Goal: Information Seeking & Learning: Learn about a topic

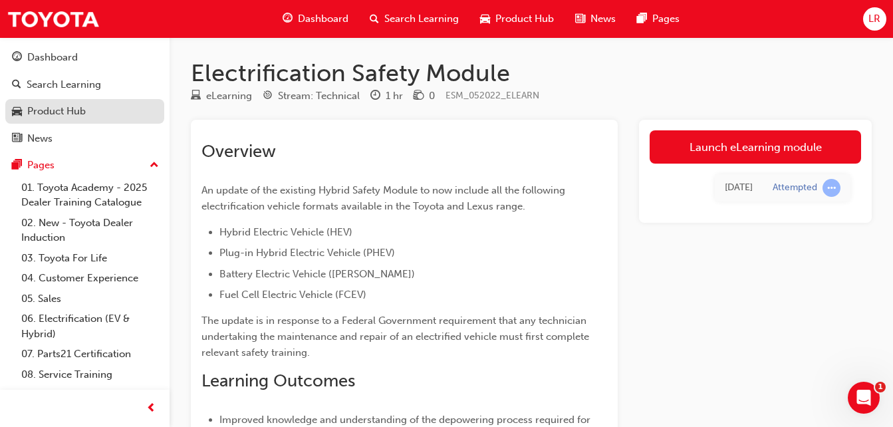
click at [101, 110] on div "Product Hub" at bounding box center [85, 111] width 146 height 17
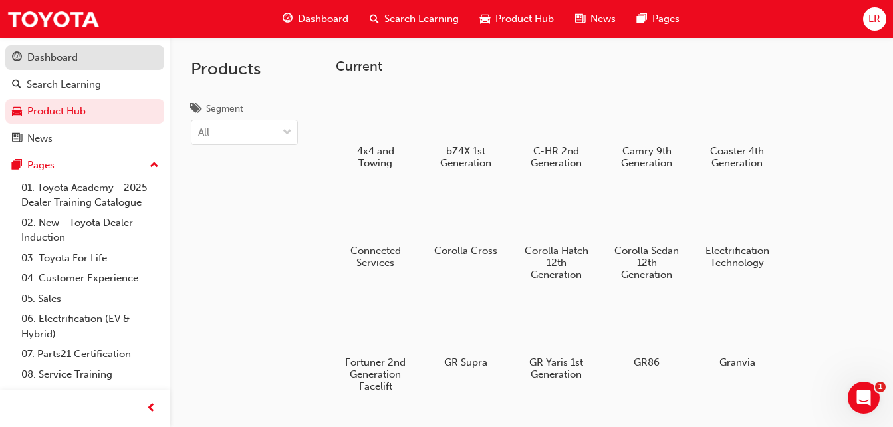
click at [92, 53] on div "Dashboard" at bounding box center [85, 57] width 146 height 17
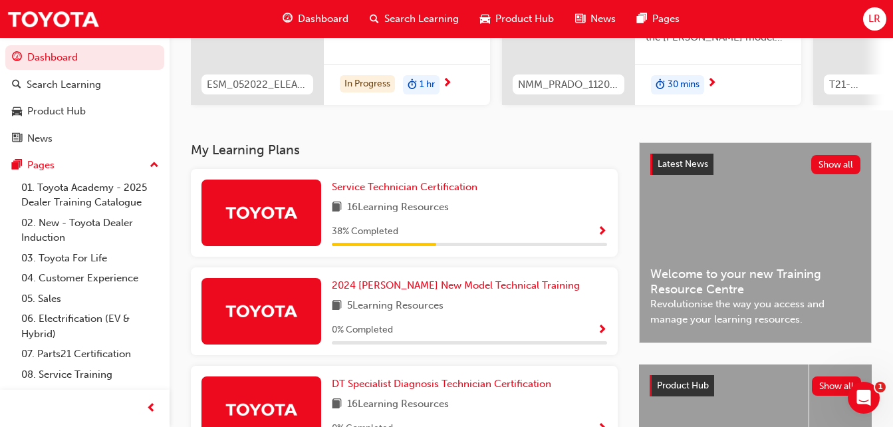
scroll to position [197, 0]
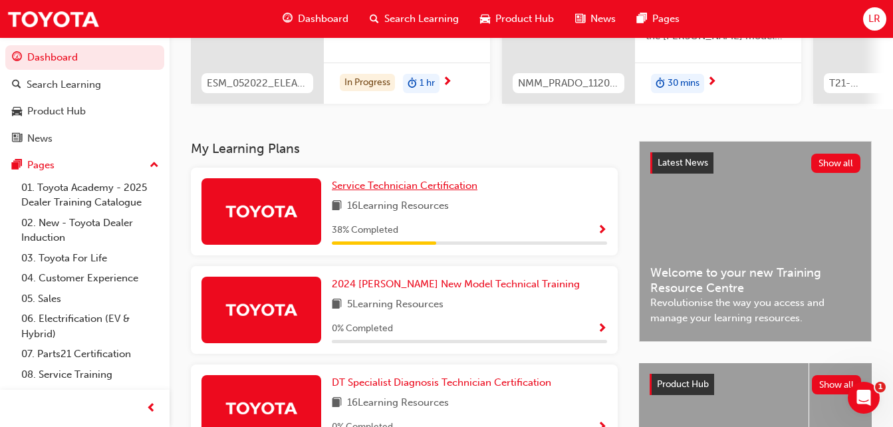
click at [418, 190] on span "Service Technician Certification" at bounding box center [405, 185] width 146 height 12
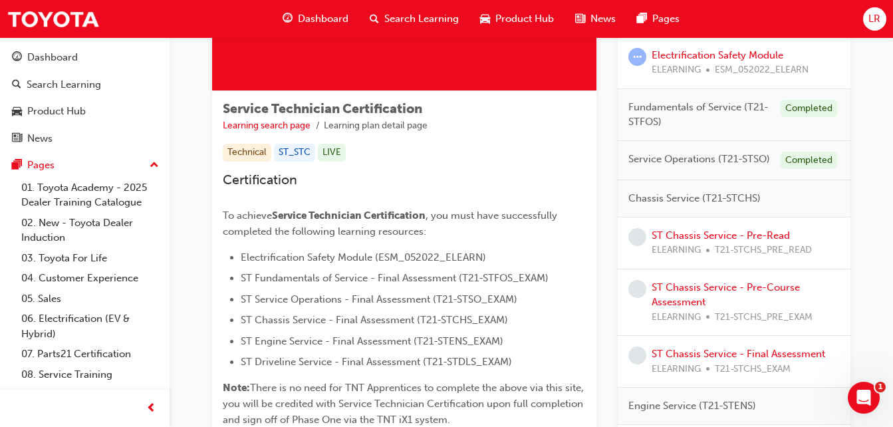
scroll to position [178, 0]
click at [418, 235] on link "ST Chassis Service - Pre-Read" at bounding box center [720, 235] width 138 height 12
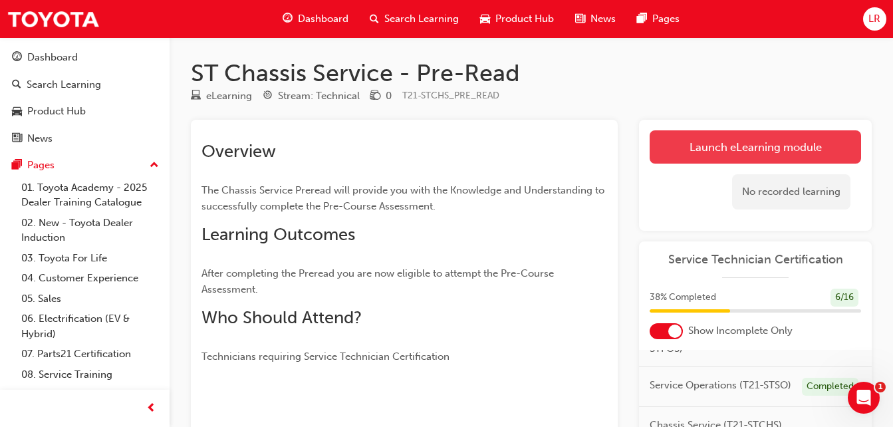
click at [418, 154] on link "Launch eLearning module" at bounding box center [754, 146] width 211 height 33
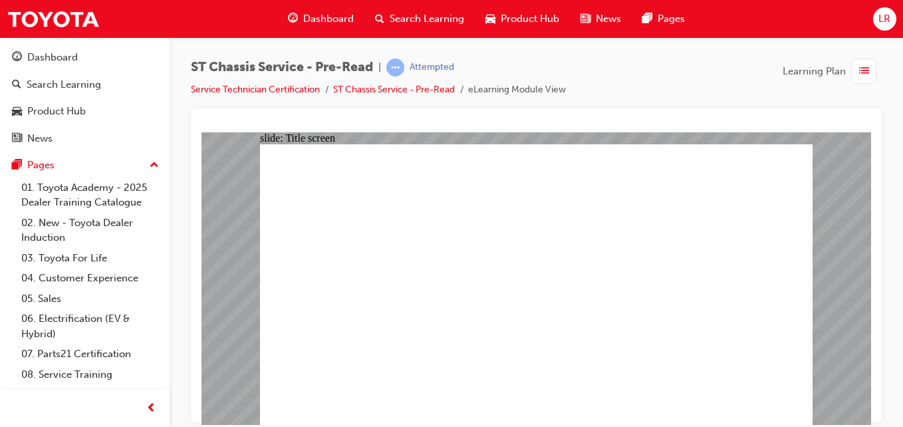
drag, startPoint x: 902, startPoint y: 163, endPoint x: 899, endPoint y: 196, distance: 33.3
click at [418, 172] on html "Your version of Internet Explorer is outdated and not supported. Please upgrade…" at bounding box center [451, 213] width 903 height 427
click at [415, 89] on link "ST Chassis Service - Pre-Read" at bounding box center [394, 89] width 122 height 11
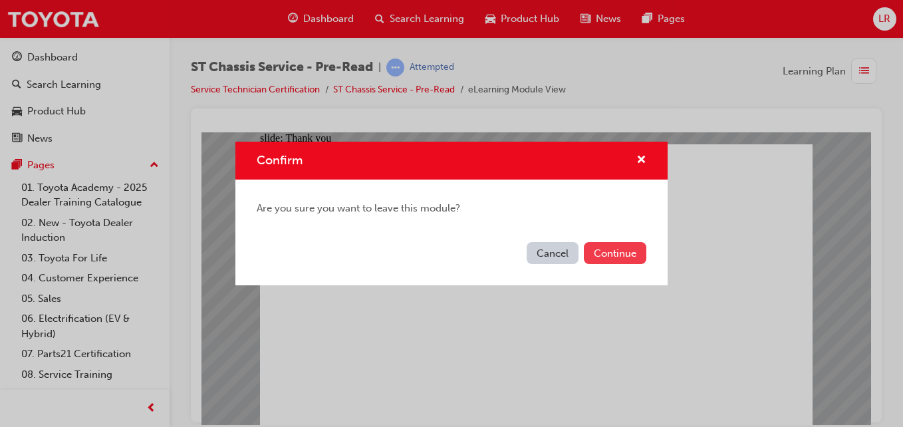
click at [418, 257] on button "Continue" at bounding box center [615, 253] width 62 height 22
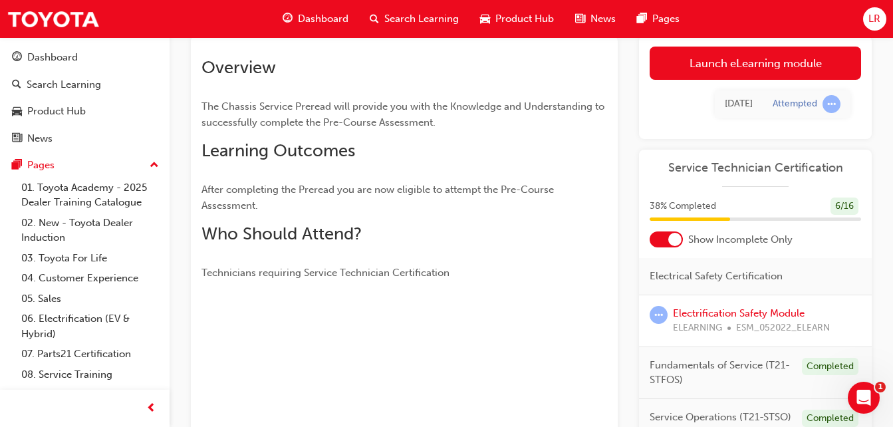
scroll to position [30, 0]
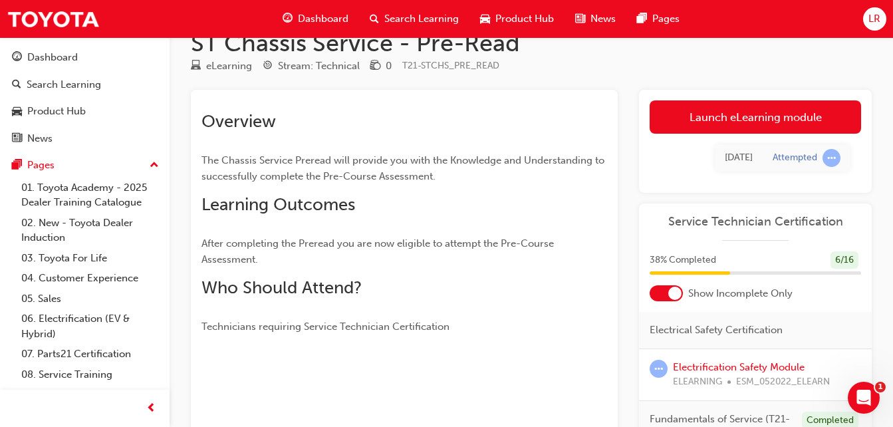
click at [418, 158] on td "[DATE]" at bounding box center [739, 157] width 48 height 27
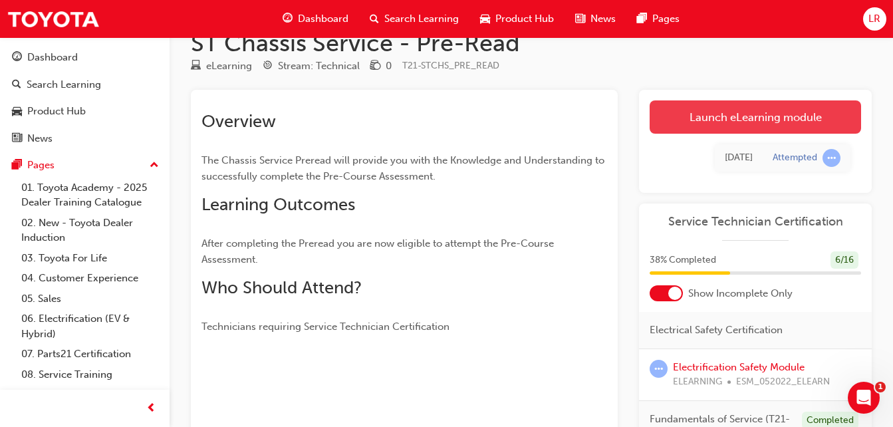
click at [418, 104] on link "Launch eLearning module" at bounding box center [754, 116] width 211 height 33
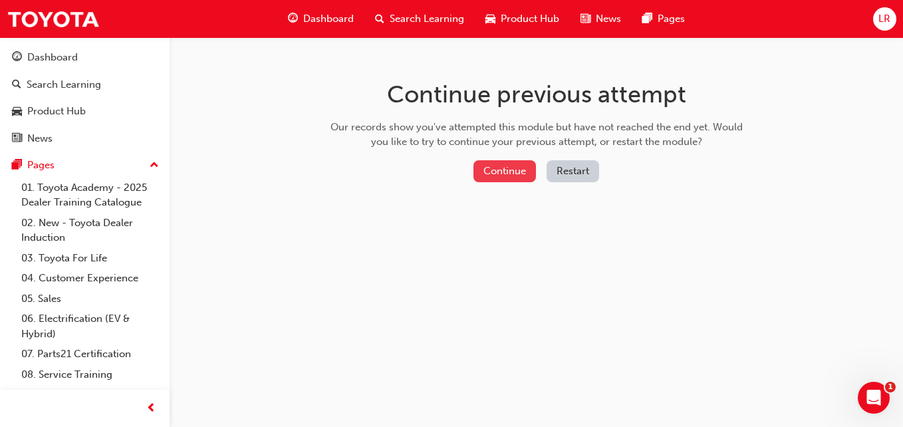
click at [418, 179] on button "Continue" at bounding box center [504, 171] width 62 height 22
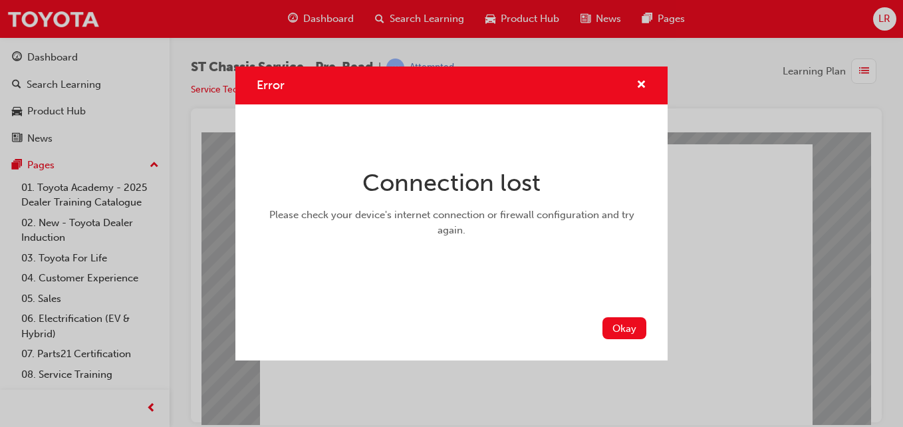
click at [418, 103] on div "Error Connection lost Please check your device's internet connection or firewal…" at bounding box center [451, 213] width 903 height 427
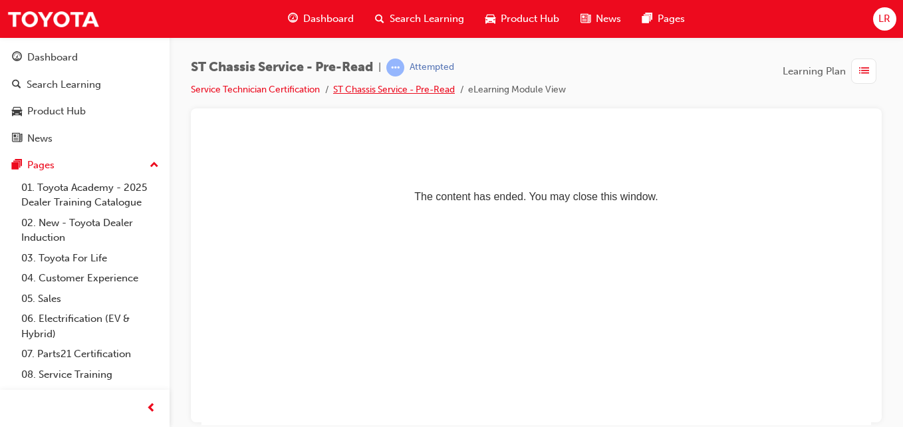
click at [364, 88] on link "ST Chassis Service - Pre-Read" at bounding box center [394, 89] width 122 height 11
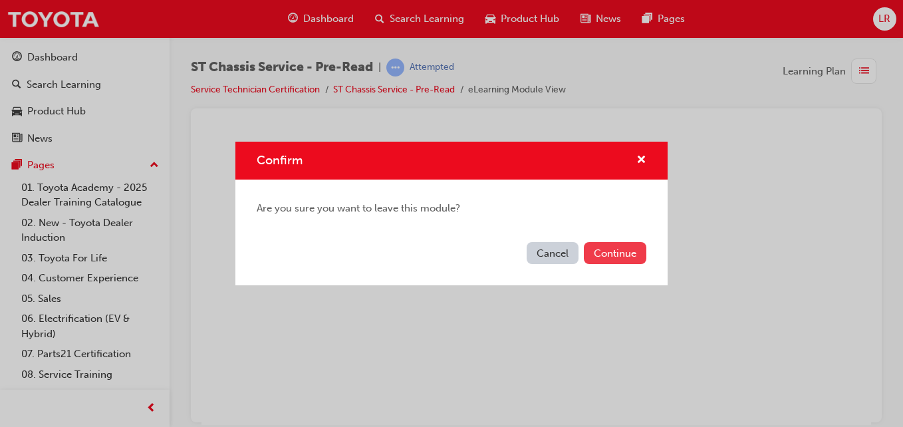
click at [418, 260] on button "Continue" at bounding box center [615, 253] width 62 height 22
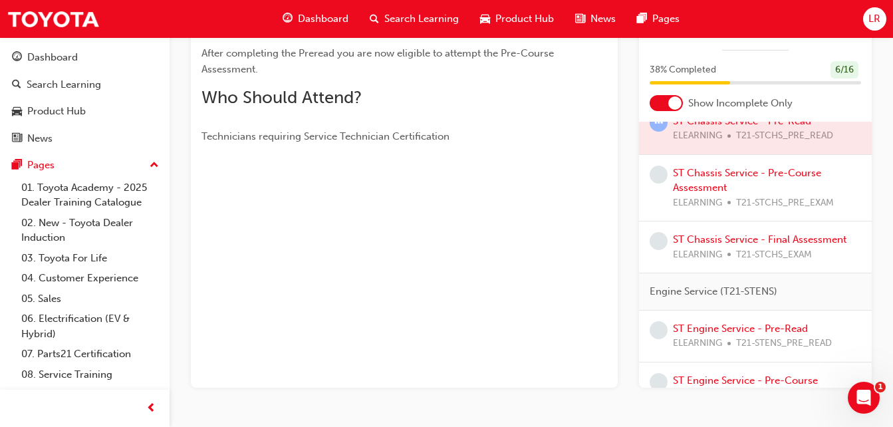
scroll to position [227, 0]
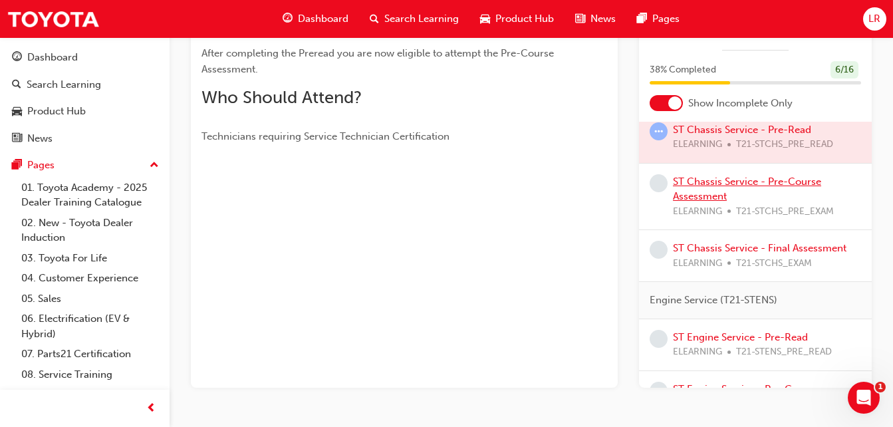
click at [418, 192] on link "ST Chassis Service - Pre-Course Assessment" at bounding box center [747, 189] width 148 height 27
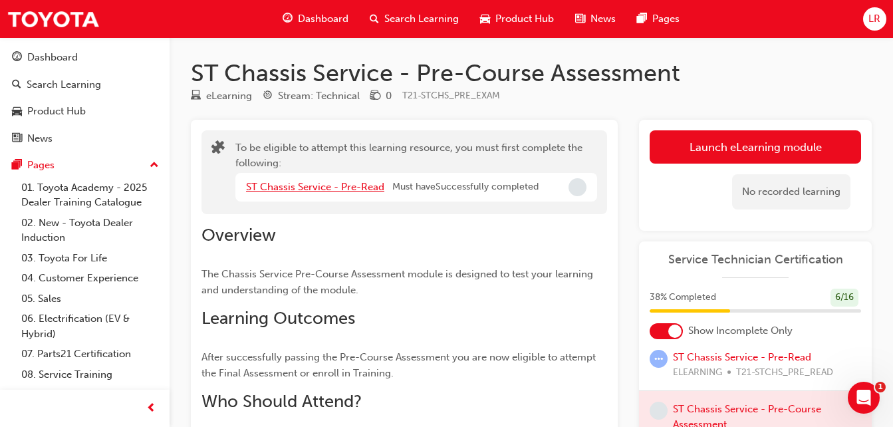
click at [328, 189] on link "ST Chassis Service - Pre-Read" at bounding box center [315, 187] width 138 height 12
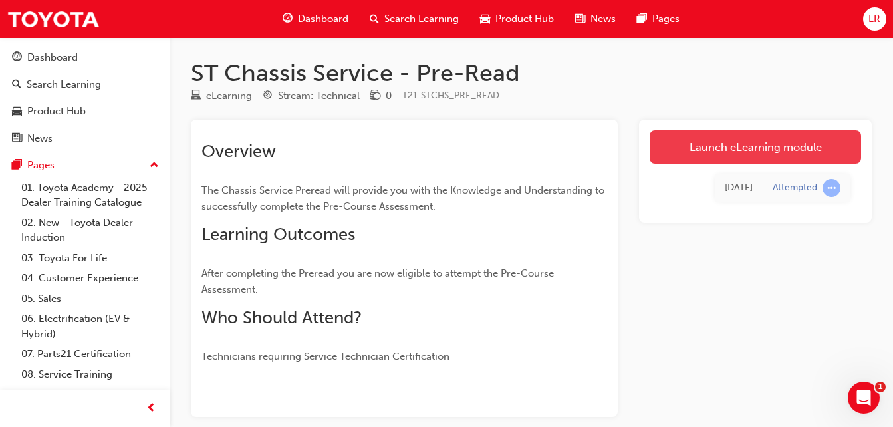
click at [418, 138] on link "Launch eLearning module" at bounding box center [754, 146] width 211 height 33
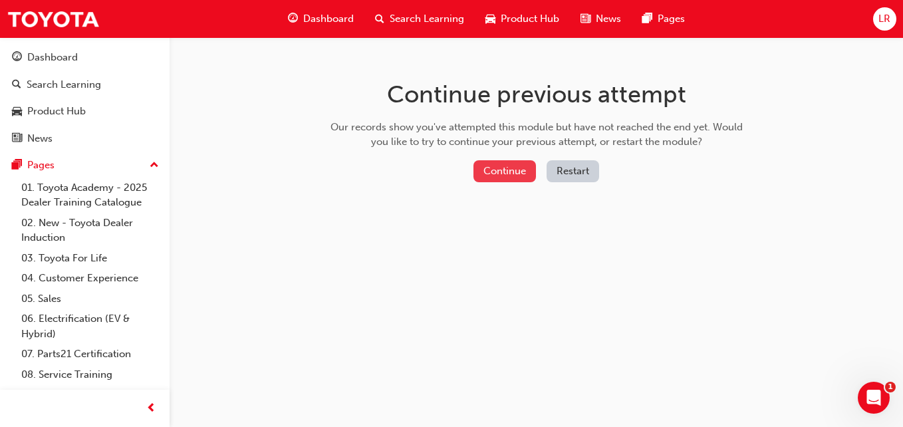
click at [418, 164] on button "Continue" at bounding box center [504, 171] width 62 height 22
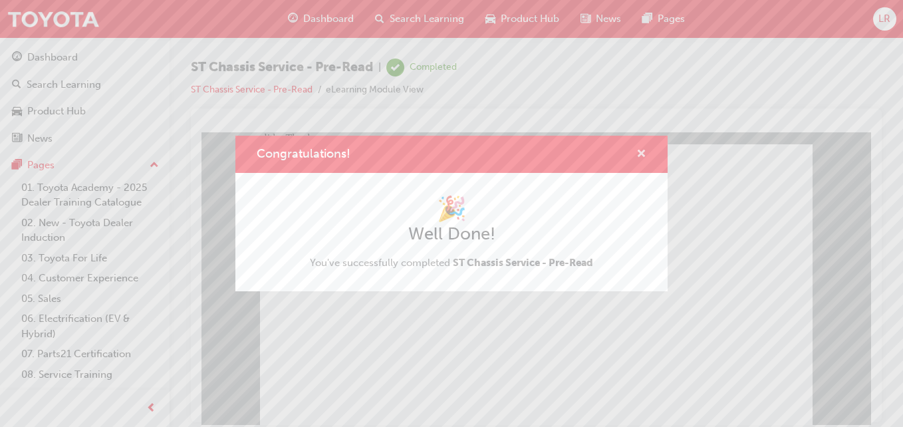
click at [418, 153] on span "cross-icon" at bounding box center [641, 155] width 10 height 12
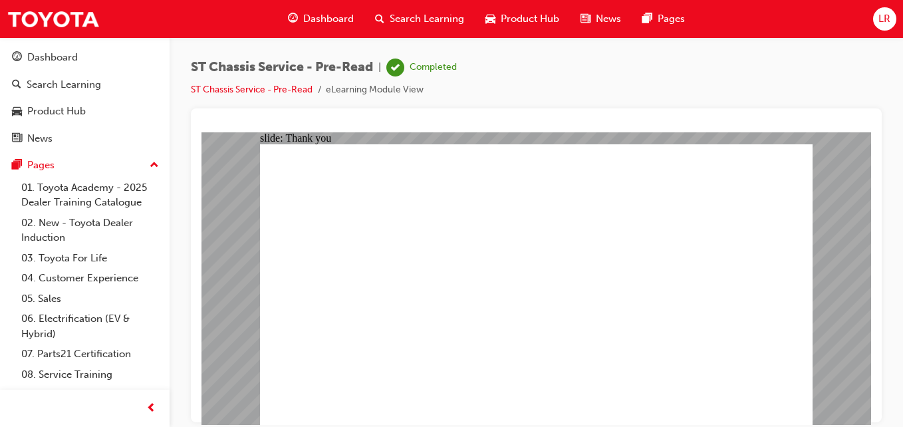
click at [266, 91] on link "ST Chassis Service - Pre-Read" at bounding box center [252, 89] width 122 height 11
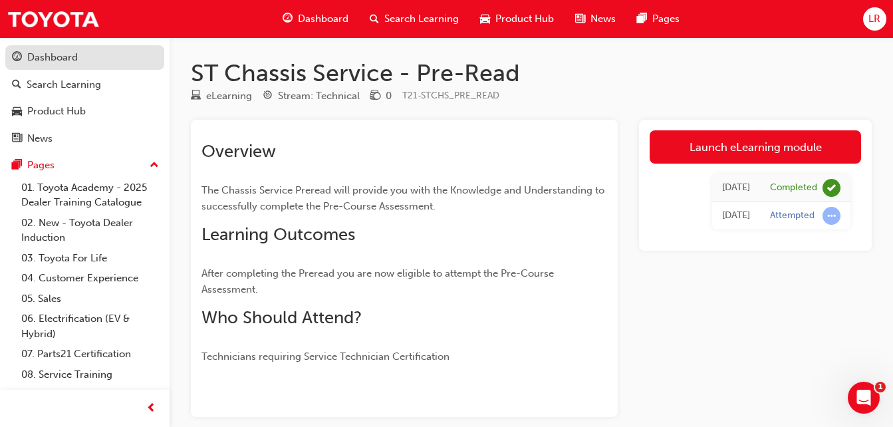
click at [76, 60] on div "Dashboard" at bounding box center [52, 57] width 51 height 15
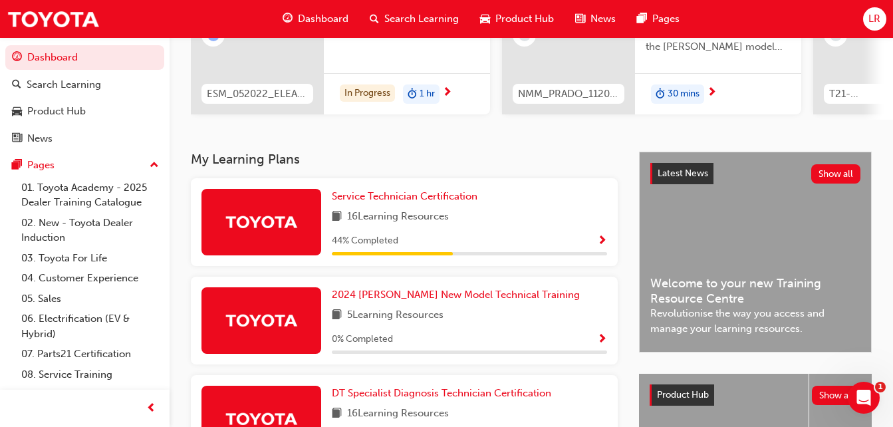
scroll to position [253, 0]
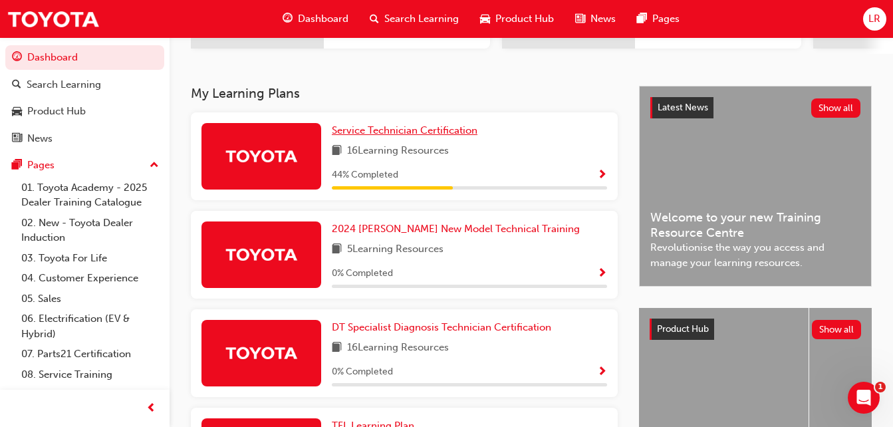
click at [418, 133] on span "Service Technician Certification" at bounding box center [405, 130] width 146 height 12
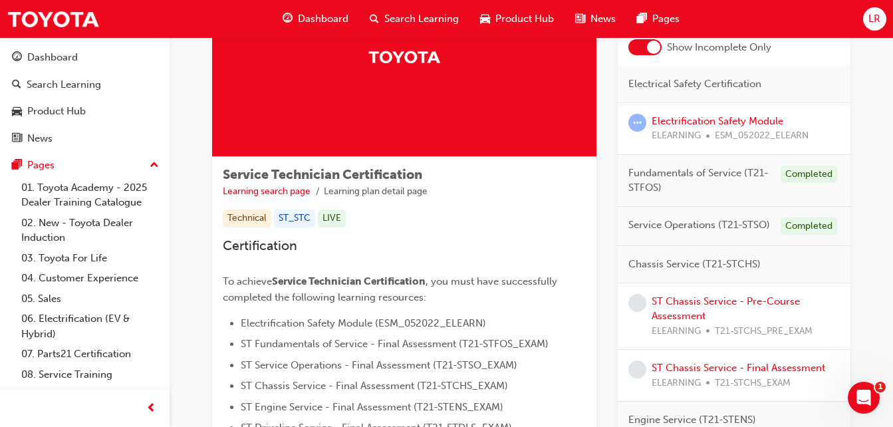
scroll to position [147, 0]
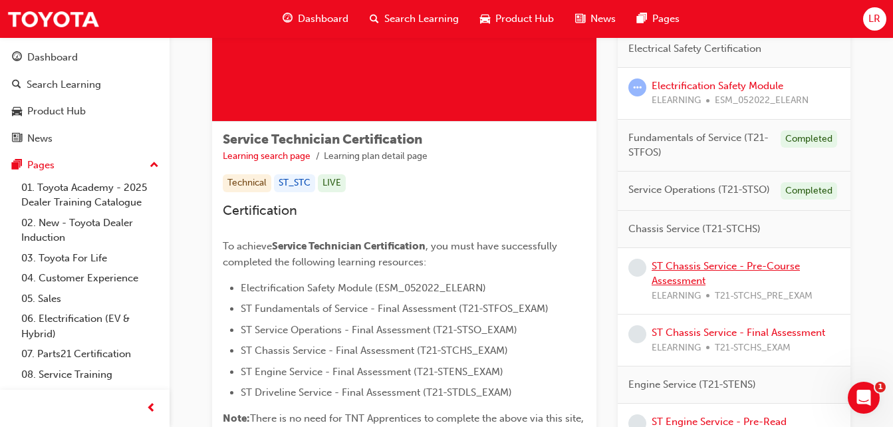
click at [418, 266] on link "ST Chassis Service - Pre-Course Assessment" at bounding box center [725, 273] width 148 height 27
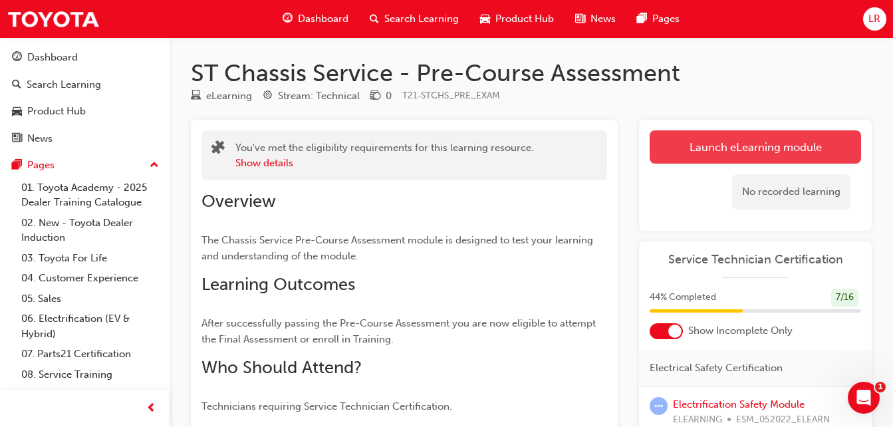
click at [418, 156] on link "Launch eLearning module" at bounding box center [754, 146] width 211 height 33
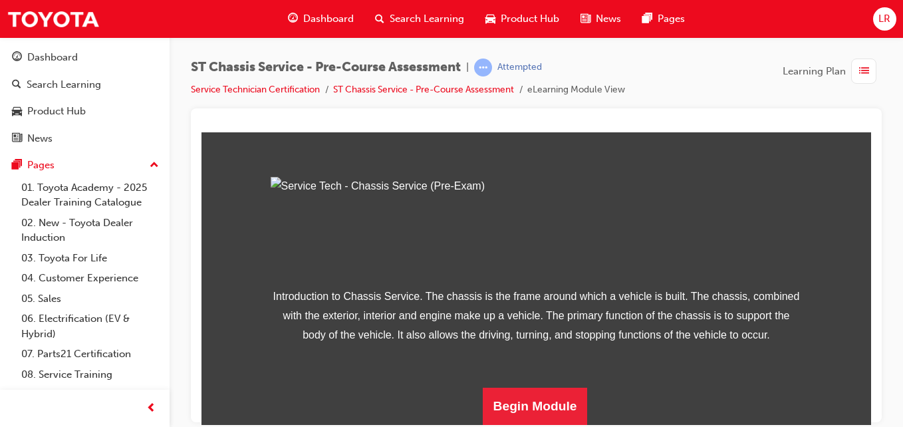
scroll to position [226, 0]
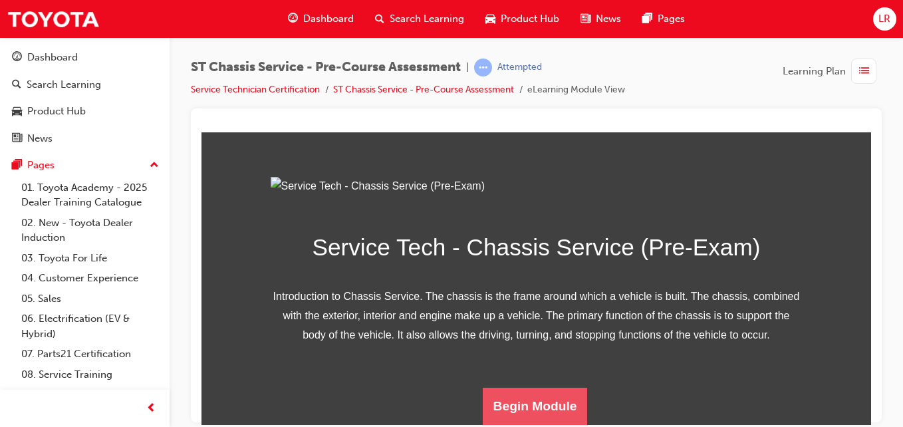
click at [418, 266] on button "Begin Module" at bounding box center [535, 405] width 105 height 37
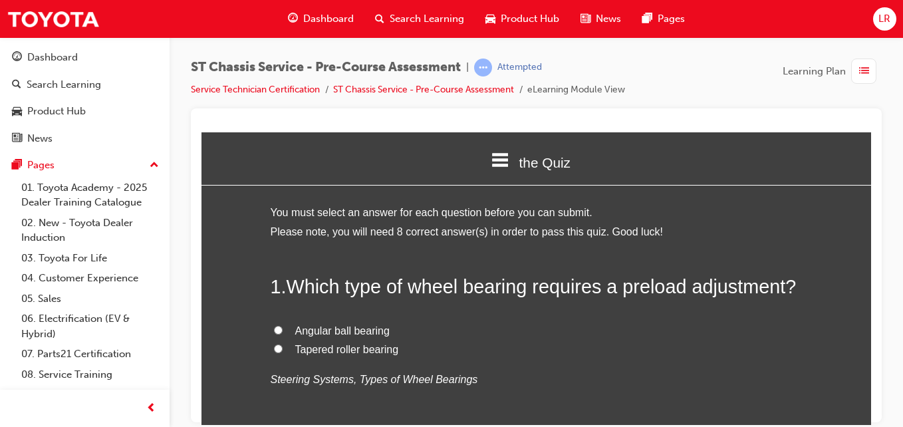
click at [274, 266] on input "Tapered roller bearing" at bounding box center [278, 348] width 9 height 9
radio input "true"
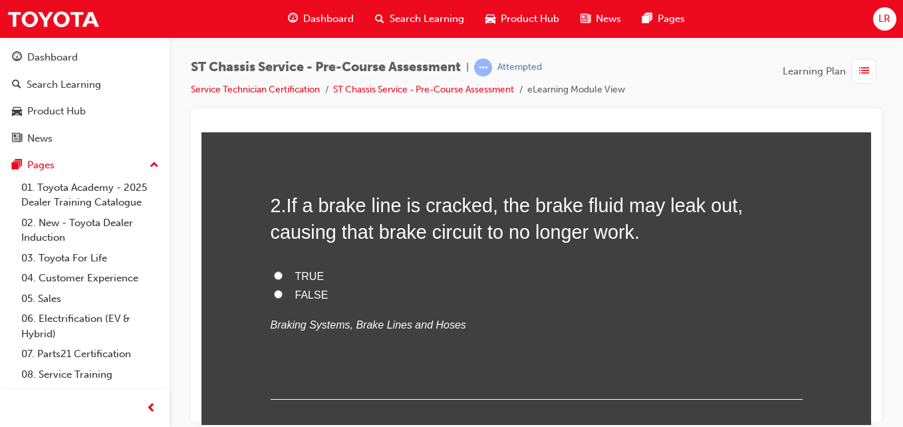
scroll to position [327, 0]
click at [274, 266] on input "TRUE" at bounding box center [278, 273] width 9 height 9
radio input "true"
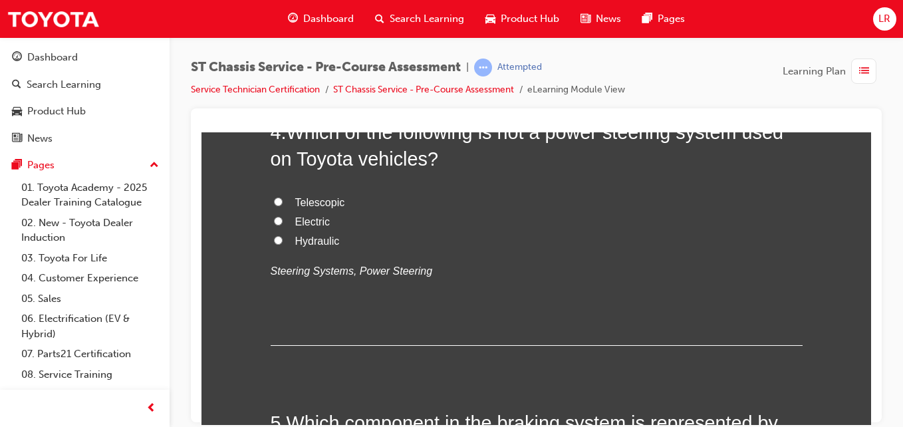
scroll to position [991, 0]
radio input "true"
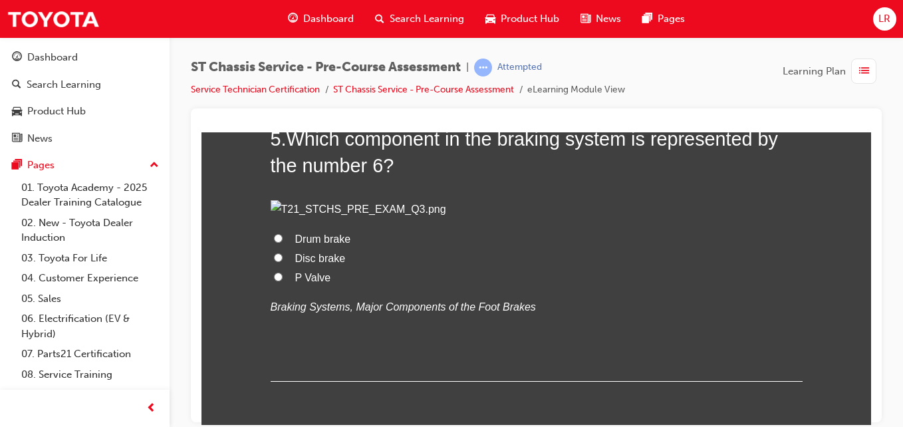
scroll to position [1270, 0]
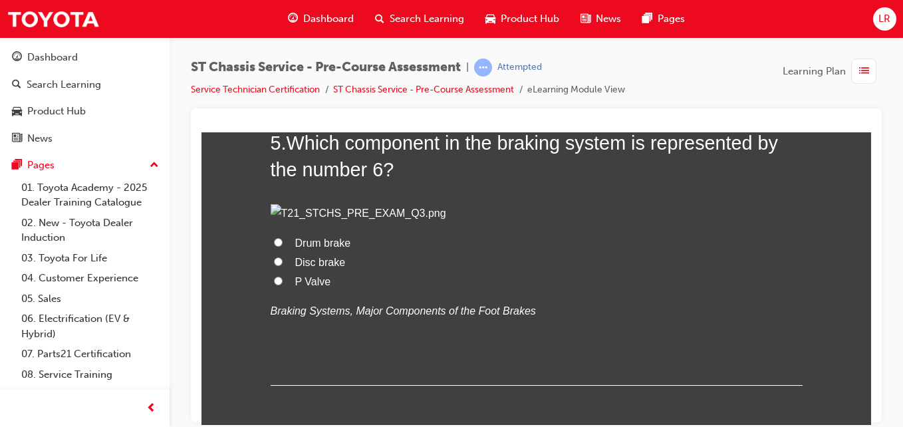
radio input "true"
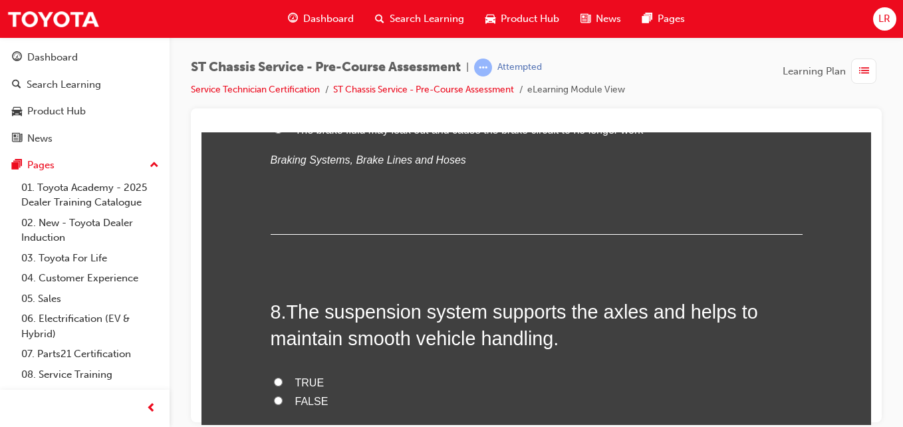
scroll to position [1969, 0]
radio input "true"
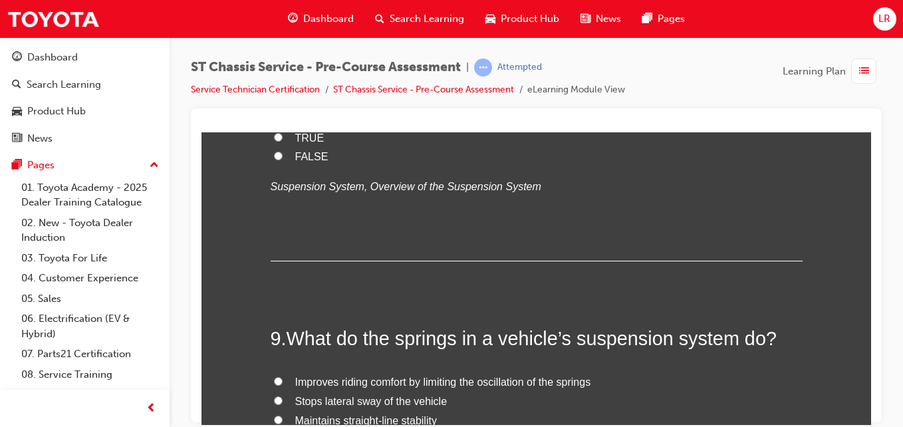
scroll to position [2213, 0]
radio input "true"
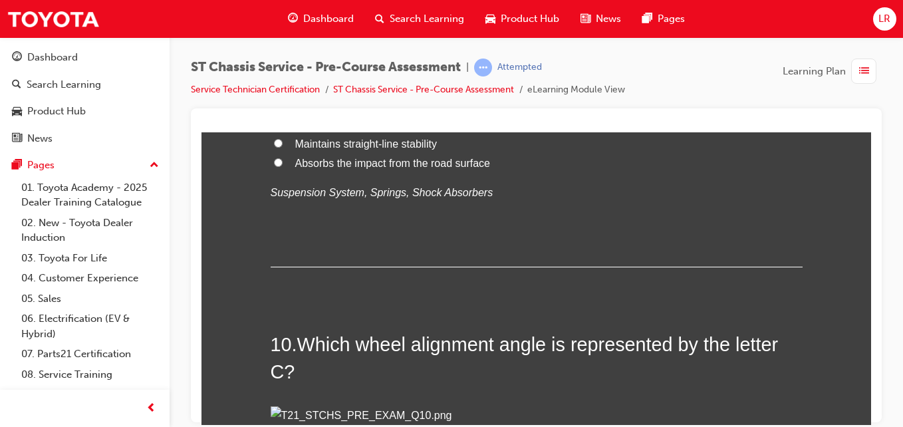
scroll to position [2490, 0]
radio input "true"
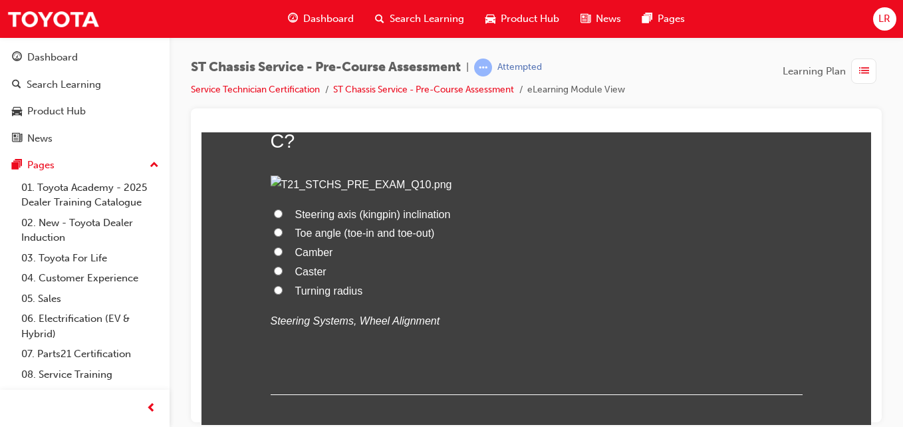
scroll to position [2720, 0]
radio input "true"
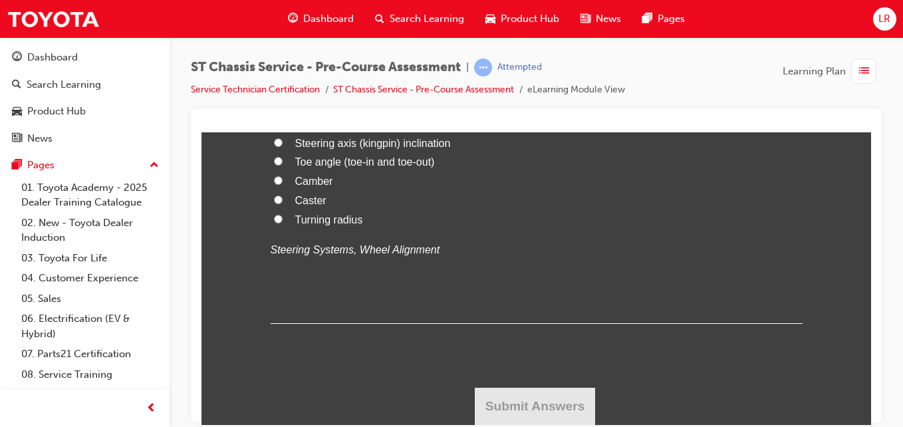
scroll to position [3008, 0]
radio input "true"
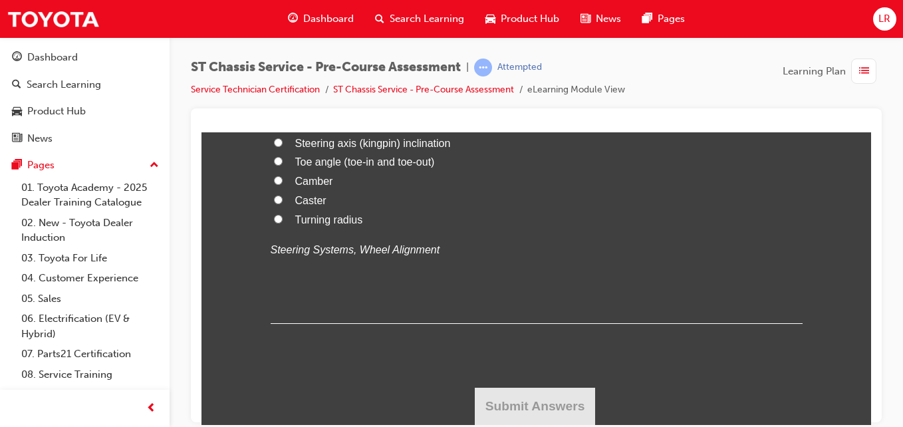
click at [318, 205] on span "Caster" at bounding box center [310, 199] width 31 height 11
click at [283, 203] on input "Caster" at bounding box center [278, 199] width 9 height 9
radio input "true"
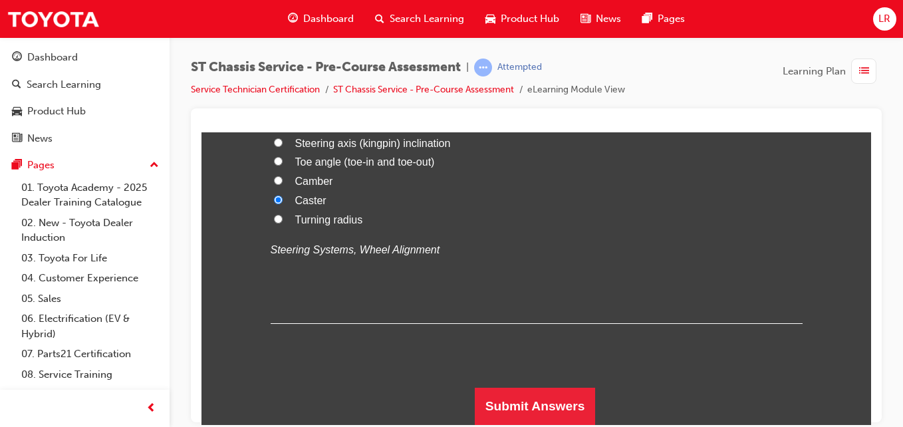
scroll to position [3801, 0]
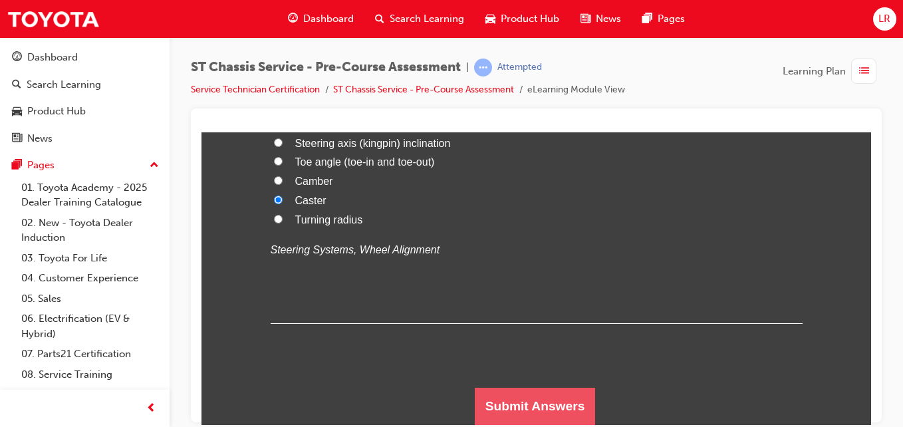
click at [418, 266] on button "Submit Answers" at bounding box center [535, 405] width 121 height 37
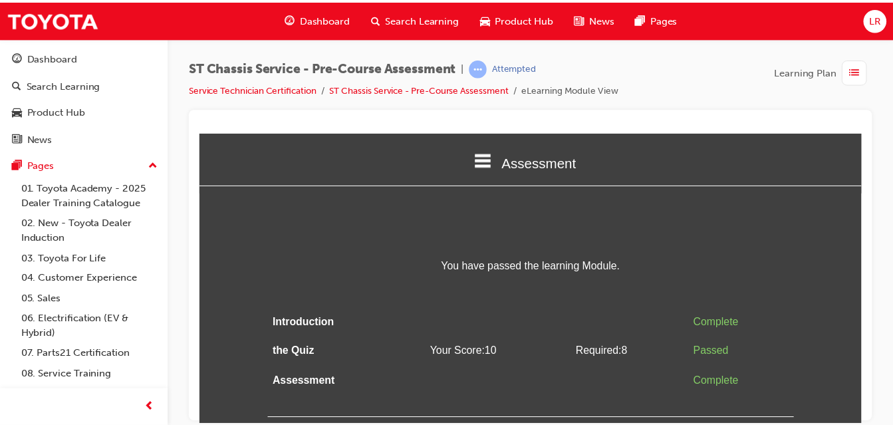
scroll to position [0, 0]
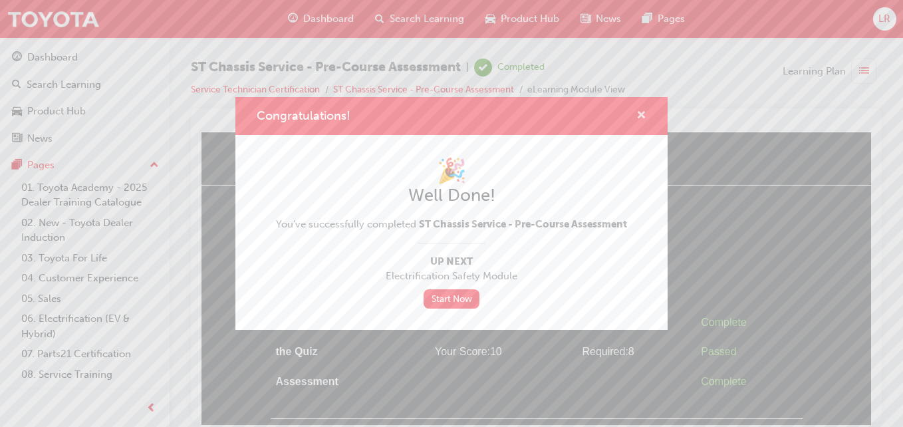
click at [418, 113] on span "cross-icon" at bounding box center [641, 116] width 10 height 12
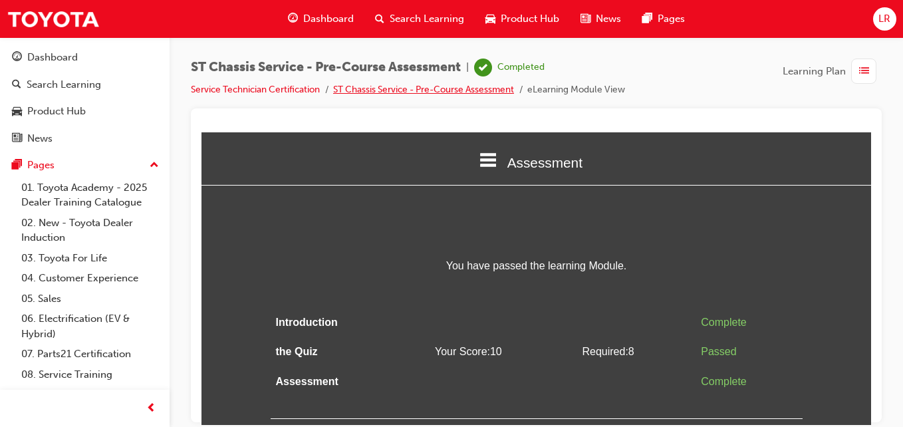
click at [354, 92] on link "ST Chassis Service - Pre-Course Assessment" at bounding box center [423, 89] width 181 height 11
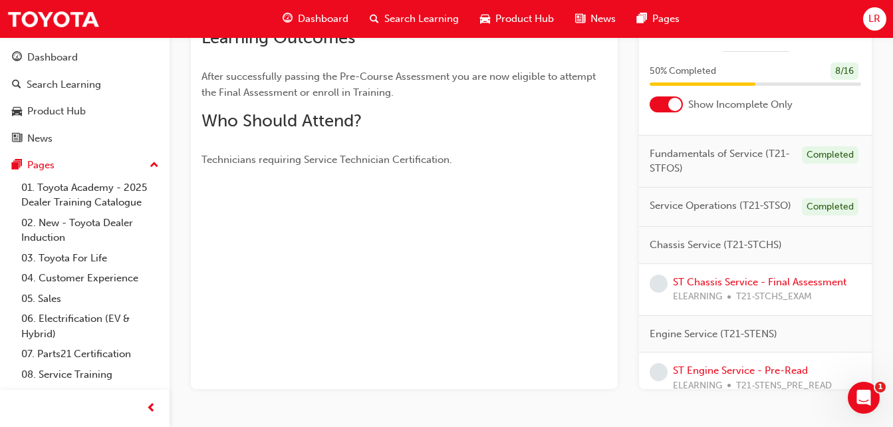
scroll to position [35, 0]
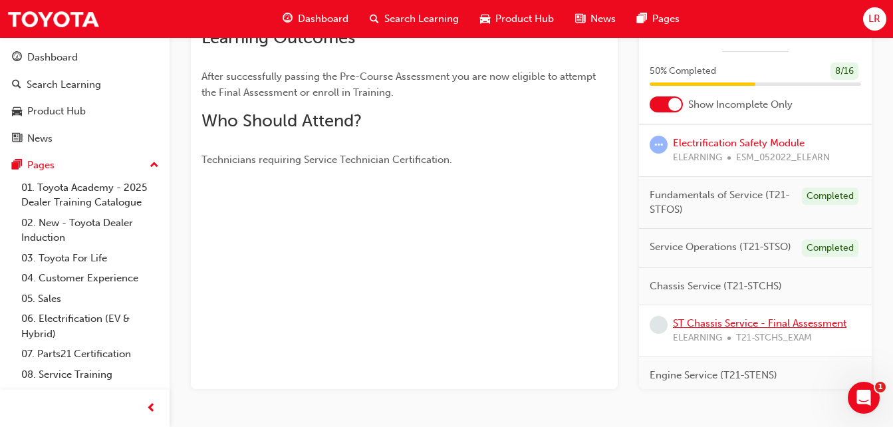
click at [418, 266] on link "ST Chassis Service - Final Assessment" at bounding box center [760, 323] width 174 height 12
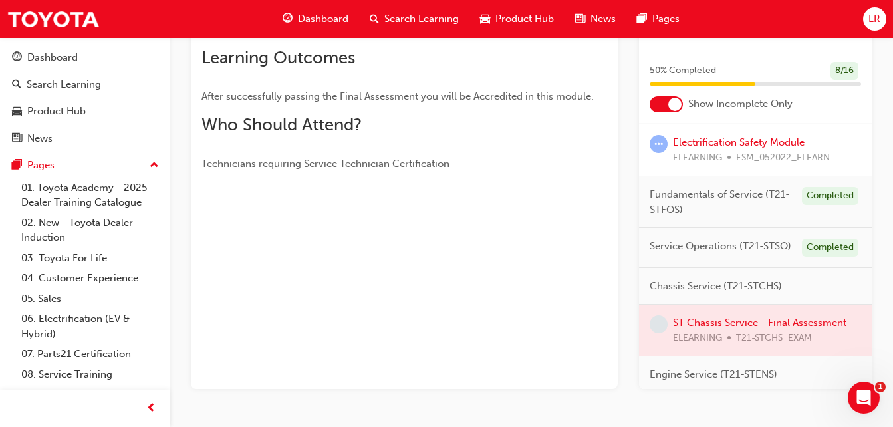
scroll to position [247, 0]
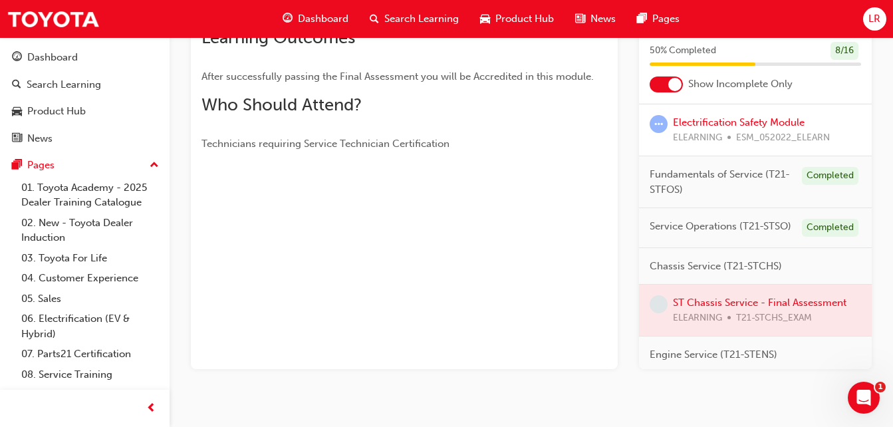
click at [418, 266] on div at bounding box center [755, 310] width 233 height 51
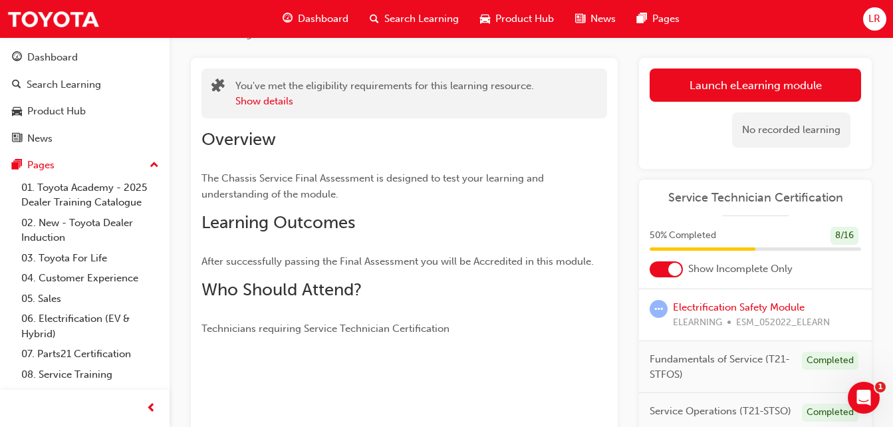
click at [418, 233] on div "Overview The Chassis Service Final Assessment is designed to test your learning…" at bounding box center [404, 232] width 406 height 207
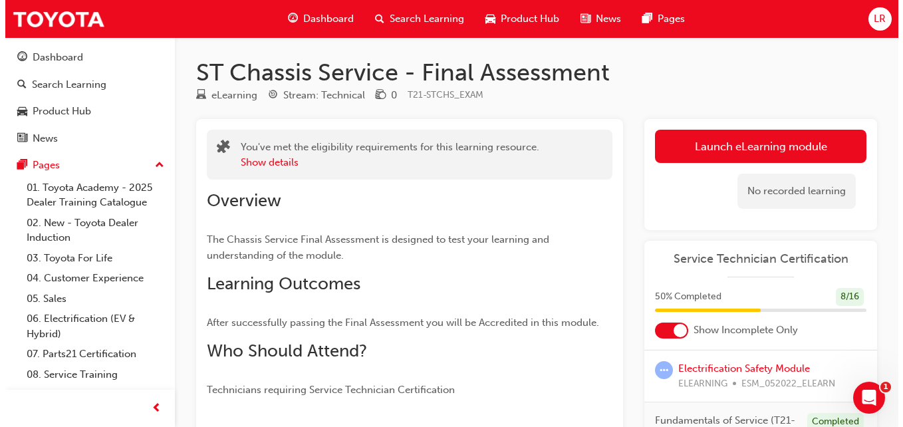
scroll to position [0, 0]
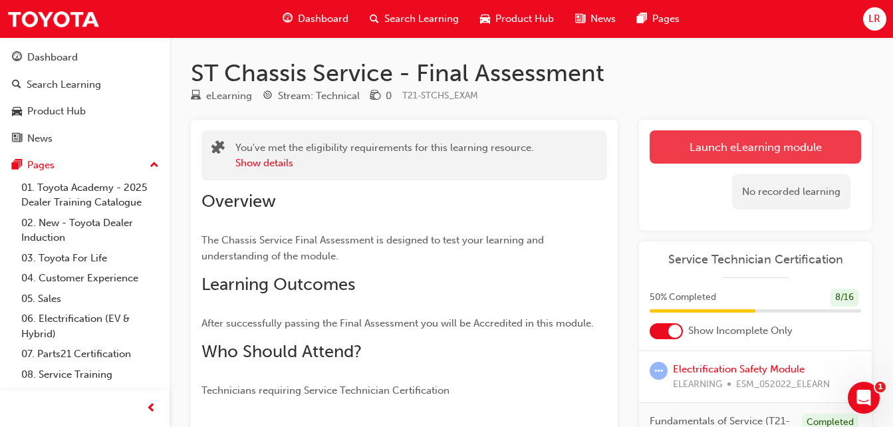
click at [418, 136] on link "Launch eLearning module" at bounding box center [754, 146] width 211 height 33
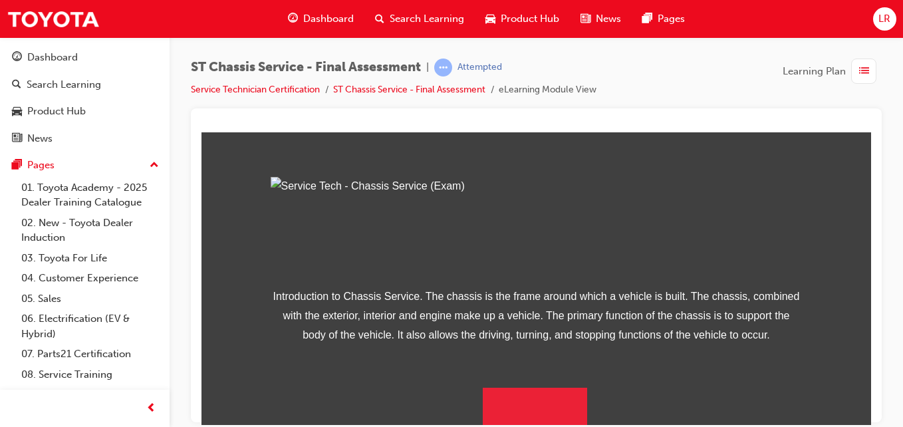
scroll to position [226, 0]
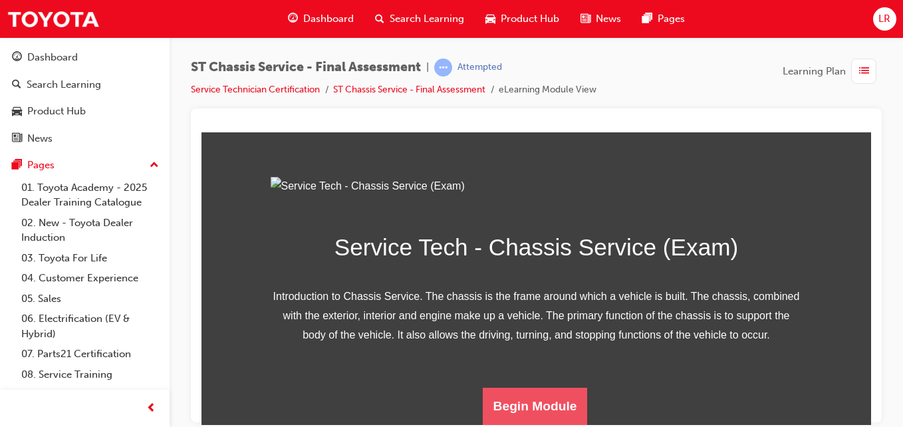
click at [418, 266] on button "Begin Module" at bounding box center [535, 405] width 105 height 37
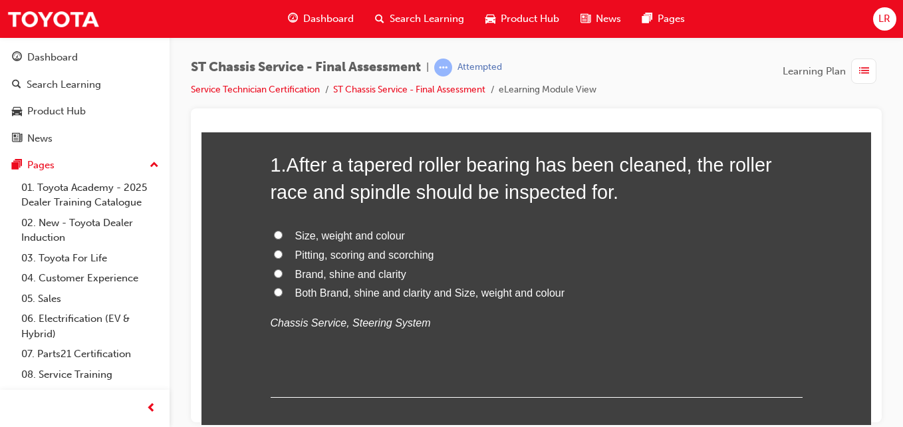
scroll to position [121, 0]
click at [274, 248] on label "Pitting, scoring and scorching" at bounding box center [537, 255] width 532 height 19
click at [274, 250] on input "Pitting, scoring and scorching" at bounding box center [278, 254] width 9 height 9
radio input "true"
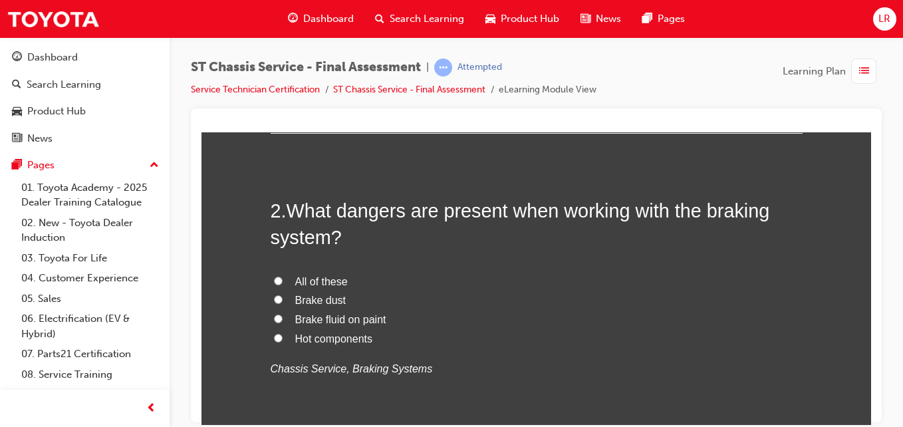
scroll to position [388, 0]
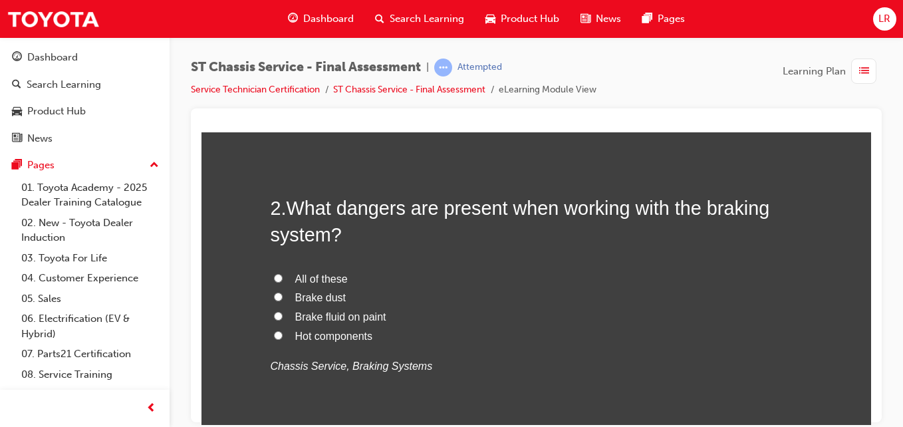
click at [300, 266] on span "All of these" at bounding box center [321, 278] width 53 height 11
click at [283, 266] on input "All of these" at bounding box center [278, 277] width 9 height 9
radio input "true"
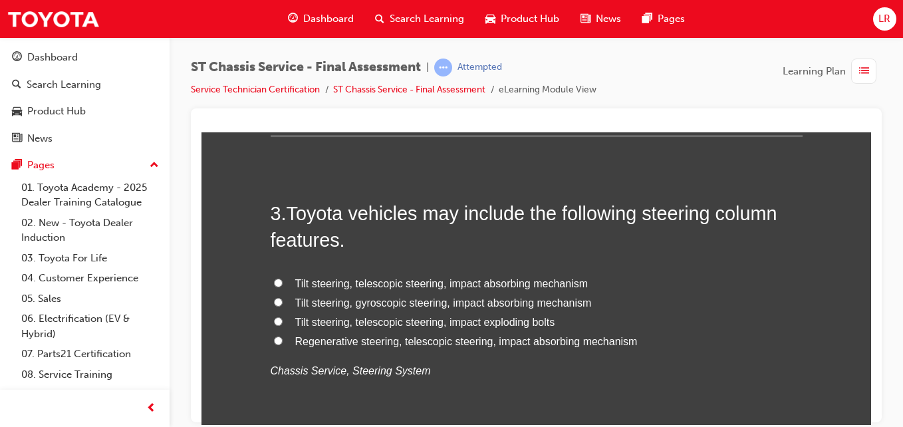
scroll to position [693, 0]
click at [418, 266] on span "Tilt steering, telescopic steering, impact absorbing mechanism" at bounding box center [441, 282] width 293 height 11
click at [283, 266] on input "Tilt steering, telescopic steering, impact absorbing mechanism" at bounding box center [278, 281] width 9 height 9
radio input "true"
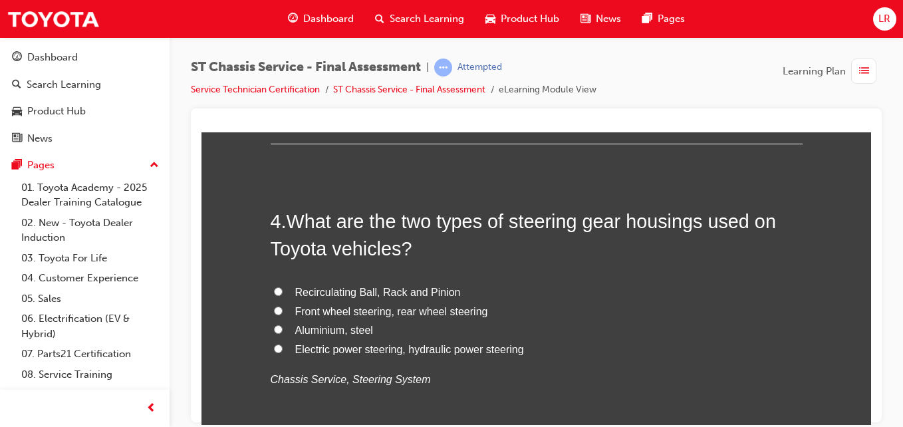
scroll to position [995, 0]
click at [402, 266] on span "Recirculating Ball, Rack and Pinion" at bounding box center [378, 290] width 166 height 11
click at [283, 266] on input "Recirculating Ball, Rack and Pinion" at bounding box center [278, 290] width 9 height 9
radio input "true"
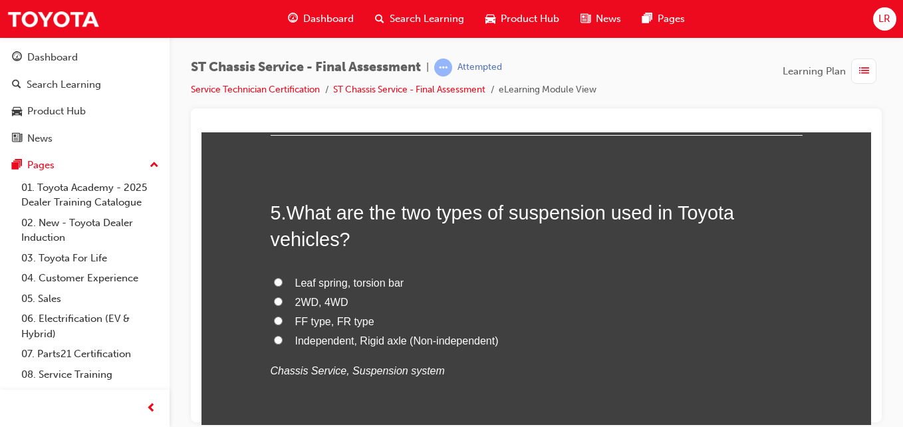
scroll to position [1313, 0]
click at [418, 266] on span "Independent, Rigid axle (Non-independent)" at bounding box center [396, 339] width 203 height 11
click at [283, 266] on input "Independent, Rigid axle (Non-independent)" at bounding box center [278, 338] width 9 height 9
radio input "true"
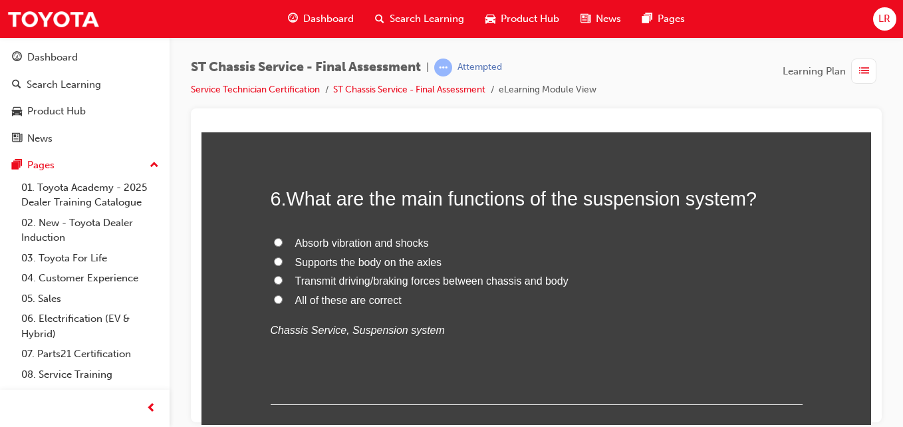
scroll to position [1636, 0]
click at [364, 266] on span "All of these are correct" at bounding box center [348, 298] width 106 height 11
click at [283, 266] on input "All of these are correct" at bounding box center [278, 298] width 9 height 9
radio input "true"
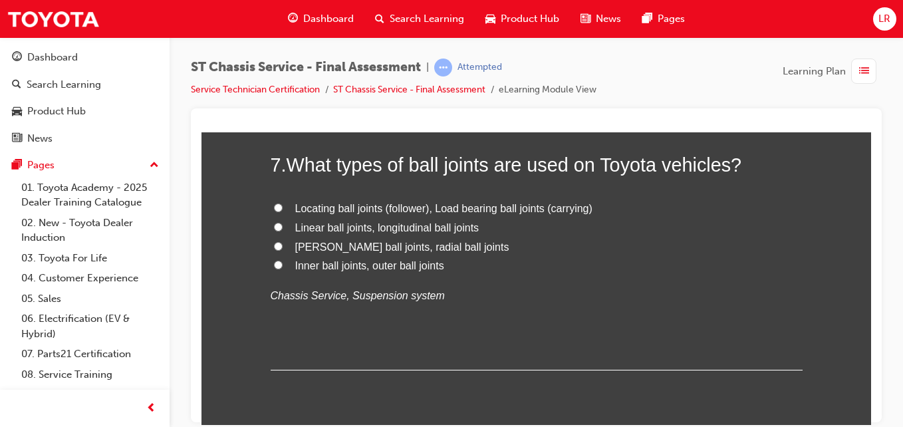
scroll to position [1950, 0]
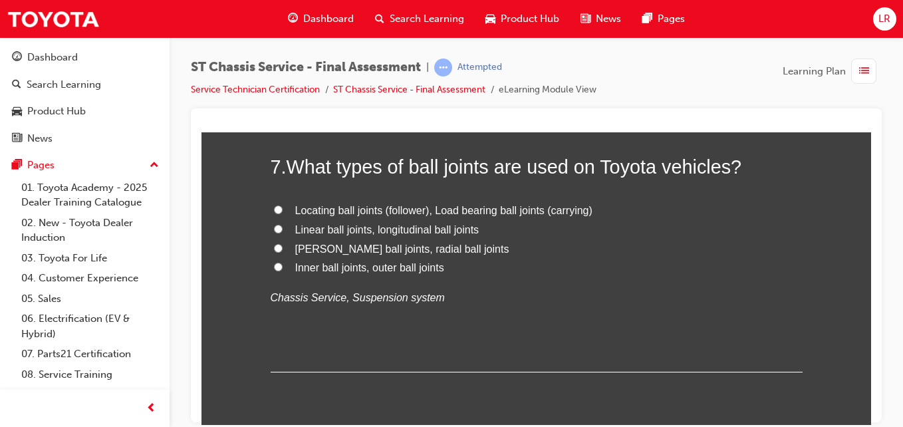
click at [418, 207] on span "Locating ball joints (follower), Load bearing ball joints (carrying)" at bounding box center [443, 209] width 297 height 11
click at [283, 207] on input "Locating ball joints (follower), Load bearing ball joints (carrying)" at bounding box center [278, 209] width 9 height 9
radio input "true"
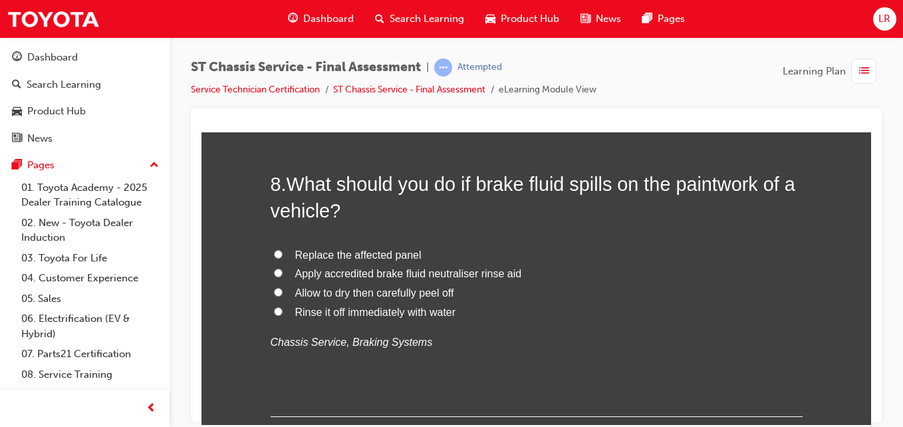
scroll to position [2216, 0]
click at [408, 266] on span "Rinse it off immediately with water" at bounding box center [375, 310] width 161 height 11
click at [283, 266] on input "Rinse it off immediately with water" at bounding box center [278, 310] width 9 height 9
radio input "true"
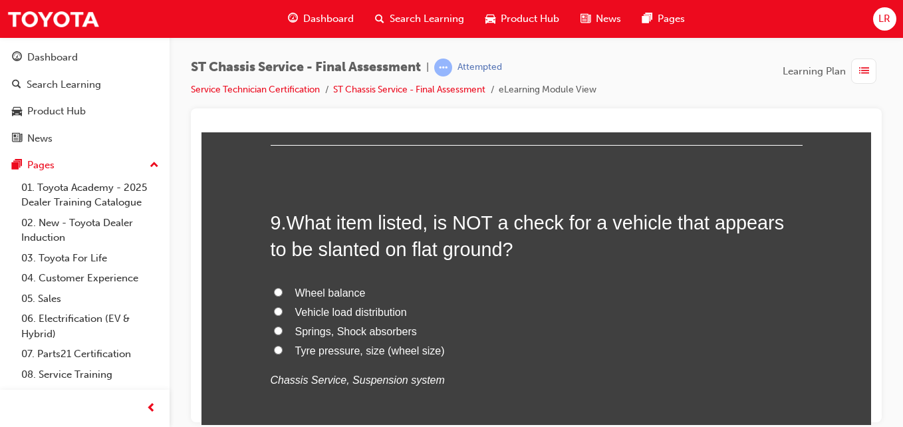
scroll to position [2488, 0]
click at [355, 266] on span "Wheel balance" at bounding box center [330, 291] width 70 height 11
click at [283, 266] on input "Wheel balance" at bounding box center [278, 291] width 9 height 9
radio input "true"
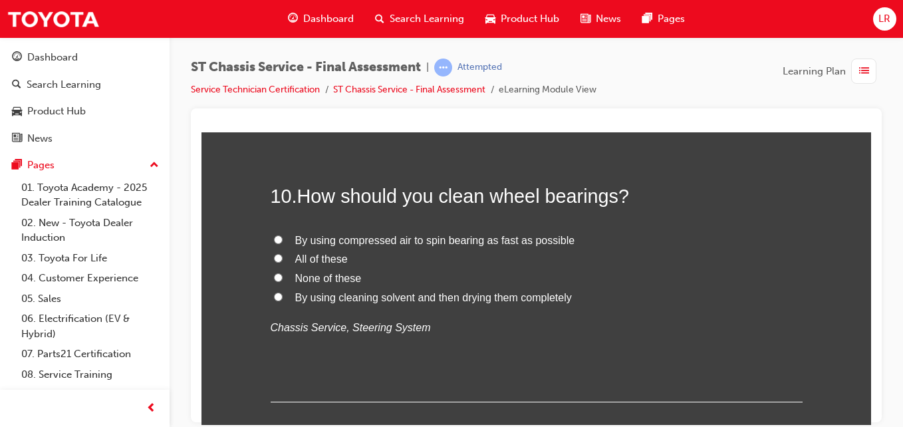
scroll to position [2824, 0]
click at [364, 266] on span "By using cleaning solvent and then drying them completely" at bounding box center [433, 295] width 277 height 11
click at [283, 266] on input "By using cleaning solvent and then drying them completely" at bounding box center [278, 295] width 9 height 9
radio input "true"
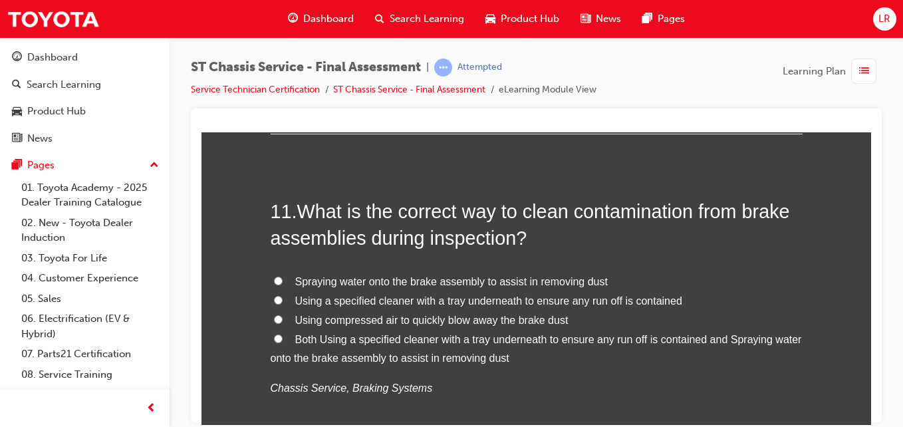
scroll to position [3091, 0]
click at [418, 266] on span "Both Using a specified cleaner with a tray underneath to ensure any run off is …" at bounding box center [536, 347] width 531 height 31
click at [283, 266] on input "Both Using a specified cleaner with a tray underneath to ensure any run off is …" at bounding box center [278, 337] width 9 height 9
radio input "true"
click at [418, 266] on span "Both Using a specified cleaner with a tray underneath to ensure any run off is …" at bounding box center [536, 347] width 531 height 31
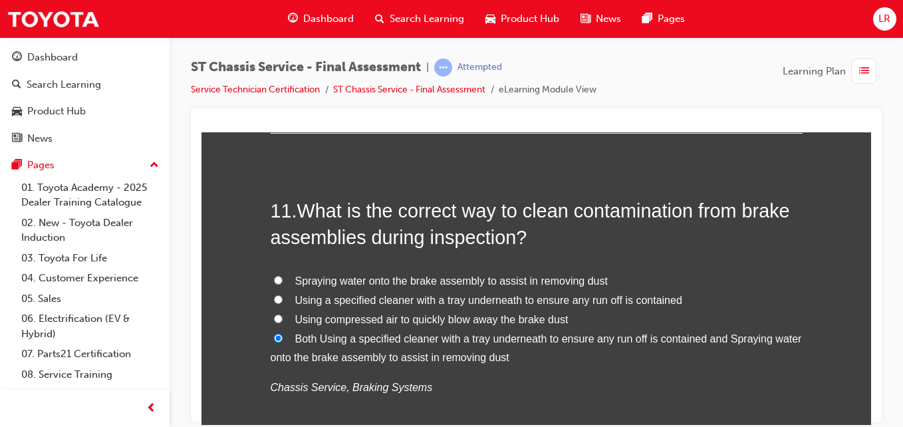
click at [283, 266] on input "Both Using a specified cleaner with a tray underneath to ensure any run off is …" at bounding box center [278, 337] width 9 height 9
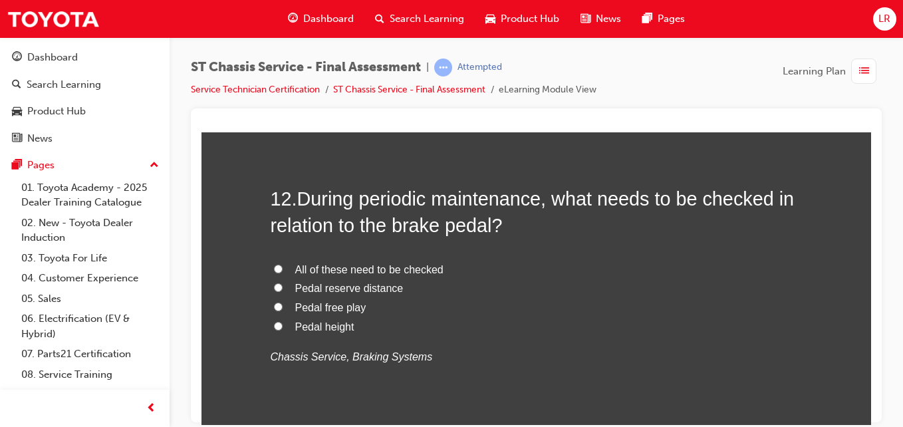
scroll to position [3432, 0]
click at [360, 266] on span "All of these need to be checked" at bounding box center [369, 268] width 148 height 11
click at [283, 266] on input "All of these need to be checked" at bounding box center [278, 267] width 9 height 9
radio input "true"
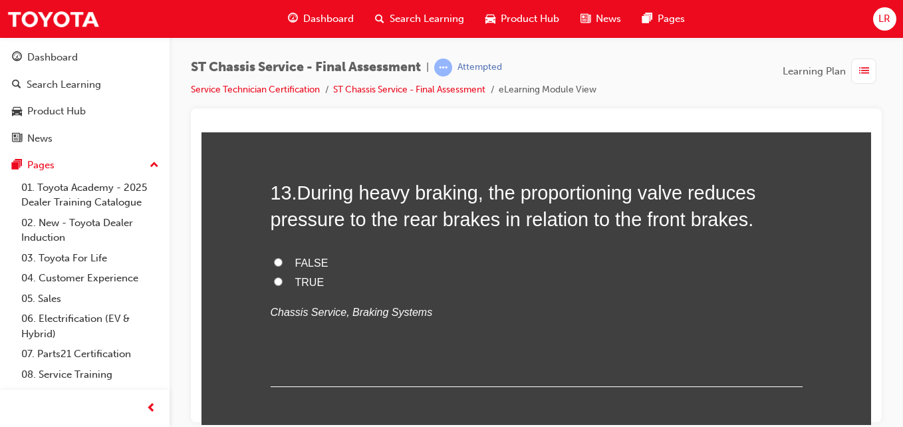
scroll to position [3748, 0]
click at [318, 266] on label "TRUE" at bounding box center [537, 281] width 532 height 19
click at [283, 266] on input "TRUE" at bounding box center [278, 280] width 9 height 9
radio input "true"
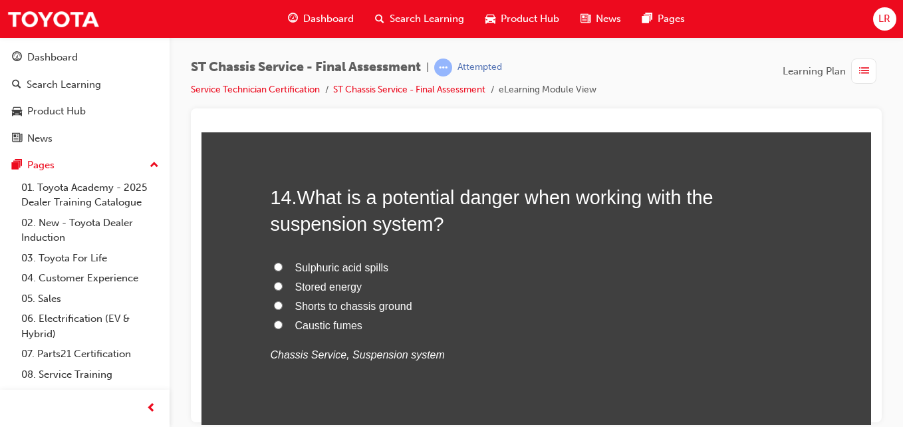
scroll to position [4015, 0]
click at [326, 266] on span "Stored energy" at bounding box center [328, 285] width 67 height 11
click at [283, 266] on input "Stored energy" at bounding box center [278, 285] width 9 height 9
radio input "true"
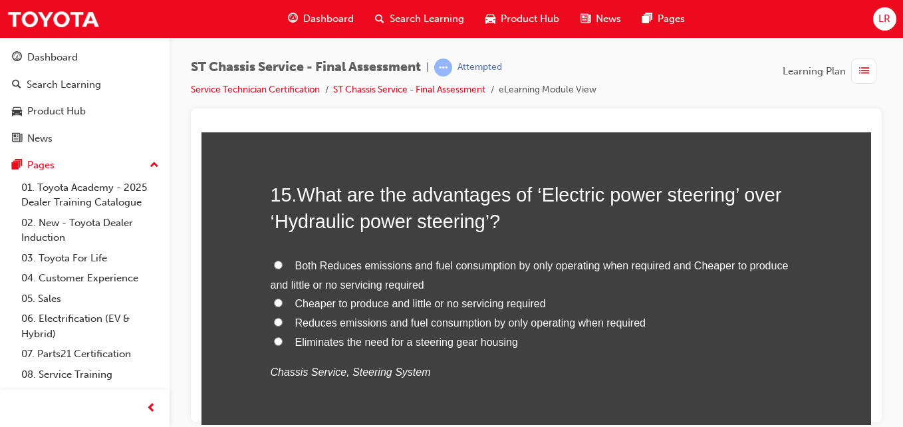
scroll to position [4326, 0]
click at [386, 266] on span "Reduces emissions and fuel consumption by only operating when required" at bounding box center [470, 321] width 350 height 11
click at [283, 266] on input "Reduces emissions and fuel consumption by only operating when required" at bounding box center [278, 320] width 9 height 9
radio input "true"
click at [386, 266] on span "Eliminates the need for a steering gear housing" at bounding box center [406, 340] width 223 height 11
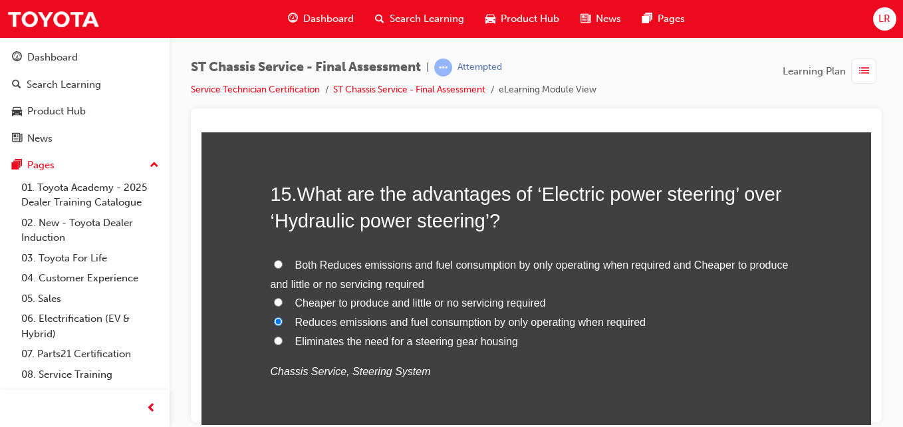
click at [283, 266] on input "Eliminates the need for a steering gear housing" at bounding box center [278, 340] width 9 height 9
radio input "true"
click at [389, 266] on span "Reduces emissions and fuel consumption by only operating when required" at bounding box center [470, 321] width 350 height 11
click at [283, 266] on input "Reduces emissions and fuel consumption by only operating when required" at bounding box center [278, 320] width 9 height 9
radio input "true"
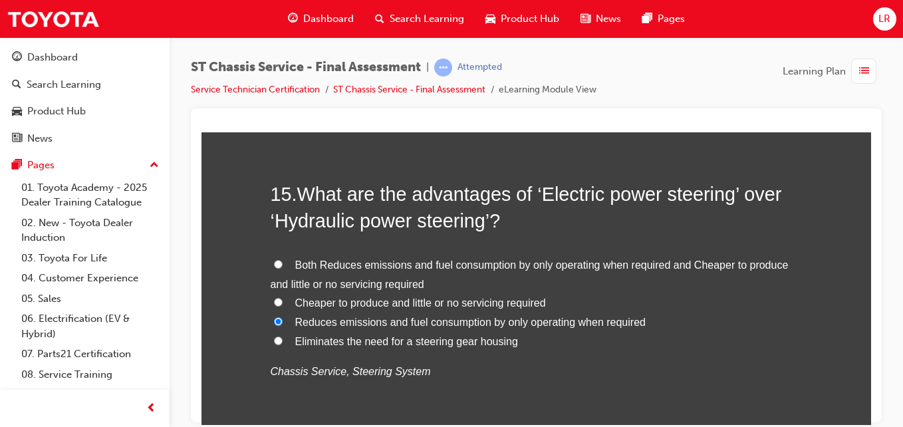
click at [418, 265] on span "Both Reduces emissions and fuel consumption by only operating when required and…" at bounding box center [530, 274] width 518 height 31
click at [283, 265] on input "Both Reduces emissions and fuel consumption by only operating when required and…" at bounding box center [278, 263] width 9 height 9
radio input "true"
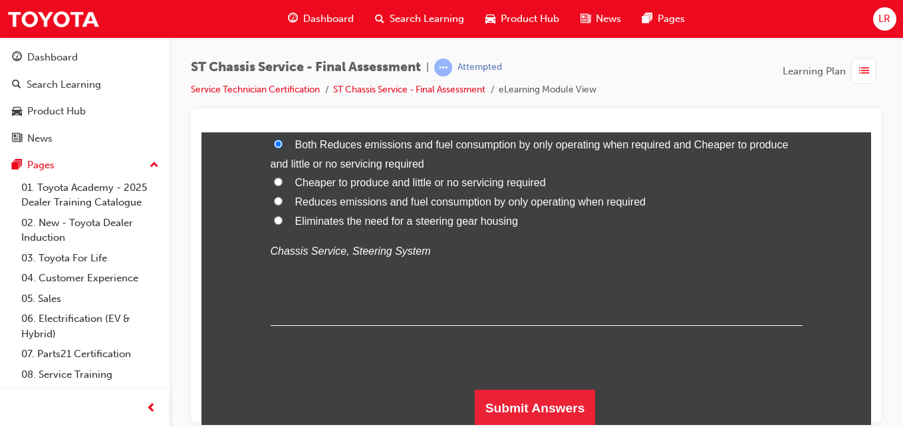
scroll to position [4448, 0]
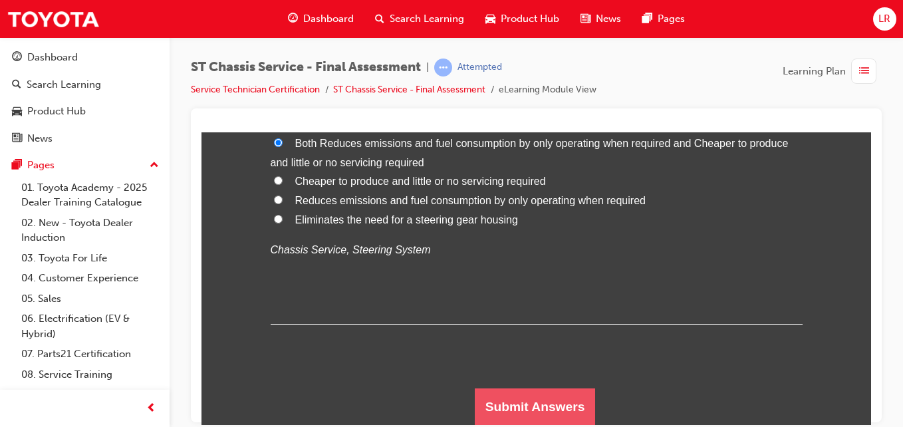
click at [418, 266] on button "Submit Answers" at bounding box center [535, 406] width 121 height 37
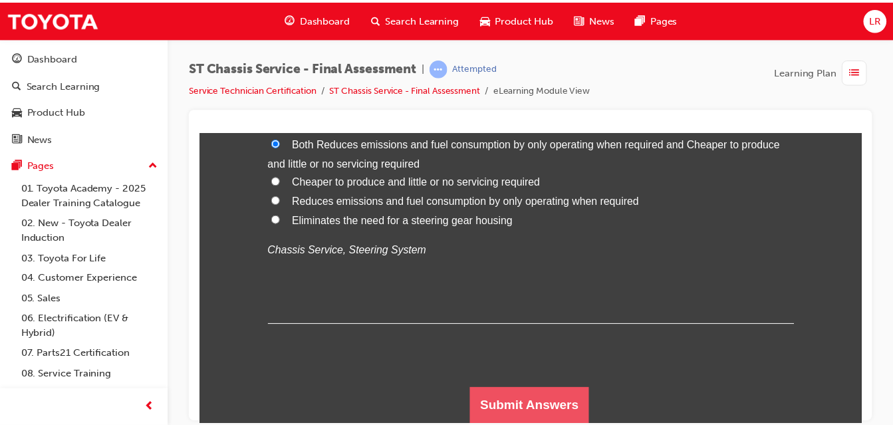
scroll to position [0, 0]
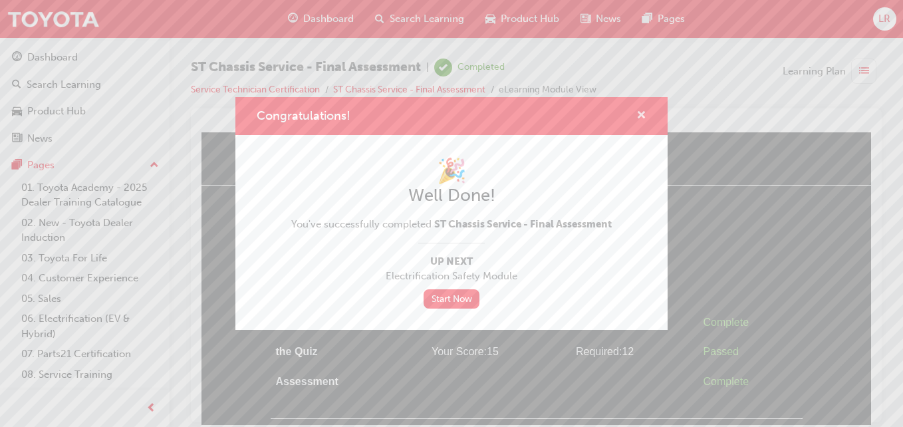
click at [418, 110] on span "cross-icon" at bounding box center [641, 116] width 10 height 12
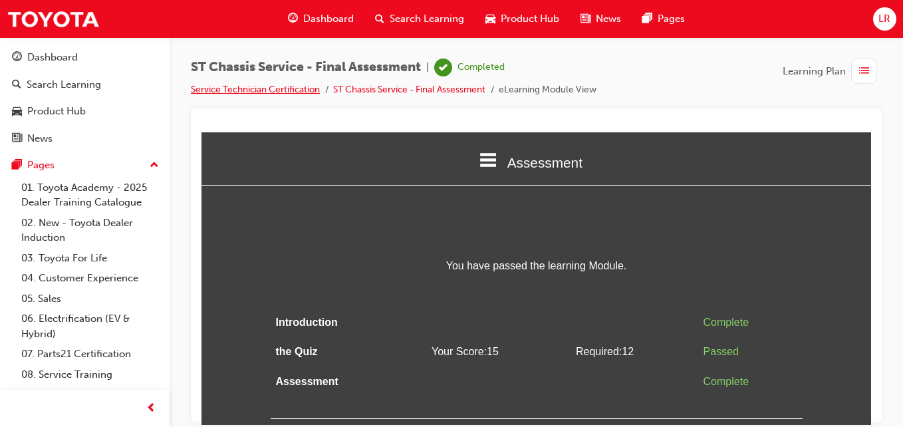
click at [298, 90] on link "Service Technician Certification" at bounding box center [255, 89] width 129 height 11
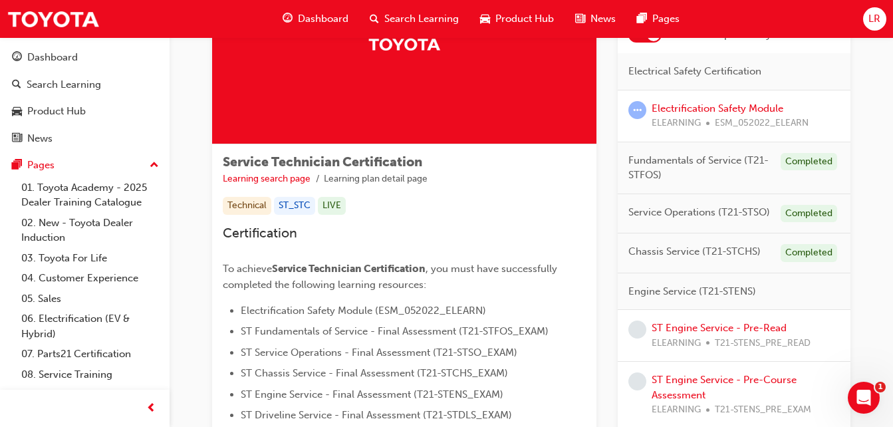
scroll to position [141, 0]
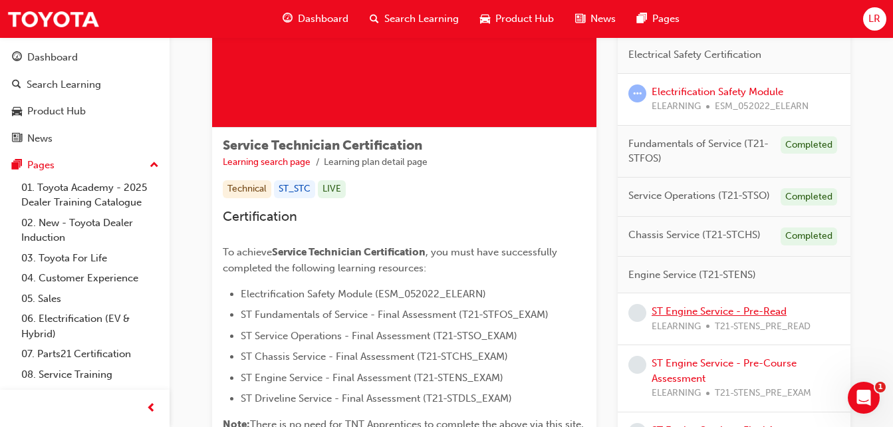
click at [418, 266] on link "ST Engine Service - Pre-Read" at bounding box center [718, 311] width 135 height 12
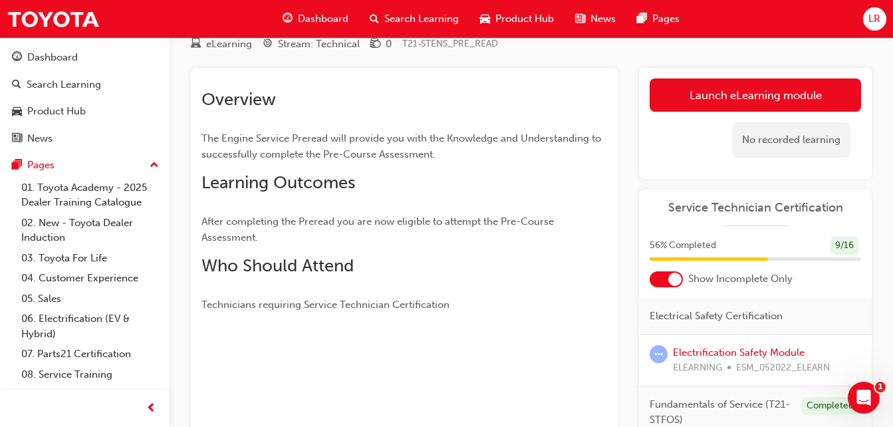
scroll to position [13, 0]
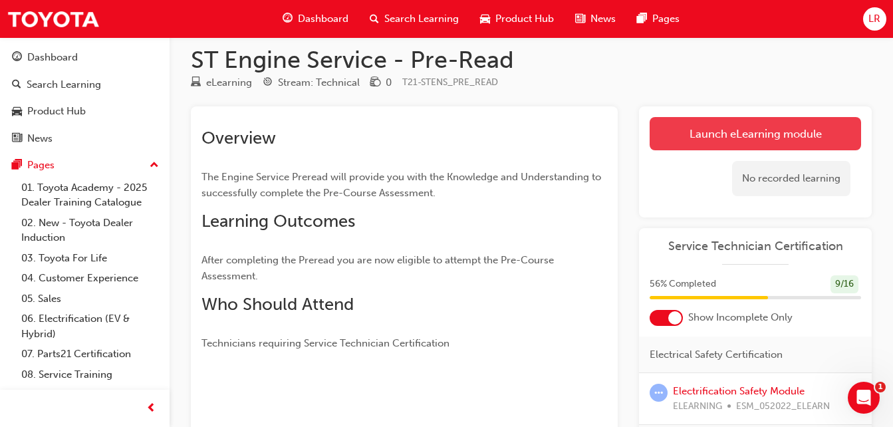
click at [418, 134] on link "Launch eLearning module" at bounding box center [754, 133] width 211 height 33
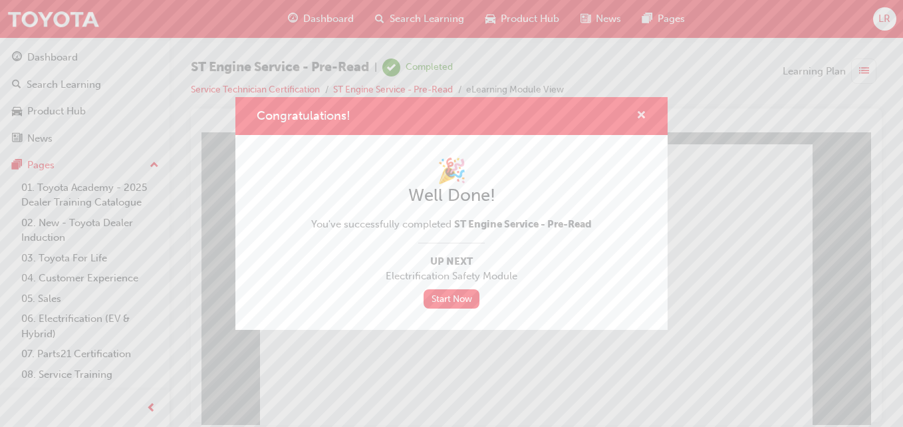
click at [418, 111] on span "cross-icon" at bounding box center [641, 116] width 10 height 12
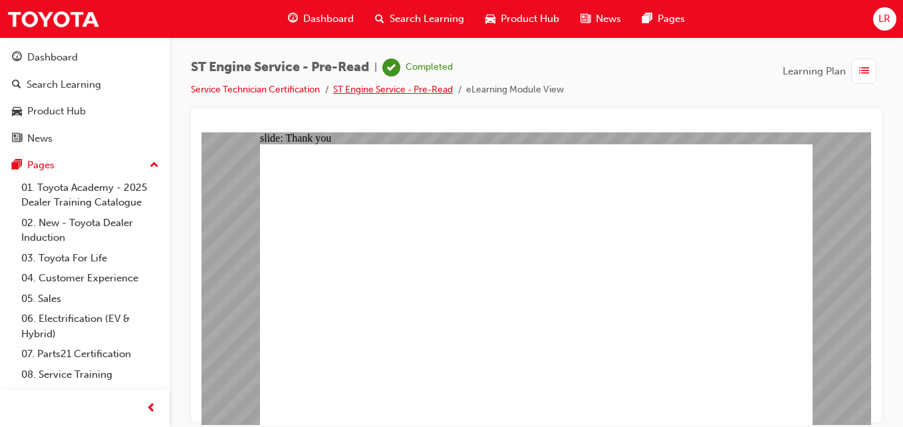
click at [415, 88] on link "ST Engine Service - Pre-Read" at bounding box center [393, 89] width 120 height 11
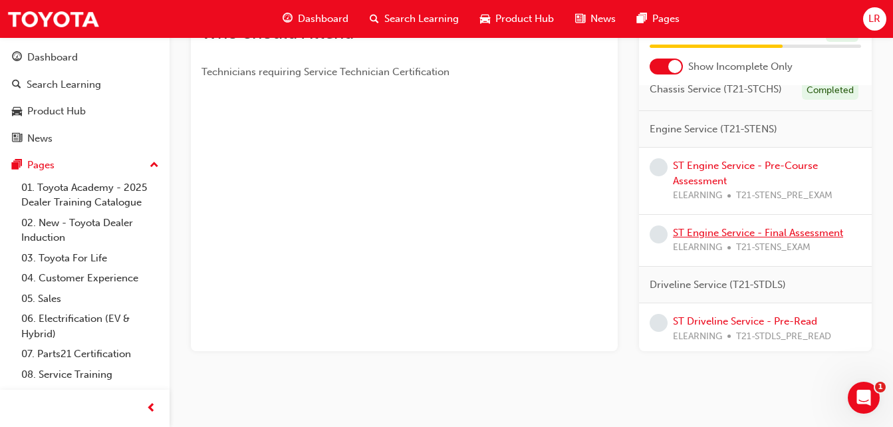
scroll to position [195, 0]
click at [418, 186] on link "ST Engine Service - Pre-Course Assessment" at bounding box center [745, 172] width 145 height 27
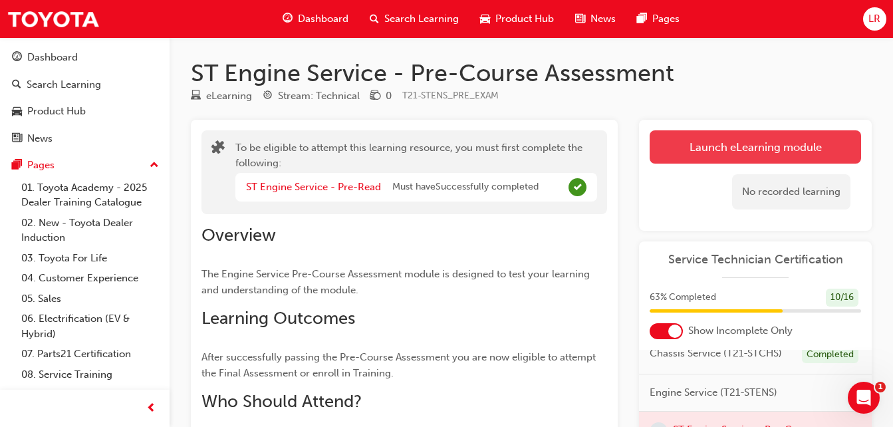
click at [418, 142] on button "Launch eLearning module" at bounding box center [754, 146] width 211 height 33
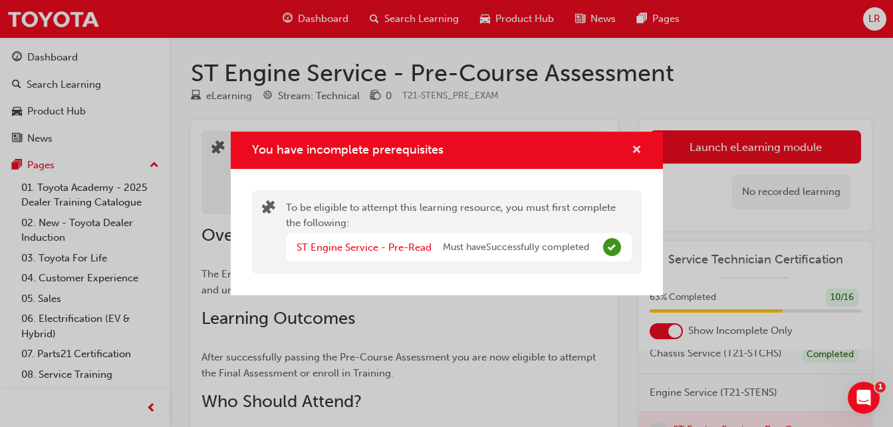
click at [418, 152] on span "cross-icon" at bounding box center [637, 151] width 10 height 12
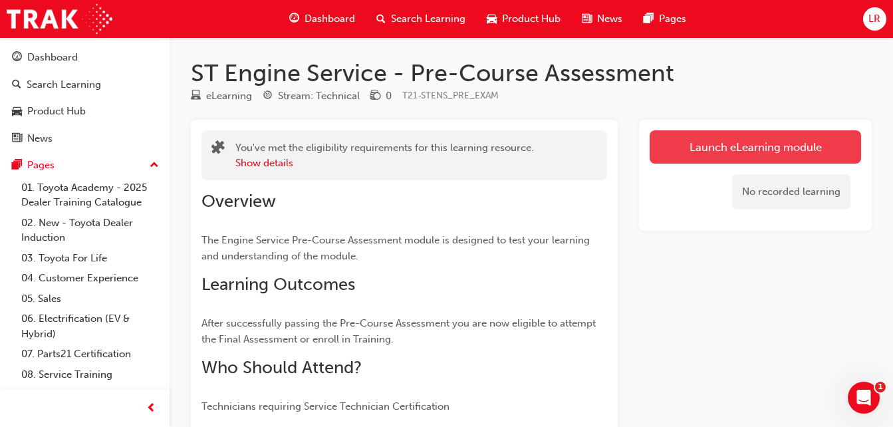
click at [770, 140] on link "Launch eLearning module" at bounding box center [754, 146] width 211 height 33
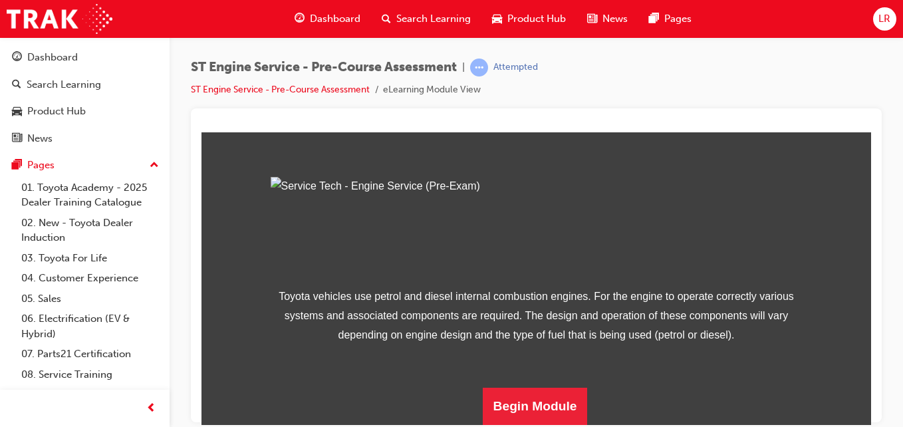
scroll to position [226, 0]
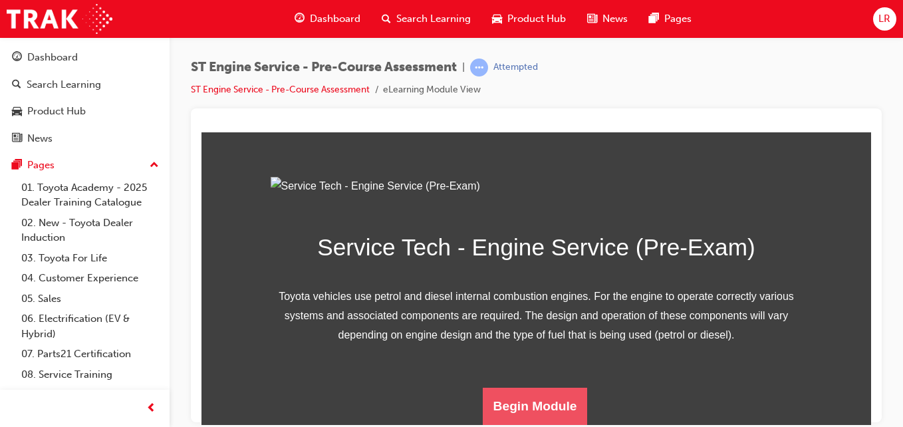
click at [535, 401] on button "Begin Module" at bounding box center [535, 405] width 105 height 37
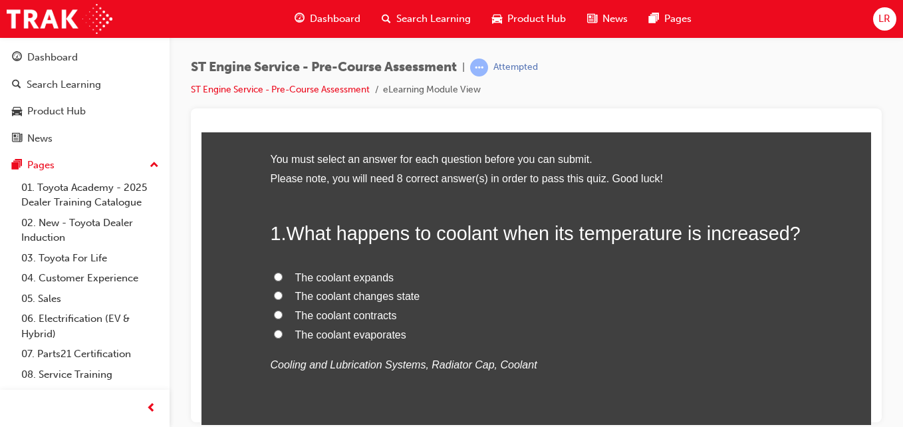
scroll to position [54, 0]
click at [274, 273] on input "The coolant expands" at bounding box center [278, 275] width 9 height 9
radio input "true"
click at [274, 294] on input "The coolant changes state" at bounding box center [278, 294] width 9 height 9
radio input "true"
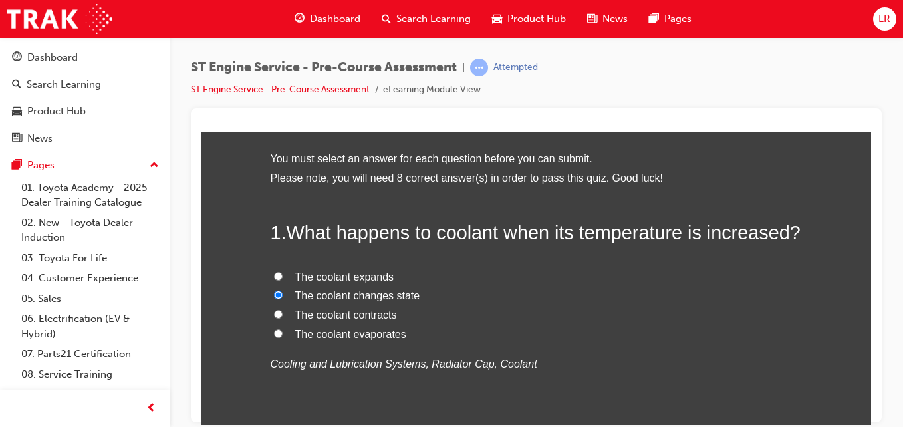
click at [274, 277] on input "The coolant expands" at bounding box center [278, 275] width 9 height 9
radio input "true"
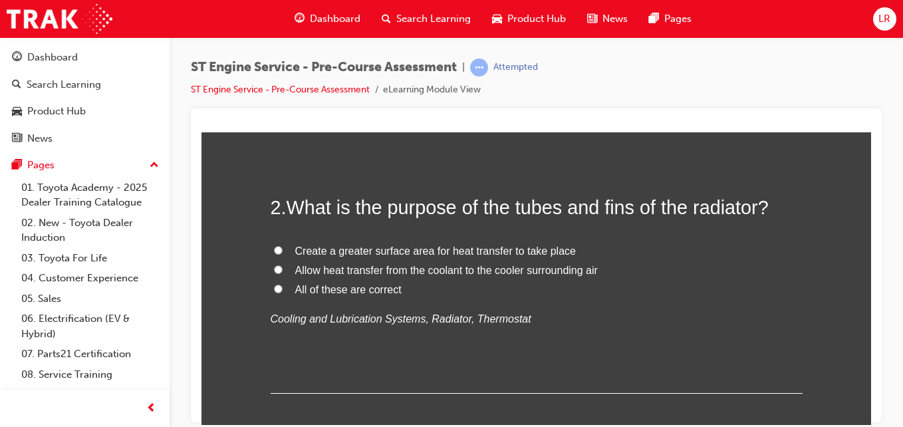
scroll to position [375, 0]
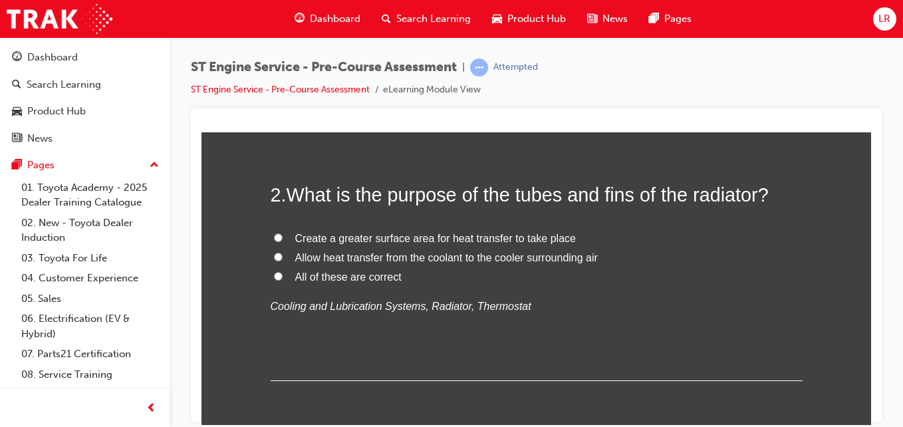
click at [363, 273] on span "All of these are correct" at bounding box center [348, 276] width 106 height 11
click at [283, 273] on input "All of these are correct" at bounding box center [278, 275] width 9 height 9
radio input "true"
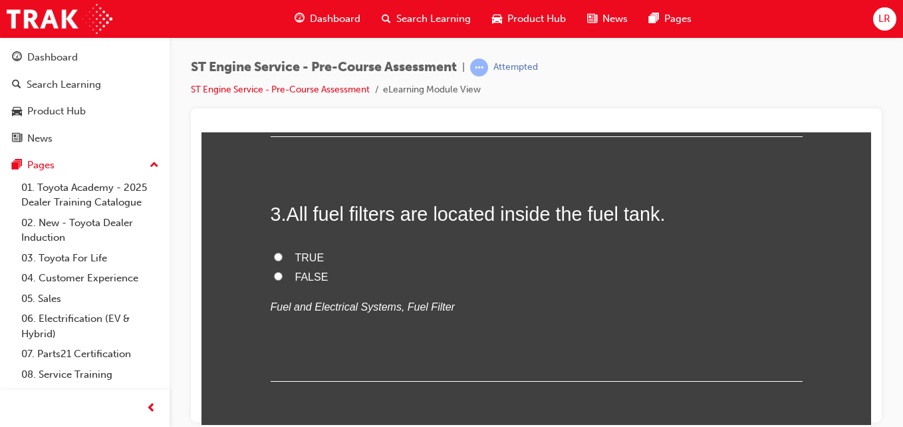
scroll to position [625, 0]
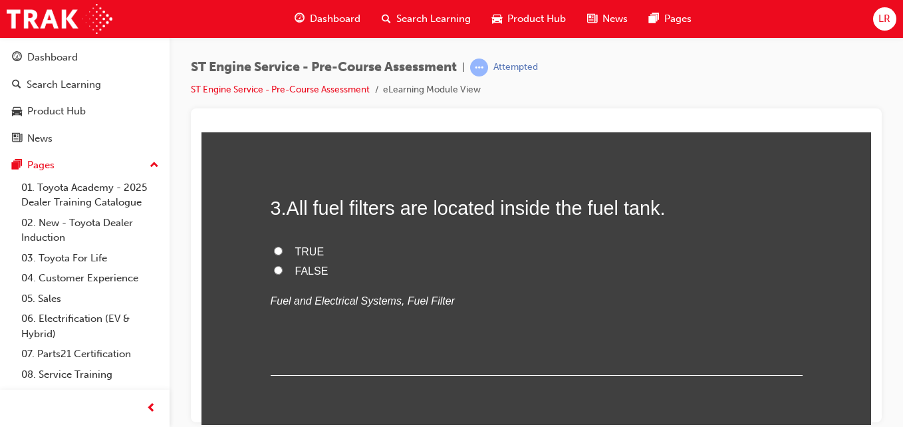
click at [284, 267] on label "FALSE" at bounding box center [537, 270] width 532 height 19
click at [283, 267] on input "FALSE" at bounding box center [278, 269] width 9 height 9
radio input "true"
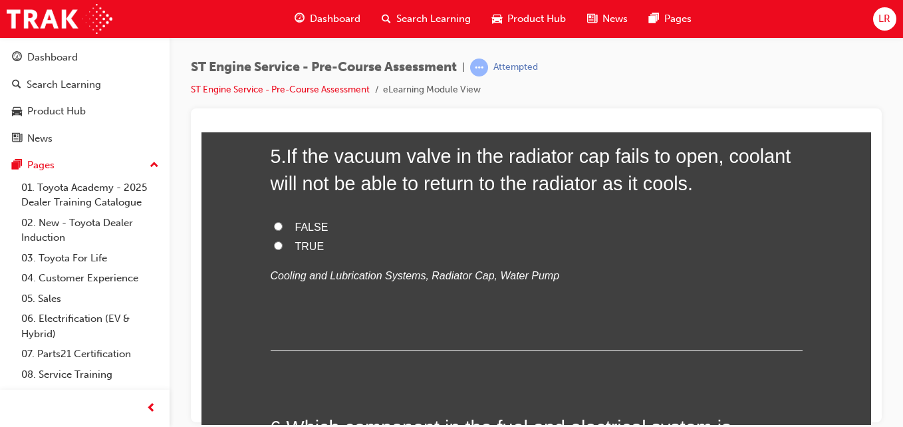
scroll to position [1262, 0]
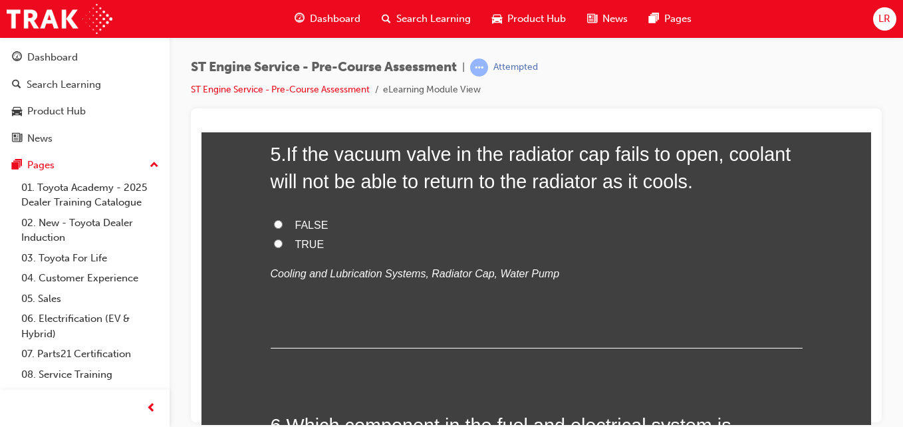
radio input "true"
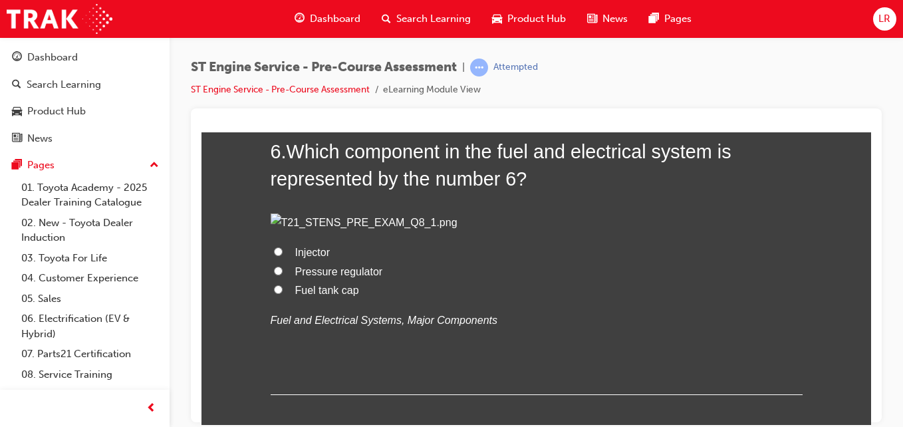
scroll to position [1538, 0]
radio input "true"
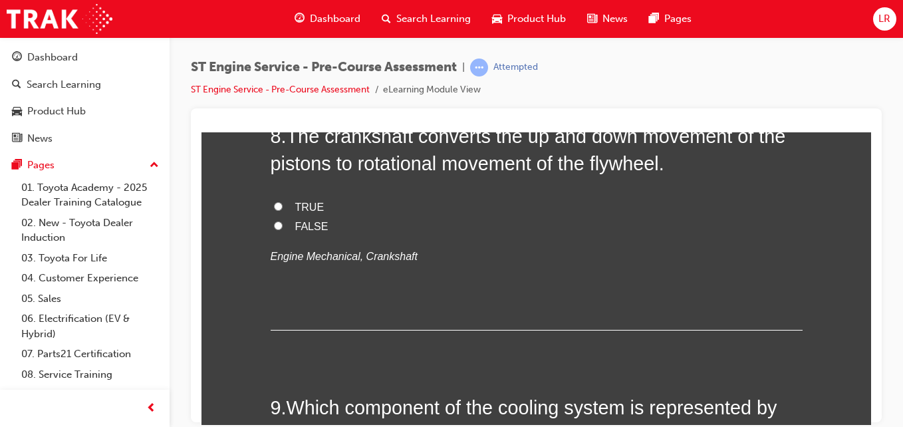
scroll to position [2150, 0]
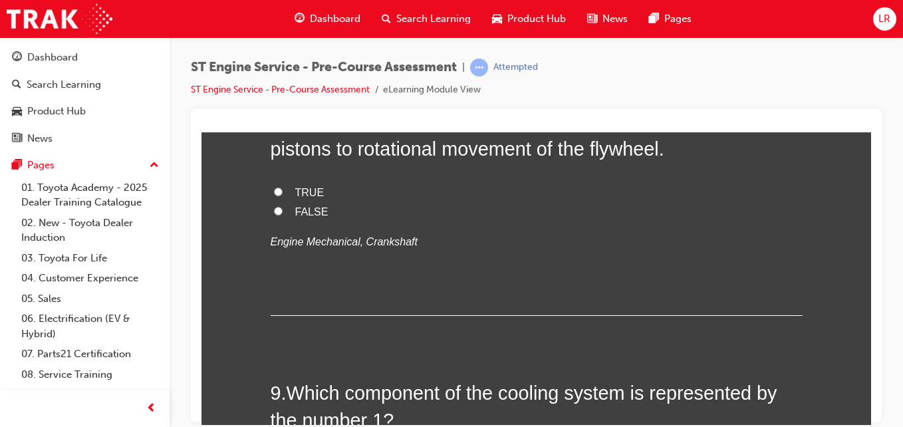
radio input "true"
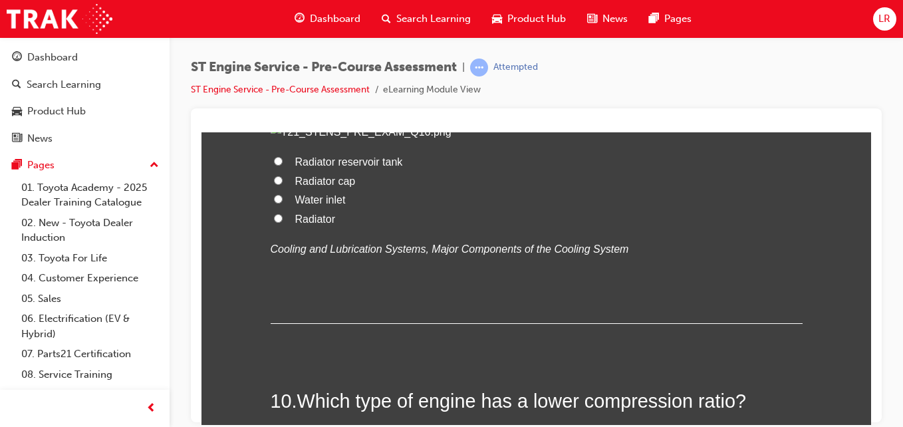
scroll to position [2482, 0]
radio input "true"
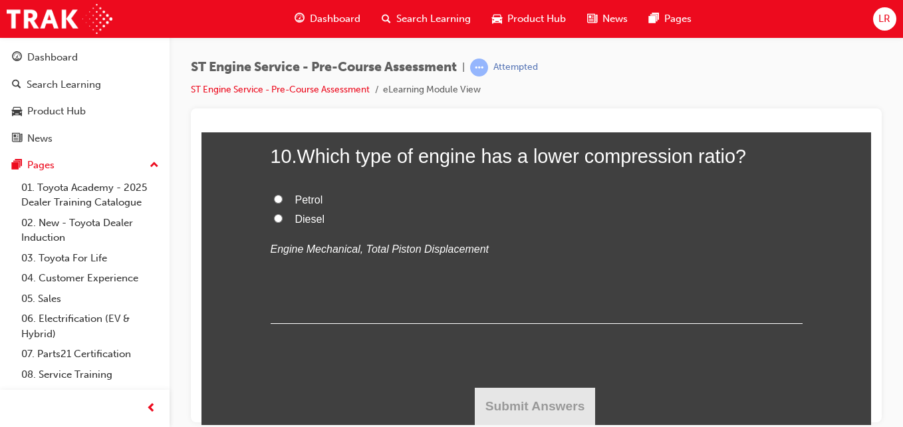
scroll to position [2772, 0]
radio input "true"
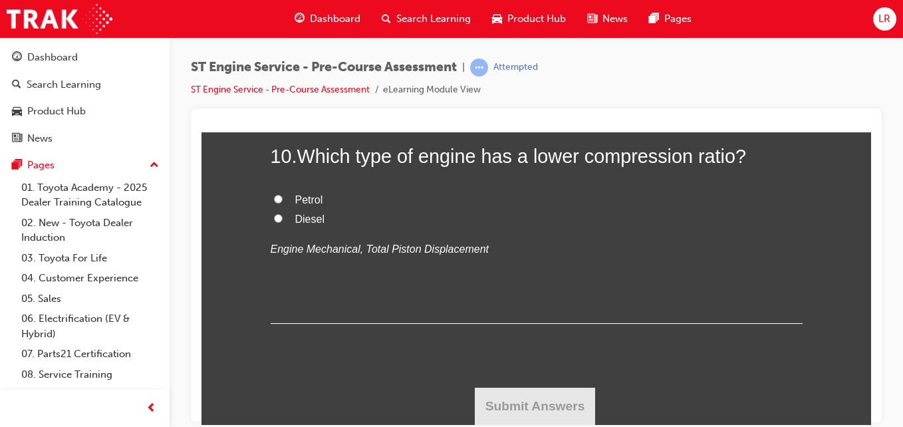
radio input "true"
click at [274, 203] on input "Petrol" at bounding box center [278, 198] width 9 height 9
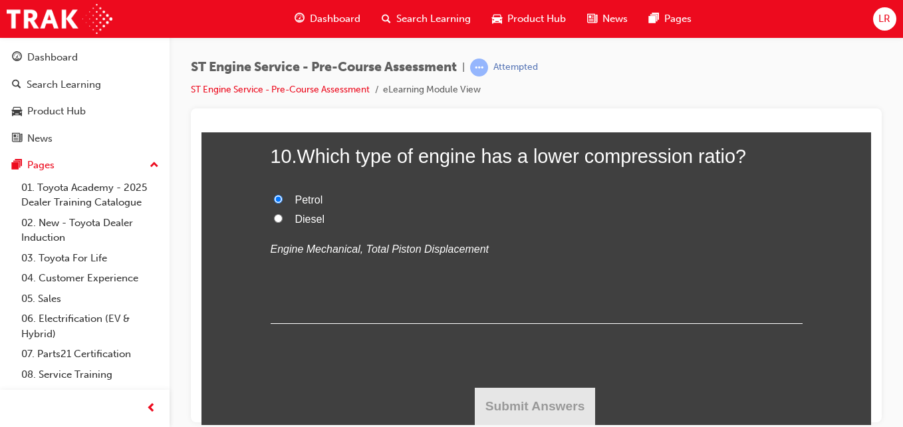
radio input "true"
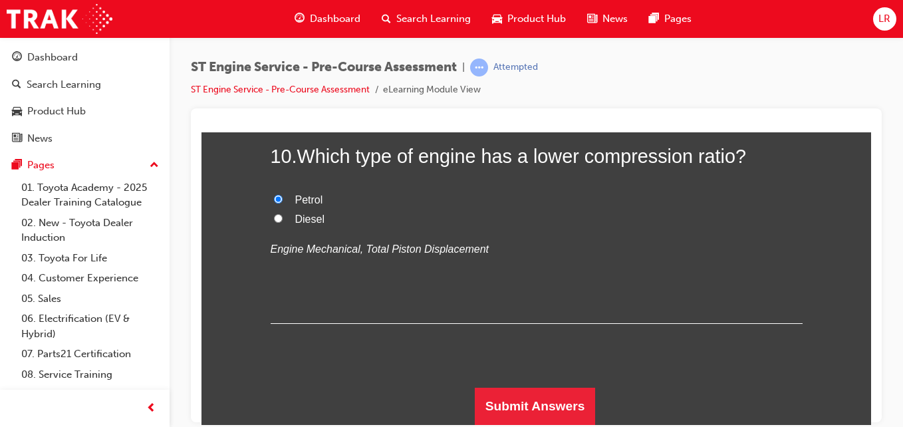
scroll to position [3725, 0]
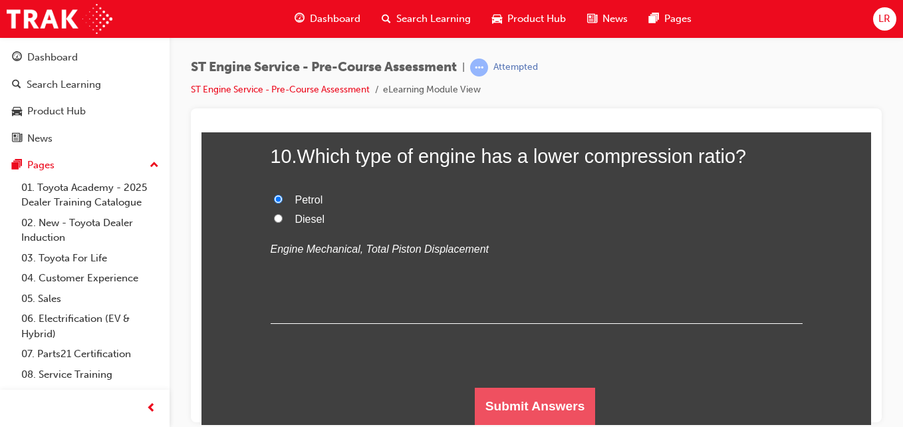
click at [487, 405] on button "Submit Answers" at bounding box center [535, 405] width 121 height 37
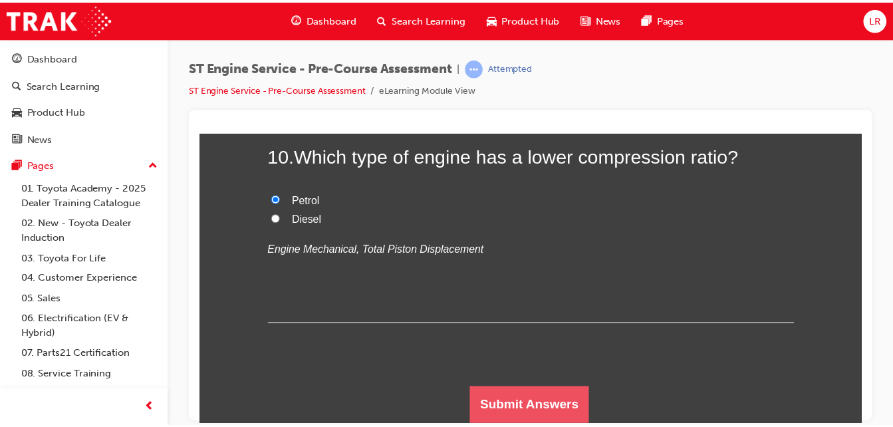
scroll to position [0, 0]
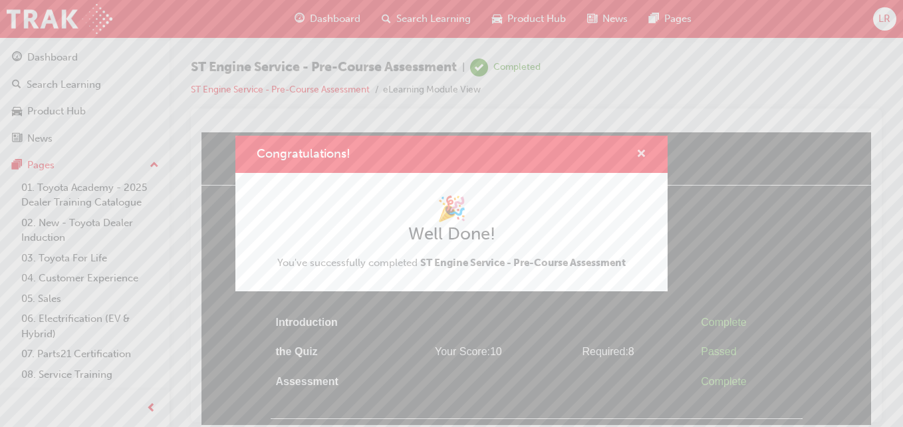
click at [638, 150] on span "cross-icon" at bounding box center [641, 155] width 10 height 12
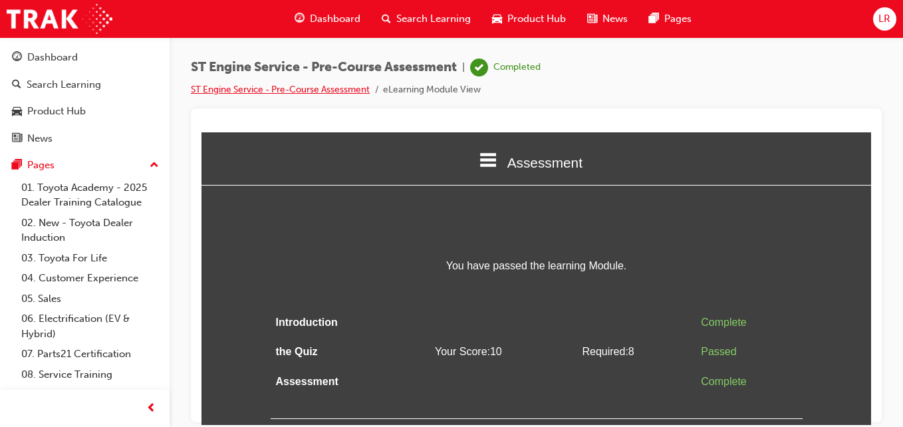
click at [328, 86] on link "ST Engine Service - Pre-Course Assessment" at bounding box center [280, 89] width 179 height 11
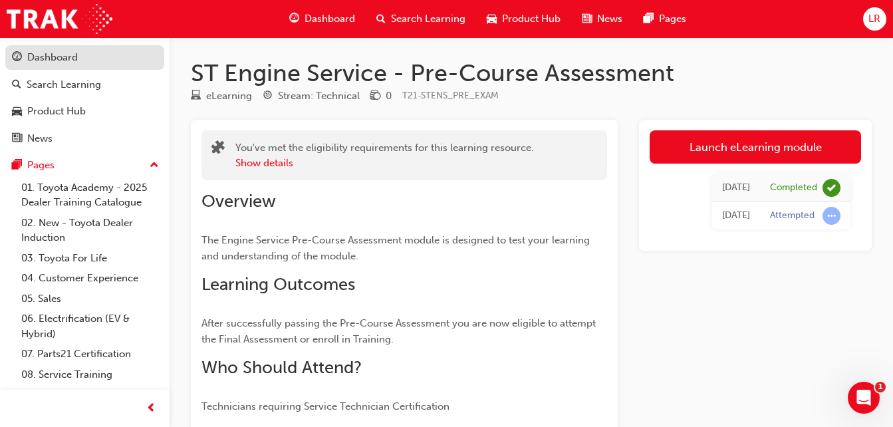
click at [114, 65] on div "Dashboard" at bounding box center [85, 57] width 146 height 17
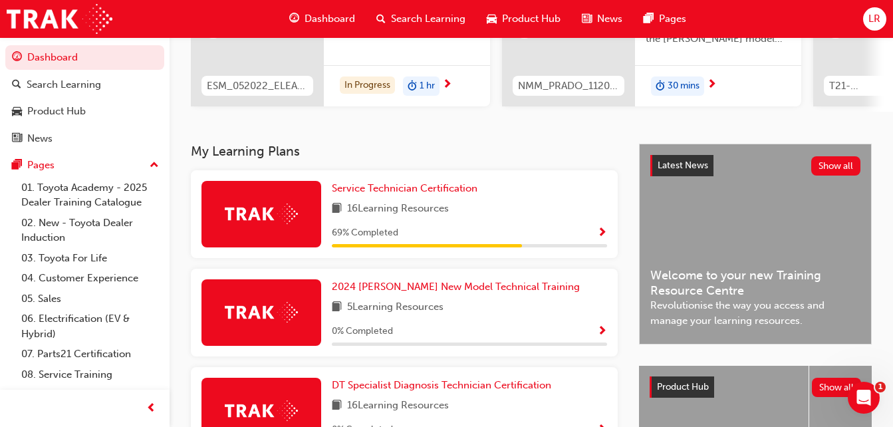
scroll to position [194, 0]
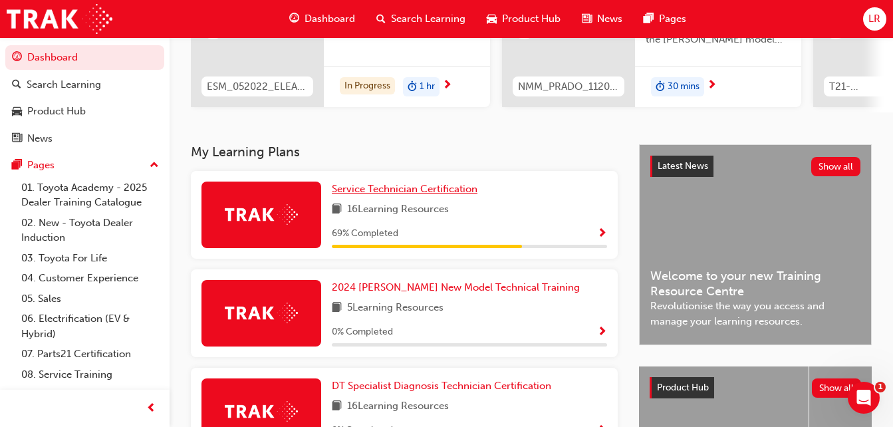
click at [435, 193] on span "Service Technician Certification" at bounding box center [405, 189] width 146 height 12
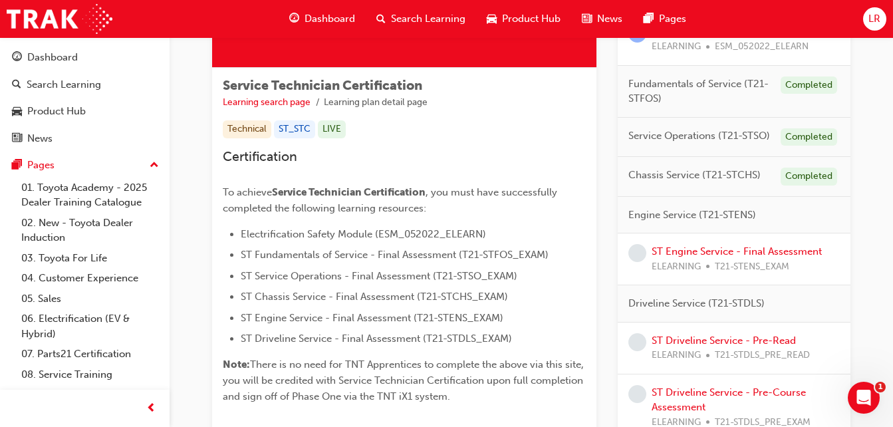
scroll to position [200, 0]
click at [724, 251] on link "ST Engine Service - Final Assessment" at bounding box center [736, 252] width 170 height 12
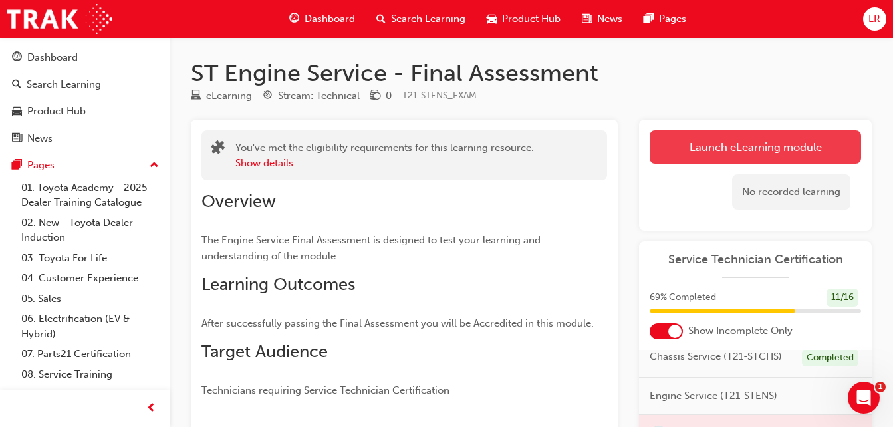
click at [736, 157] on link "Launch eLearning module" at bounding box center [754, 146] width 211 height 33
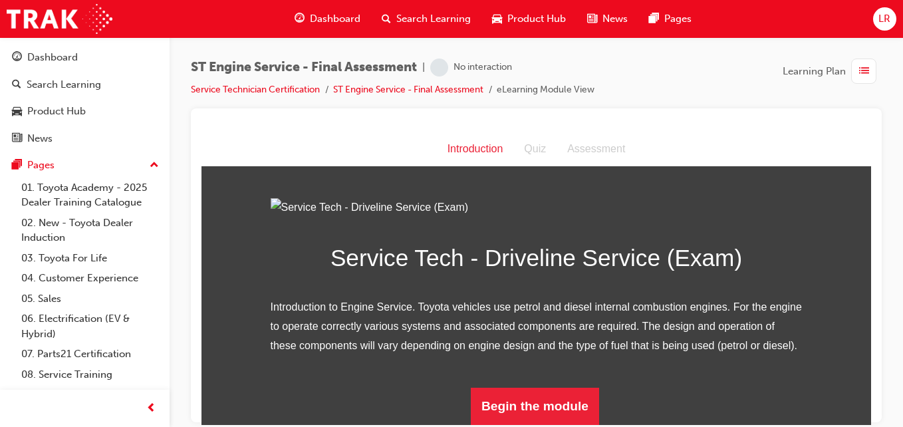
scroll to position [151, 0]
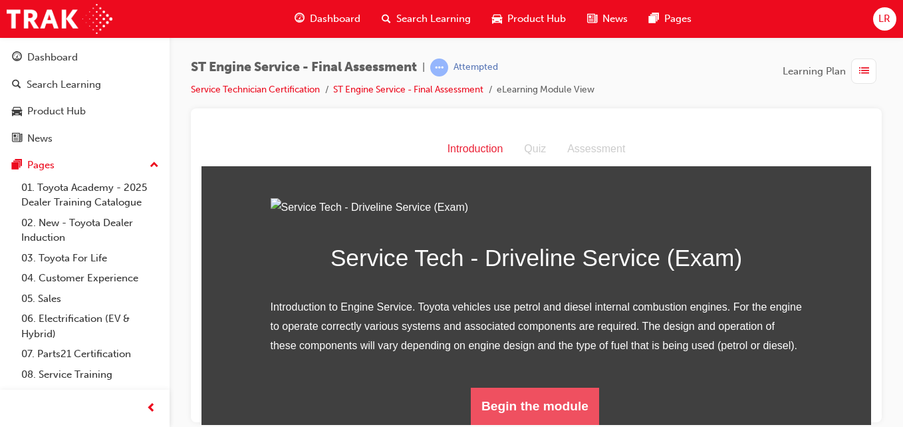
click at [537, 393] on button "Begin the module" at bounding box center [535, 405] width 128 height 37
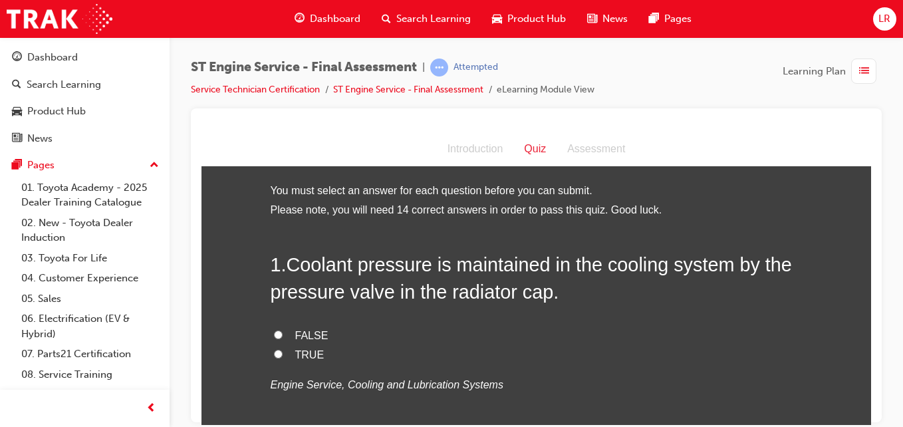
click at [288, 351] on label "TRUE" at bounding box center [537, 354] width 532 height 19
click at [283, 351] on input "TRUE" at bounding box center [278, 353] width 9 height 9
radio input "true"
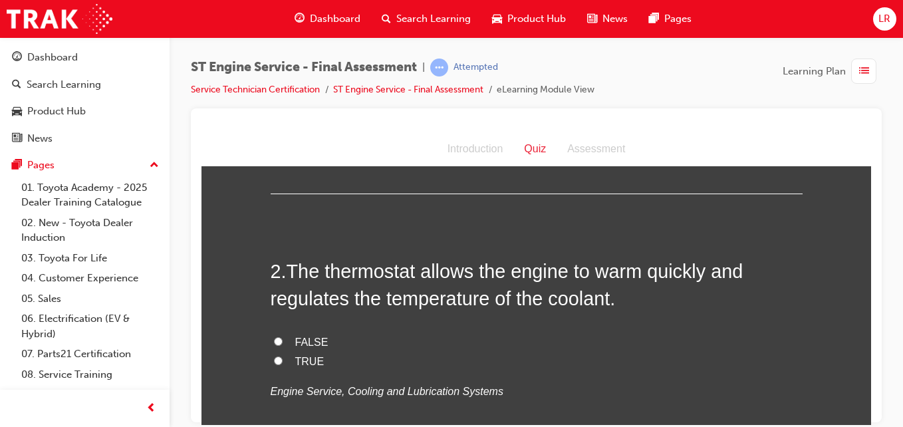
scroll to position [265, 0]
click at [274, 362] on input "TRUE" at bounding box center [278, 359] width 9 height 9
radio input "true"
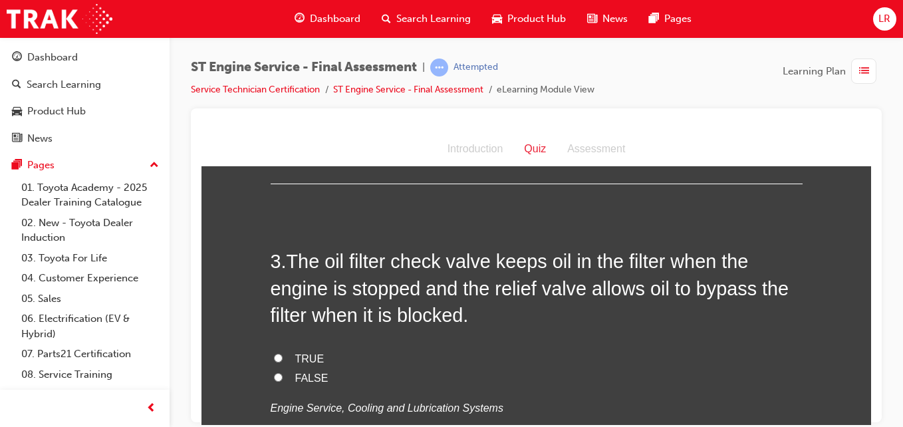
scroll to position [546, 0]
click at [277, 358] on label "TRUE" at bounding box center [537, 357] width 532 height 19
click at [277, 358] on input "TRUE" at bounding box center [278, 356] width 9 height 9
radio input "true"
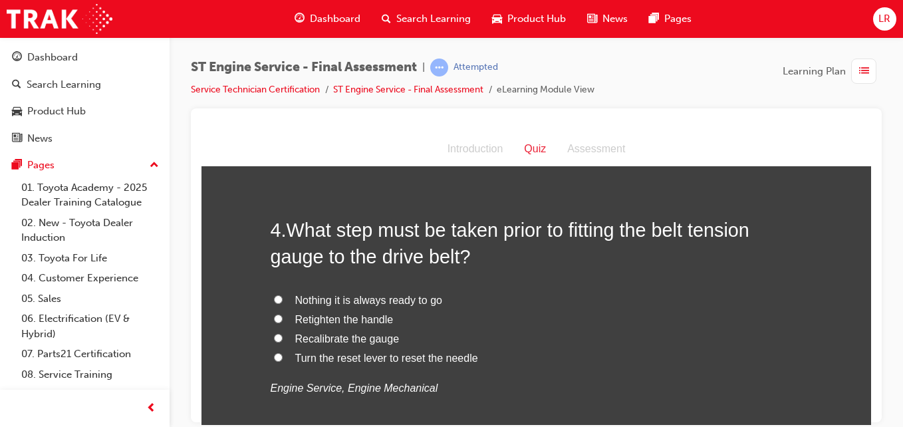
scroll to position [872, 0]
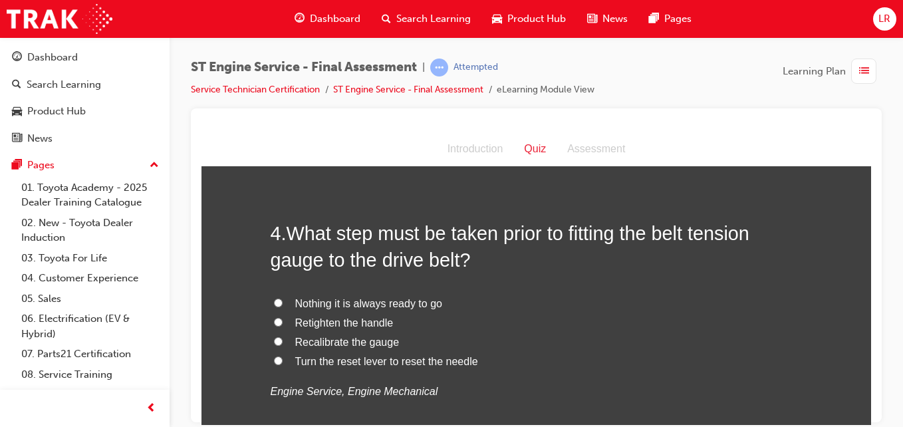
click at [319, 342] on span "Recalibrate the gauge" at bounding box center [347, 341] width 104 height 11
click at [283, 342] on input "Recalibrate the gauge" at bounding box center [278, 340] width 9 height 9
radio input "true"
click at [316, 363] on span "Turn the reset lever to reset the needle" at bounding box center [386, 360] width 183 height 11
click at [283, 363] on input "Turn the reset lever to reset the needle" at bounding box center [278, 360] width 9 height 9
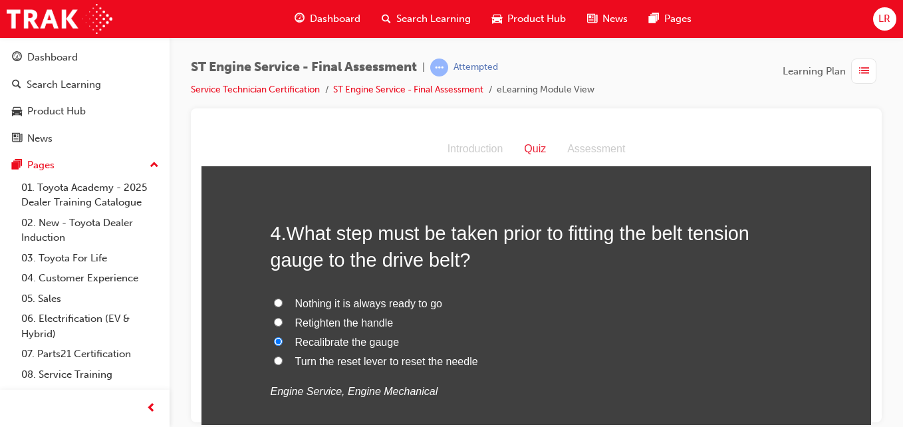
radio input "true"
click at [315, 346] on span "Recalibrate the gauge" at bounding box center [347, 341] width 104 height 11
click at [283, 345] on input "Recalibrate the gauge" at bounding box center [278, 340] width 9 height 9
radio input "true"
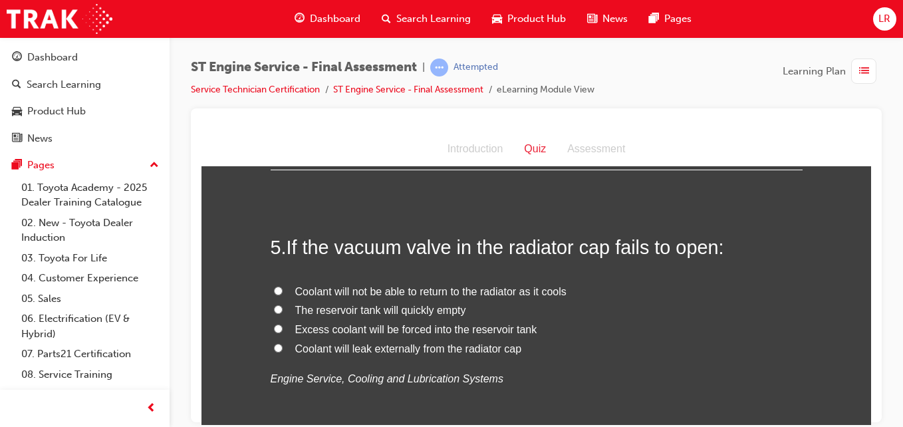
scroll to position [1168, 0]
click at [488, 287] on span "Coolant will not be able to return to the radiator as it cools" at bounding box center [430, 290] width 271 height 11
click at [283, 287] on input "Coolant will not be able to return to the radiator as it cools" at bounding box center [278, 289] width 9 height 9
radio input "true"
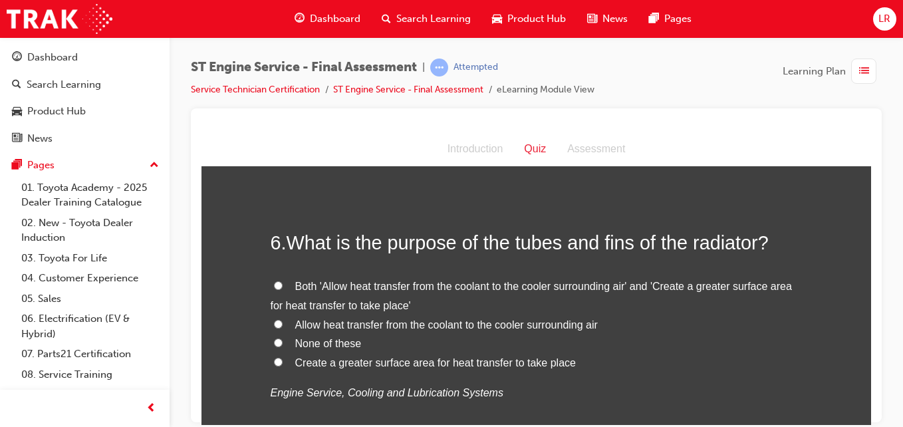
scroll to position [1458, 0]
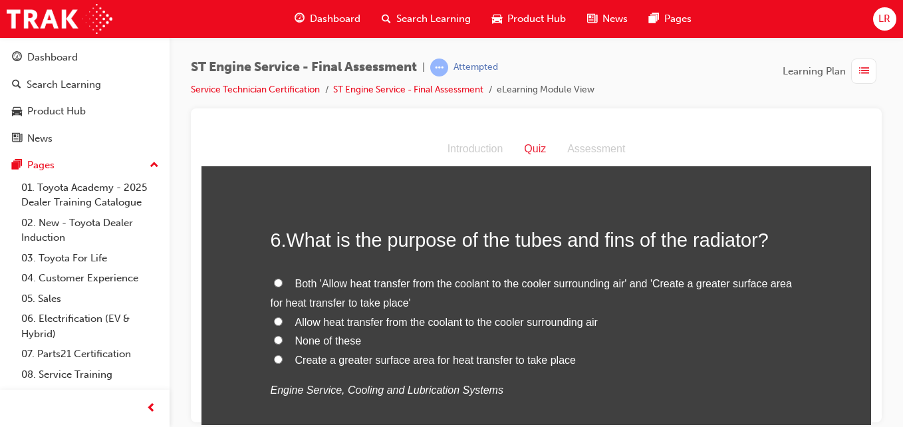
click at [412, 277] on span "Both 'Allow heat transfer from the coolant to the cooler surrounding air' and '…" at bounding box center [531, 292] width 521 height 31
click at [283, 278] on input "Both 'Allow heat transfer from the coolant to the cooler surrounding air' and '…" at bounding box center [278, 282] width 9 height 9
radio input "true"
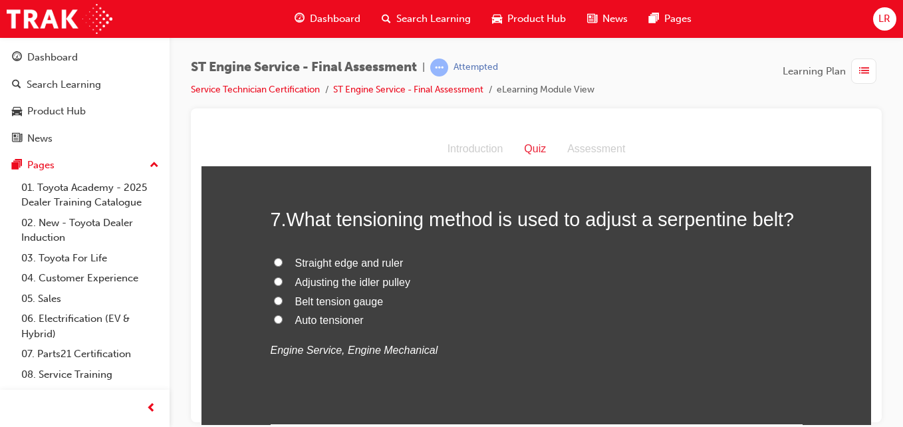
scroll to position [1780, 0]
click at [336, 319] on span "Auto tensioner" at bounding box center [329, 319] width 68 height 11
click at [283, 319] on input "Auto tensioner" at bounding box center [278, 319] width 9 height 9
radio input "true"
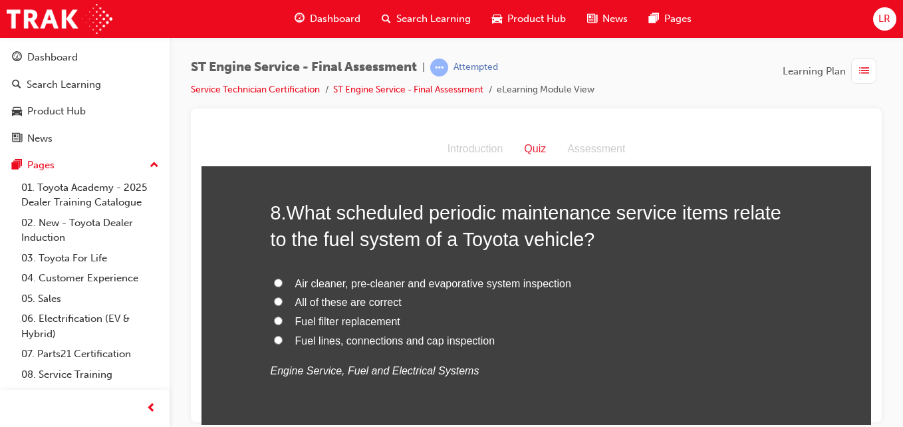
scroll to position [2073, 0]
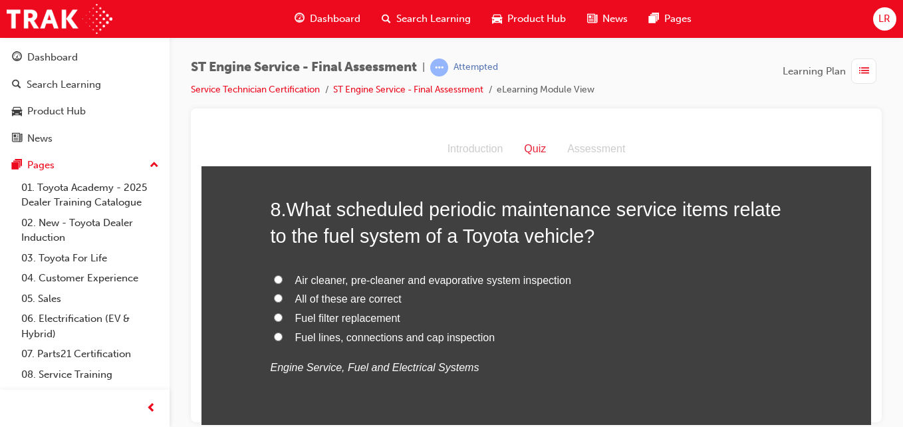
click at [350, 319] on span "Fuel filter replacement" at bounding box center [347, 317] width 105 height 11
click at [283, 319] on input "Fuel filter replacement" at bounding box center [278, 316] width 9 height 9
radio input "true"
click at [343, 294] on span "All of these are correct" at bounding box center [348, 298] width 106 height 11
click at [283, 294] on input "All of these are correct" at bounding box center [278, 297] width 9 height 9
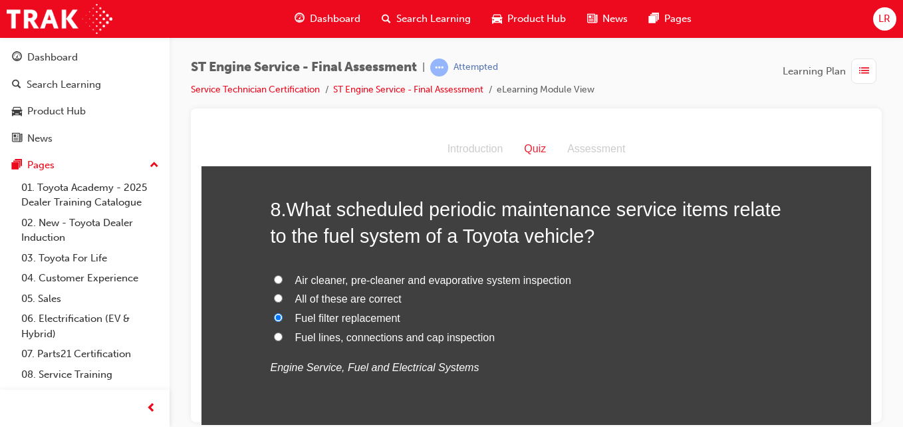
radio input "true"
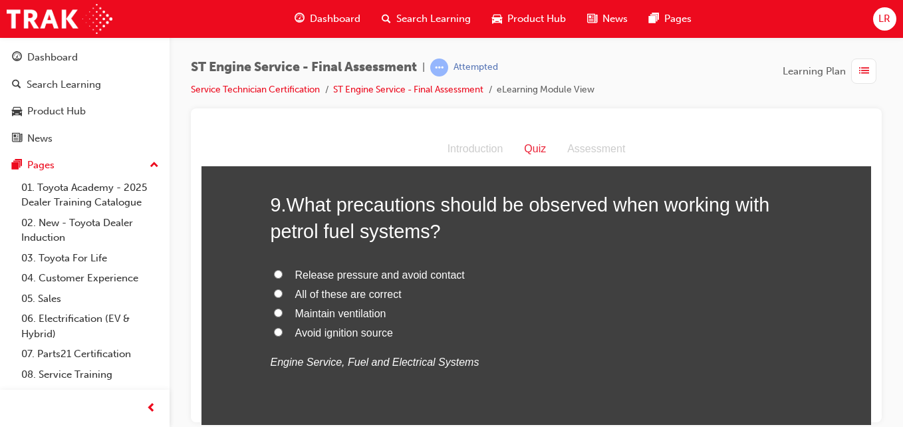
scroll to position [2388, 0]
click at [364, 289] on span "All of these are correct" at bounding box center [348, 292] width 106 height 11
click at [283, 289] on input "All of these are correct" at bounding box center [278, 292] width 9 height 9
radio input "true"
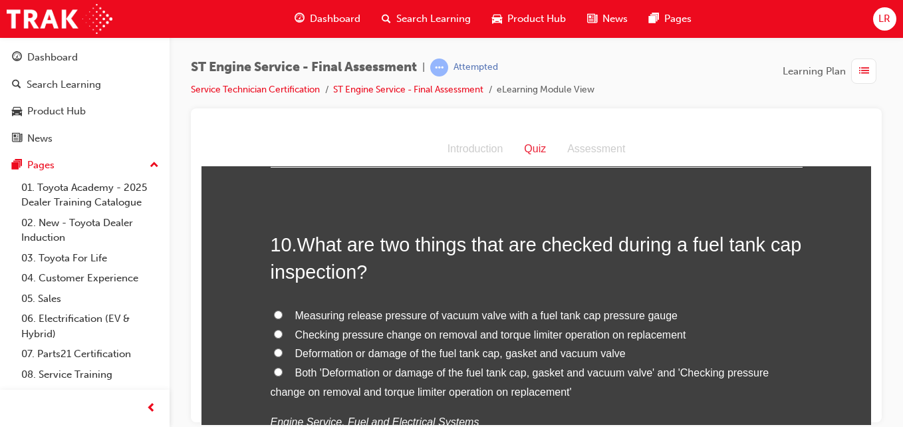
scroll to position [2661, 0]
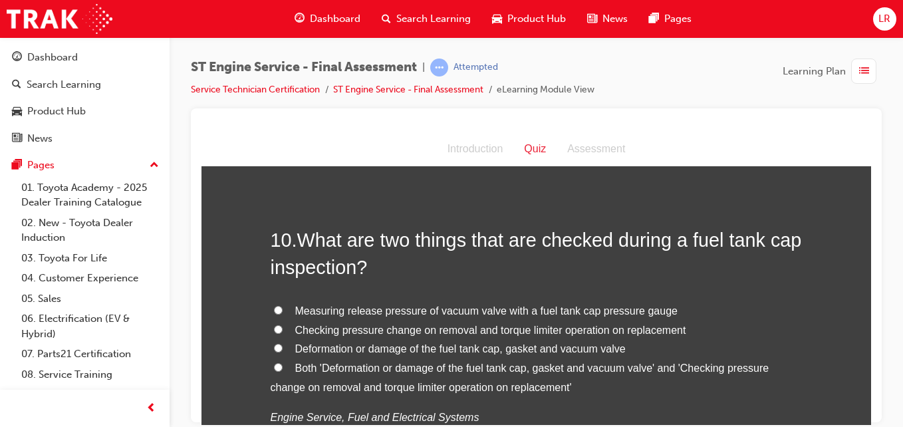
click at [403, 373] on span "Both 'Deformation or damage of the fuel tank cap, gasket and vacuum valve' and …" at bounding box center [520, 377] width 499 height 31
click at [283, 371] on input "Both 'Deformation or damage of the fuel tank cap, gasket and vacuum valve' and …" at bounding box center [278, 366] width 9 height 9
radio input "true"
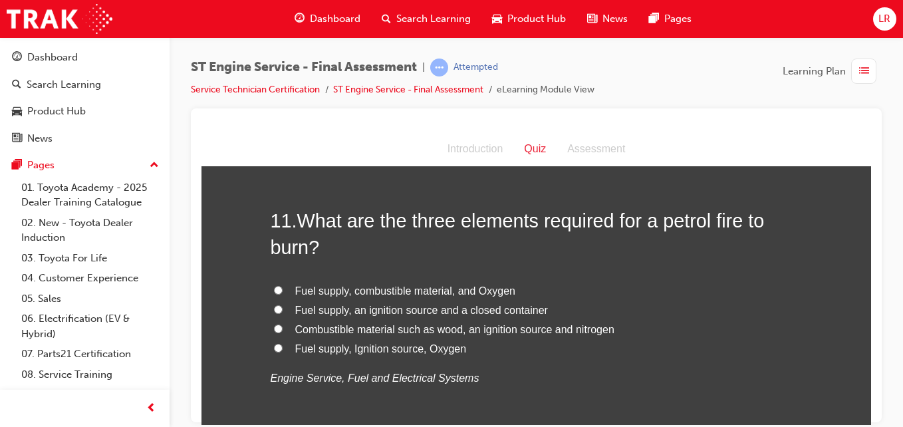
scroll to position [3010, 0]
click at [362, 349] on span "Fuel supply, Ignition source, Oxygen" at bounding box center [381, 347] width 172 height 11
click at [283, 349] on input "Fuel supply, Ignition source, Oxygen" at bounding box center [278, 346] width 9 height 9
radio input "true"
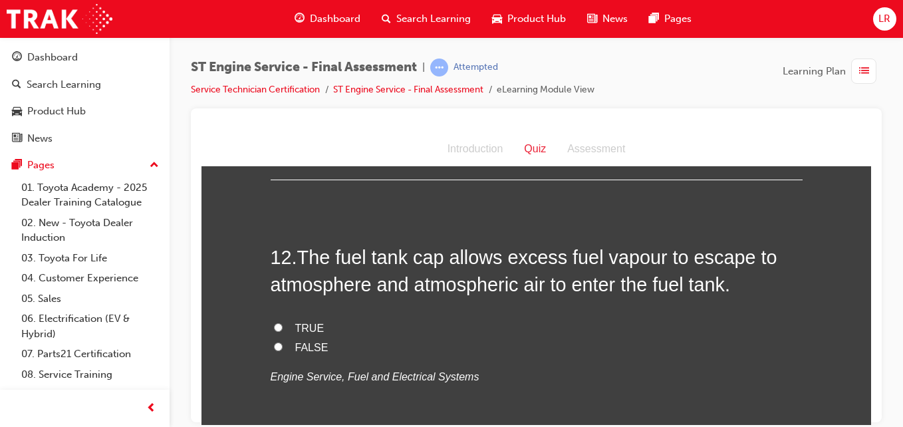
scroll to position [3283, 0]
click at [274, 347] on input "FALSE" at bounding box center [278, 345] width 9 height 9
radio input "true"
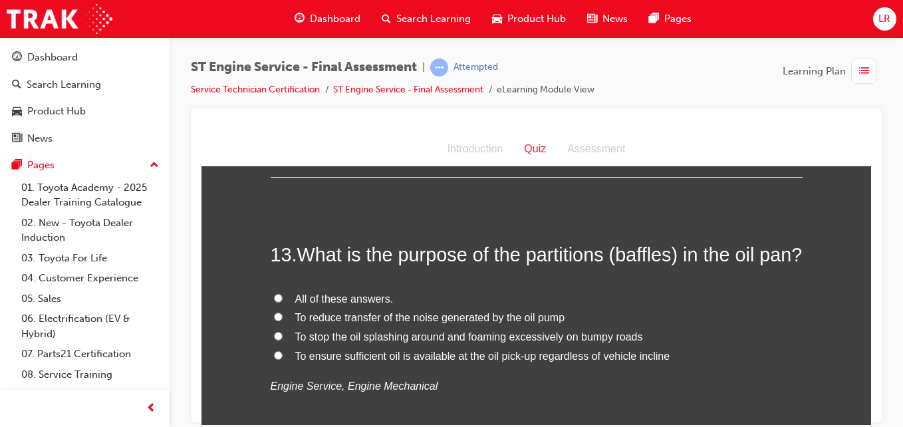
scroll to position [3565, 0]
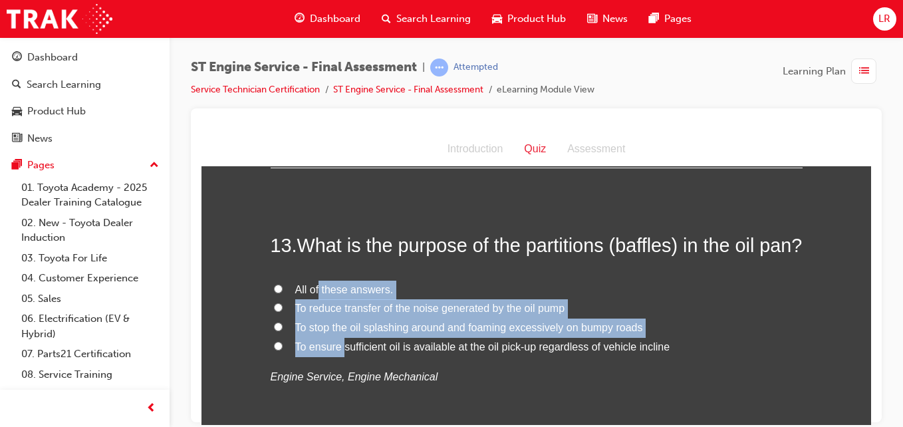
drag, startPoint x: 313, startPoint y: 311, endPoint x: 339, endPoint y: 376, distance: 69.5
click at [339, 376] on div "All of these answers. To reduce transfer of the noise generated by the oil pump…" at bounding box center [537, 333] width 532 height 106
click at [339, 352] on span "To ensure sufficient oil is available at the oil pick-up regardless of vehicle …" at bounding box center [482, 345] width 375 height 11
click at [283, 350] on input "To ensure sufficient oil is available at the oil pick-up regardless of vehicle …" at bounding box center [278, 345] width 9 height 9
radio input "true"
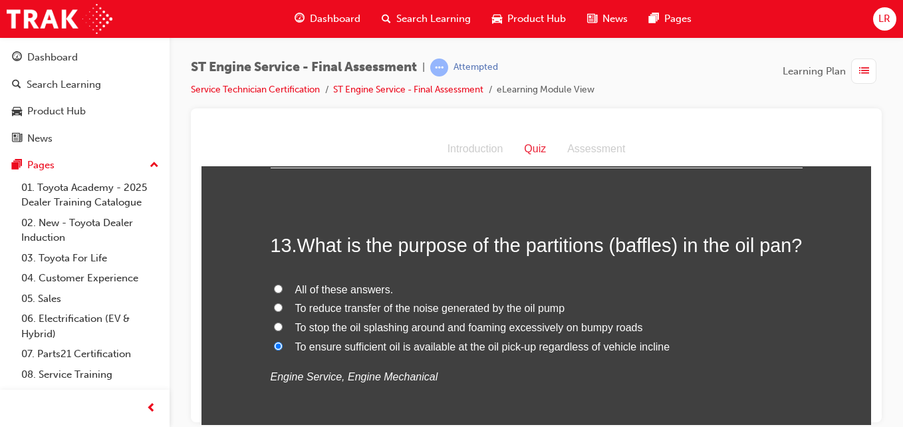
click at [274, 293] on input "All of these answers." at bounding box center [278, 288] width 9 height 9
radio input "true"
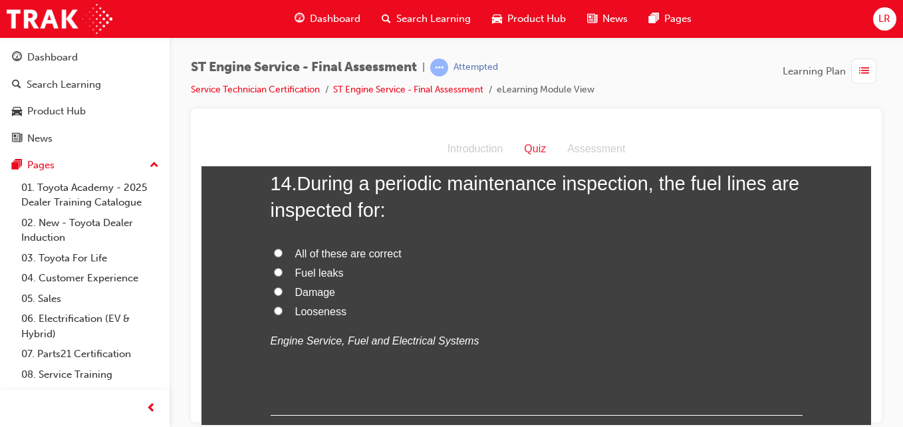
scroll to position [3913, 0]
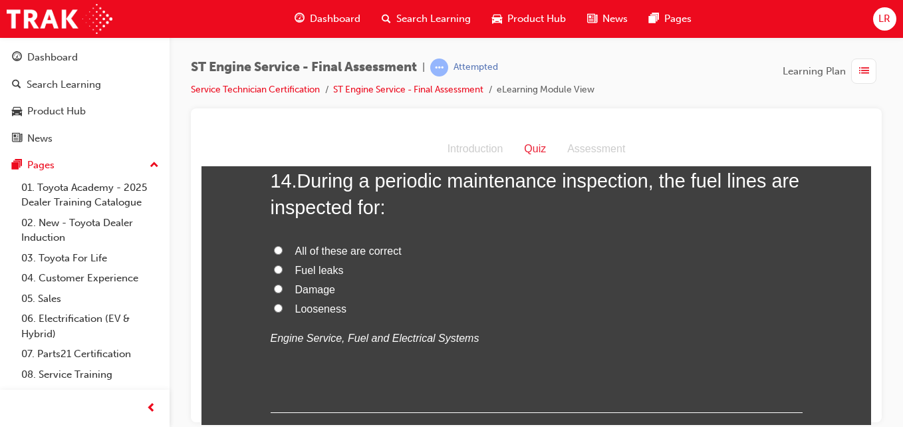
click at [328, 256] on span "All of these are correct" at bounding box center [348, 250] width 106 height 11
click at [283, 254] on input "All of these are correct" at bounding box center [278, 249] width 9 height 9
radio input "true"
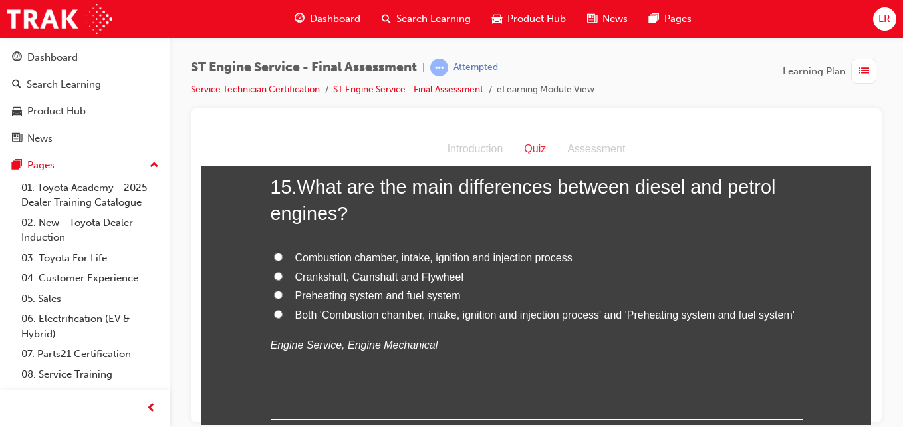
scroll to position [4217, 0]
click at [435, 319] on span "Both 'Combustion chamber, intake, ignition and injection process' and 'Preheati…" at bounding box center [544, 313] width 499 height 11
click at [283, 317] on input "Both 'Combustion chamber, intake, ignition and injection process' and 'Preheati…" at bounding box center [278, 312] width 9 height 9
radio input "true"
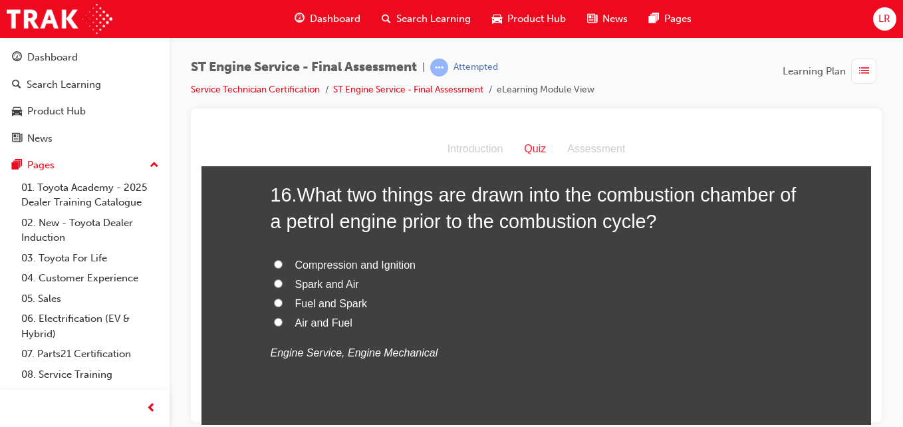
scroll to position [4517, 0]
click at [322, 328] on span "Air and Fuel" at bounding box center [323, 322] width 57 height 11
click at [283, 326] on input "Air and Fuel" at bounding box center [278, 322] width 9 height 9
radio input "true"
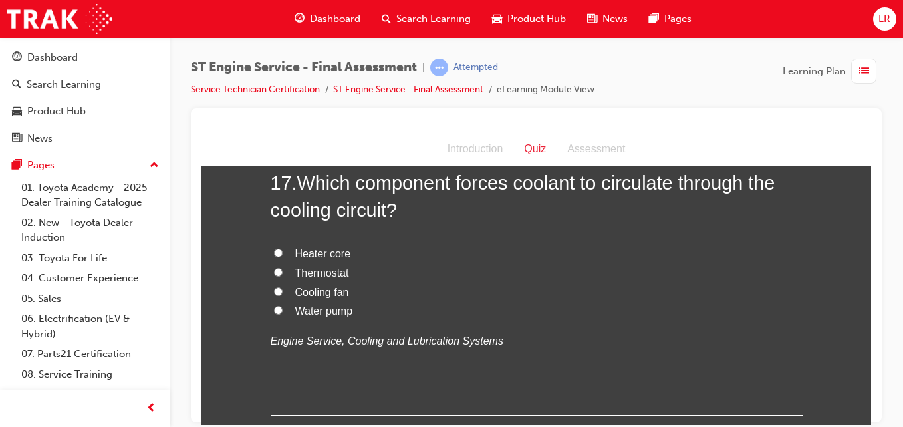
scroll to position [4838, 0]
click at [318, 317] on span "Water pump" at bounding box center [324, 311] width 58 height 11
click at [283, 315] on input "Water pump" at bounding box center [278, 310] width 9 height 9
radio input "true"
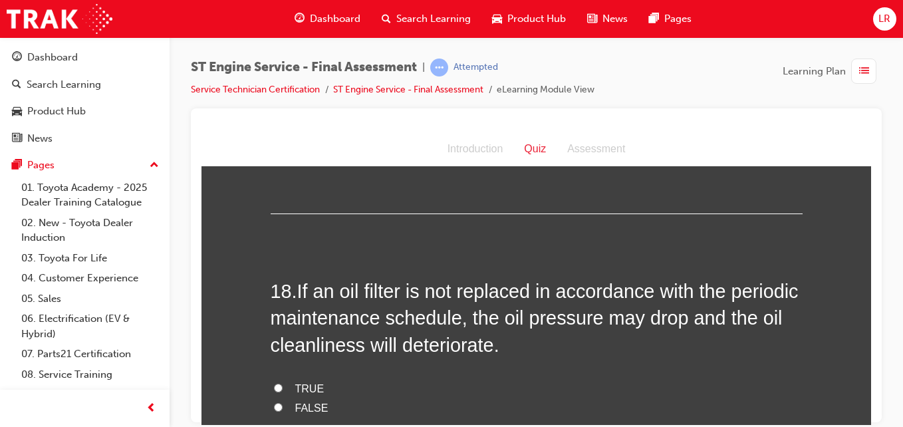
scroll to position [5142, 0]
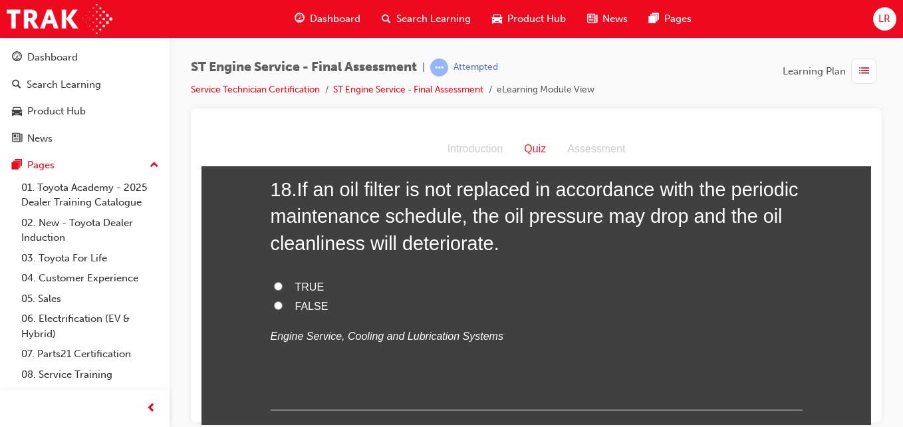
click at [302, 292] on span "TRUE" at bounding box center [309, 286] width 29 height 11
click at [283, 290] on input "TRUE" at bounding box center [278, 285] width 9 height 9
radio input "true"
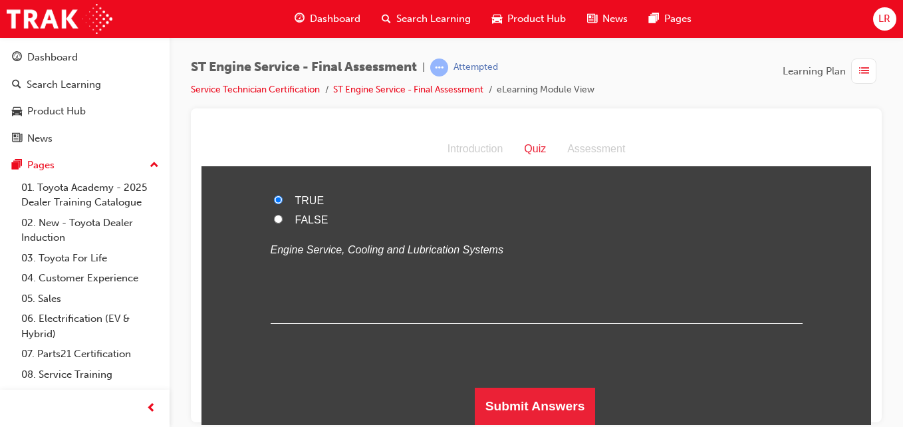
scroll to position [5255, 0]
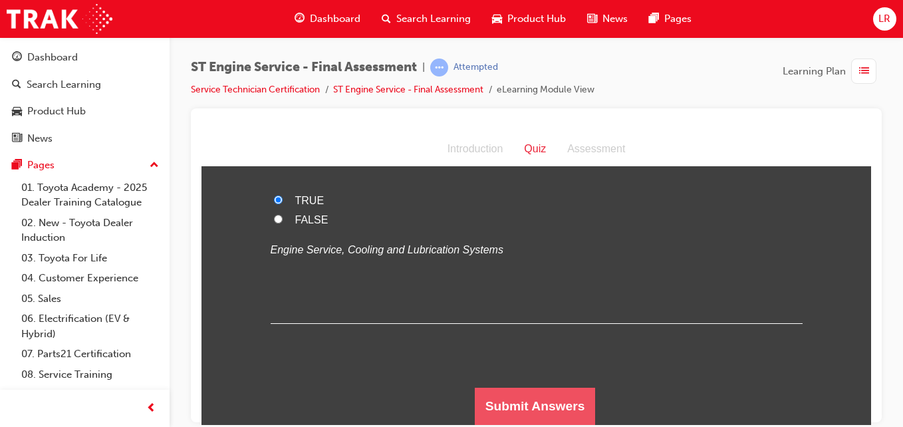
click at [517, 408] on button "Submit Answers" at bounding box center [535, 405] width 121 height 37
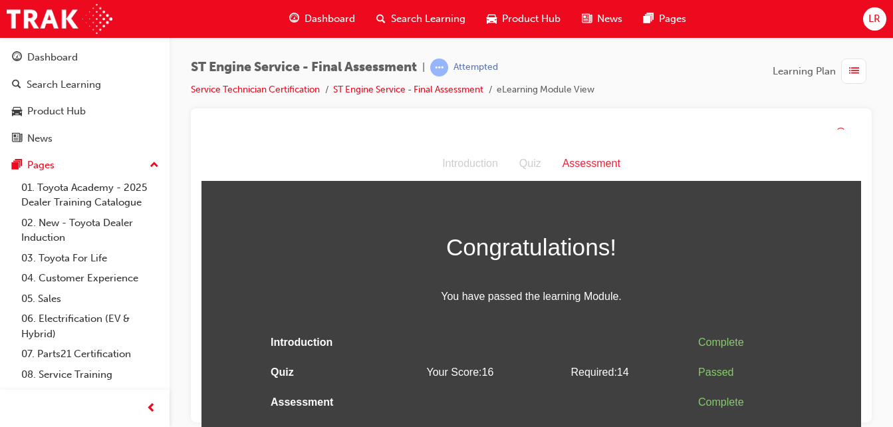
scroll to position [13, 0]
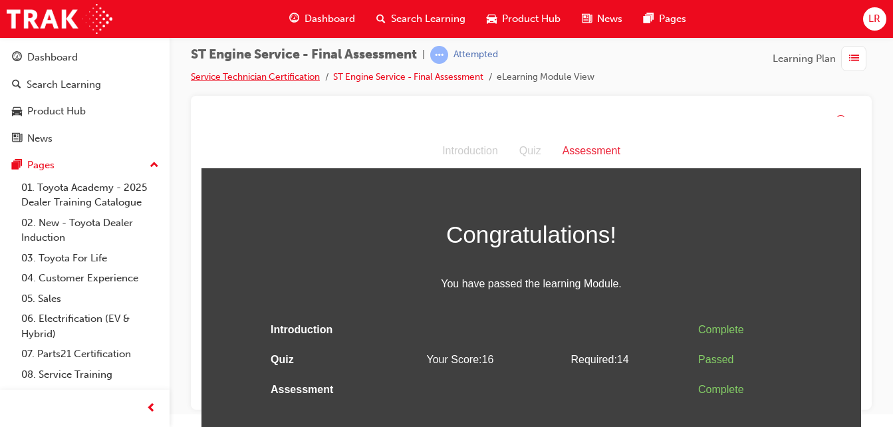
click at [302, 76] on link "Service Technician Certification" at bounding box center [255, 76] width 129 height 11
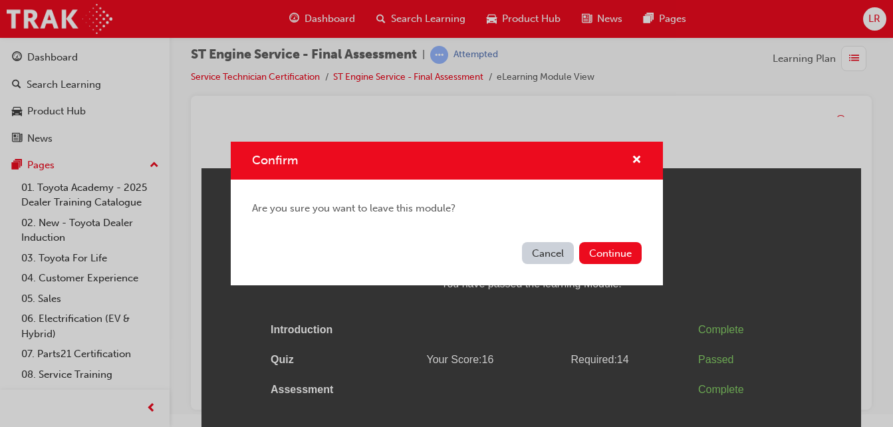
click at [538, 260] on button "Cancel" at bounding box center [548, 253] width 52 height 22
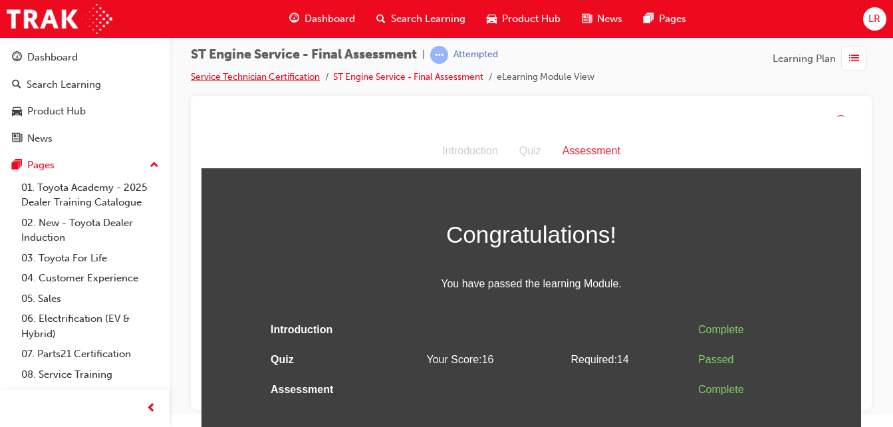
click at [302, 76] on link "Service Technician Certification" at bounding box center [255, 76] width 129 height 11
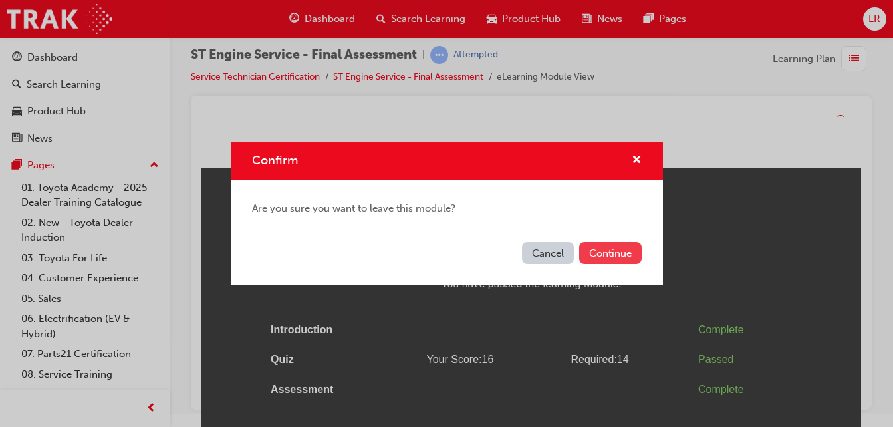
click at [591, 249] on button "Continue" at bounding box center [610, 253] width 62 height 22
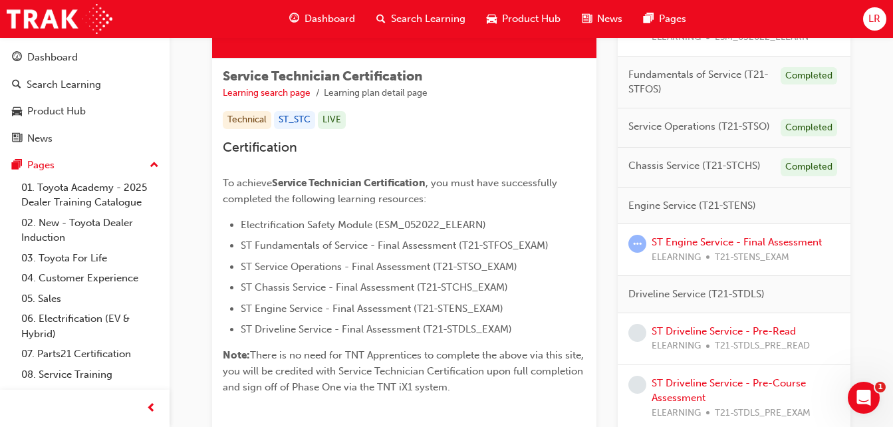
scroll to position [255, 0]
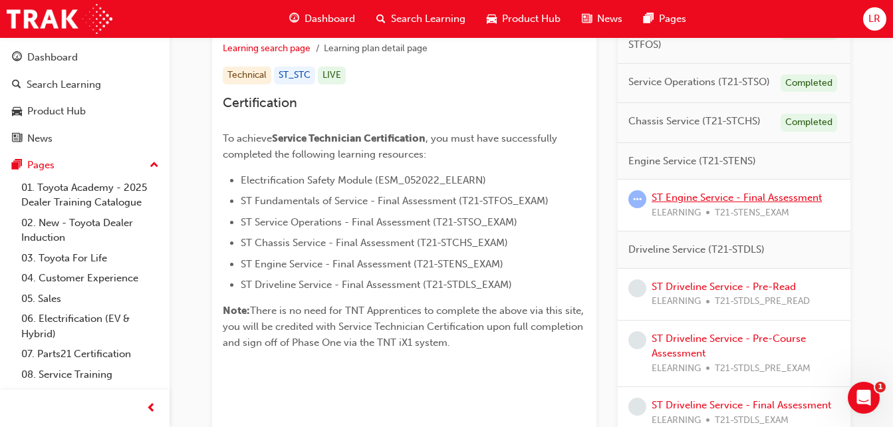
click at [730, 199] on link "ST Engine Service - Final Assessment" at bounding box center [736, 197] width 170 height 12
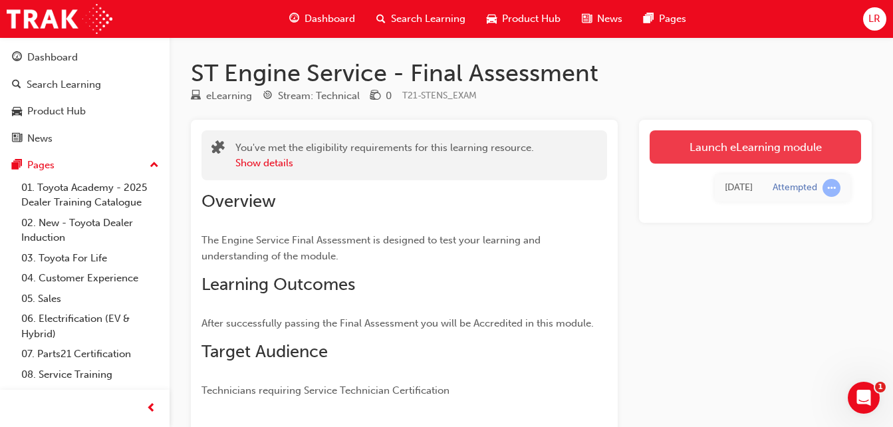
click at [719, 150] on link "Launch eLearning module" at bounding box center [754, 146] width 211 height 33
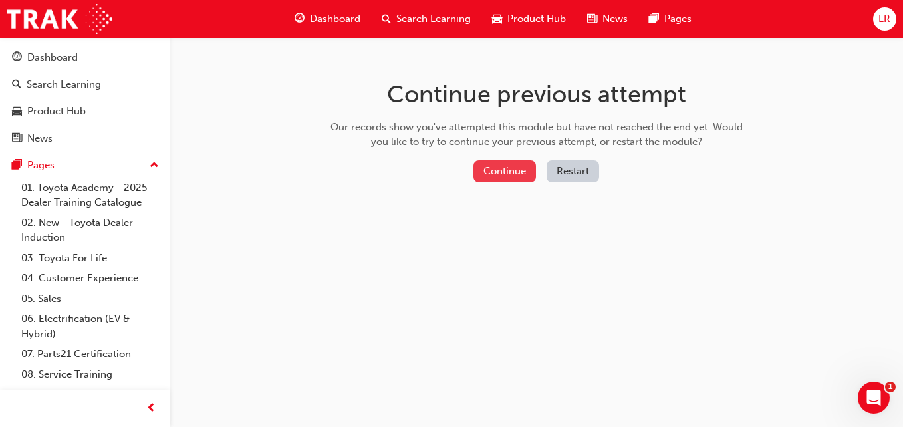
click at [512, 168] on button "Continue" at bounding box center [504, 171] width 62 height 22
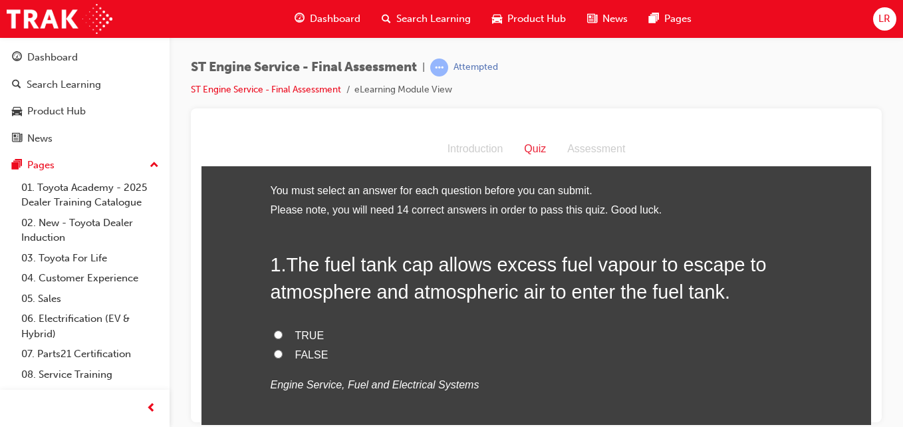
click at [271, 358] on label "FALSE" at bounding box center [537, 354] width 532 height 19
click at [274, 358] on input "FALSE" at bounding box center [278, 353] width 9 height 9
radio input "true"
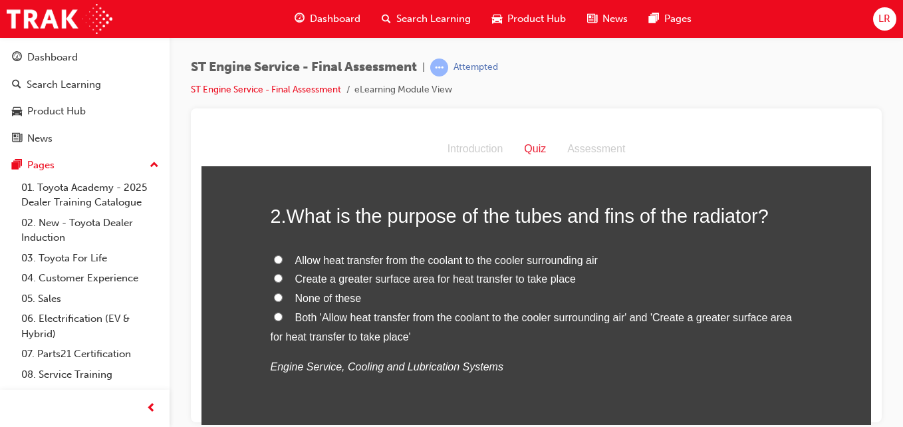
scroll to position [320, 0]
click at [366, 323] on label "Both 'Allow heat transfer from the coolant to the cooler surrounding air' and '…" at bounding box center [537, 326] width 532 height 39
click at [283, 320] on input "Both 'Allow heat transfer from the coolant to the cooler surrounding air' and '…" at bounding box center [278, 315] width 9 height 9
radio input "true"
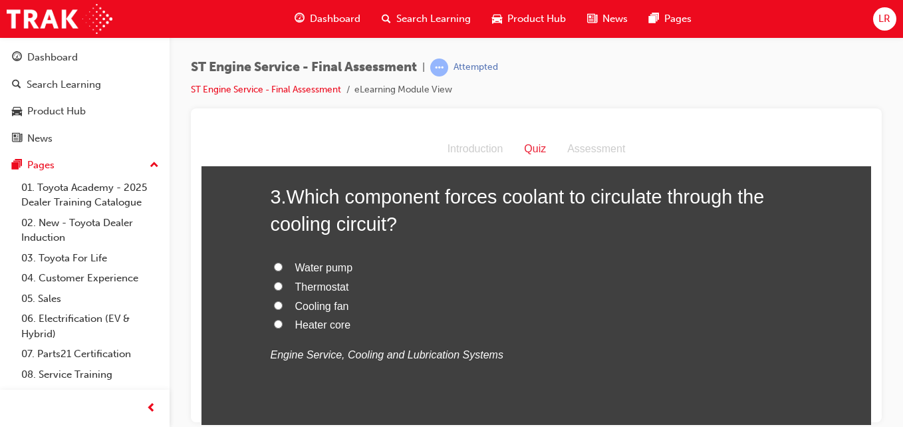
scroll to position [642, 0]
click at [341, 265] on span "Water pump" at bounding box center [324, 266] width 58 height 11
click at [283, 265] on input "Water pump" at bounding box center [278, 265] width 9 height 9
radio input "true"
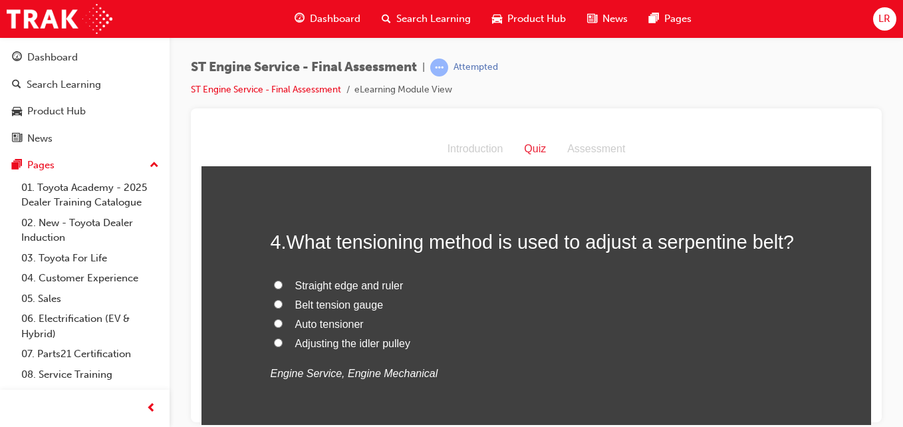
scroll to position [906, 0]
click at [317, 319] on span "Auto tensioner" at bounding box center [329, 322] width 68 height 11
click at [283, 319] on input "Auto tensioner" at bounding box center [278, 322] width 9 height 9
radio input "true"
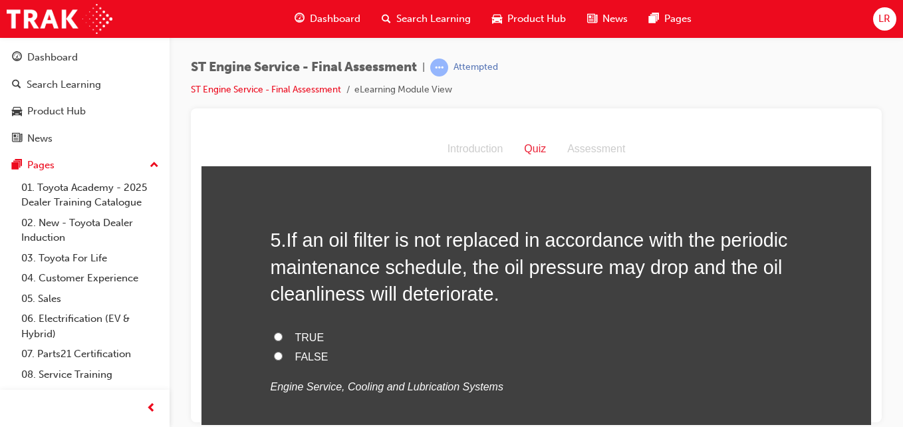
scroll to position [1209, 0]
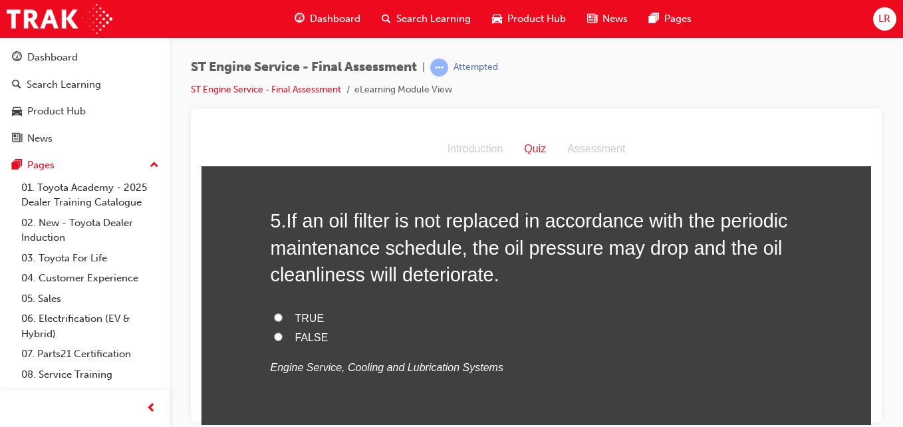
click at [295, 315] on span "TRUE" at bounding box center [309, 317] width 29 height 11
click at [283, 315] on input "TRUE" at bounding box center [278, 316] width 9 height 9
radio input "true"
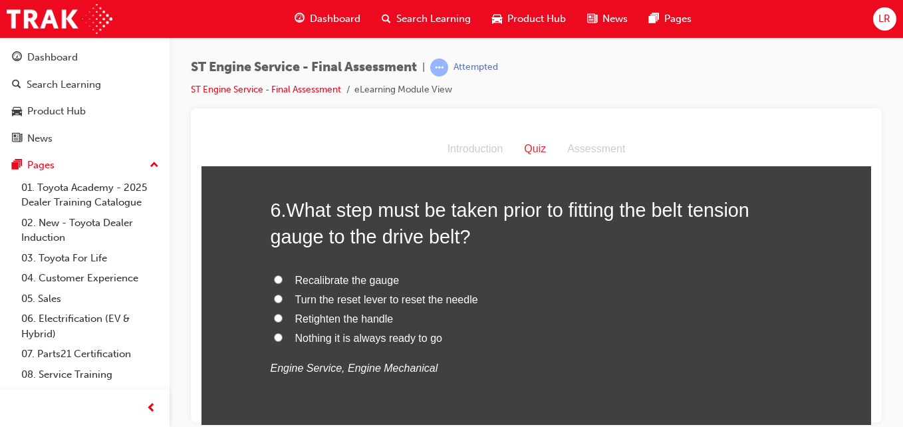
scroll to position [1520, 0]
click at [325, 281] on span "Recalibrate the gauge" at bounding box center [347, 278] width 104 height 11
click at [283, 281] on input "Recalibrate the gauge" at bounding box center [278, 277] width 9 height 9
radio input "true"
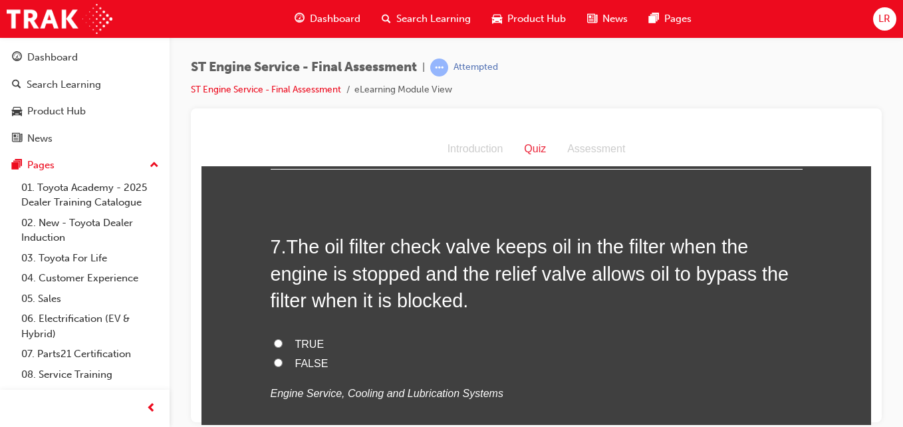
scroll to position [1822, 0]
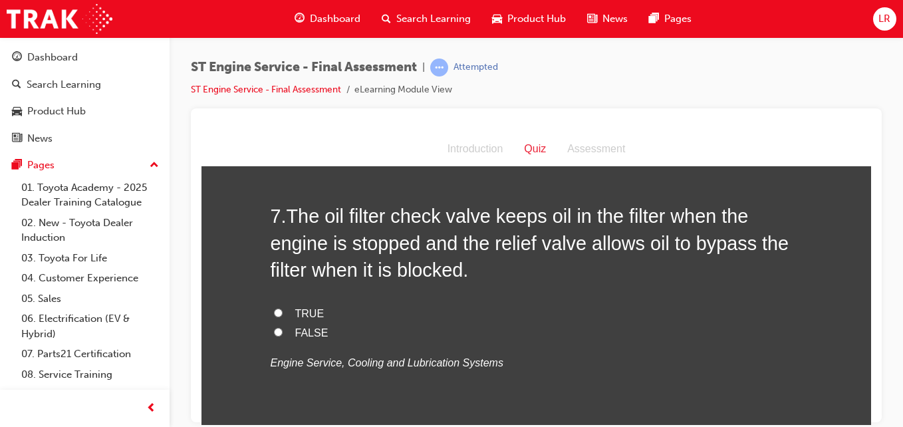
click at [308, 309] on span "TRUE" at bounding box center [309, 312] width 29 height 11
click at [283, 309] on input "TRUE" at bounding box center [278, 312] width 9 height 9
radio input "true"
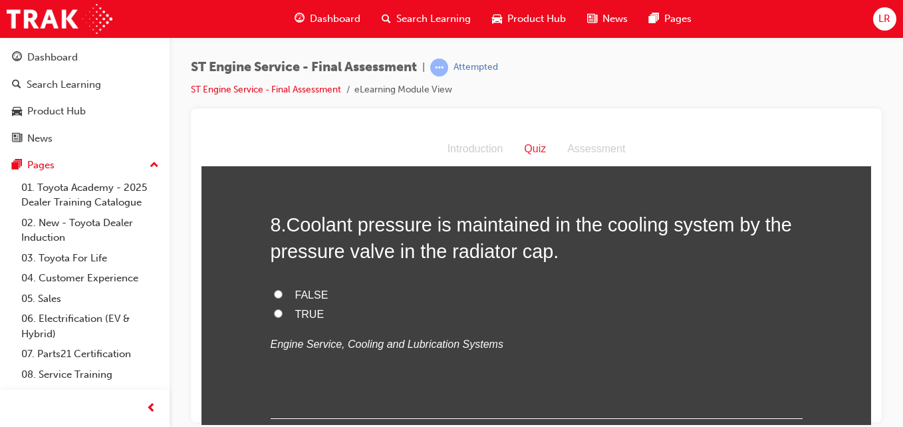
scroll to position [2112, 0]
click at [300, 310] on span "TRUE" at bounding box center [309, 312] width 29 height 11
click at [283, 310] on input "TRUE" at bounding box center [278, 312] width 9 height 9
radio input "true"
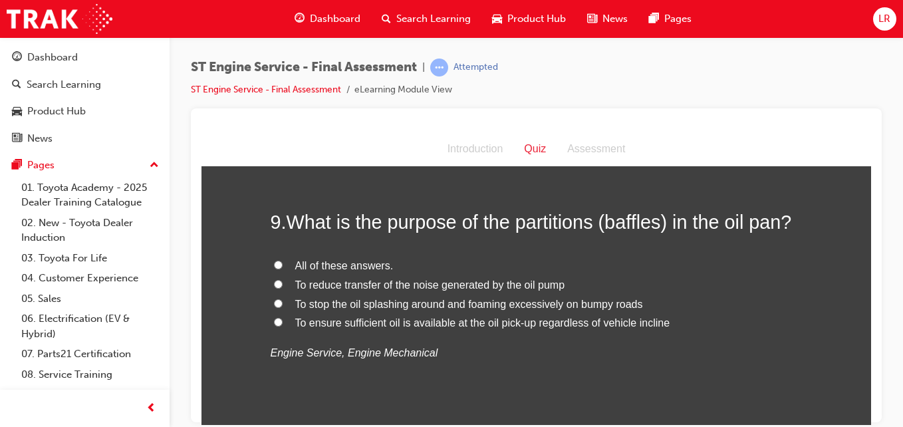
scroll to position [2389, 0]
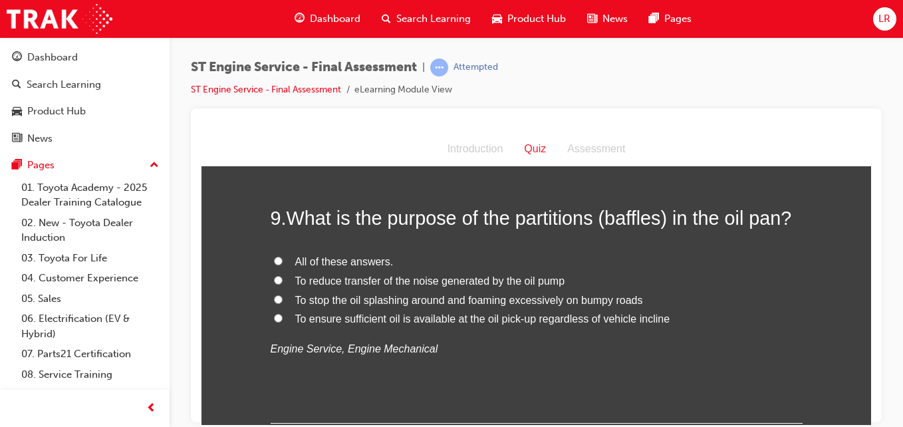
click at [329, 257] on span "All of these answers." at bounding box center [344, 260] width 98 height 11
click at [283, 257] on input "All of these answers." at bounding box center [278, 260] width 9 height 9
radio input "true"
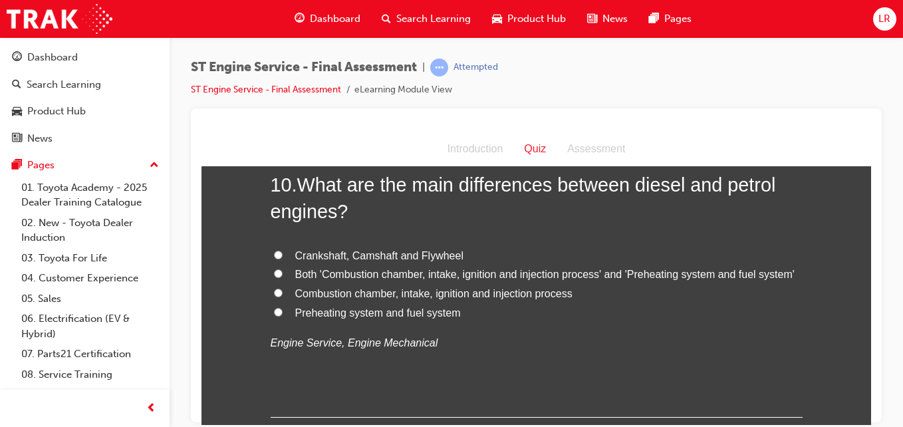
scroll to position [2706, 0]
click at [368, 273] on span "Both 'Combustion chamber, intake, ignition and injection process' and 'Preheati…" at bounding box center [544, 272] width 499 height 11
click at [283, 273] on input "Both 'Combustion chamber, intake, ignition and injection process' and 'Preheati…" at bounding box center [278, 272] width 9 height 9
radio input "true"
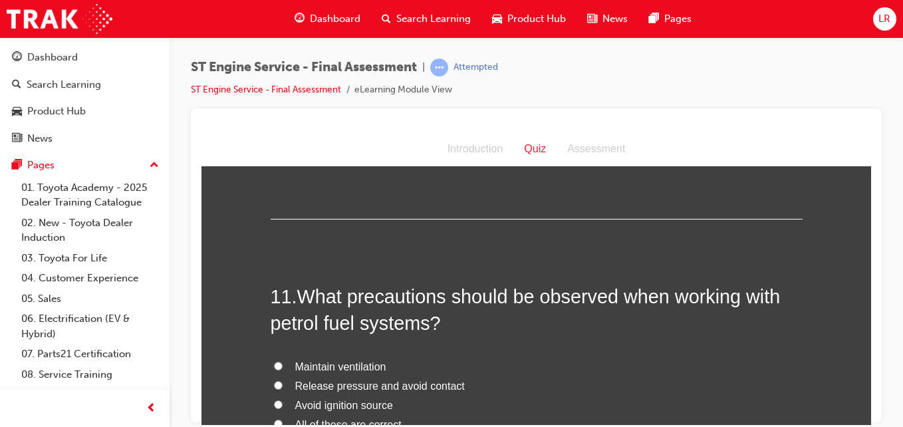
scroll to position [2974, 0]
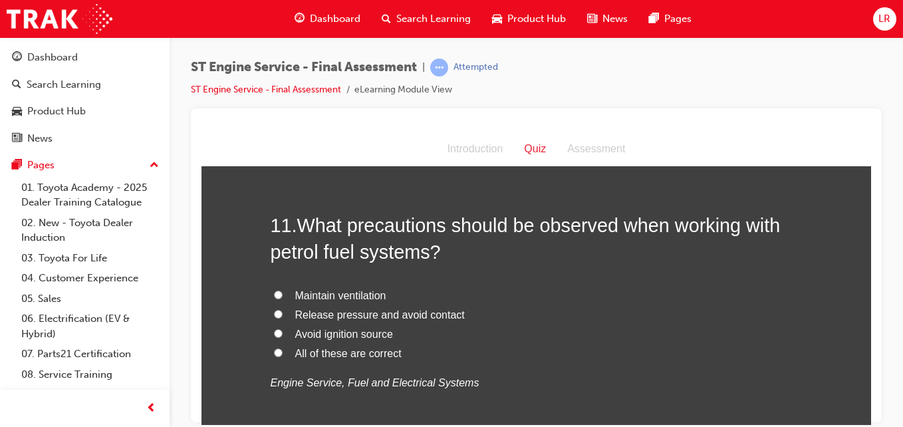
click at [330, 351] on span "All of these are correct" at bounding box center [348, 352] width 106 height 11
click at [283, 351] on input "All of these are correct" at bounding box center [278, 352] width 9 height 9
radio input "true"
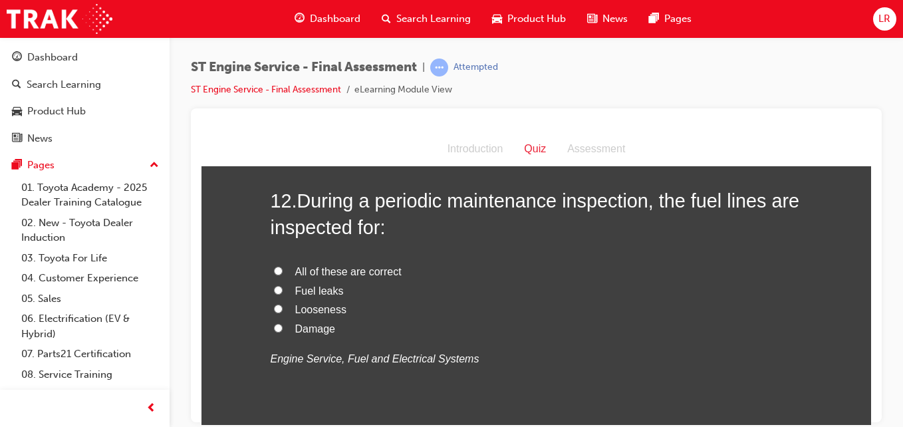
scroll to position [3305, 0]
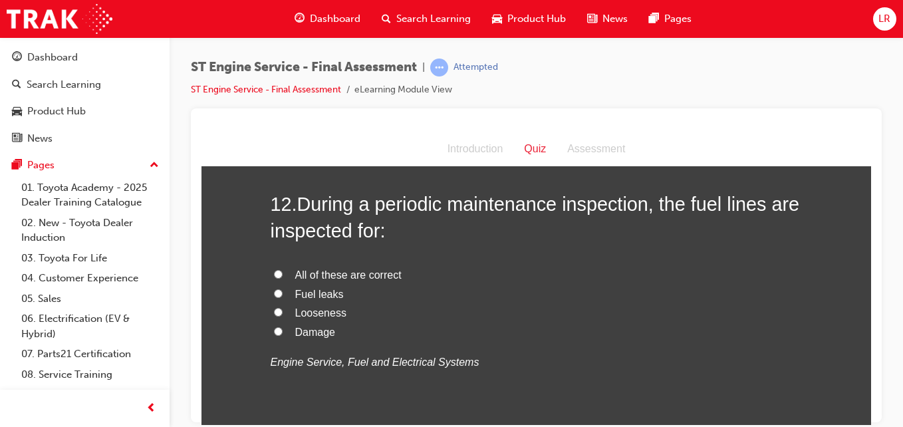
click at [336, 269] on span "All of these are correct" at bounding box center [348, 274] width 106 height 11
click at [283, 269] on input "All of these are correct" at bounding box center [278, 273] width 9 height 9
radio input "true"
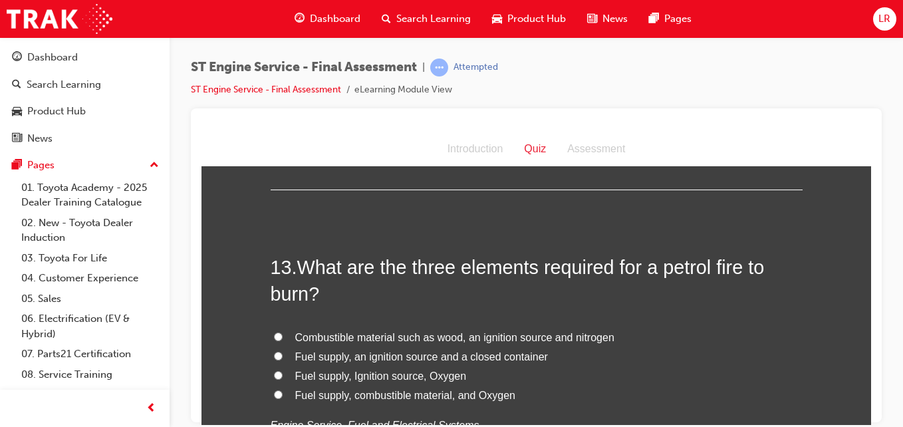
scroll to position [3625, 0]
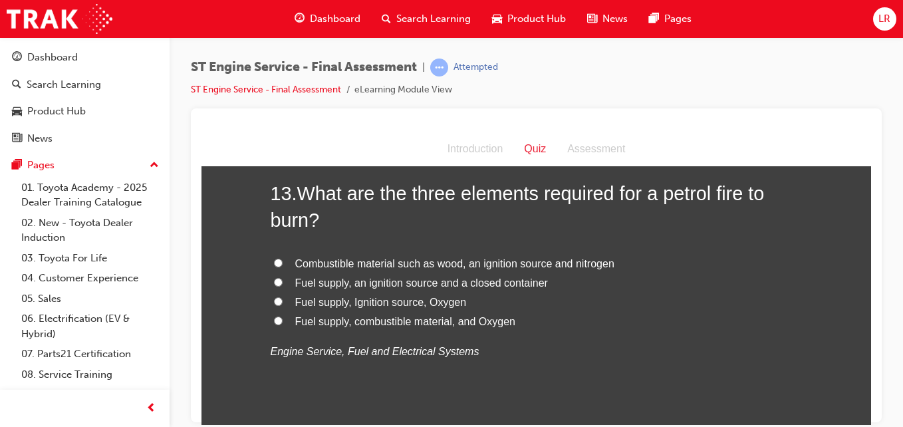
click at [356, 304] on span "Fuel supply, Ignition source, Oxygen" at bounding box center [381, 301] width 172 height 11
click at [283, 304] on input "Fuel supply, Ignition source, Oxygen" at bounding box center [278, 300] width 9 height 9
radio input "true"
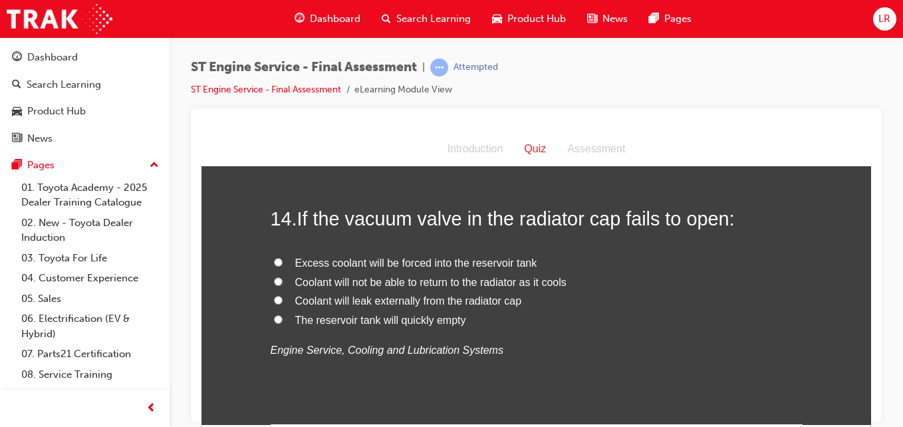
scroll to position [3908, 0]
click at [387, 284] on span "Coolant will not be able to return to the radiator as it cools" at bounding box center [430, 282] width 271 height 11
click at [283, 284] on input "Coolant will not be able to return to the radiator as it cools" at bounding box center [278, 281] width 9 height 9
radio input "true"
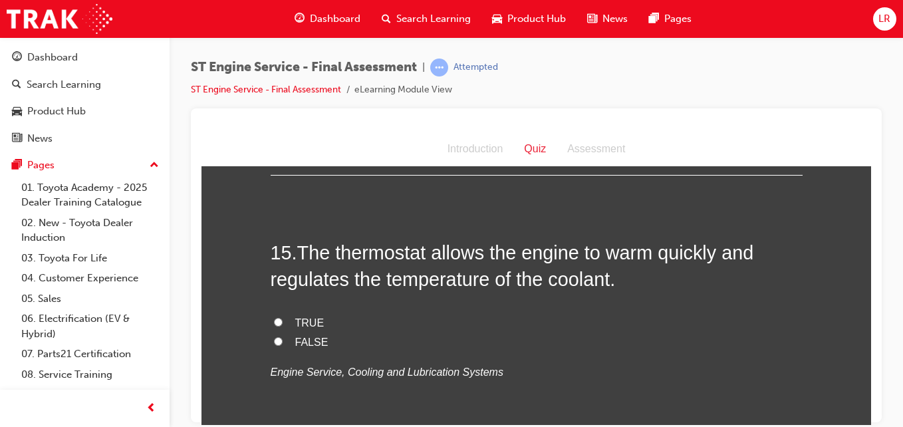
scroll to position [4159, 0]
click at [301, 322] on span "TRUE" at bounding box center [309, 321] width 29 height 11
click at [283, 322] on input "TRUE" at bounding box center [278, 320] width 9 height 9
radio input "true"
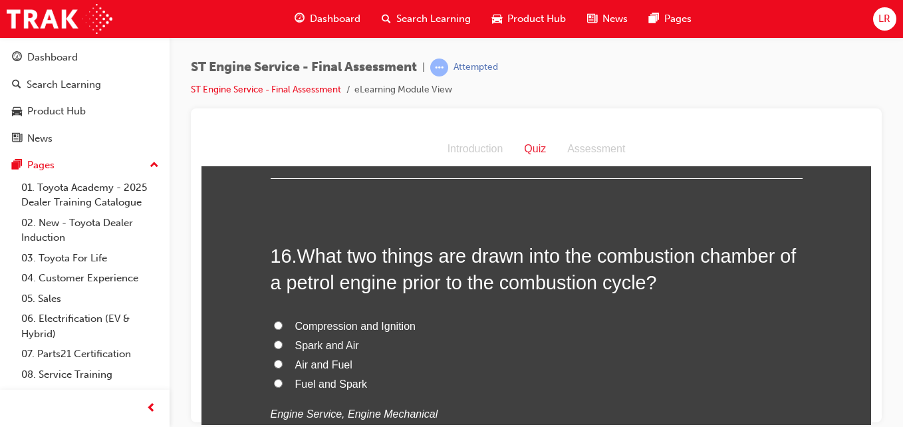
scroll to position [4429, 0]
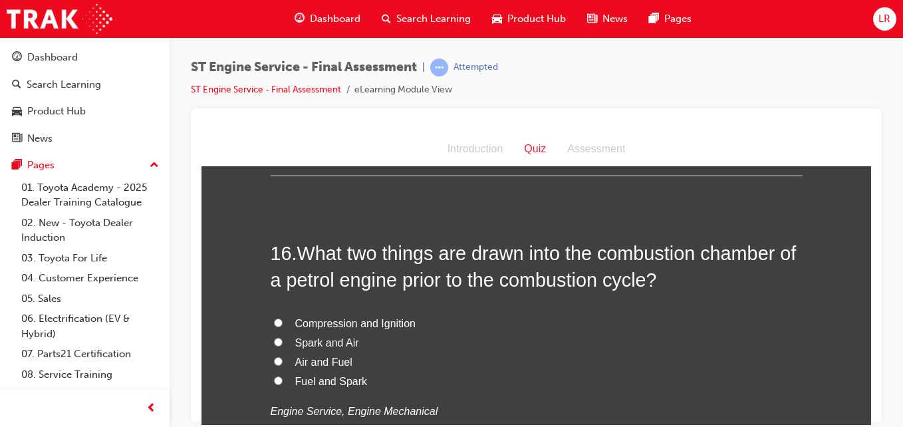
click at [318, 358] on span "Air and Fuel" at bounding box center [323, 361] width 57 height 11
click at [283, 358] on input "Air and Fuel" at bounding box center [278, 360] width 9 height 9
radio input "true"
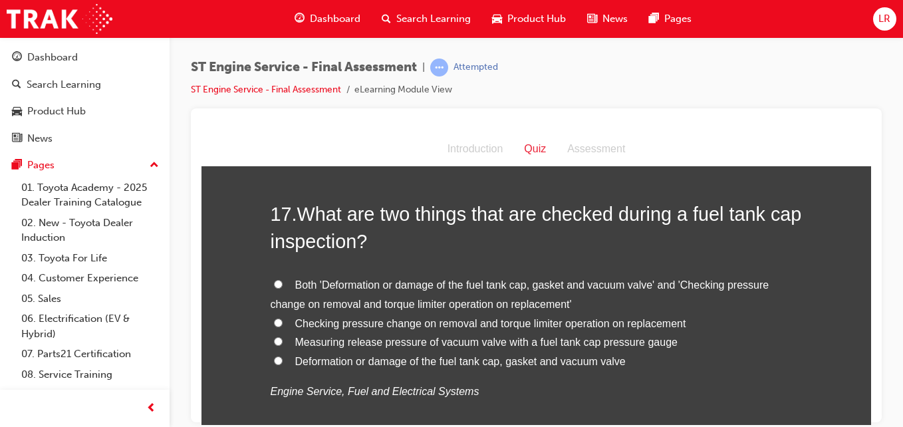
scroll to position [4779, 0]
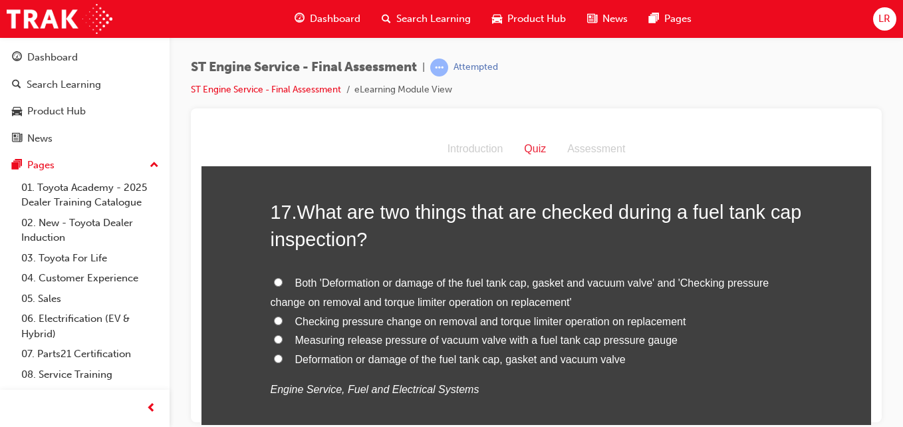
click at [390, 282] on span "Both 'Deformation or damage of the fuel tank cap, gasket and vacuum valve' and …" at bounding box center [520, 292] width 499 height 31
click at [283, 282] on input "Both 'Deformation or damage of the fuel tank cap, gasket and vacuum valve' and …" at bounding box center [278, 281] width 9 height 9
radio input "true"
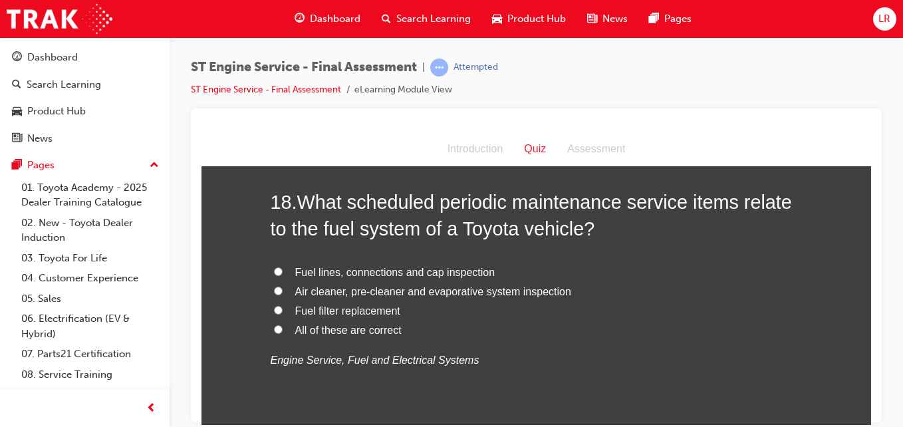
scroll to position [5117, 0]
click at [350, 335] on span "All of these are correct" at bounding box center [348, 330] width 106 height 11
click at [283, 334] on input "All of these are correct" at bounding box center [278, 330] width 9 height 9
radio input "true"
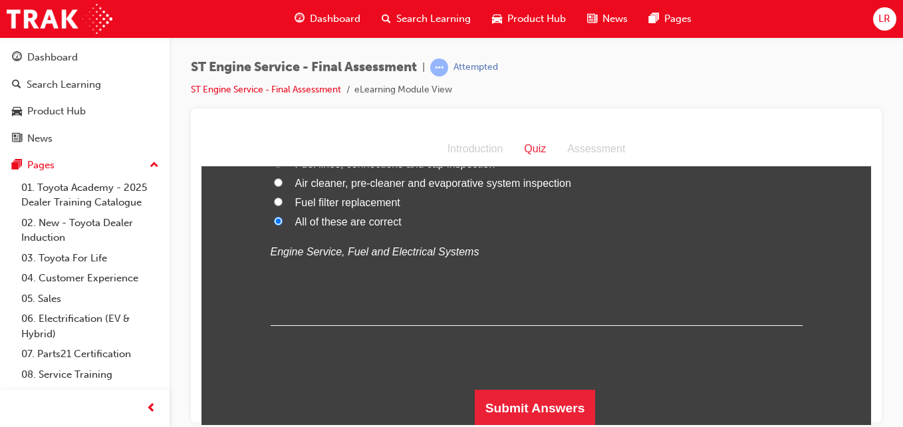
scroll to position [5228, 0]
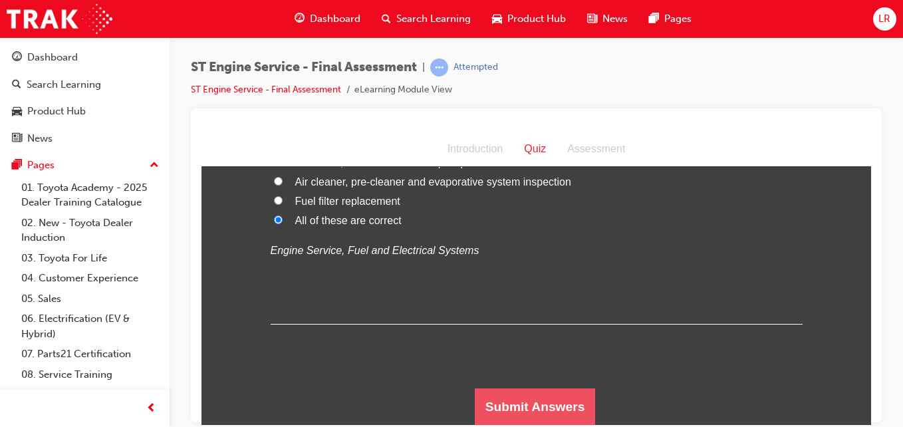
click at [527, 410] on button "Submit Answers" at bounding box center [535, 406] width 121 height 37
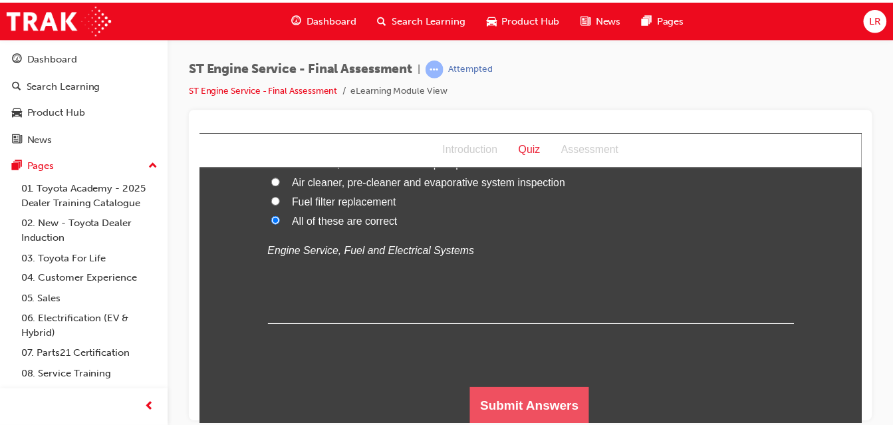
scroll to position [0, 0]
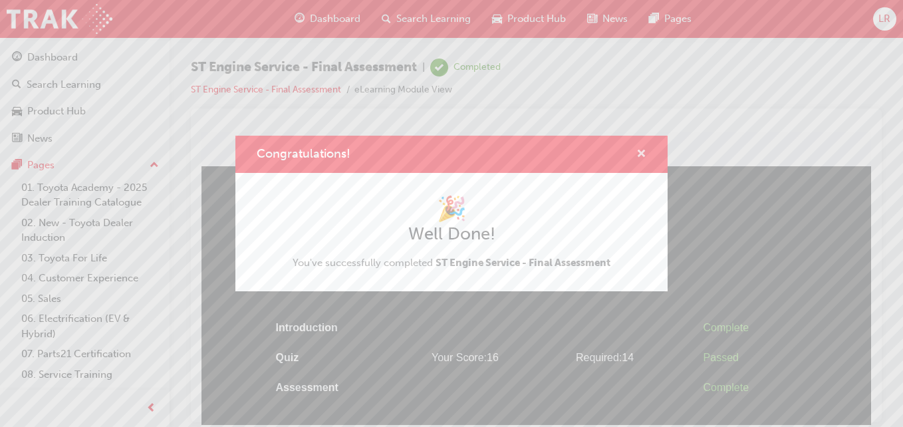
click at [644, 154] on span "cross-icon" at bounding box center [641, 155] width 10 height 12
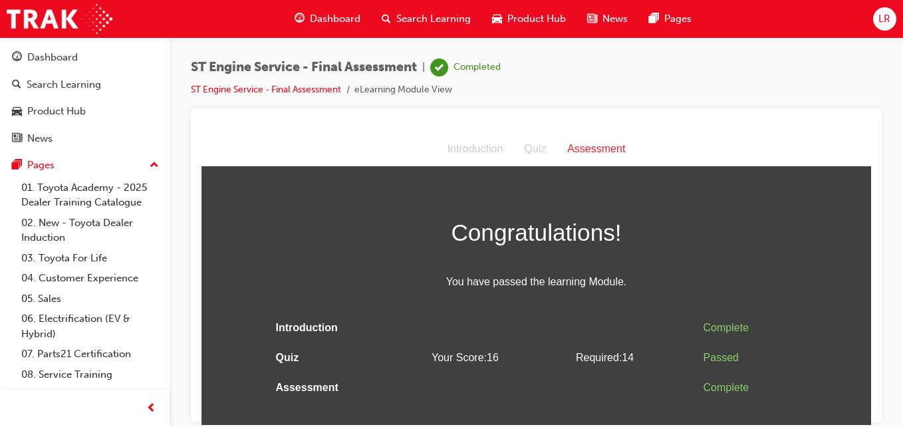
click at [297, 20] on span "guage-icon" at bounding box center [299, 19] width 10 height 17
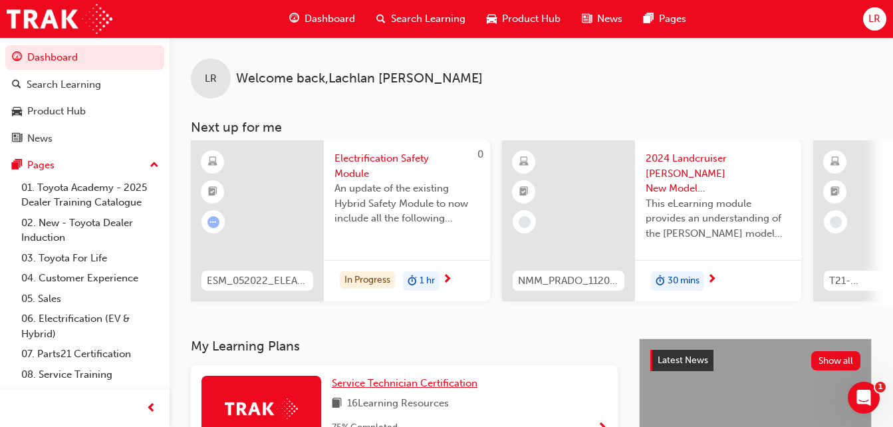
click at [429, 382] on link "Service Technician Certification" at bounding box center [407, 383] width 151 height 15
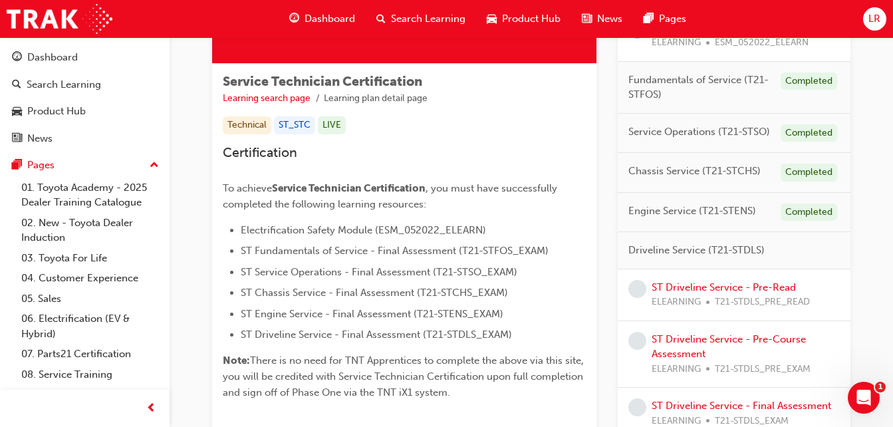
scroll to position [314, 0]
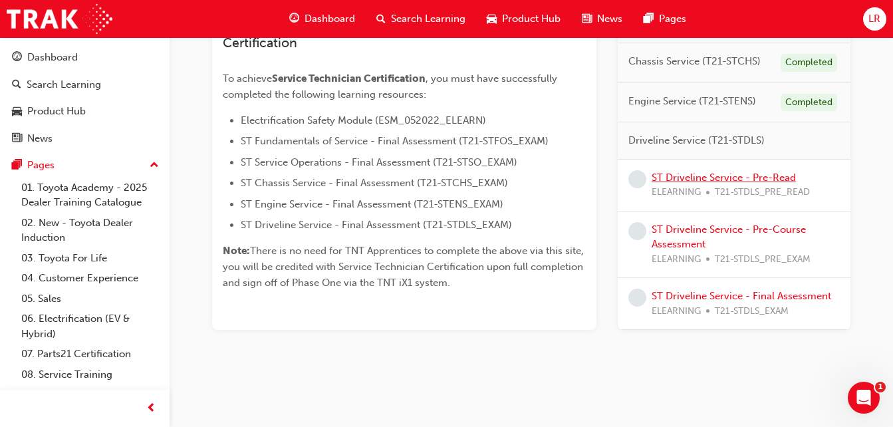
click at [761, 176] on link "ST Driveline Service - Pre-Read" at bounding box center [723, 178] width 144 height 12
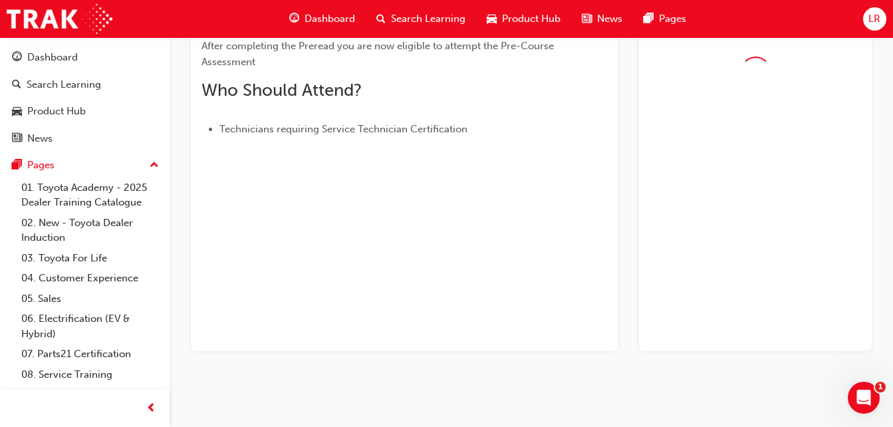
scroll to position [265, 0]
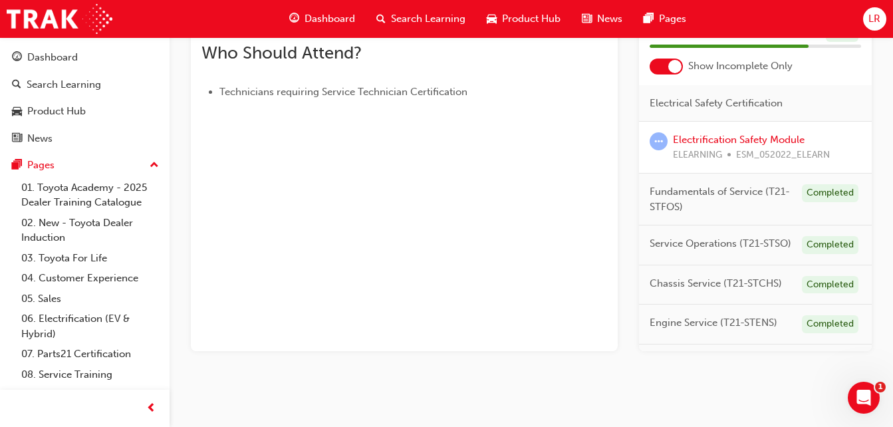
click at [723, 344] on div "Engine Service (T21-STENS) Completed" at bounding box center [755, 324] width 233 height 40
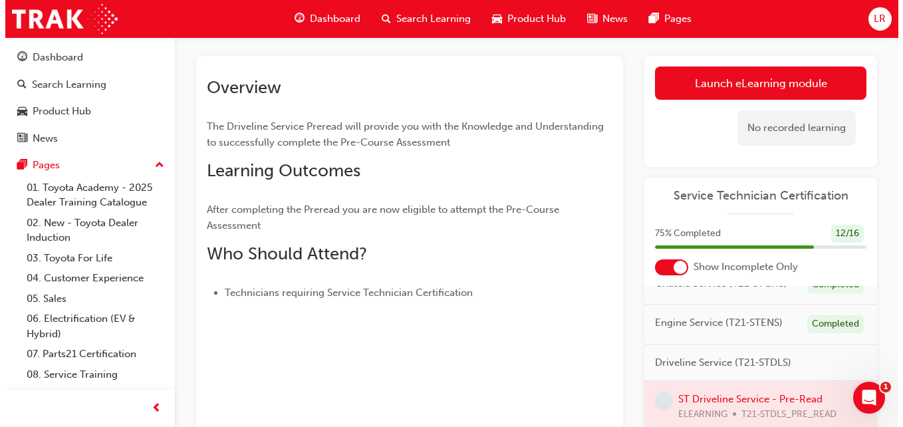
scroll to position [0, 0]
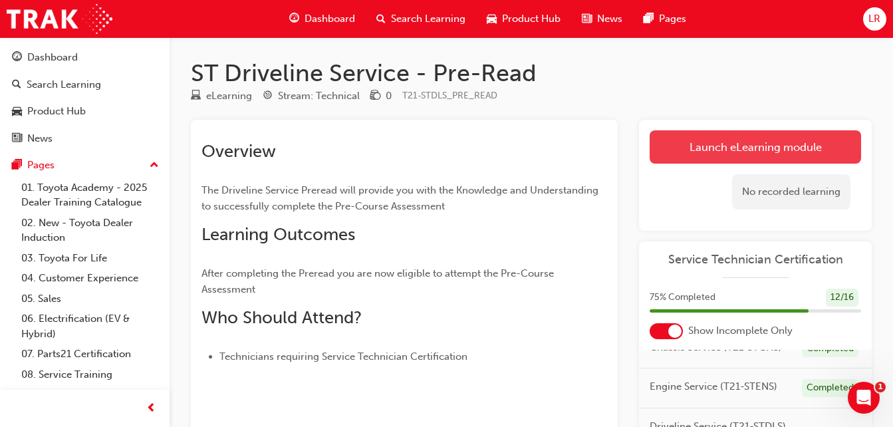
click at [693, 152] on link "Launch eLearning module" at bounding box center [754, 146] width 211 height 33
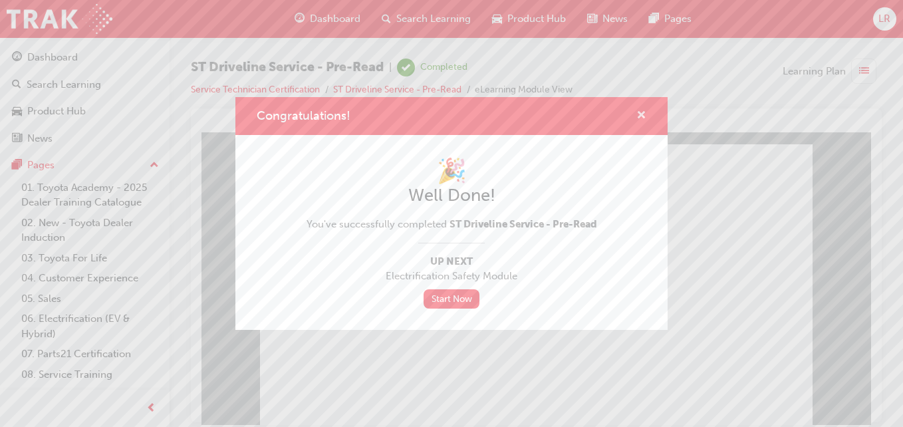
click at [643, 115] on span "cross-icon" at bounding box center [641, 116] width 10 height 12
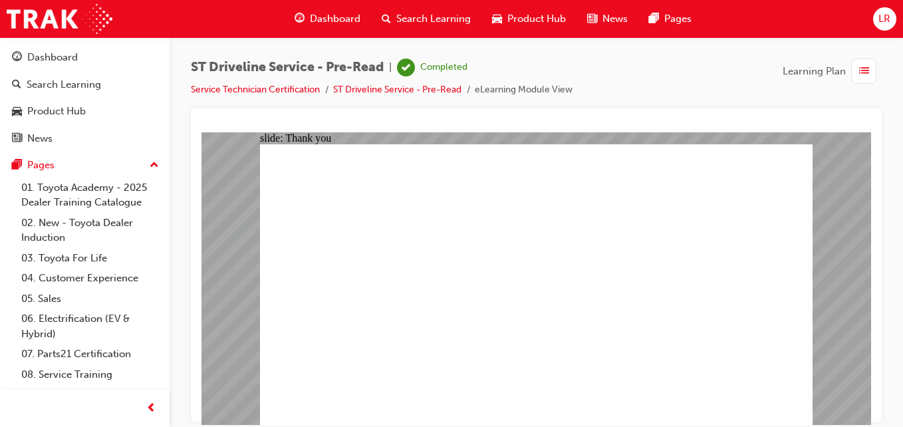
click at [365, 86] on link "ST Driveline Service - Pre-Read" at bounding box center [397, 89] width 128 height 11
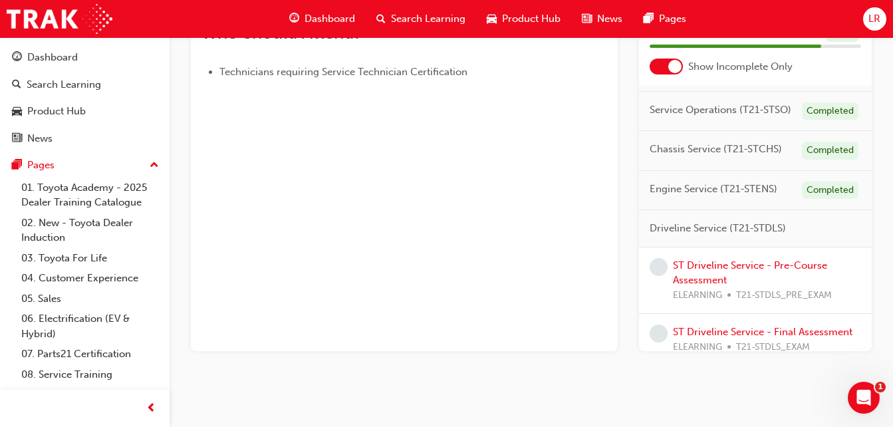
scroll to position [176, 0]
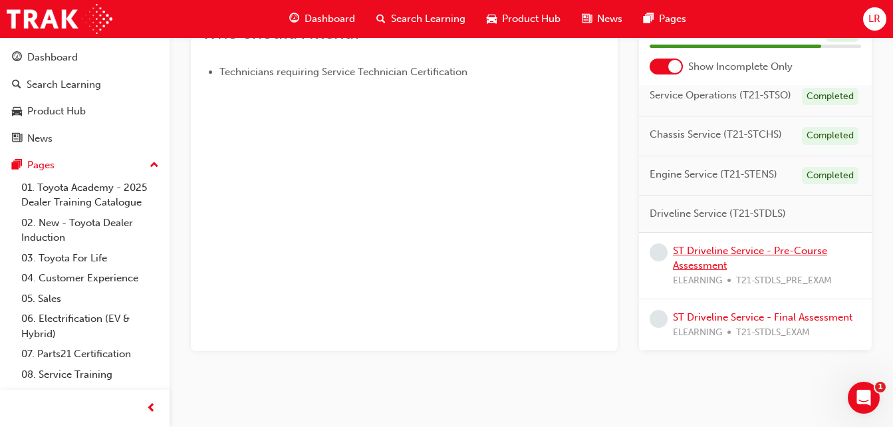
click at [723, 245] on link "ST Driveline Service - Pre-Course Assessment" at bounding box center [750, 258] width 154 height 27
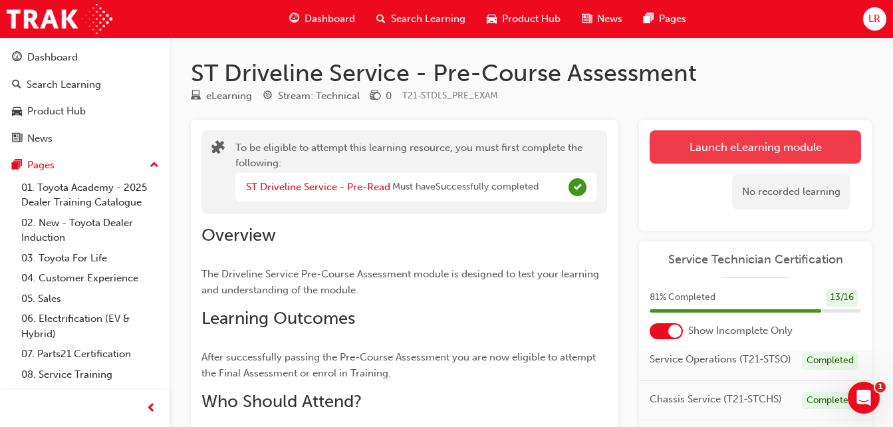
click at [715, 139] on button "Launch eLearning module" at bounding box center [754, 146] width 211 height 33
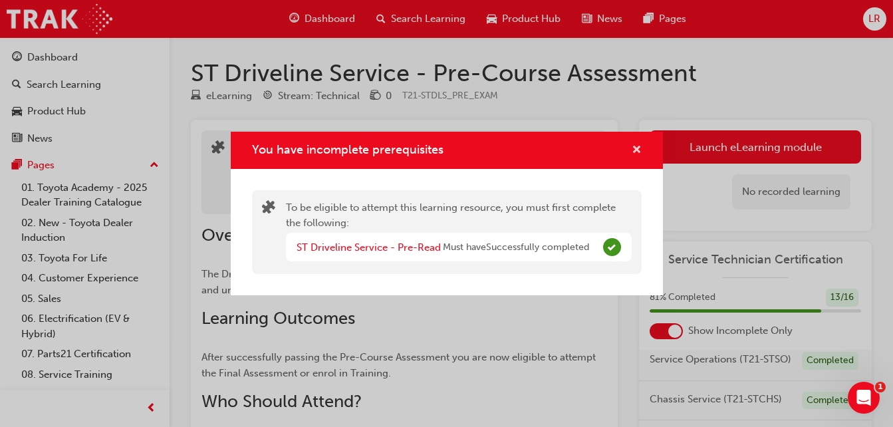
click at [632, 151] on span "cross-icon" at bounding box center [637, 151] width 10 height 12
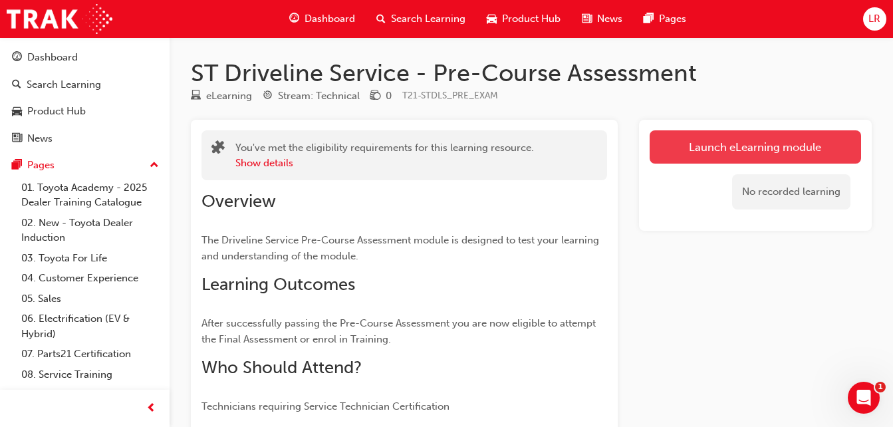
click at [792, 144] on link "Launch eLearning module" at bounding box center [754, 146] width 211 height 33
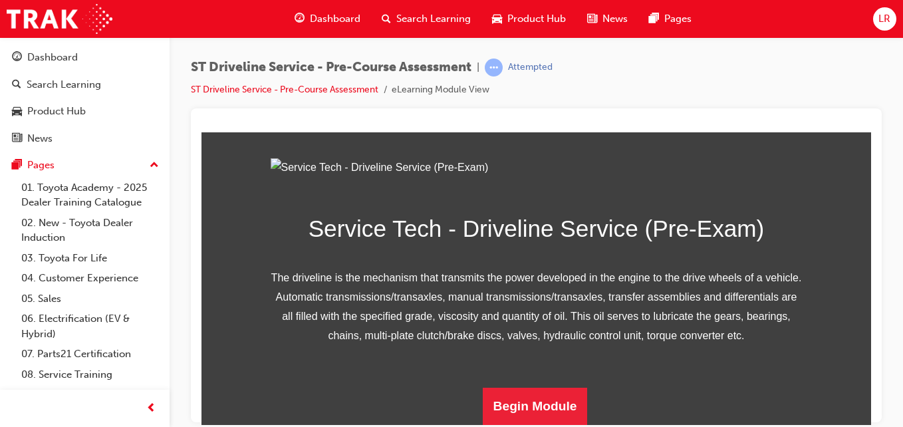
scroll to position [221, 0]
click at [532, 418] on button "Begin Module" at bounding box center [535, 405] width 105 height 37
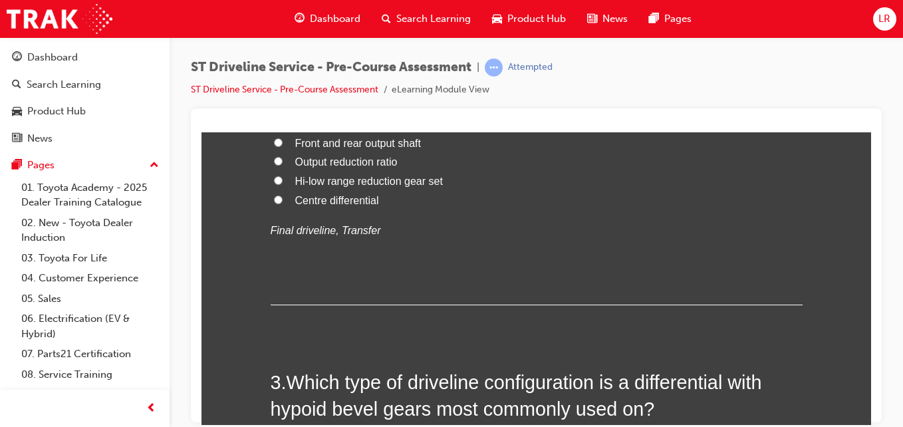
scroll to position [580, 0]
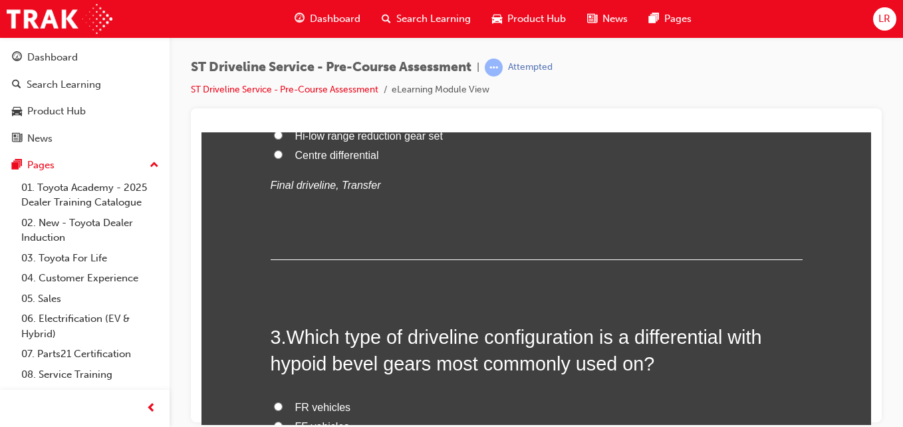
radio input "true"
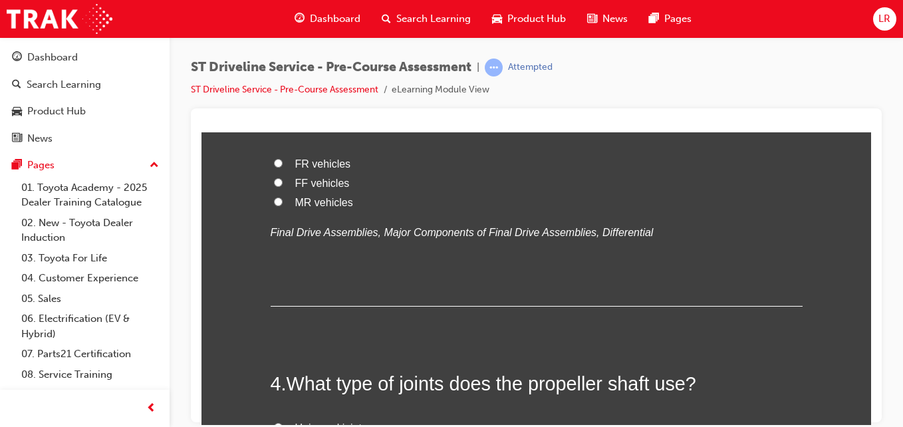
scroll to position [822, 0]
radio input "true"
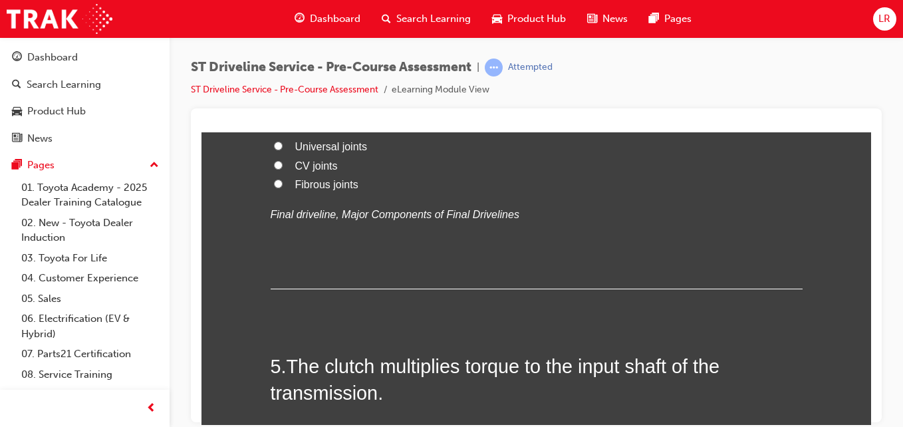
scroll to position [1105, 0]
radio input "true"
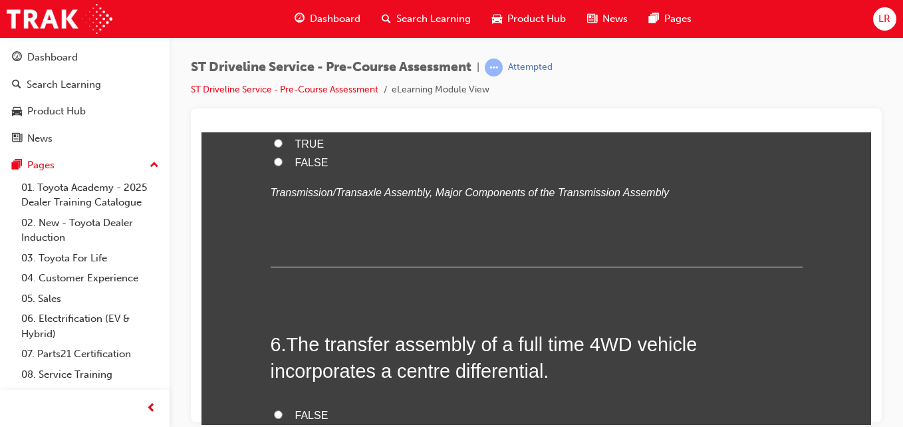
scroll to position [1402, 0]
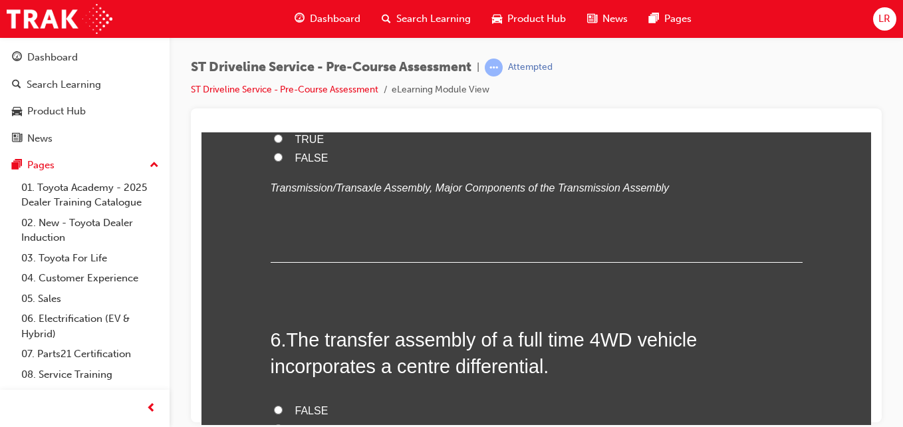
radio input "true"
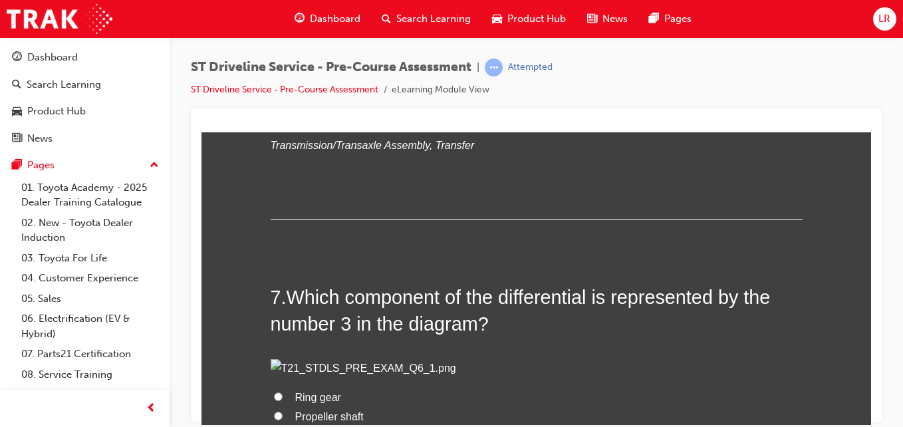
scroll to position [1708, 0]
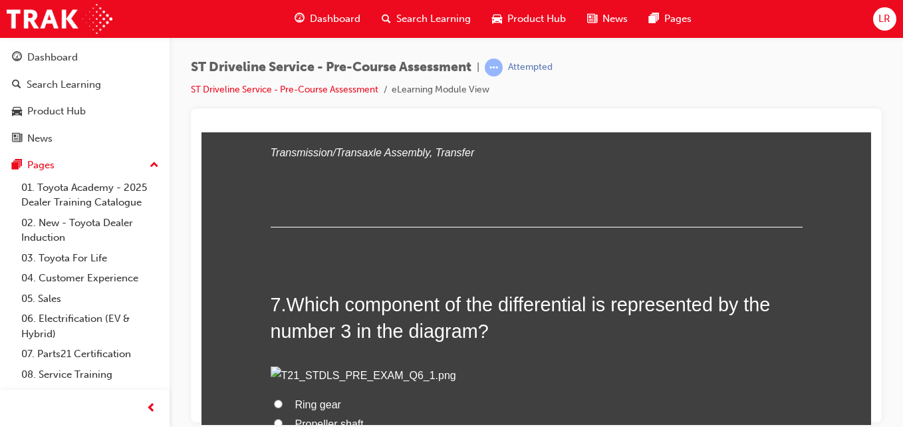
radio input "true"
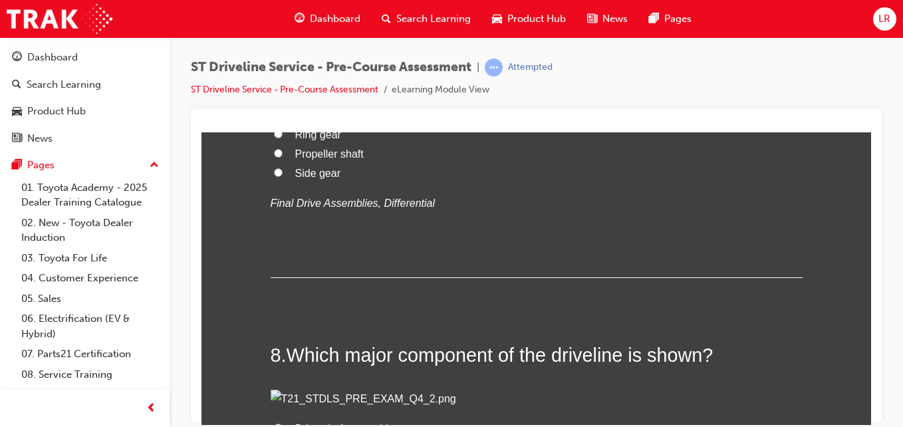
scroll to position [1978, 0]
radio input "true"
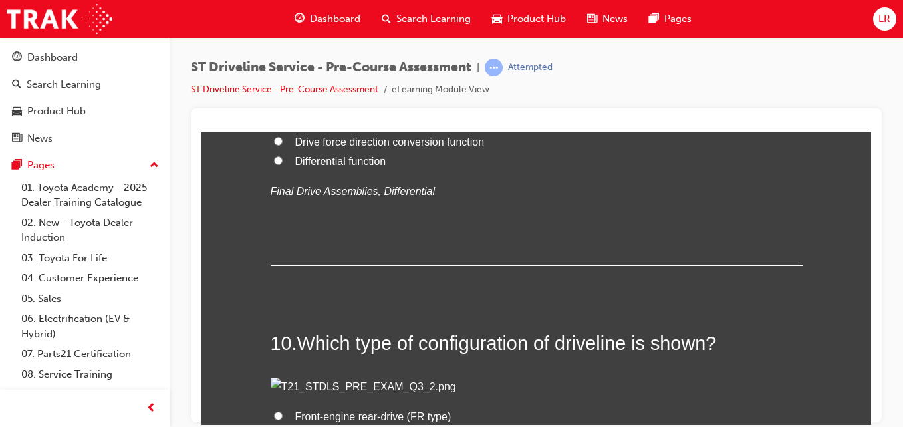
scroll to position [2575, 0]
radio input "true"
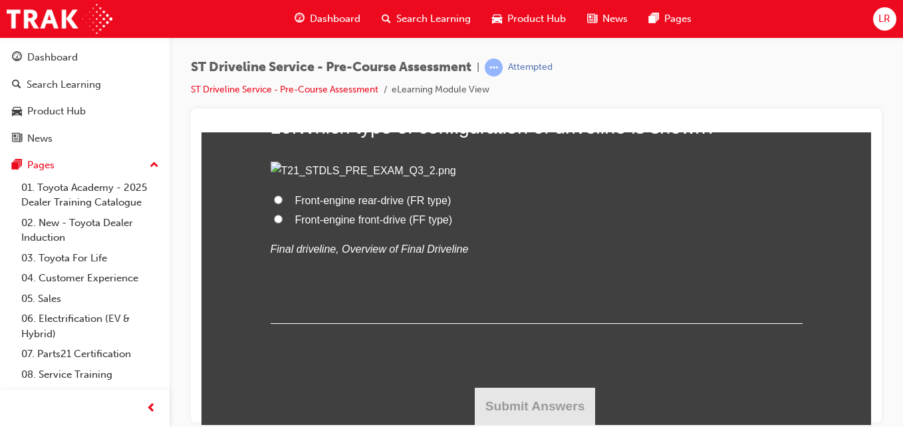
scroll to position [3394, 0]
radio input "true"
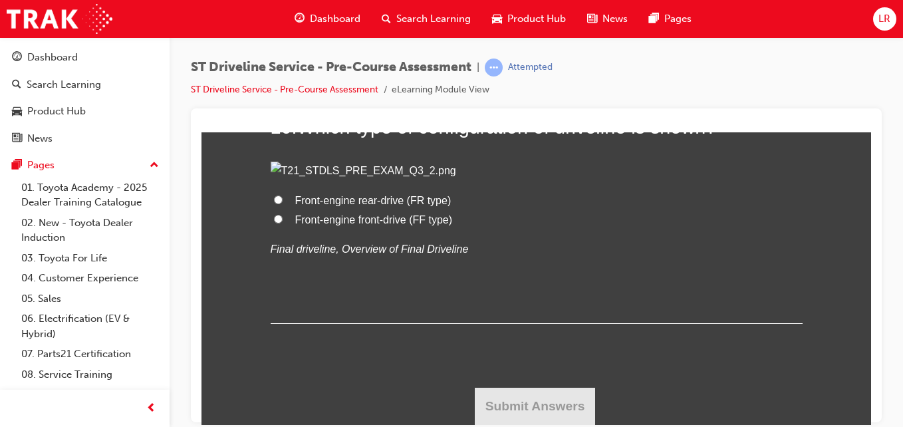
radio input "true"
click at [415, 205] on span "Front-engine rear-drive (FR type)" at bounding box center [373, 199] width 156 height 11
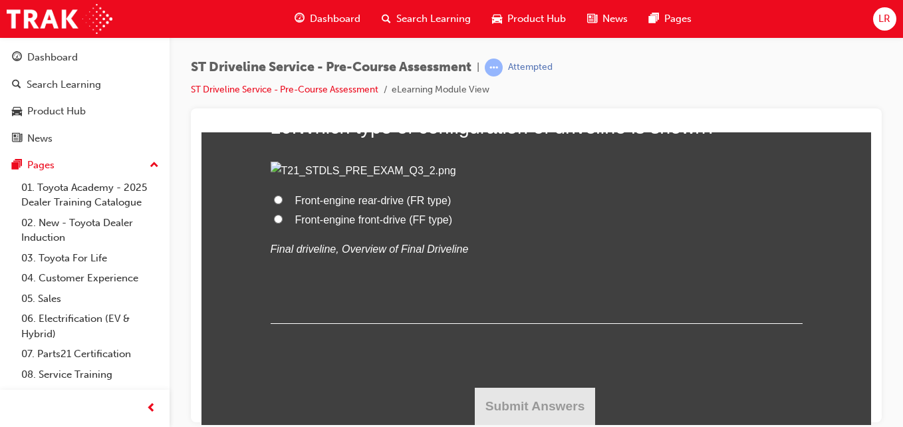
click at [283, 203] on input "Front-engine rear-drive (FR type)" at bounding box center [278, 199] width 9 height 9
radio input "true"
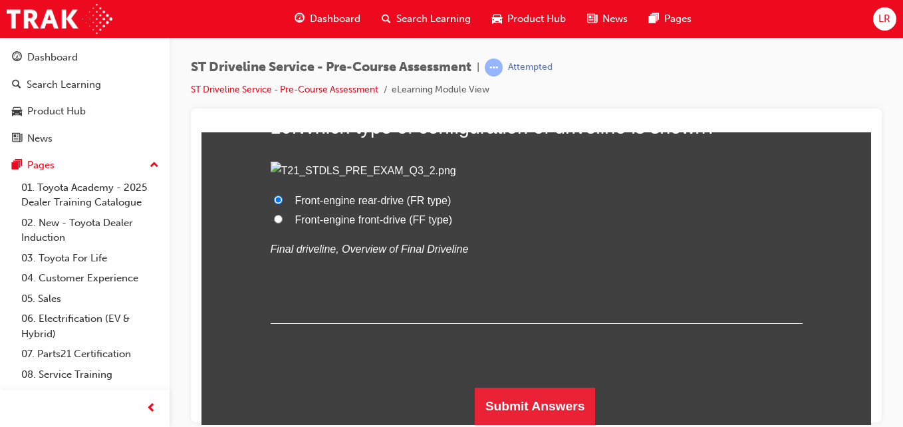
scroll to position [4835, 0]
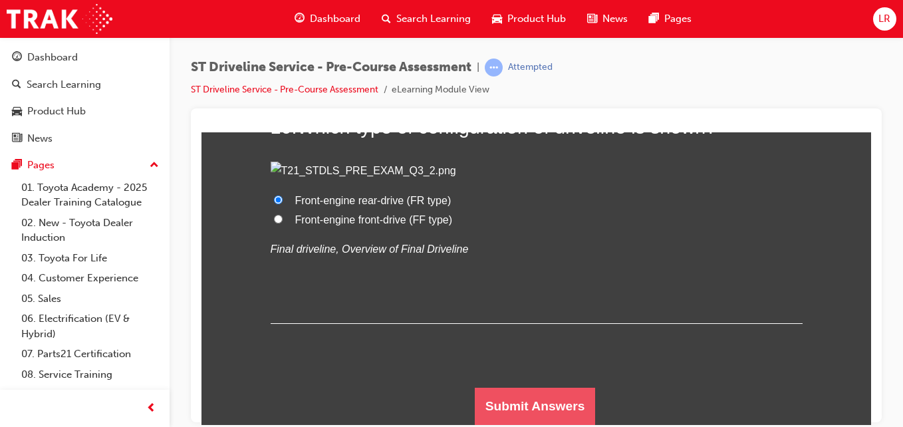
click at [510, 423] on button "Submit Answers" at bounding box center [535, 405] width 121 height 37
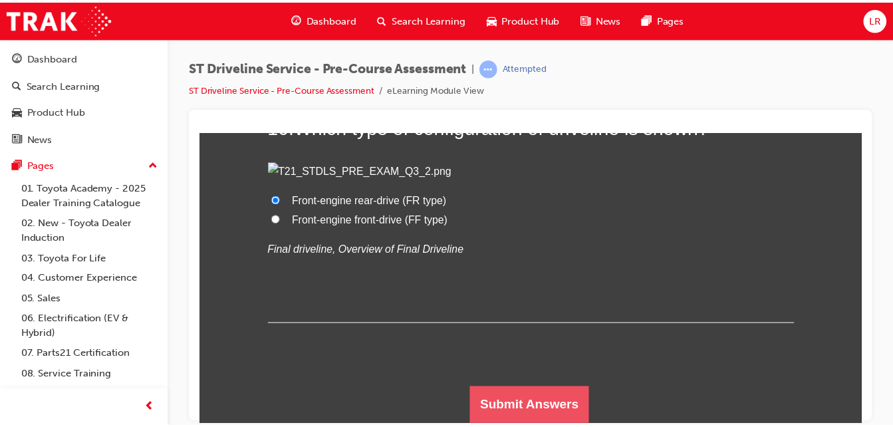
scroll to position [0, 0]
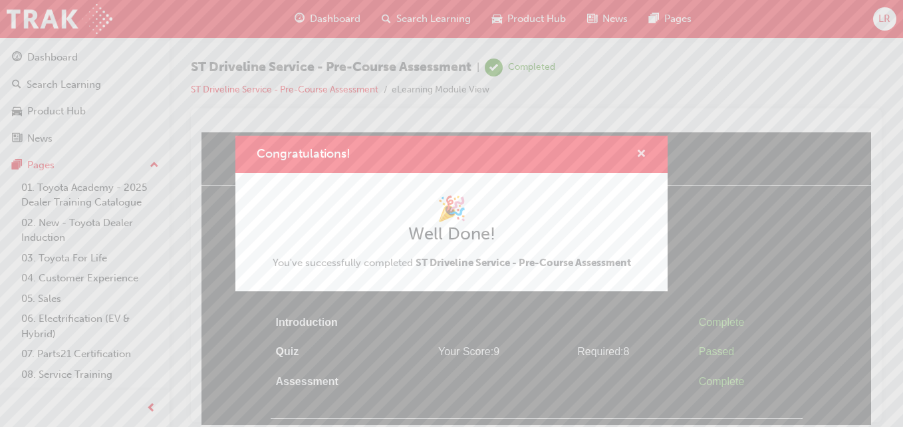
click at [638, 149] on span "cross-icon" at bounding box center [641, 155] width 10 height 12
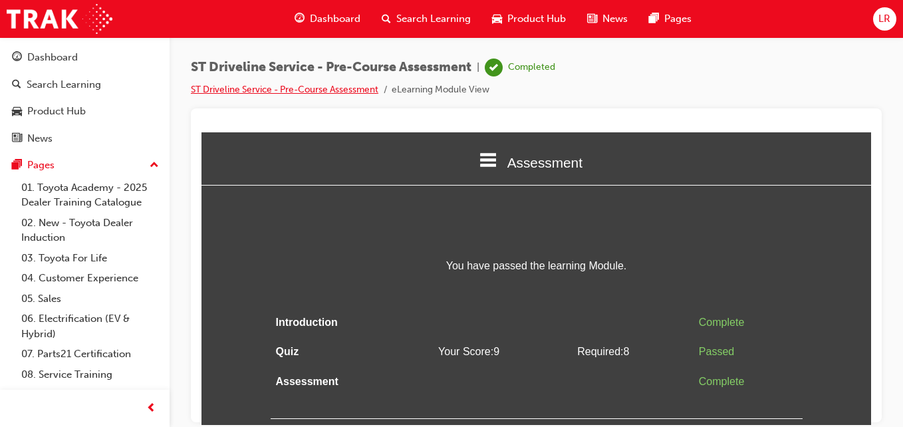
click at [340, 88] on link "ST Driveline Service - Pre-Course Assessment" at bounding box center [284, 89] width 187 height 11
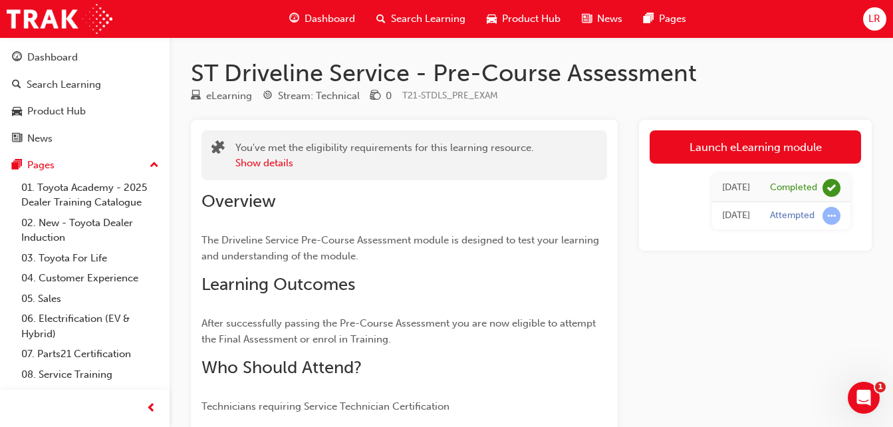
click at [294, 17] on span "guage-icon" at bounding box center [294, 19] width 10 height 17
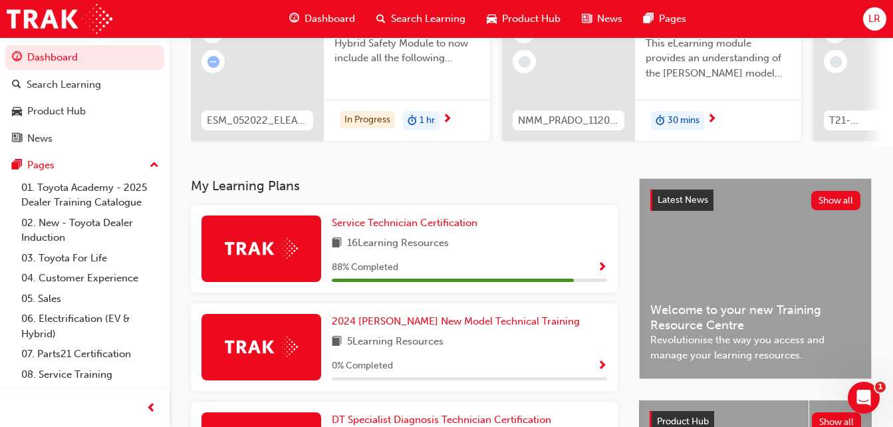
scroll to position [209, 0]
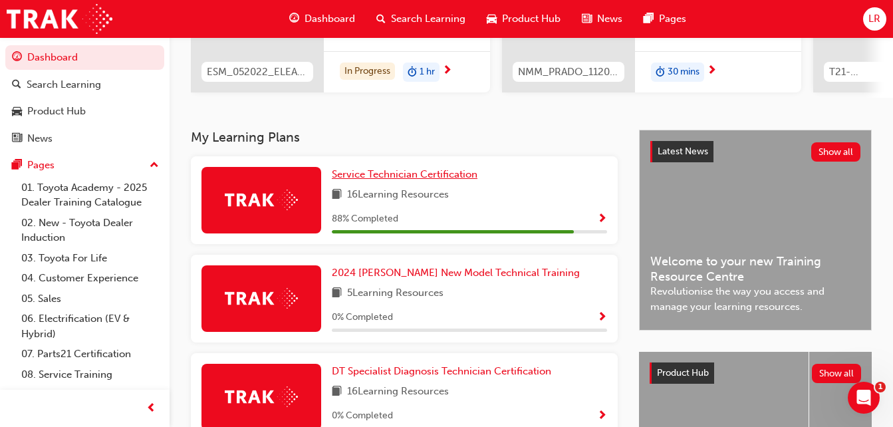
click at [413, 180] on span "Service Technician Certification" at bounding box center [405, 174] width 146 height 12
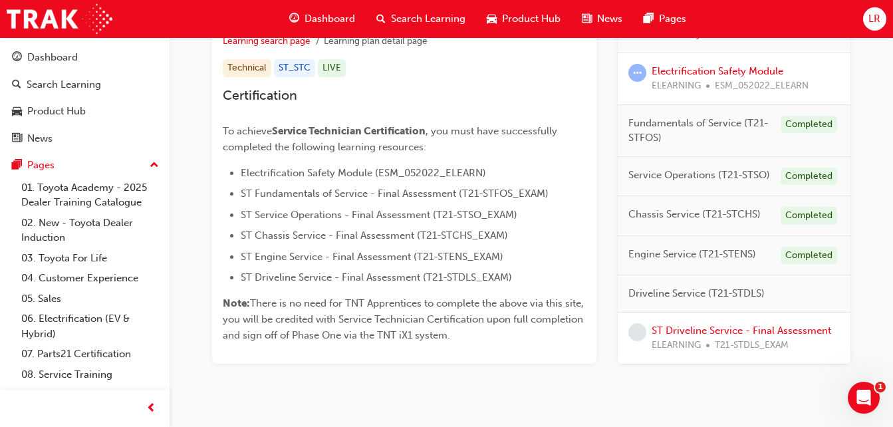
scroll to position [296, 0]
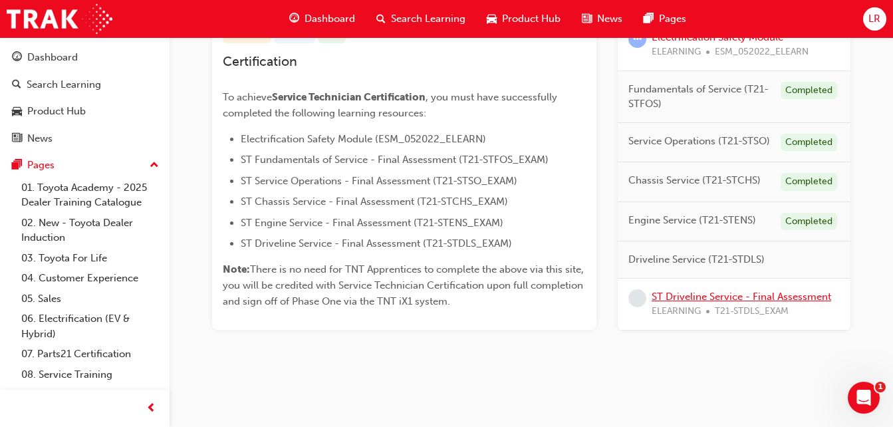
click at [705, 294] on link "ST Driveline Service - Final Assessment" at bounding box center [740, 296] width 179 height 12
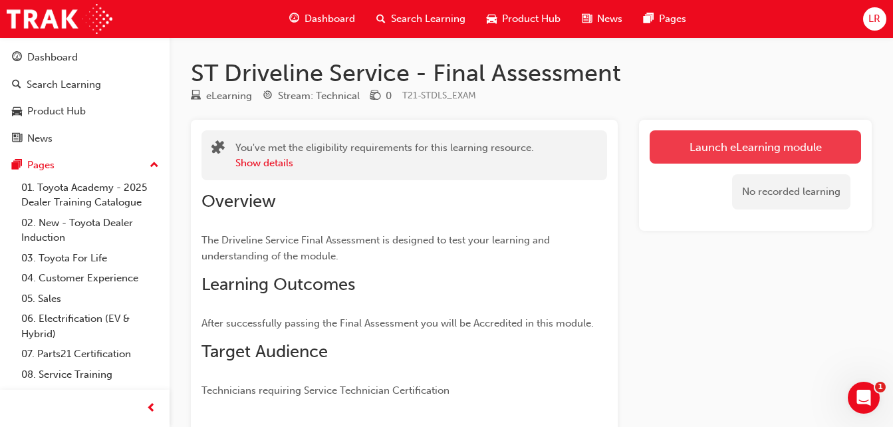
click at [757, 156] on link "Launch eLearning module" at bounding box center [754, 146] width 211 height 33
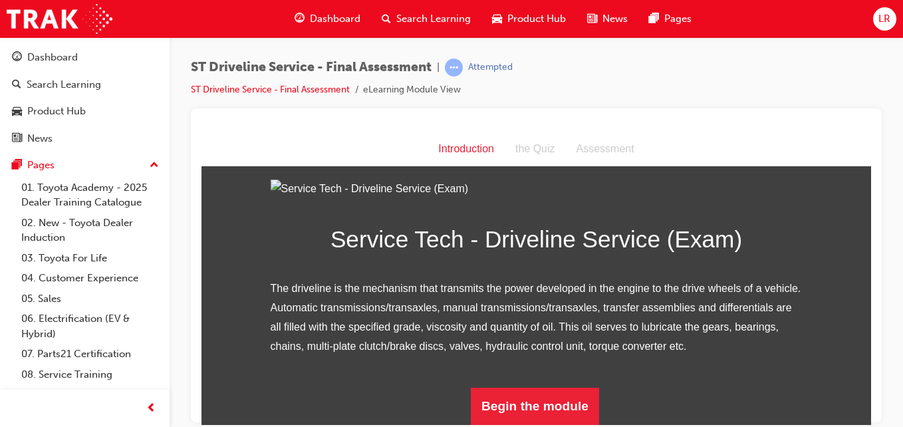
scroll to position [170, 0]
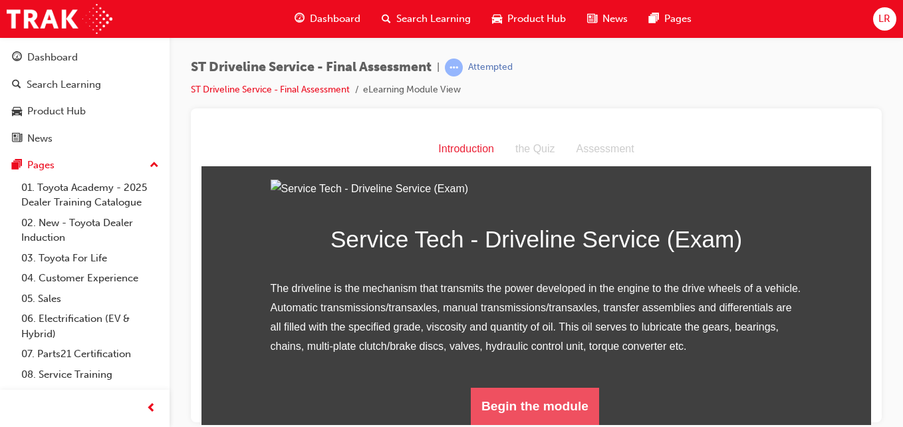
click at [537, 411] on button "Begin the module" at bounding box center [535, 405] width 128 height 37
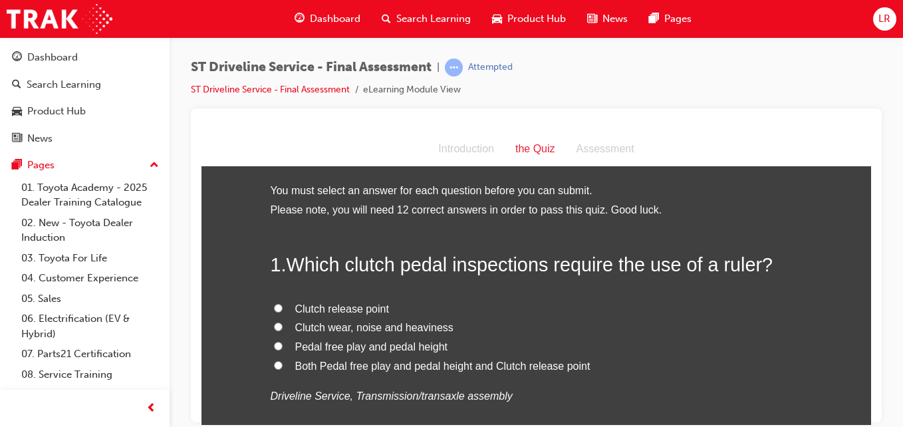
click at [514, 366] on span "Both Pedal free play and pedal height and Clutch release point" at bounding box center [442, 365] width 295 height 11
click at [283, 366] on input "Both Pedal free play and pedal height and Clutch release point" at bounding box center [278, 364] width 9 height 9
radio input "true"
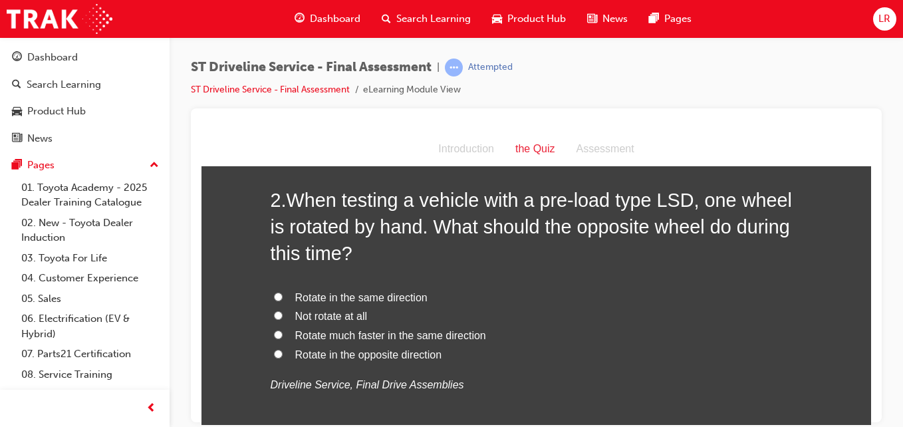
scroll to position [354, 0]
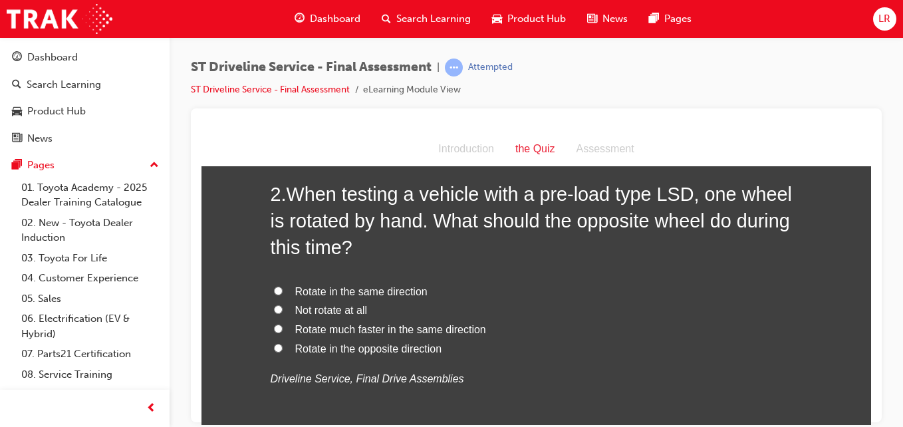
click at [401, 289] on span "Rotate in the same direction" at bounding box center [361, 290] width 132 height 11
click at [283, 289] on input "Rotate in the same direction" at bounding box center [278, 290] width 9 height 9
radio input "true"
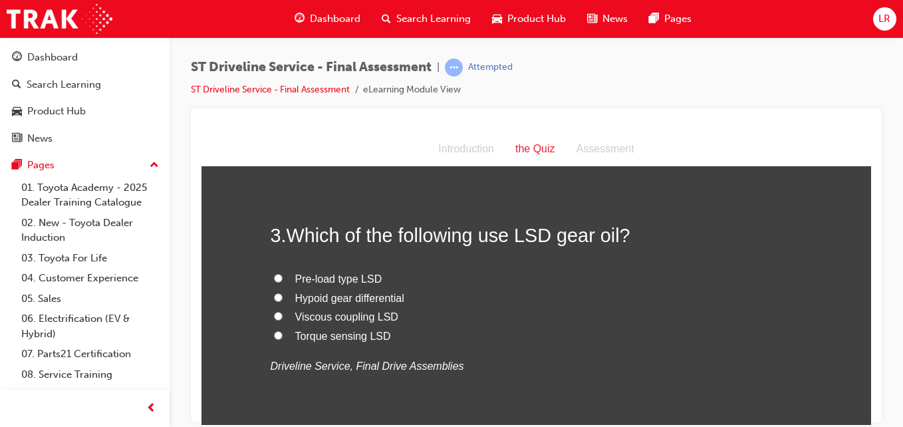
scroll to position [656, 0]
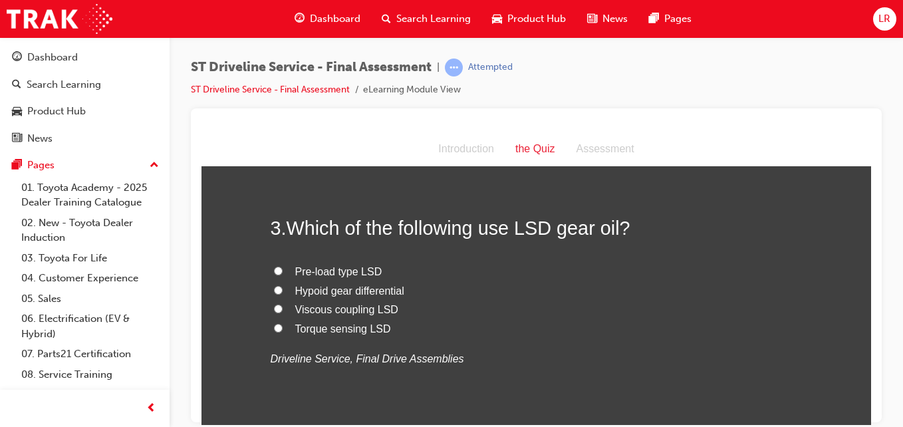
click at [332, 327] on span "Torque sensing LSD" at bounding box center [343, 327] width 96 height 11
click at [283, 327] on input "Torque sensing LSD" at bounding box center [278, 327] width 9 height 9
radio input "true"
click at [336, 308] on span "Viscous coupling LSD" at bounding box center [346, 308] width 103 height 11
click at [283, 308] on input "Viscous coupling LSD" at bounding box center [278, 308] width 9 height 9
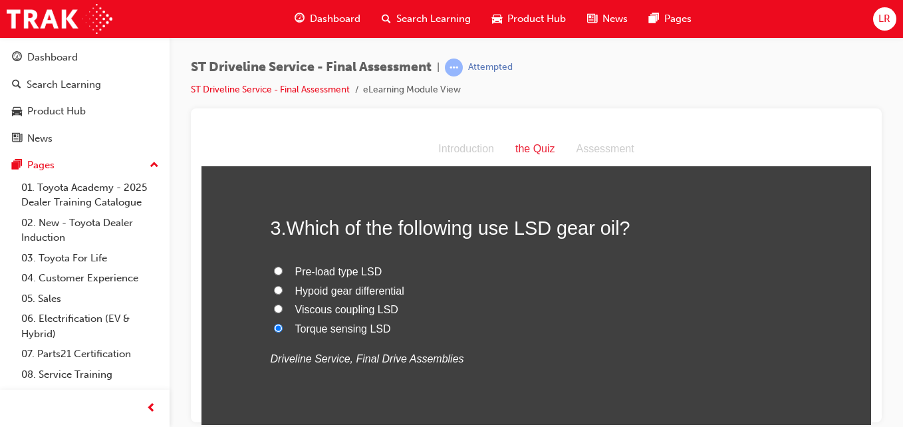
radio input "true"
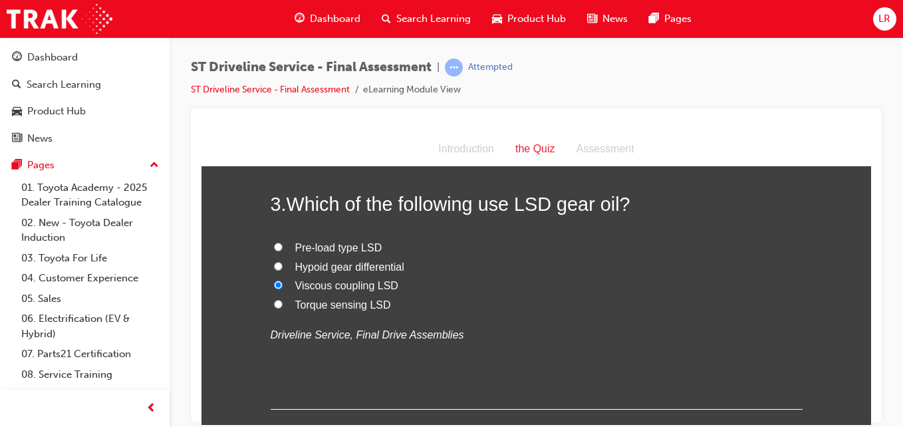
scroll to position [679, 0]
click at [356, 301] on span "Torque sensing LSD" at bounding box center [343, 304] width 96 height 11
click at [283, 301] on input "Torque sensing LSD" at bounding box center [278, 304] width 9 height 9
radio input "true"
click at [356, 283] on span "Viscous coupling LSD" at bounding box center [346, 285] width 103 height 11
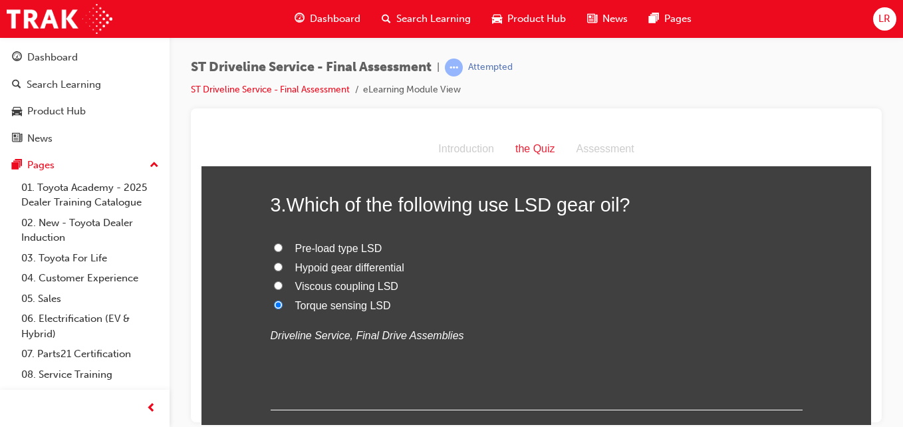
click at [283, 283] on input "Viscous coupling LSD" at bounding box center [278, 285] width 9 height 9
radio input "true"
click at [318, 309] on span "Torque sensing LSD" at bounding box center [343, 304] width 96 height 11
click at [283, 308] on input "Torque sensing LSD" at bounding box center [278, 304] width 9 height 9
radio input "true"
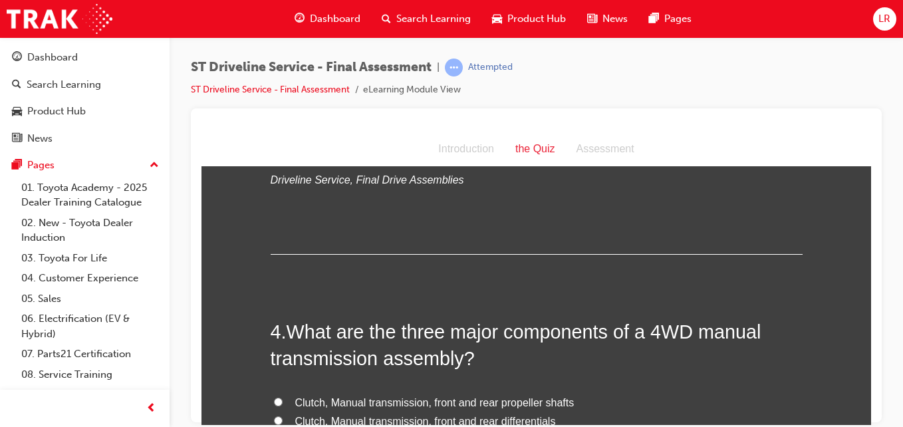
scroll to position [917, 0]
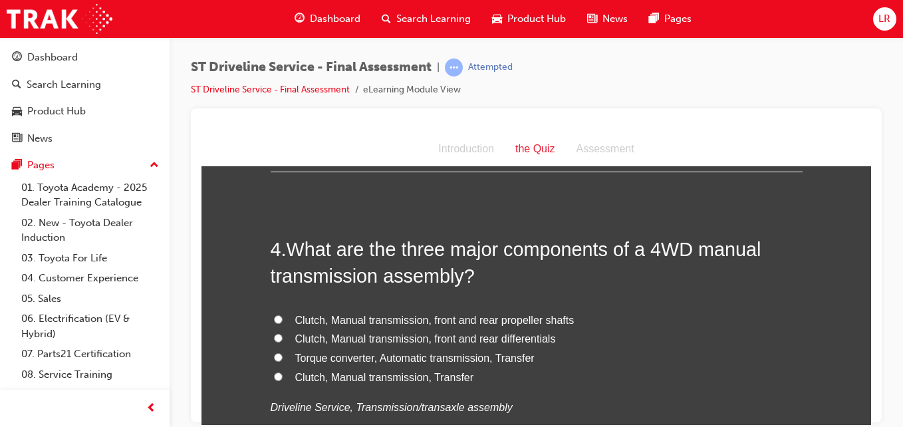
click at [384, 376] on span "Clutch, Manual transmission, Transfer" at bounding box center [384, 376] width 179 height 11
click at [283, 376] on input "Clutch, Manual transmission, Transfer" at bounding box center [278, 376] width 9 height 9
radio input "true"
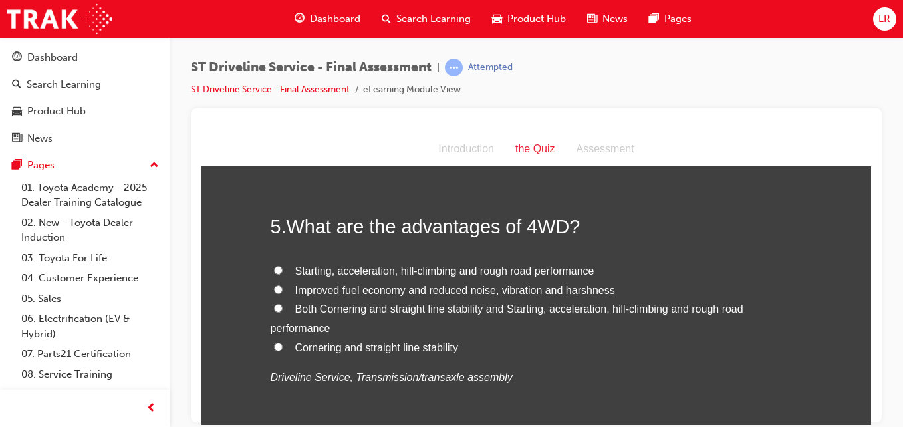
scroll to position [1250, 0]
click at [463, 298] on label "Both Cornering and straight line stability and Starting, acceleration, hill-cli…" at bounding box center [537, 317] width 532 height 39
click at [283, 302] on input "Both Cornering and straight line stability and Starting, acceleration, hill-cli…" at bounding box center [278, 306] width 9 height 9
radio input "true"
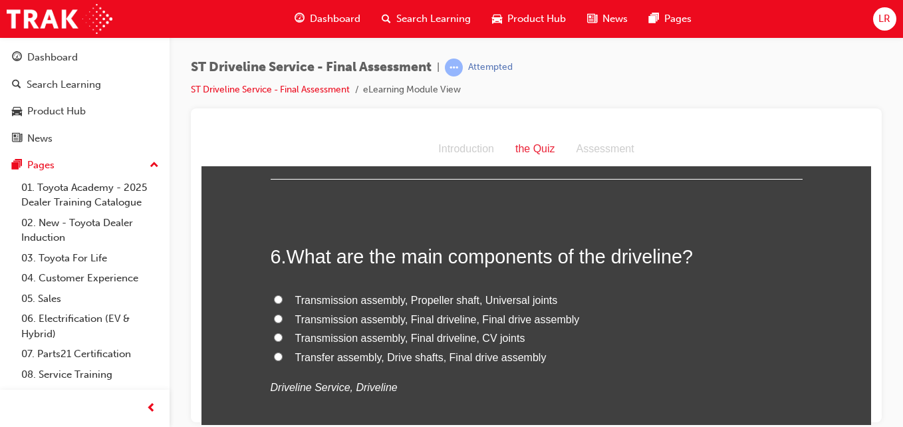
scroll to position [1522, 0]
click at [462, 318] on span "Transmission assembly, Final driveline, Final drive assembly" at bounding box center [437, 317] width 285 height 11
click at [283, 318] on input "Transmission assembly, Final driveline, Final drive assembly" at bounding box center [278, 317] width 9 height 9
radio input "true"
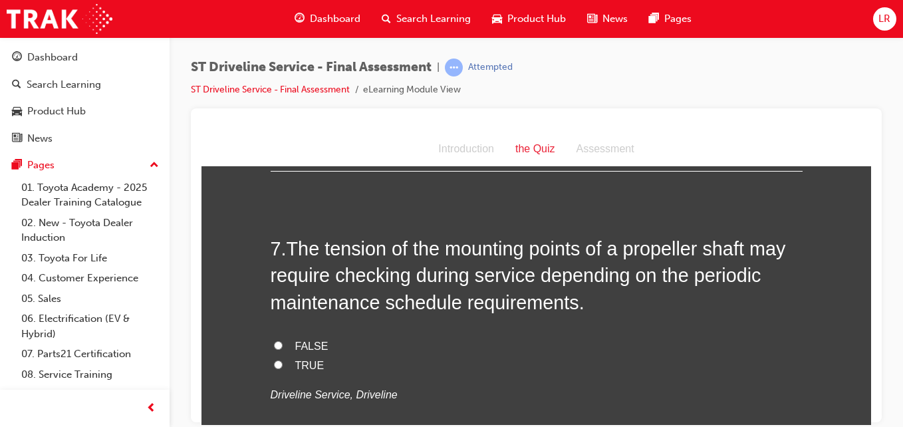
scroll to position [1813, 0]
click at [276, 361] on input "TRUE" at bounding box center [278, 363] width 9 height 9
radio input "true"
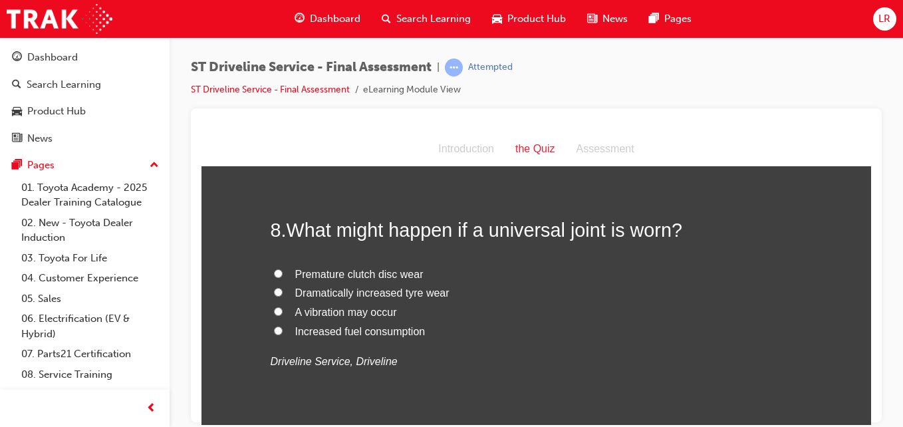
scroll to position [2129, 0]
click at [369, 311] on span "A vibration may occur" at bounding box center [346, 310] width 102 height 11
click at [283, 311] on input "A vibration may occur" at bounding box center [278, 310] width 9 height 9
radio input "true"
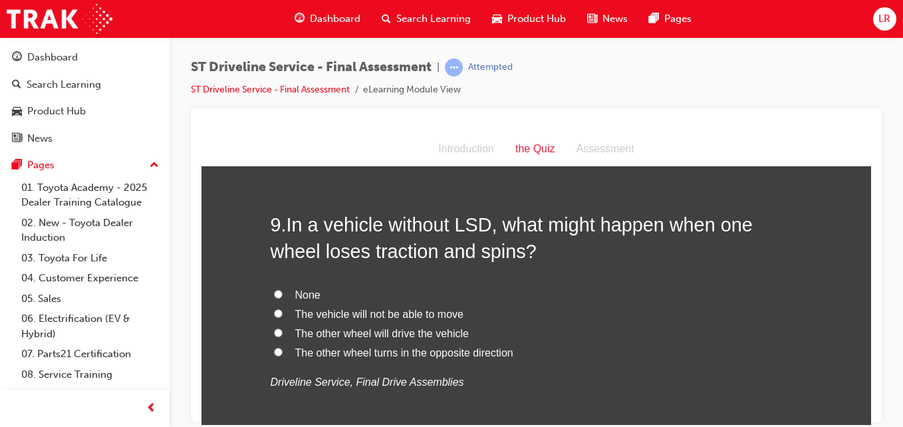
scroll to position [2418, 0]
click at [425, 307] on span "The vehicle will not be able to move" at bounding box center [379, 312] width 168 height 11
click at [283, 308] on input "The vehicle will not be able to move" at bounding box center [278, 312] width 9 height 9
radio input "true"
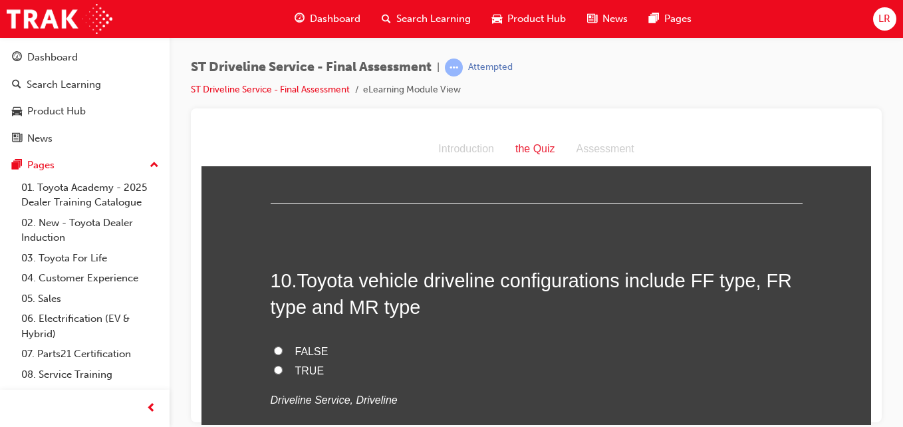
scroll to position [2671, 0]
click at [300, 368] on span "TRUE" at bounding box center [309, 369] width 29 height 11
click at [283, 368] on input "TRUE" at bounding box center [278, 368] width 9 height 9
radio input "true"
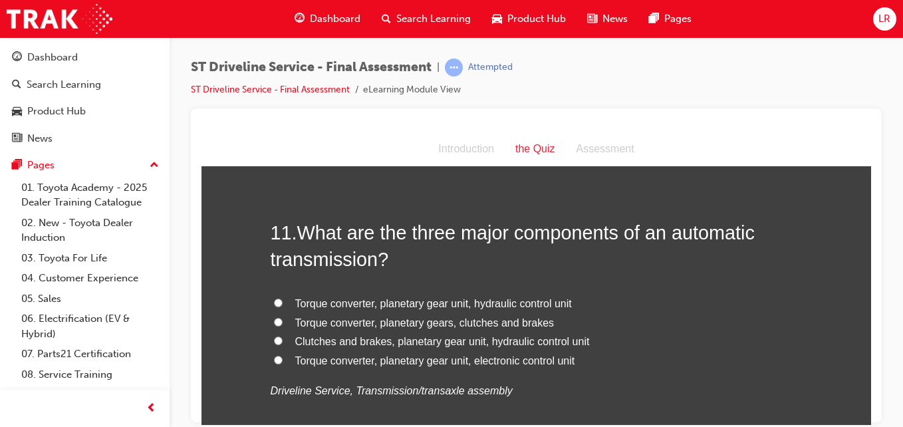
scroll to position [2990, 0]
click at [455, 296] on span "Torque converter, planetary gear unit, hydraulic control unit" at bounding box center [433, 301] width 277 height 11
click at [283, 297] on input "Torque converter, planetary gear unit, hydraulic control unit" at bounding box center [278, 301] width 9 height 9
radio input "true"
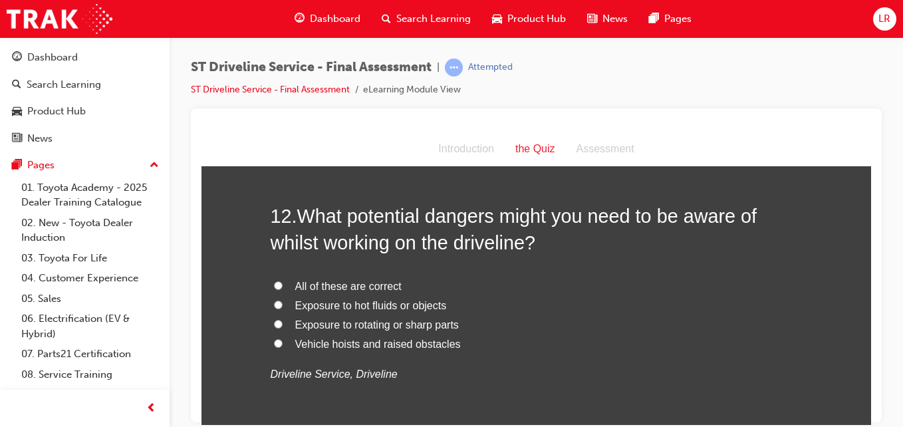
scroll to position [3315, 0]
click at [376, 284] on span "All of these are correct" at bounding box center [348, 286] width 106 height 11
click at [283, 284] on input "All of these are correct" at bounding box center [278, 285] width 9 height 9
radio input "true"
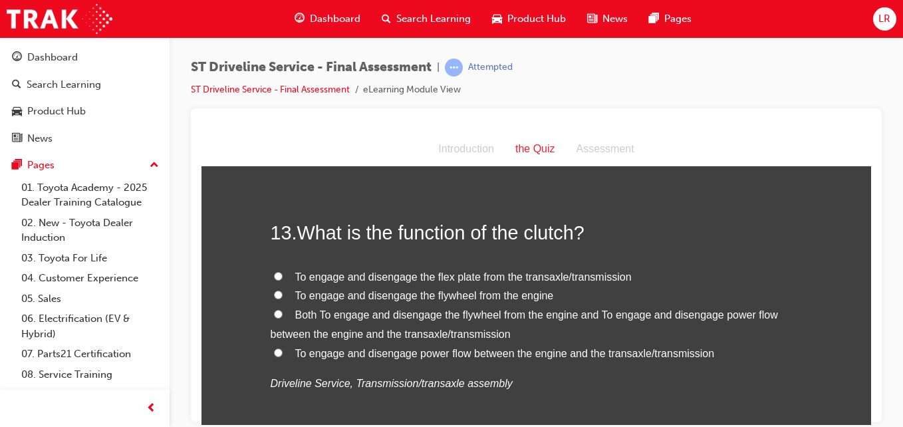
scroll to position [3606, 0]
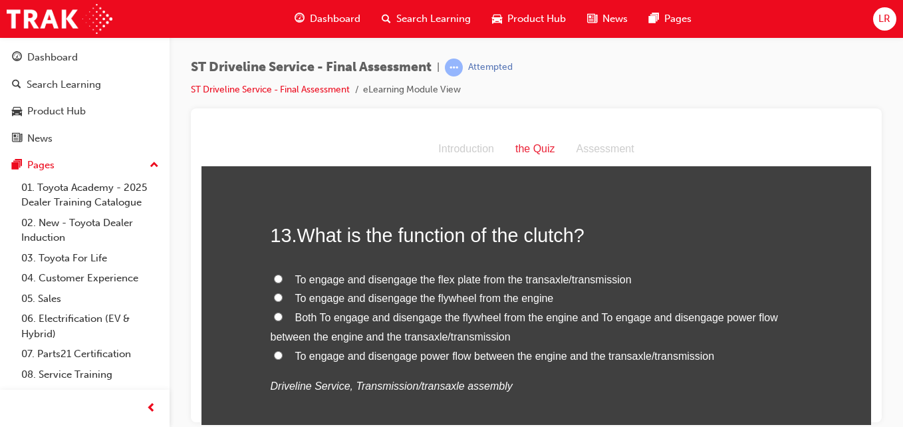
click at [408, 324] on label "Both To engage and disengage the flywheel from the engine and To engage and dis…" at bounding box center [537, 327] width 532 height 39
click at [283, 320] on input "Both To engage and disengage the flywheel from the engine and To engage and dis…" at bounding box center [278, 316] width 9 height 9
radio input "true"
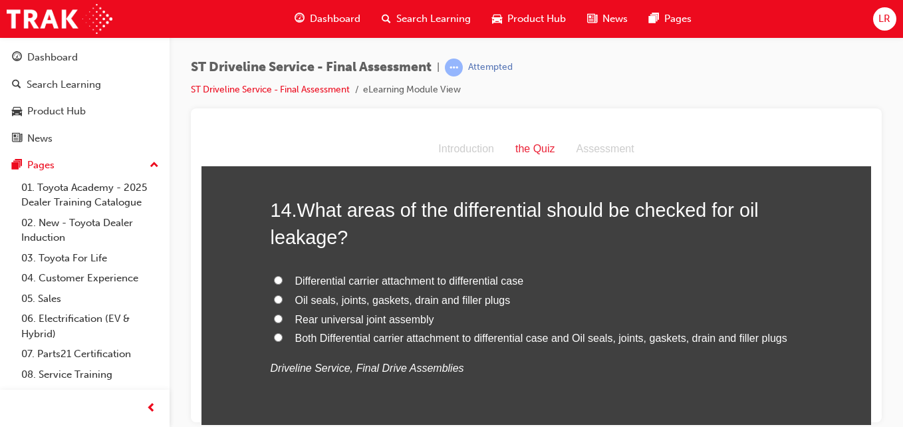
scroll to position [3936, 0]
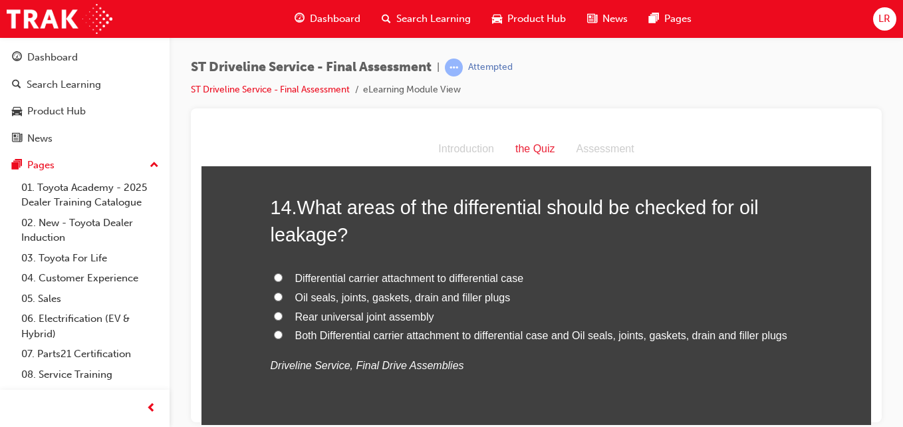
click at [496, 334] on span "Both Differential carrier attachment to differential case and Oil seals, joints…" at bounding box center [541, 334] width 492 height 11
click at [283, 334] on input "Both Differential carrier attachment to differential case and Oil seals, joints…" at bounding box center [278, 334] width 9 height 9
radio input "true"
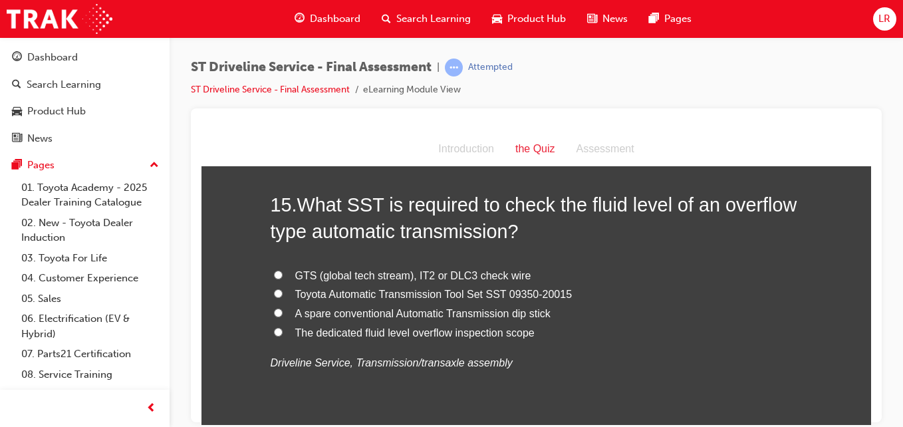
scroll to position [4253, 0]
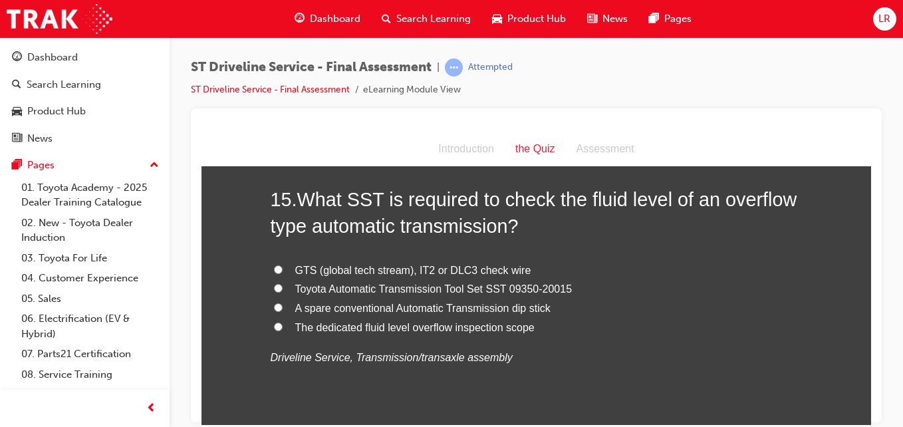
click at [443, 289] on span "Toyota Automatic Transmission Tool Set SST 09350-20015" at bounding box center [433, 288] width 277 height 11
click at [283, 289] on input "Toyota Automatic Transmission Tool Set SST 09350-20015" at bounding box center [278, 287] width 9 height 9
radio input "true"
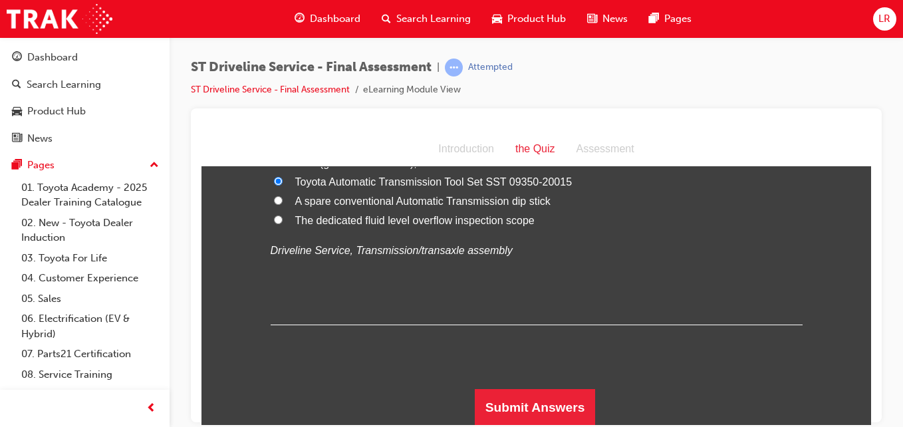
scroll to position [4361, 0]
click at [528, 393] on button "Submit Answers" at bounding box center [535, 406] width 121 height 37
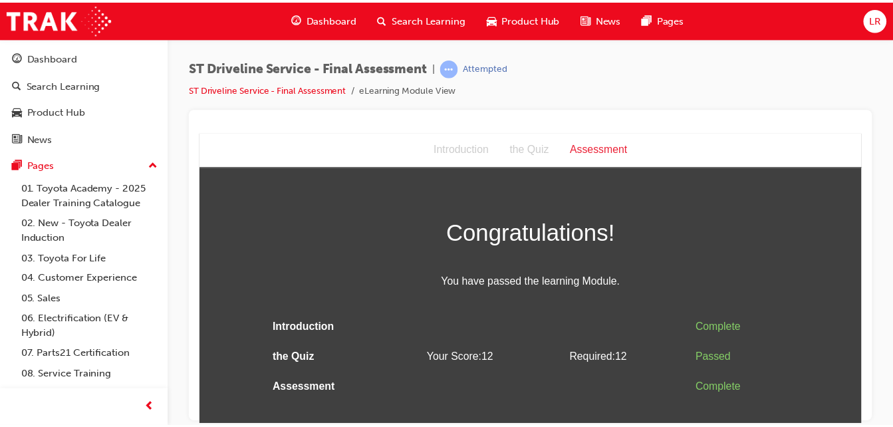
scroll to position [0, 0]
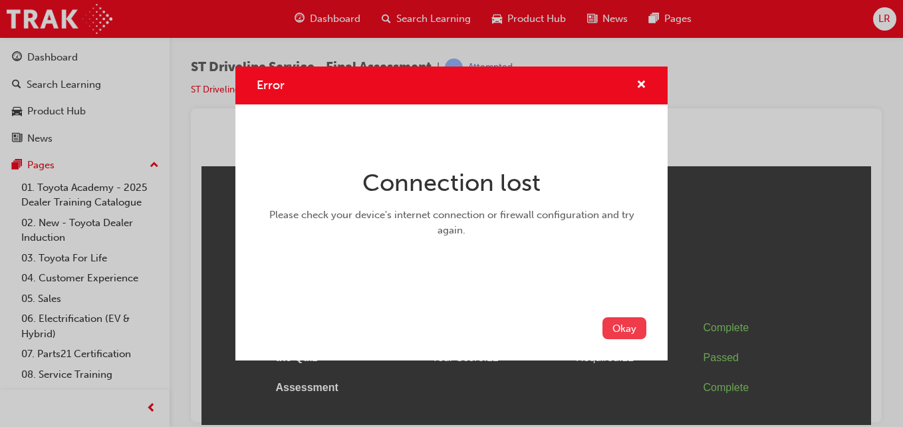
click at [633, 332] on button "Okay" at bounding box center [624, 328] width 44 height 22
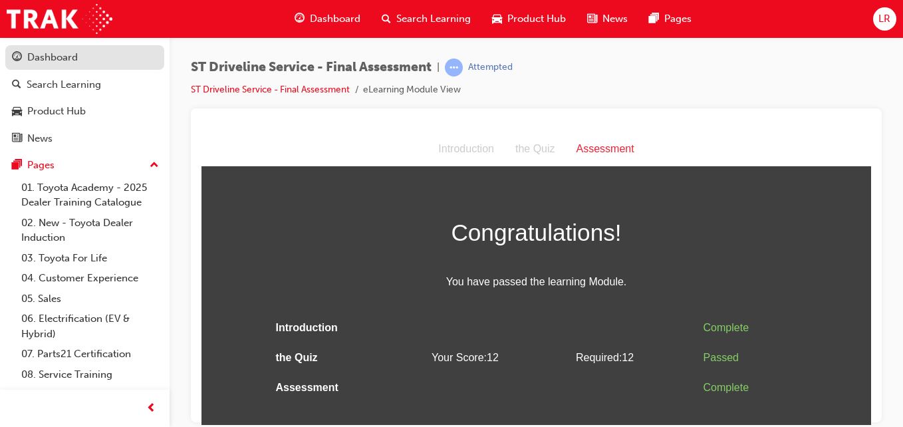
click at [90, 56] on div "Dashboard" at bounding box center [85, 57] width 146 height 17
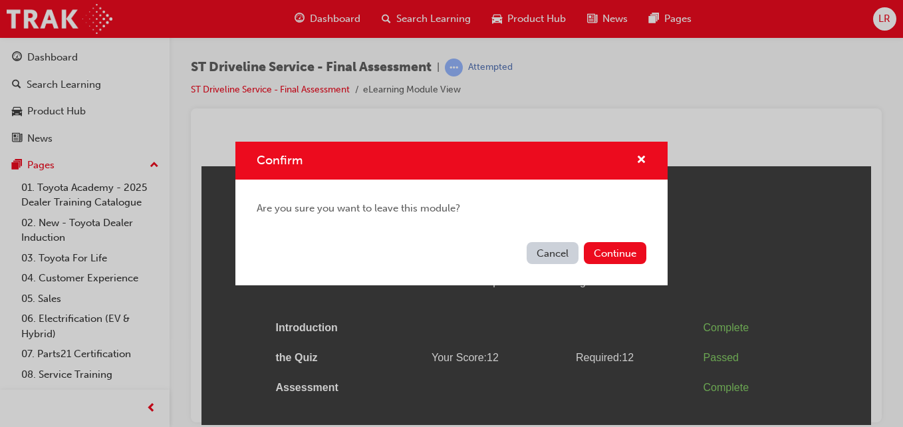
click at [558, 261] on button "Cancel" at bounding box center [553, 253] width 52 height 22
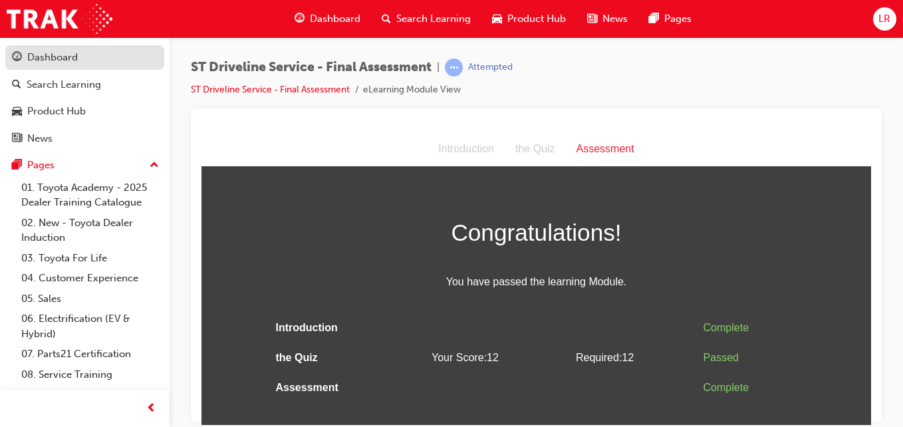
click at [80, 56] on div "Dashboard" at bounding box center [85, 57] width 146 height 17
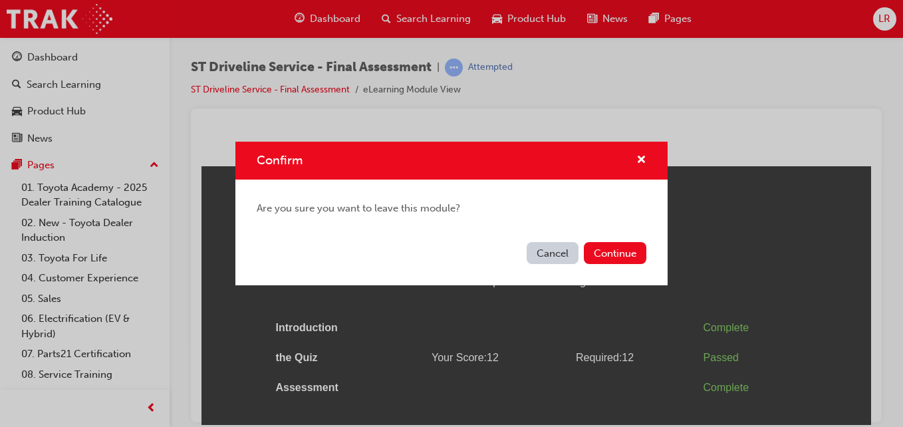
click at [540, 259] on button "Cancel" at bounding box center [553, 253] width 52 height 22
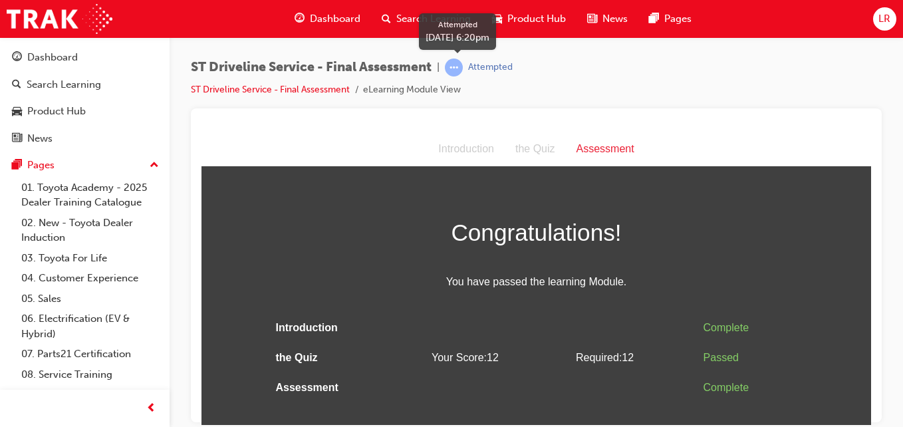
click at [473, 63] on div "Attempted" at bounding box center [490, 67] width 45 height 13
click at [537, 303] on div "Congratulations! You have passed the learning Module. Introduction Complete the…" at bounding box center [537, 307] width 532 height 189
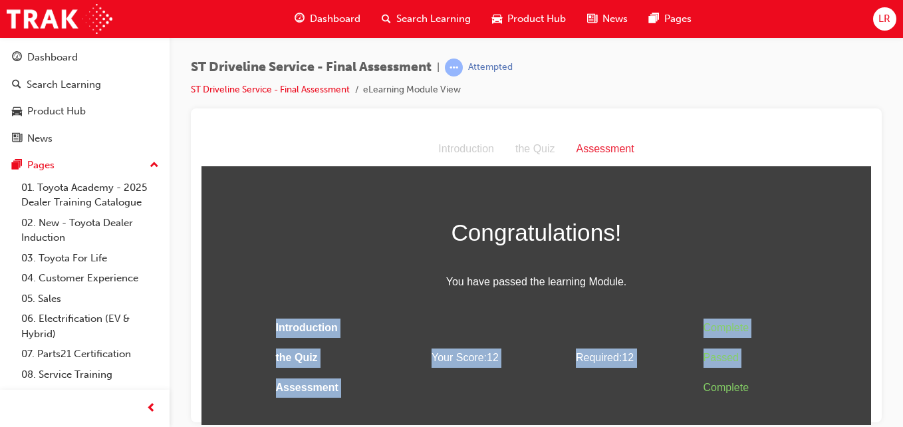
click at [537, 303] on div "Congratulations! You have passed the learning Module. Introduction Complete the…" at bounding box center [537, 307] width 532 height 189
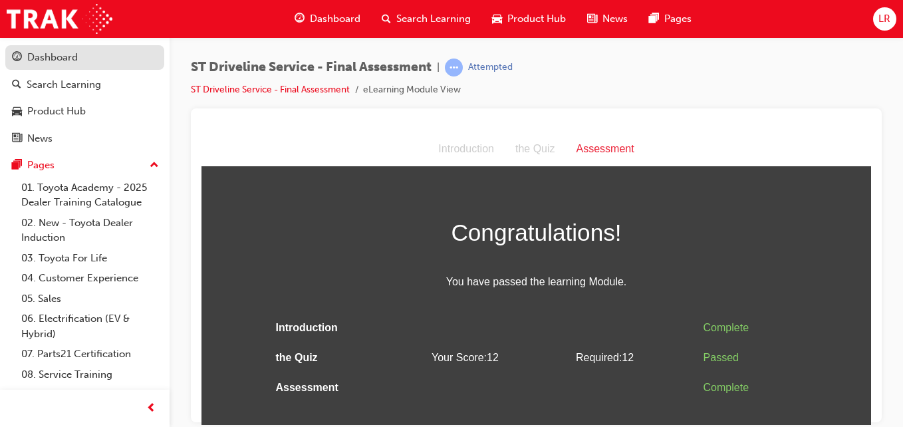
click at [53, 55] on div "Dashboard" at bounding box center [52, 57] width 51 height 15
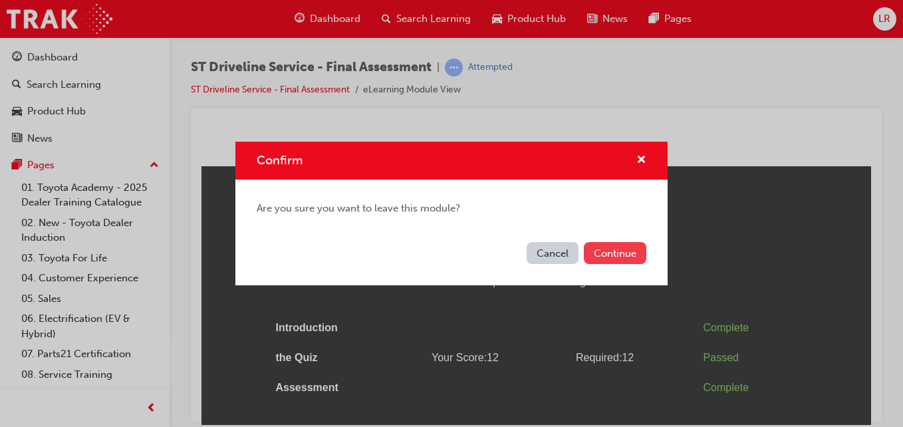
click at [617, 247] on button "Continue" at bounding box center [615, 253] width 62 height 22
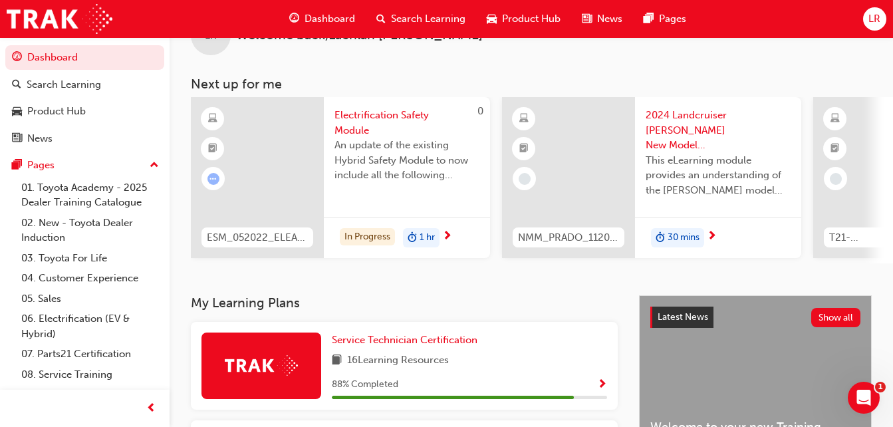
scroll to position [168, 0]
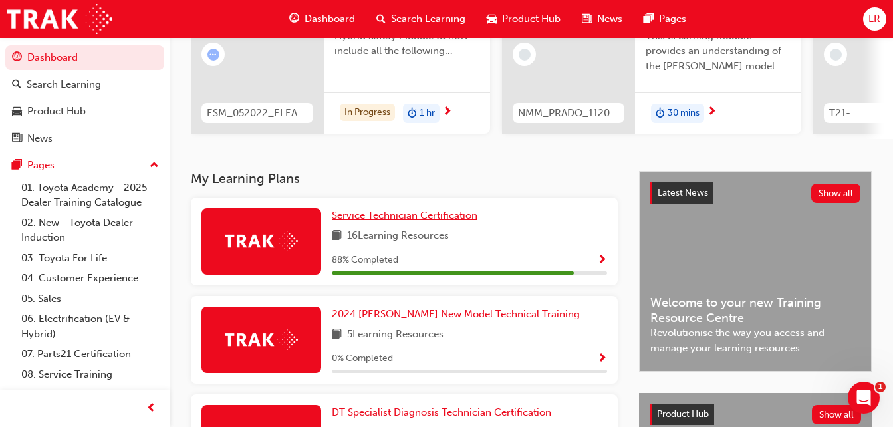
click at [384, 221] on span "Service Technician Certification" at bounding box center [405, 215] width 146 height 12
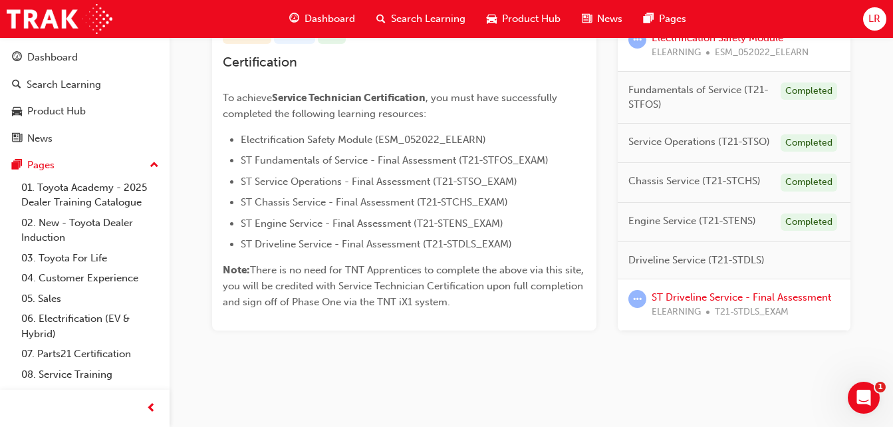
scroll to position [296, 0]
click at [723, 291] on link "ST Driveline Service - Final Assessment" at bounding box center [740, 296] width 179 height 12
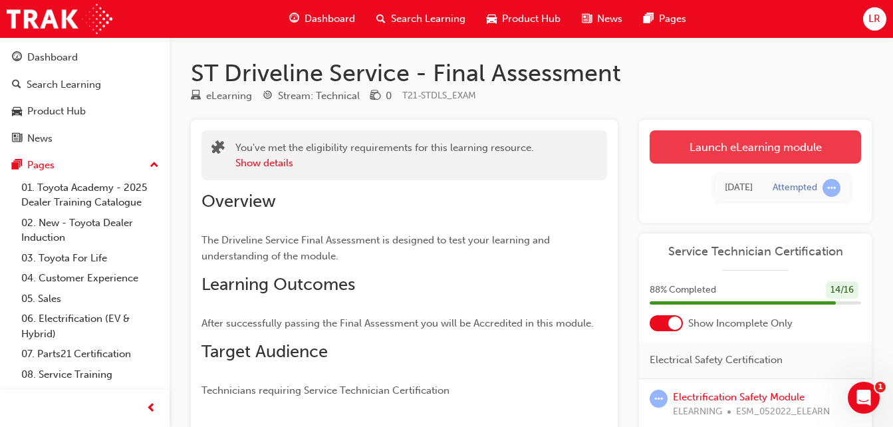
click at [733, 149] on link "Launch eLearning module" at bounding box center [754, 146] width 211 height 33
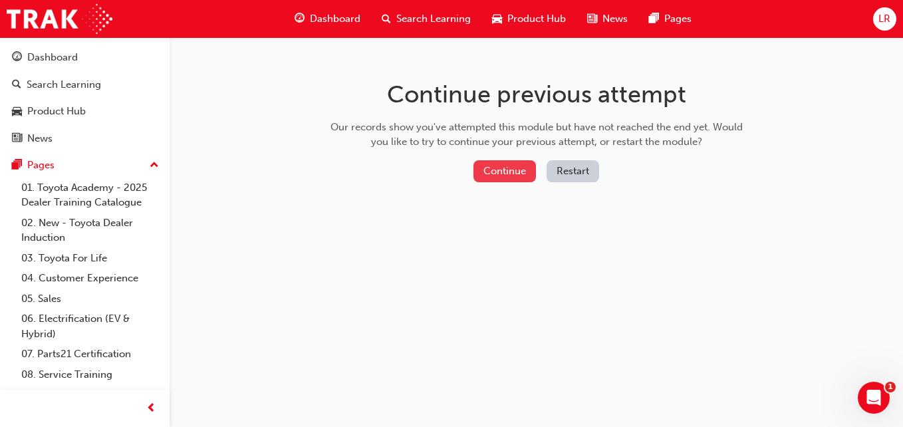
click at [499, 177] on button "Continue" at bounding box center [504, 171] width 62 height 22
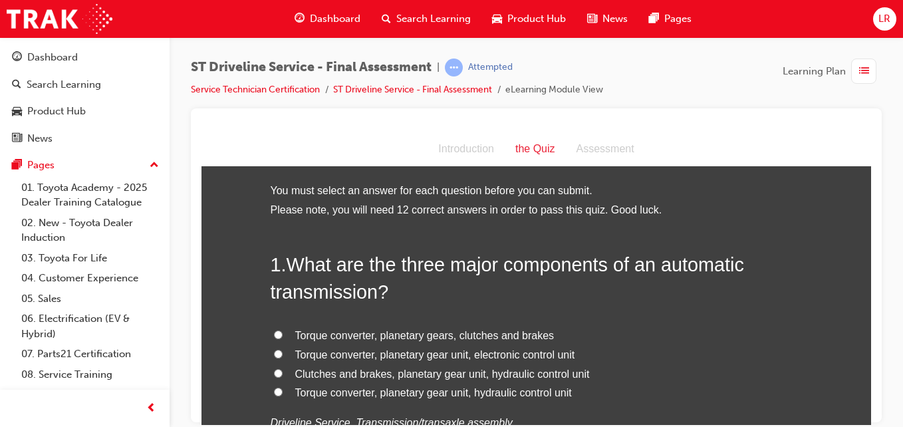
click at [375, 392] on span "Torque converter, planetary gear unit, hydraulic control unit" at bounding box center [433, 391] width 277 height 11
click at [283, 392] on input "Torque converter, planetary gear unit, hydraulic control unit" at bounding box center [278, 391] width 9 height 9
radio input "true"
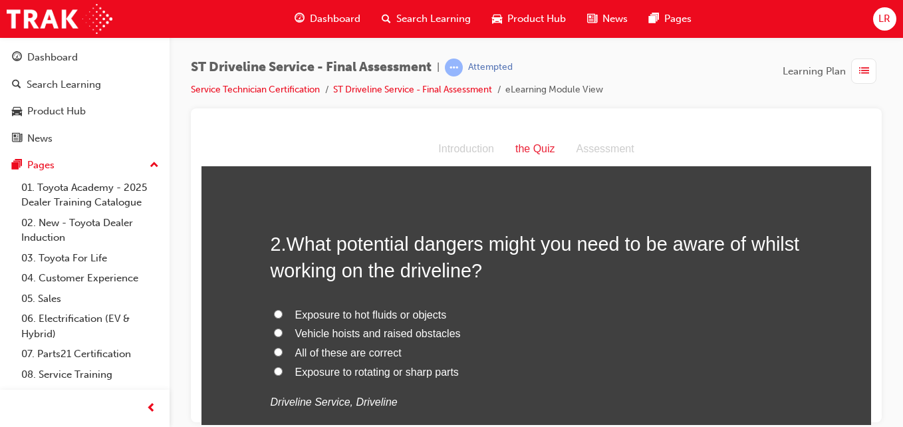
scroll to position [331, 0]
click at [380, 349] on span "All of these are correct" at bounding box center [348, 351] width 106 height 11
click at [283, 349] on input "All of these are correct" at bounding box center [278, 350] width 9 height 9
radio input "true"
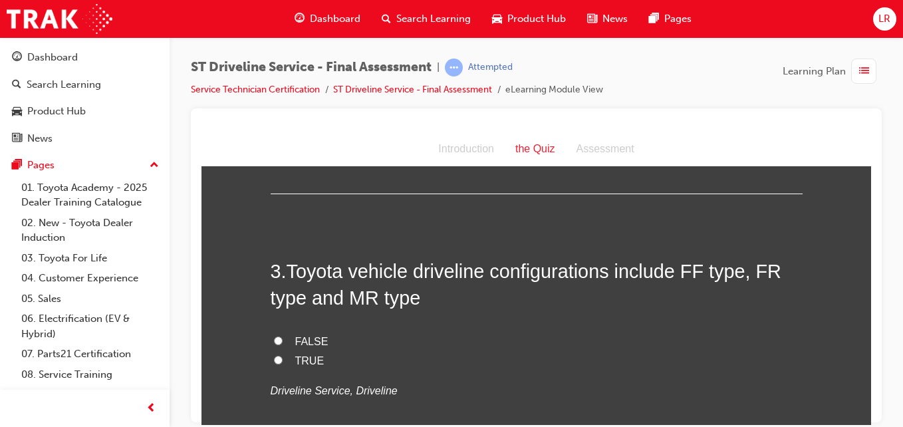
scroll to position [614, 0]
click at [295, 360] on span "TRUE" at bounding box center [309, 359] width 29 height 11
click at [283, 360] on input "TRUE" at bounding box center [278, 358] width 9 height 9
radio input "true"
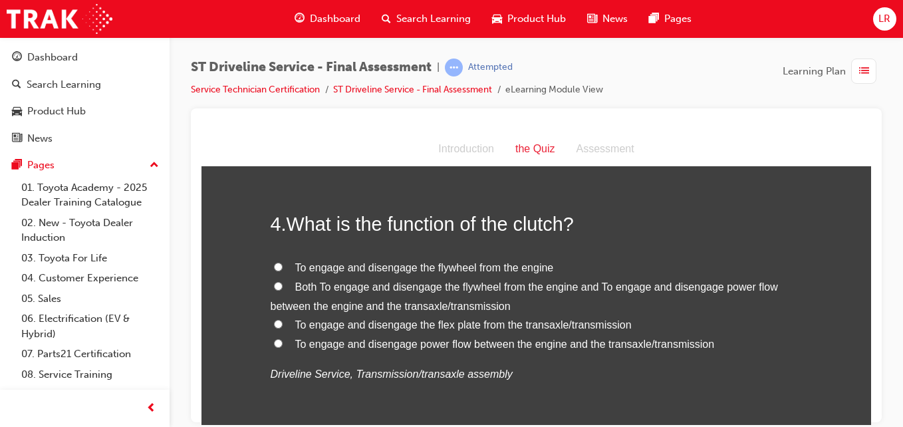
scroll to position [949, 0]
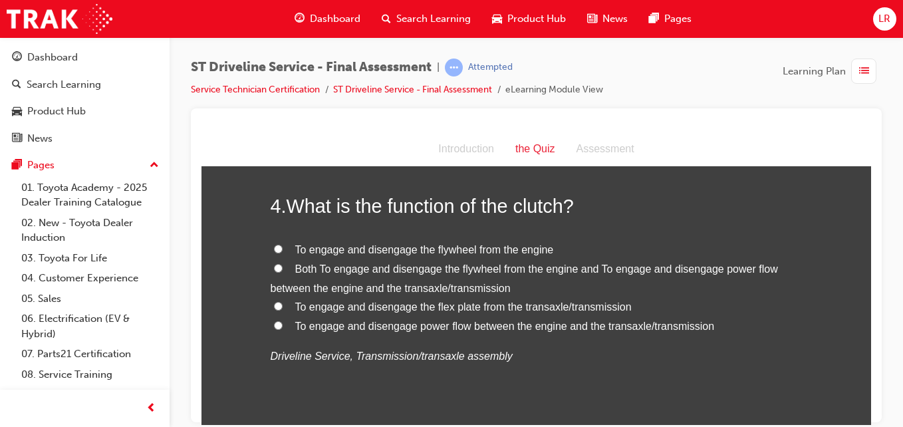
click at [376, 277] on label "Both To engage and disengage the flywheel from the engine and To engage and dis…" at bounding box center [537, 278] width 532 height 39
click at [283, 272] on input "Both To engage and disengage the flywheel from the engine and To engage and dis…" at bounding box center [278, 267] width 9 height 9
radio input "true"
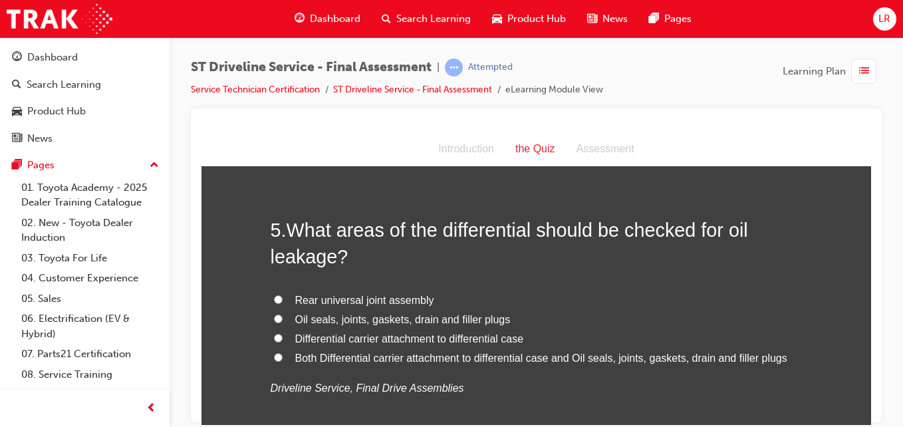
scroll to position [1228, 0]
click at [370, 354] on span "Both Differential carrier attachment to differential case and Oil seals, joints…" at bounding box center [541, 356] width 492 height 11
click at [283, 354] on input "Both Differential carrier attachment to differential case and Oil seals, joints…" at bounding box center [278, 356] width 9 height 9
radio input "true"
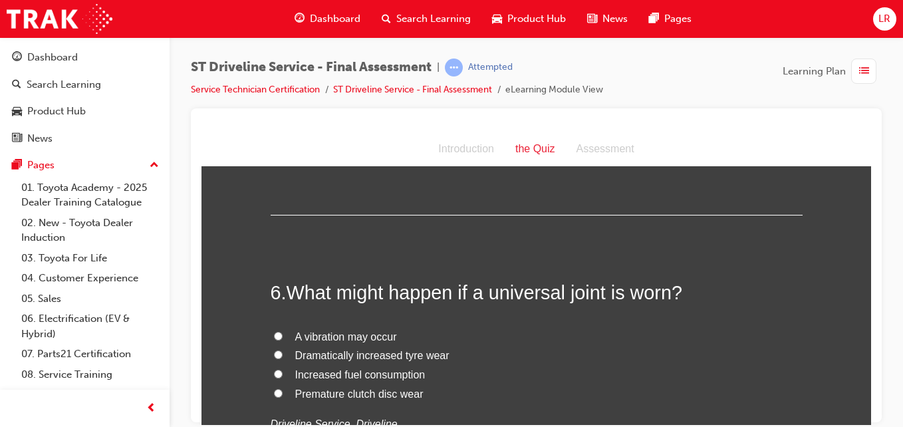
scroll to position [1474, 0]
click at [365, 331] on span "A vibration may occur" at bounding box center [346, 335] width 102 height 11
click at [283, 331] on input "A vibration may occur" at bounding box center [278, 334] width 9 height 9
radio input "true"
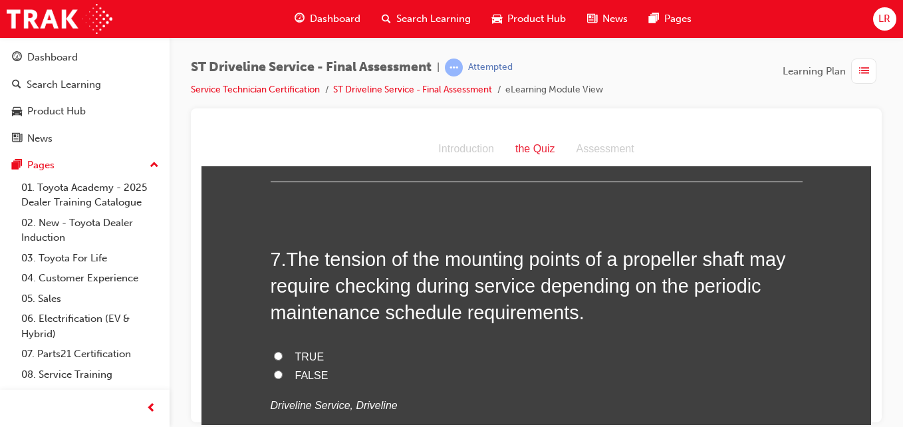
scroll to position [1792, 0]
click at [274, 353] on input "TRUE" at bounding box center [278, 354] width 9 height 9
radio input "true"
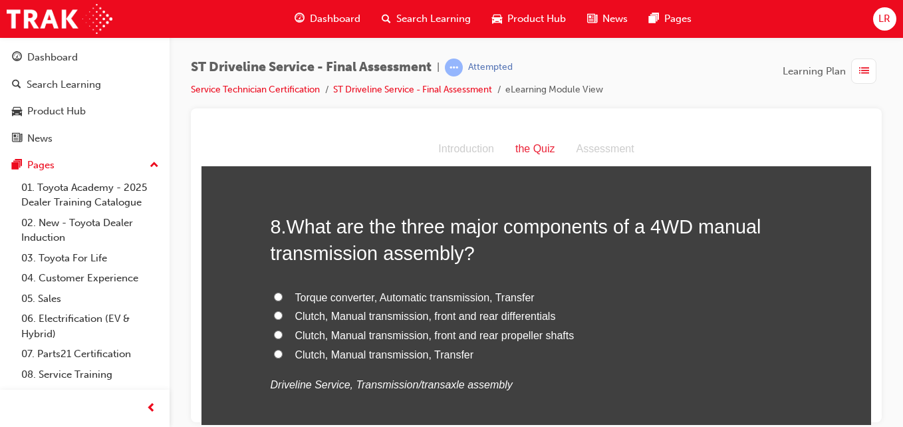
scroll to position [2123, 0]
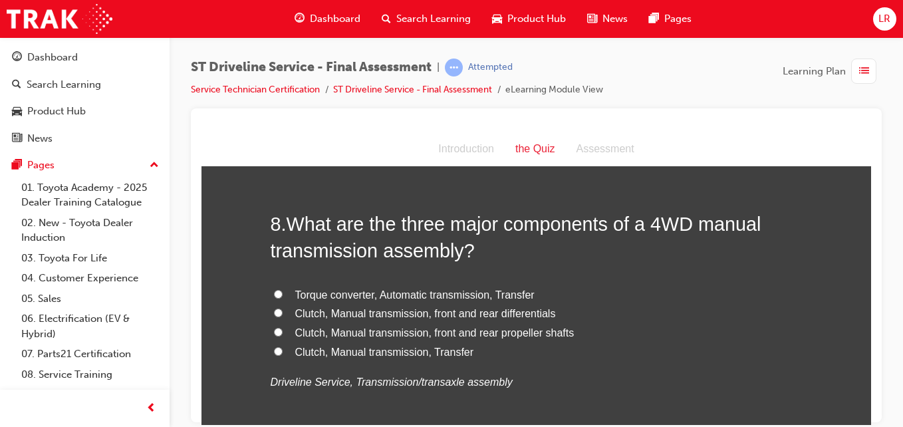
click at [342, 353] on span "Clutch, Manual transmission, Transfer" at bounding box center [384, 351] width 179 height 11
click at [283, 353] on input "Clutch, Manual transmission, Transfer" at bounding box center [278, 350] width 9 height 9
radio input "true"
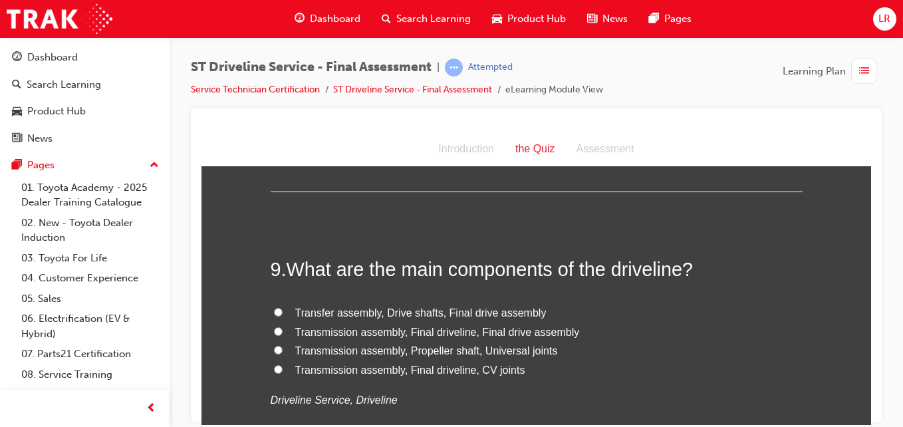
scroll to position [2436, 0]
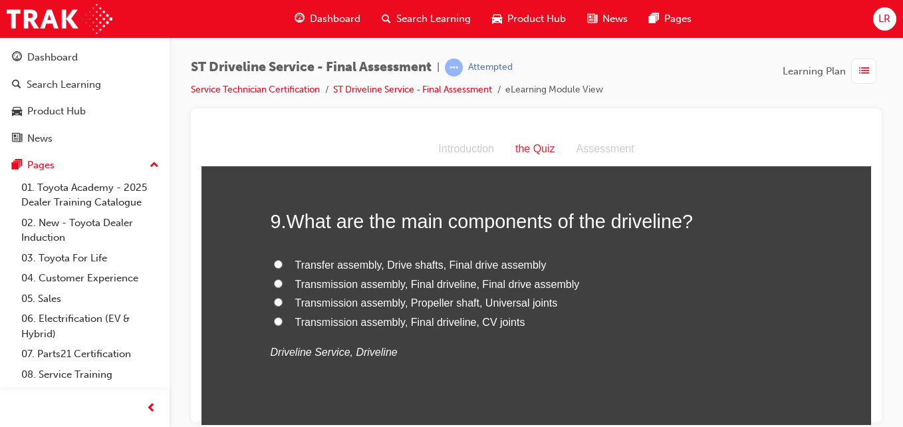
click at [413, 279] on span "Transmission assembly, Final driveline, Final drive assembly" at bounding box center [437, 283] width 285 height 11
click at [283, 279] on input "Transmission assembly, Final driveline, Final drive assembly" at bounding box center [278, 283] width 9 height 9
radio input "true"
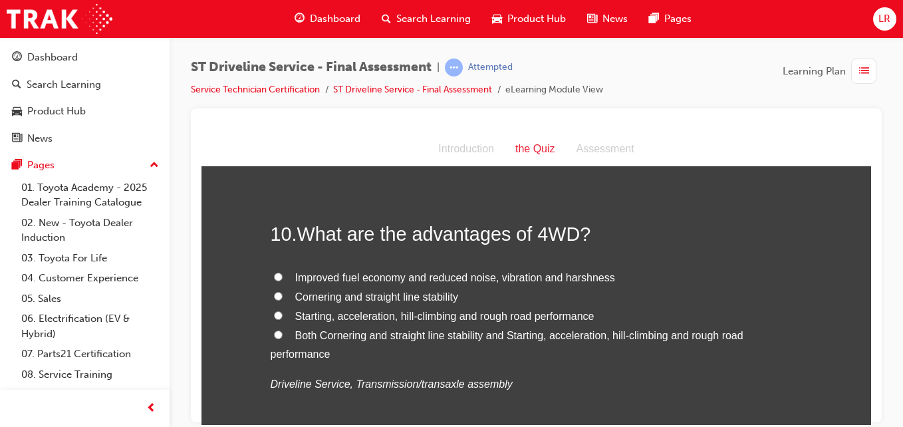
scroll to position [2710, 0]
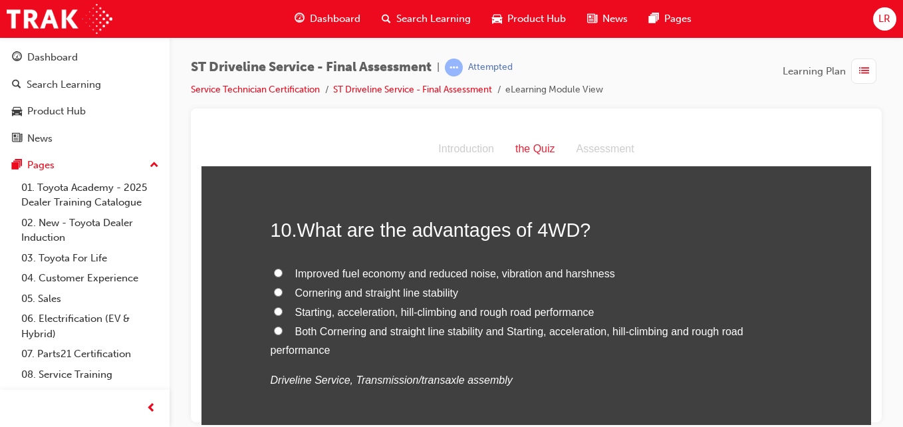
click at [356, 325] on span "Both Cornering and straight line stability and Starting, acceleration, hill-cli…" at bounding box center [507, 340] width 473 height 31
click at [283, 326] on input "Both Cornering and straight line stability and Starting, acceleration, hill-cli…" at bounding box center [278, 330] width 9 height 9
radio input "true"
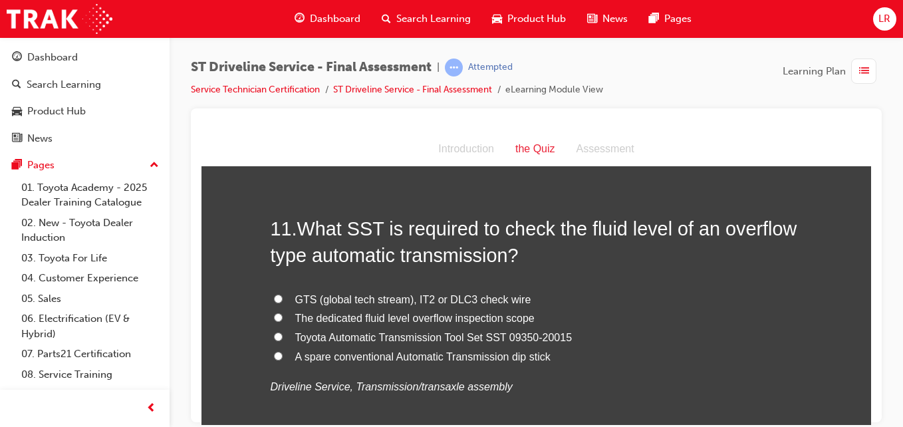
scroll to position [3019, 0]
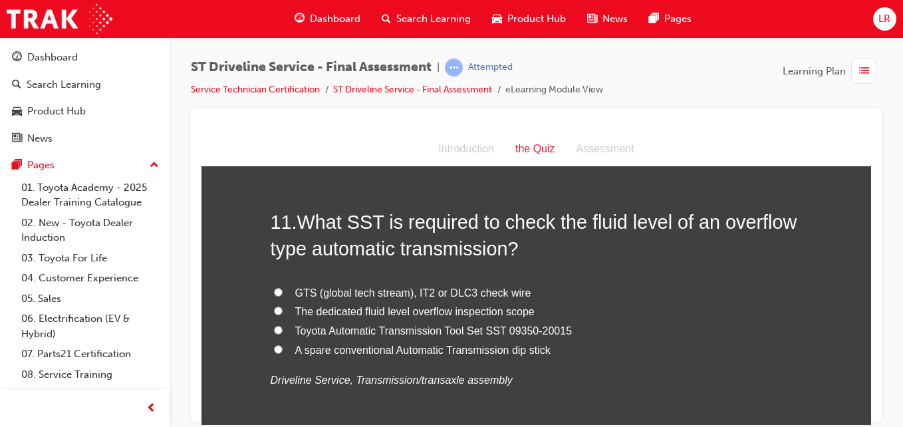
click at [374, 329] on span "Toyota Automatic Transmission Tool Set SST 09350-20015" at bounding box center [433, 329] width 277 height 11
click at [283, 329] on input "Toyota Automatic Transmission Tool Set SST 09350-20015" at bounding box center [278, 329] width 9 height 9
radio input "true"
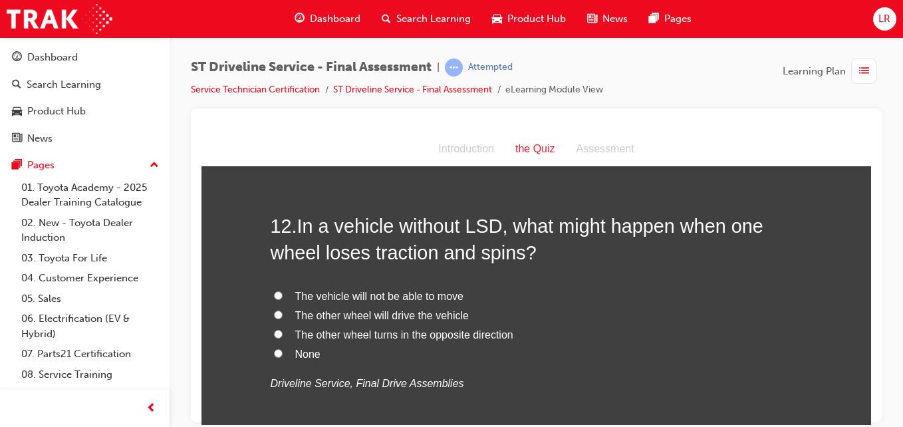
scroll to position [3326, 0]
click at [357, 289] on span "The vehicle will not be able to move" at bounding box center [379, 294] width 168 height 11
click at [283, 290] on input "The vehicle will not be able to move" at bounding box center [278, 294] width 9 height 9
radio input "true"
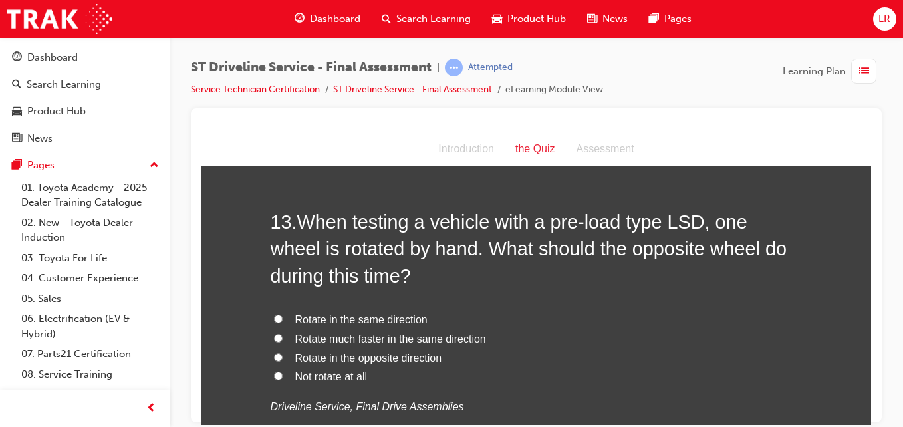
scroll to position [3673, 0]
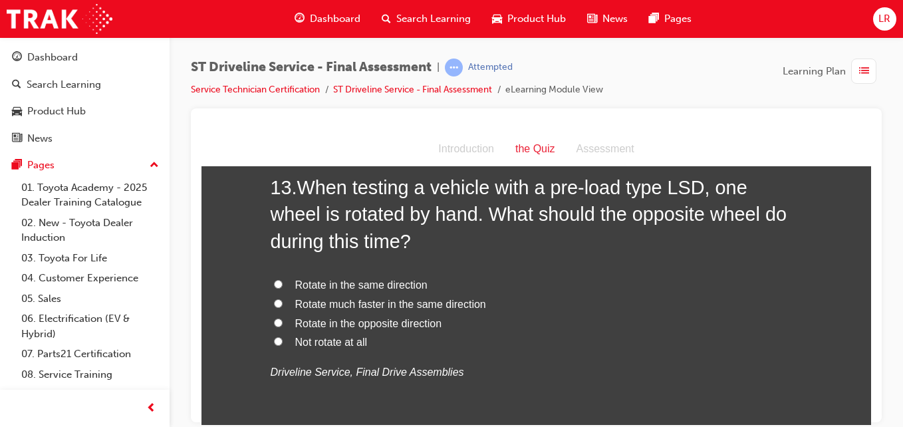
click at [359, 281] on span "Rotate in the same direction" at bounding box center [361, 284] width 132 height 11
click at [283, 281] on input "Rotate in the same direction" at bounding box center [278, 283] width 9 height 9
radio input "true"
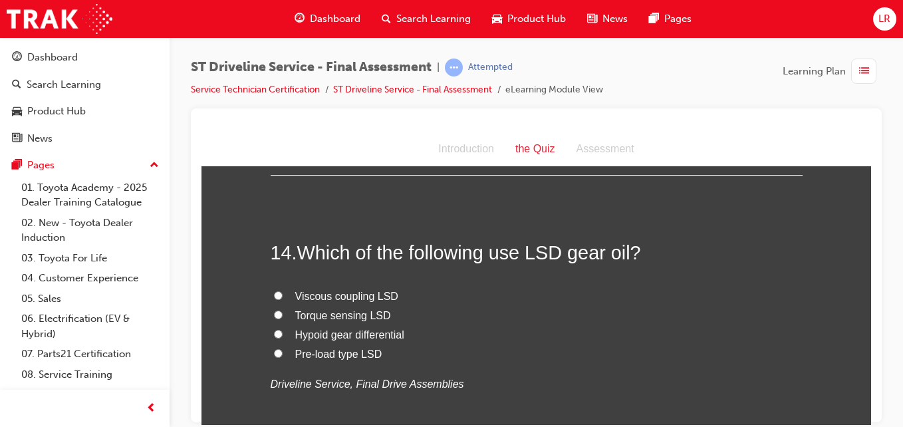
scroll to position [3948, 0]
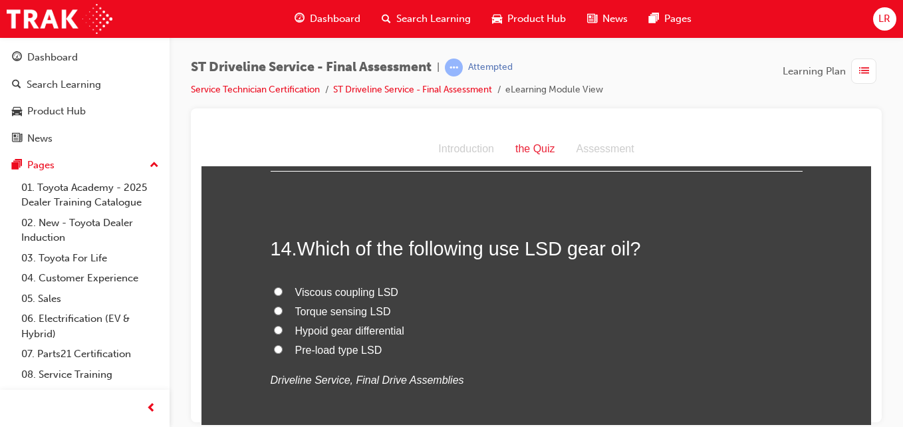
click at [334, 313] on span "Torque sensing LSD" at bounding box center [343, 310] width 96 height 11
click at [283, 313] on input "Torque sensing LSD" at bounding box center [278, 310] width 9 height 9
radio input "true"
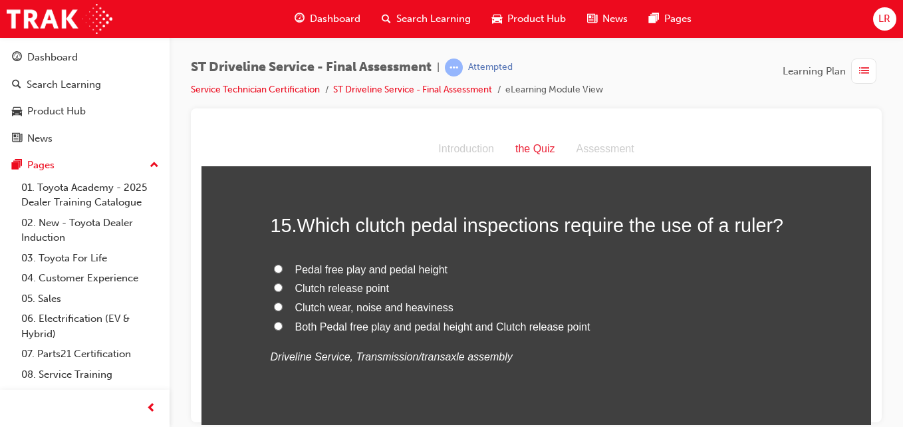
scroll to position [4261, 0]
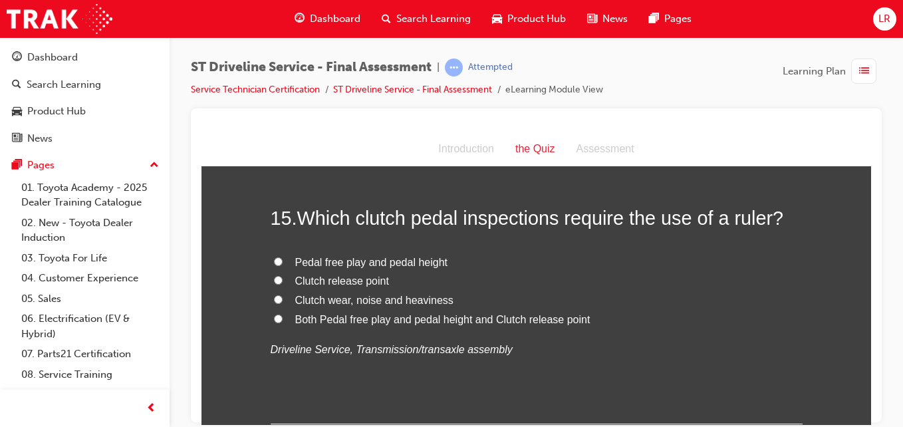
click at [464, 319] on span "Both Pedal free play and pedal height and Clutch release point" at bounding box center [442, 318] width 295 height 11
click at [283, 319] on input "Both Pedal free play and pedal height and Clutch release point" at bounding box center [278, 318] width 9 height 9
radio input "true"
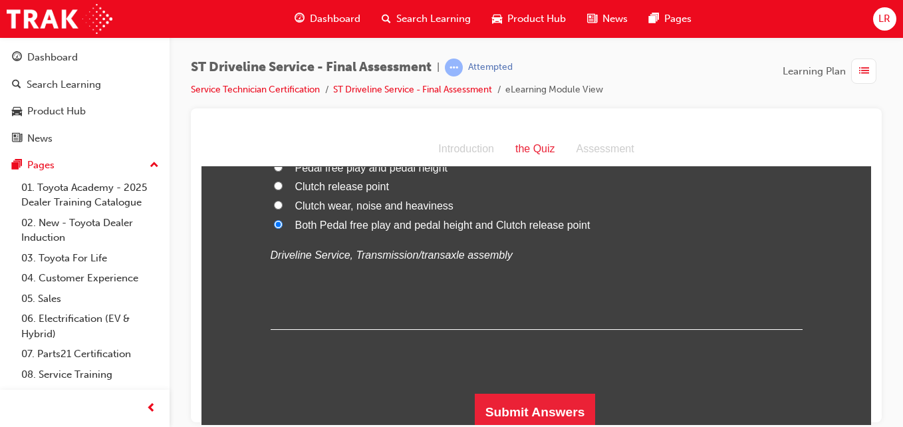
scroll to position [4361, 0]
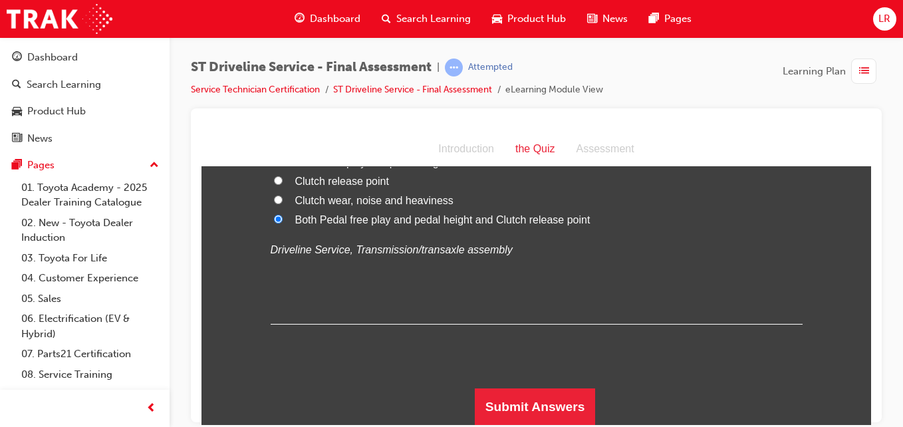
click at [505, 405] on button "Submit Answers" at bounding box center [535, 406] width 121 height 37
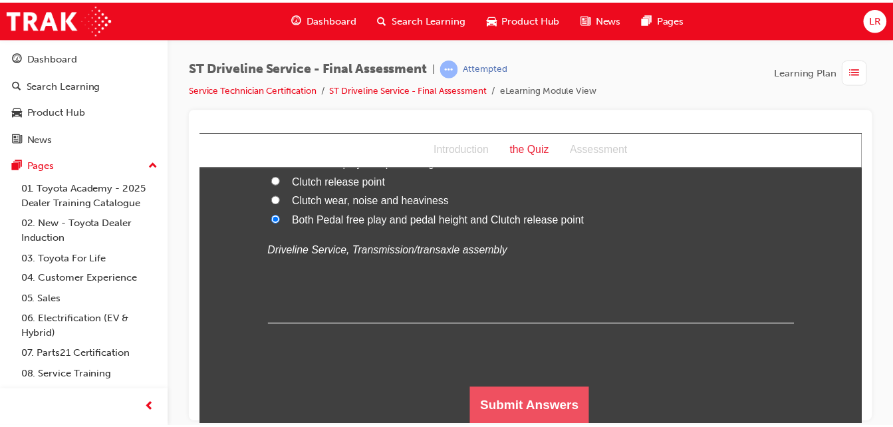
scroll to position [0, 0]
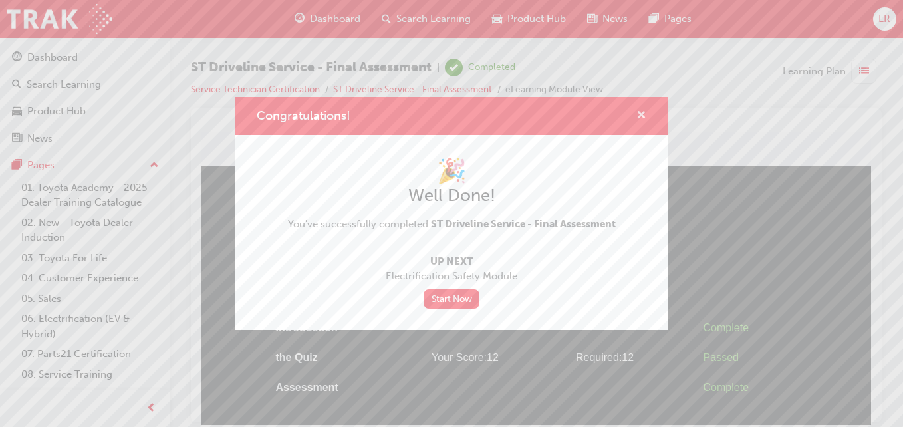
click at [640, 112] on span "cross-icon" at bounding box center [641, 116] width 10 height 12
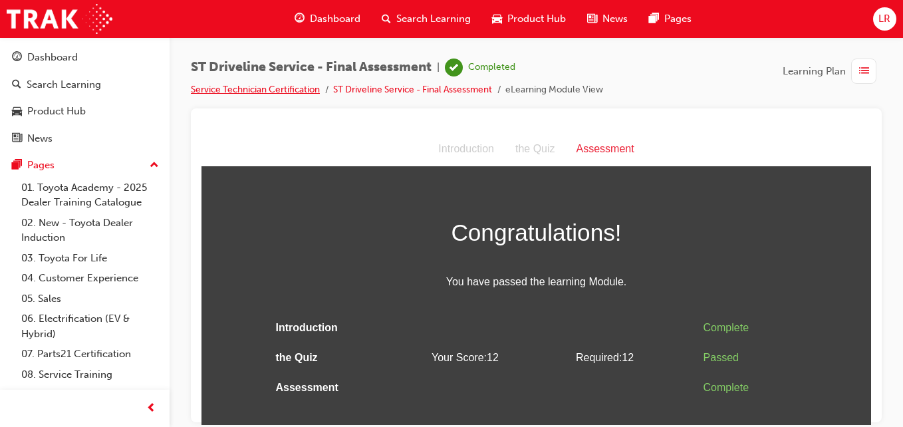
click at [225, 89] on link "Service Technician Certification" at bounding box center [255, 89] width 129 height 11
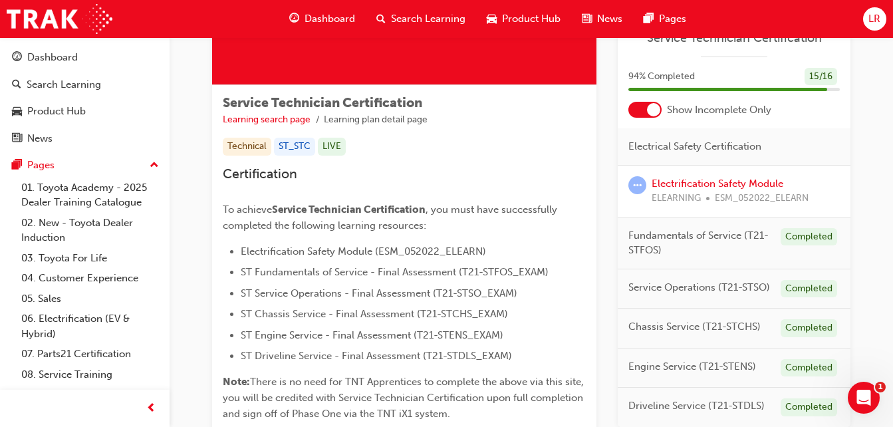
scroll to position [183, 0]
click at [722, 181] on link "Electrification Safety Module" at bounding box center [717, 183] width 132 height 12
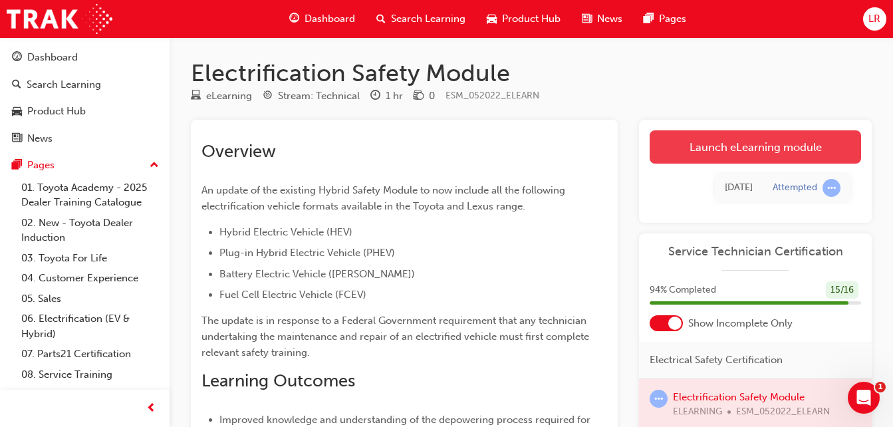
click at [753, 146] on link "Launch eLearning module" at bounding box center [754, 146] width 211 height 33
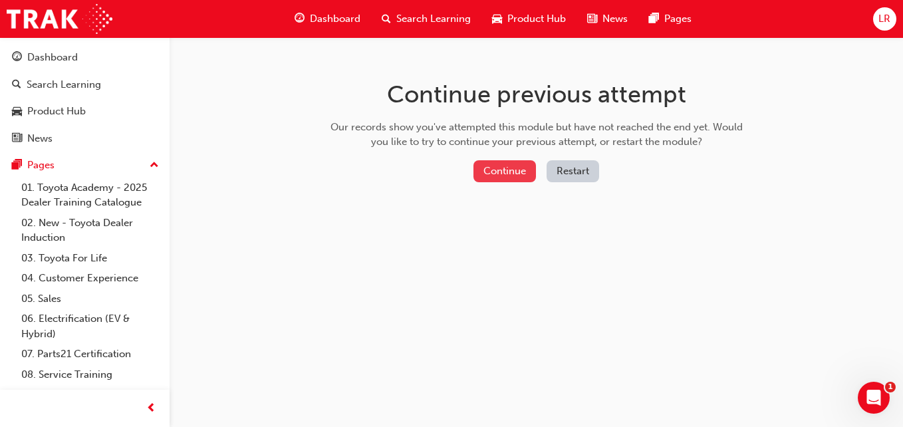
click at [521, 167] on button "Continue" at bounding box center [504, 171] width 62 height 22
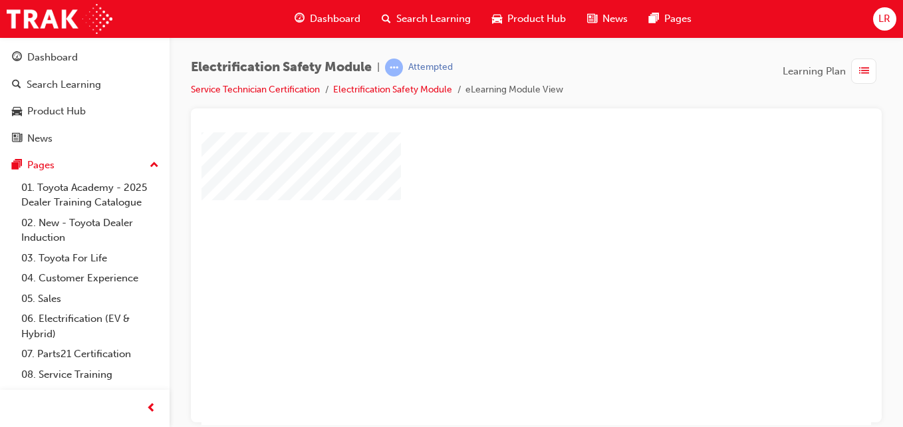
scroll to position [31, 0]
click at [498, 209] on div "play" at bounding box center [498, 209] width 0 height 0
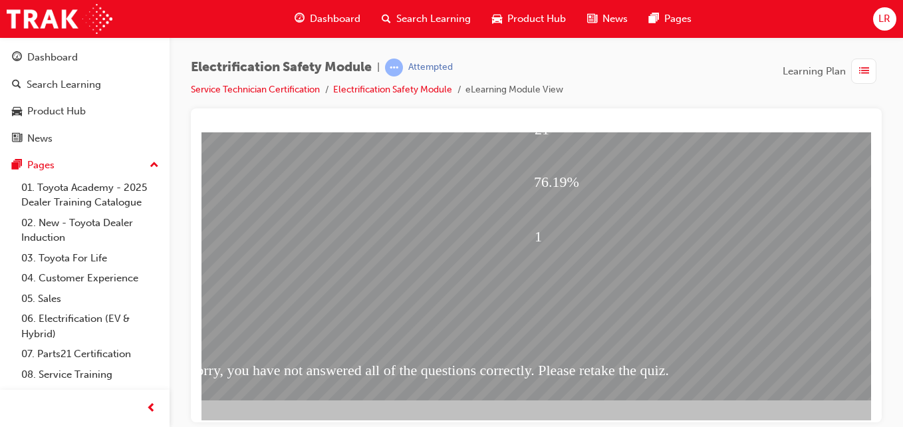
scroll to position [216, 163]
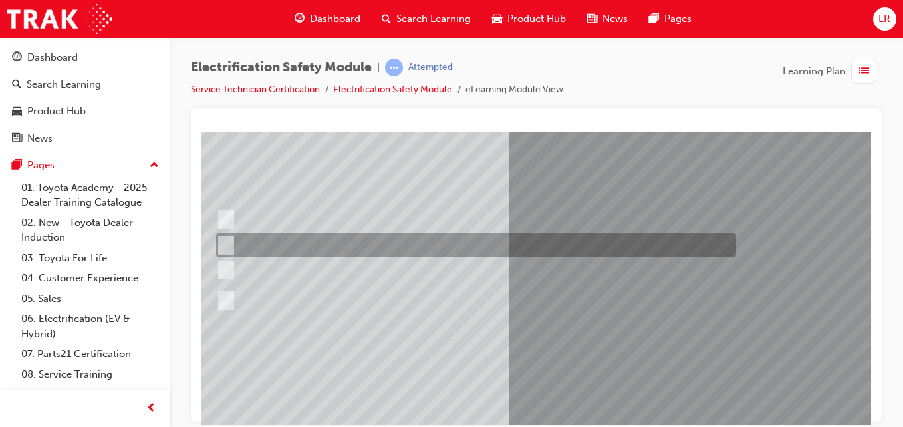
scroll to position [124, 34]
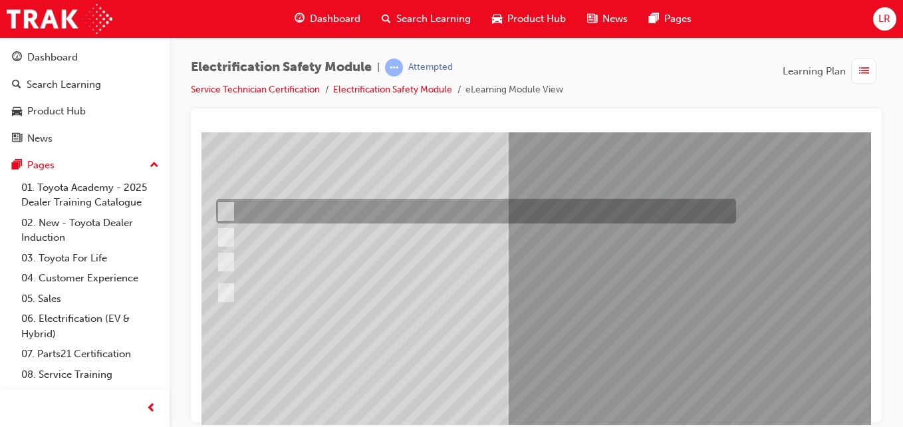
click at [422, 217] on div at bounding box center [473, 211] width 520 height 25
radio input "true"
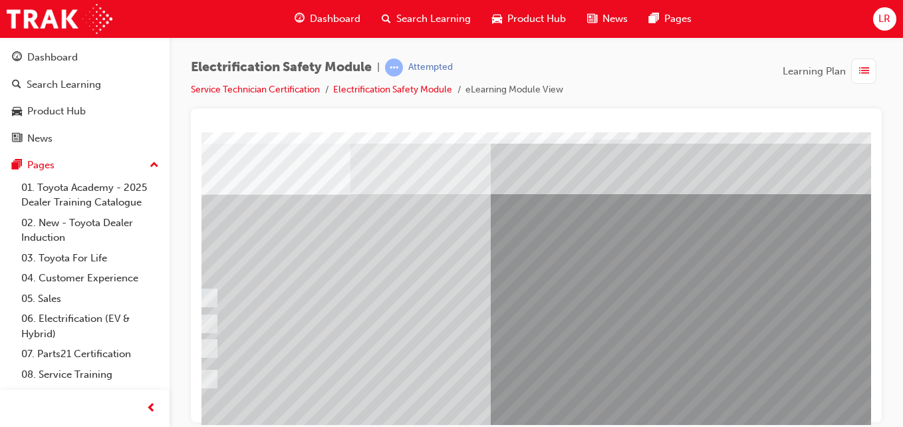
scroll to position [0, 51]
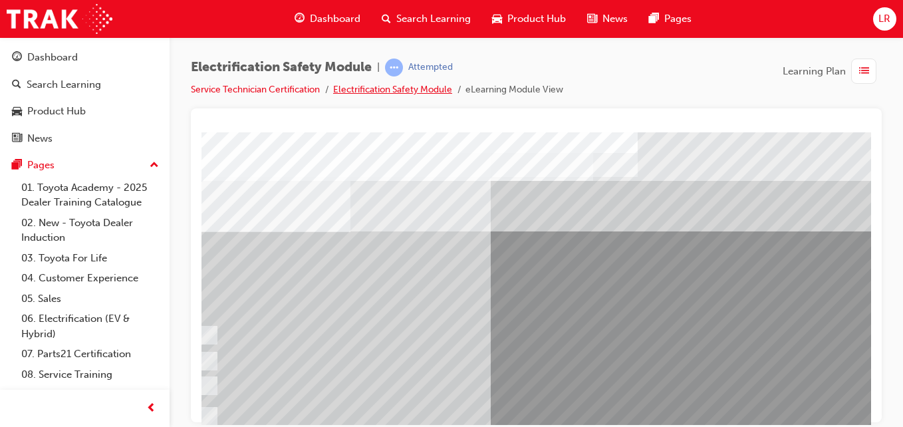
click at [365, 90] on link "Electrification Safety Module" at bounding box center [392, 89] width 119 height 11
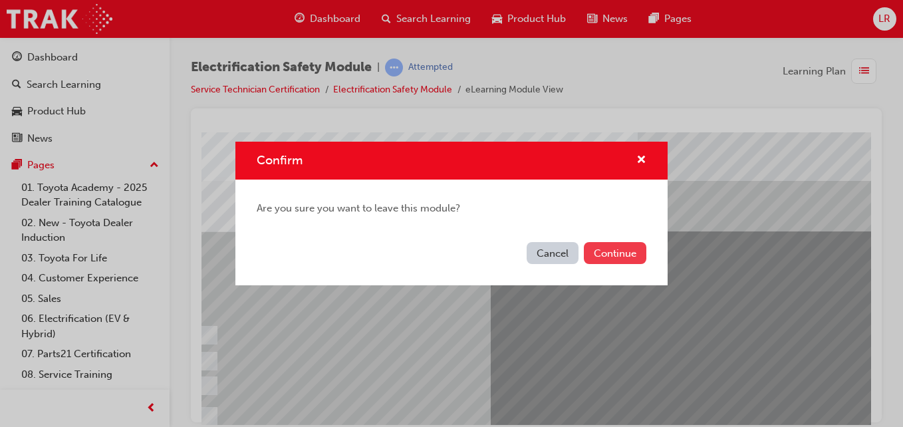
click at [607, 257] on button "Continue" at bounding box center [615, 253] width 62 height 22
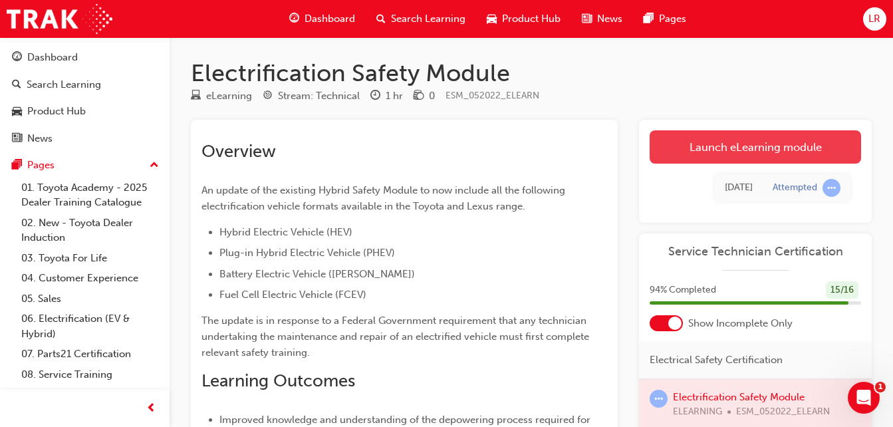
click at [765, 152] on link "Launch eLearning module" at bounding box center [754, 146] width 211 height 33
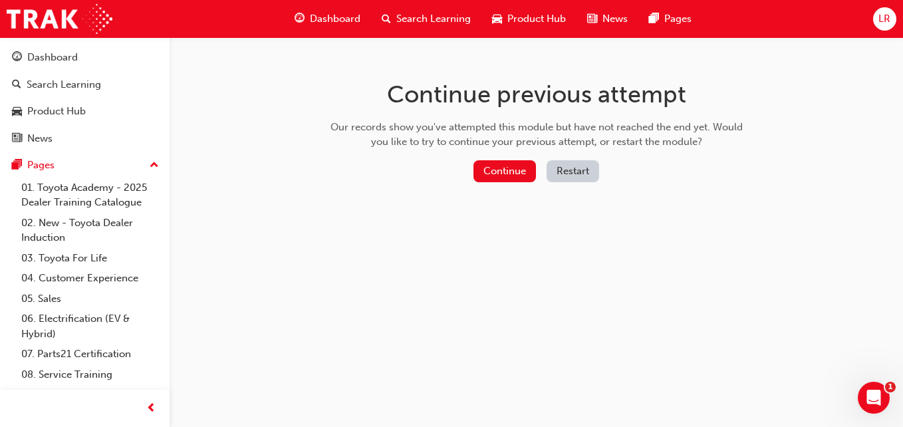
click at [575, 171] on button "Restart" at bounding box center [572, 171] width 53 height 22
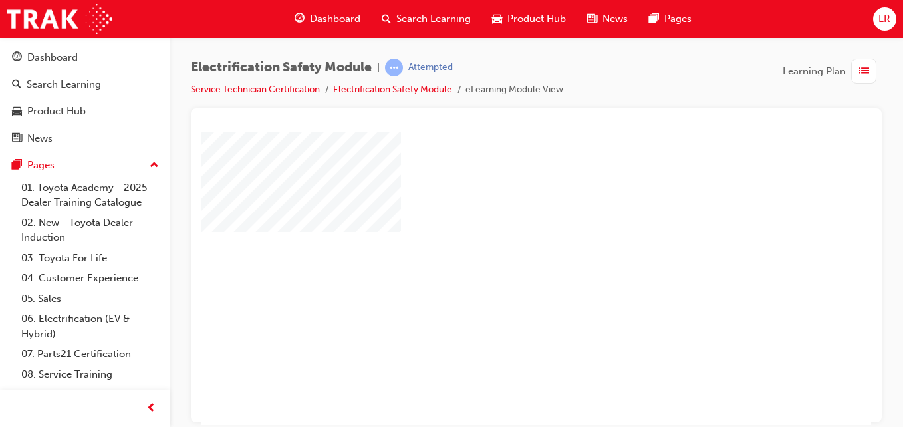
click at [498, 239] on div "play" at bounding box center [498, 239] width 0 height 0
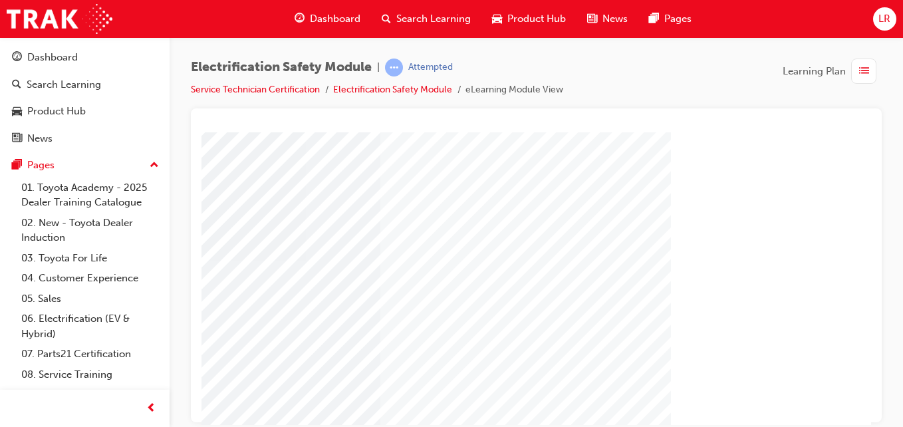
scroll to position [141, 245]
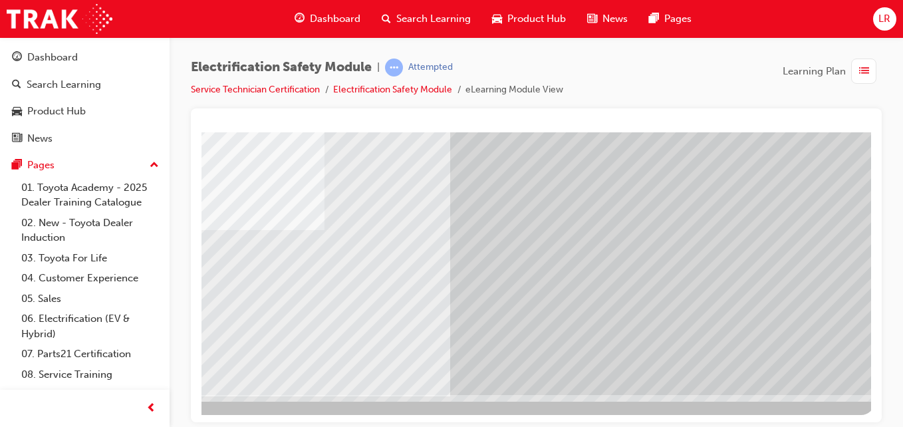
scroll to position [216, 245]
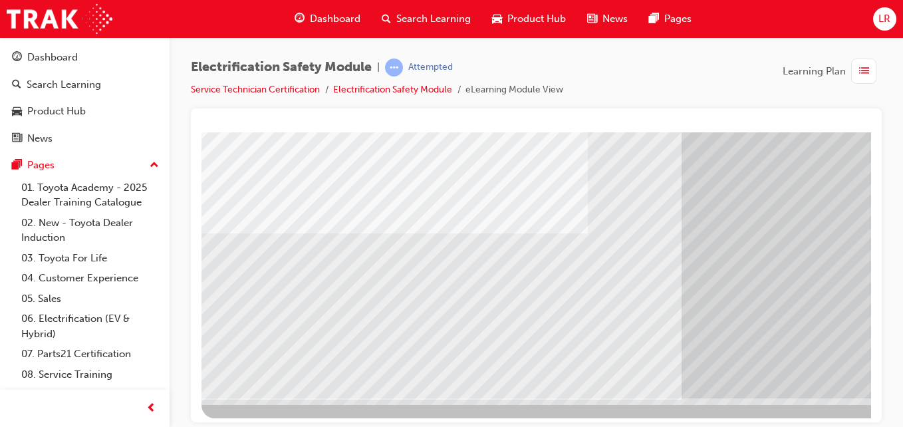
scroll to position [216, 0]
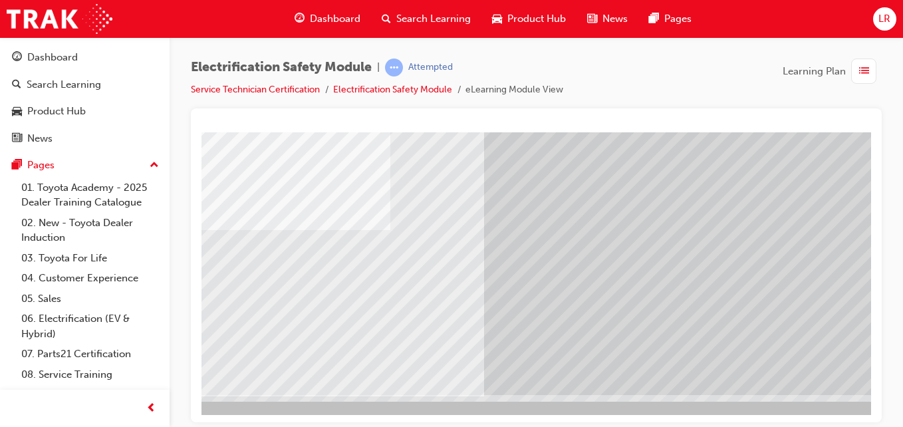
scroll to position [216, 245]
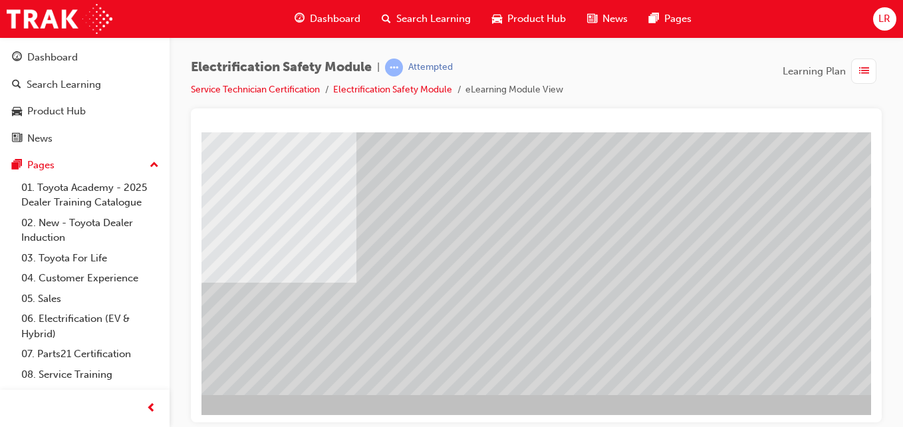
scroll to position [216, 209]
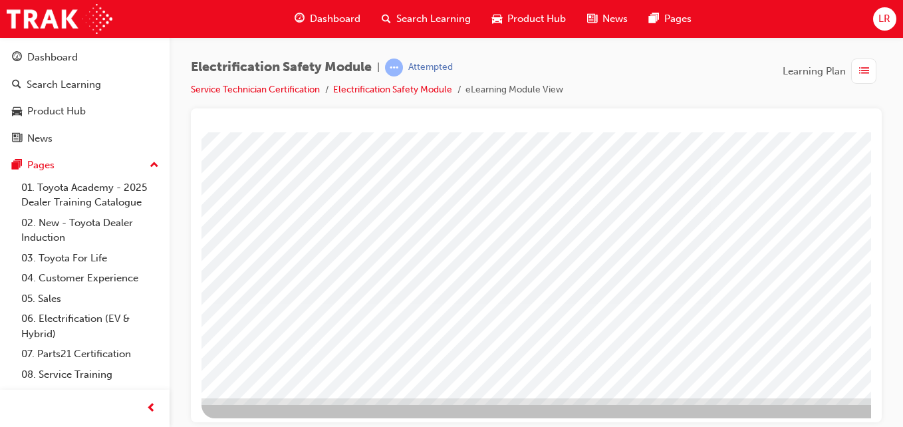
scroll to position [216, 0]
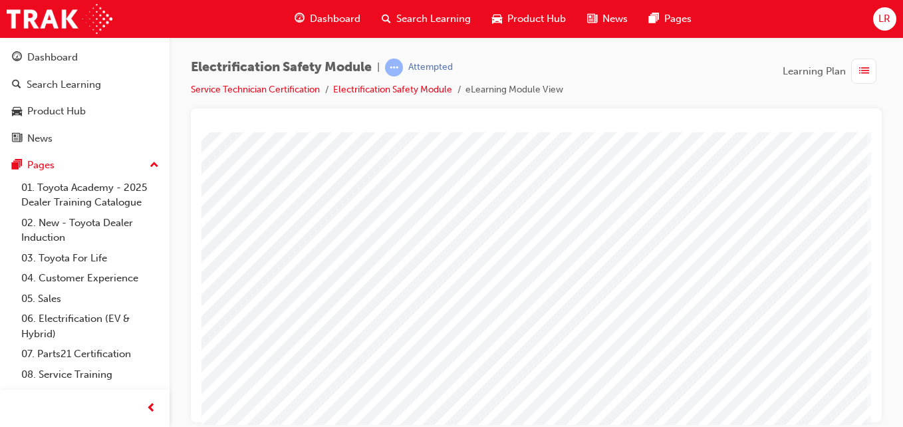
scroll to position [48, 245]
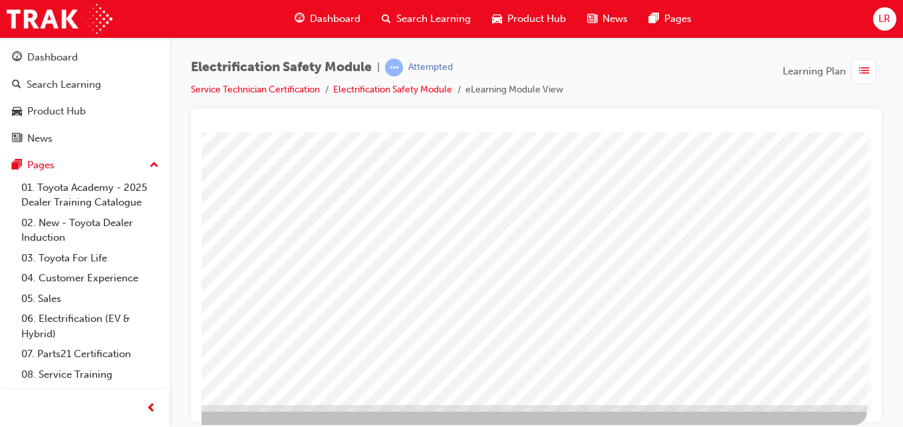
scroll to position [216, 245]
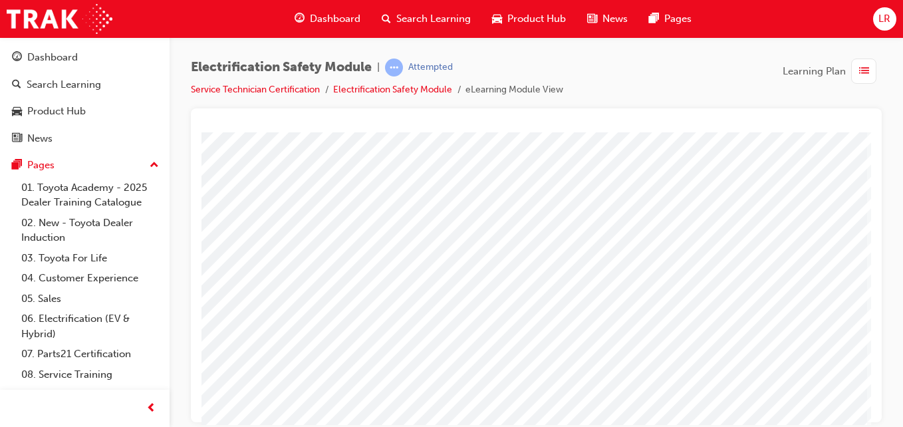
scroll to position [0, 245]
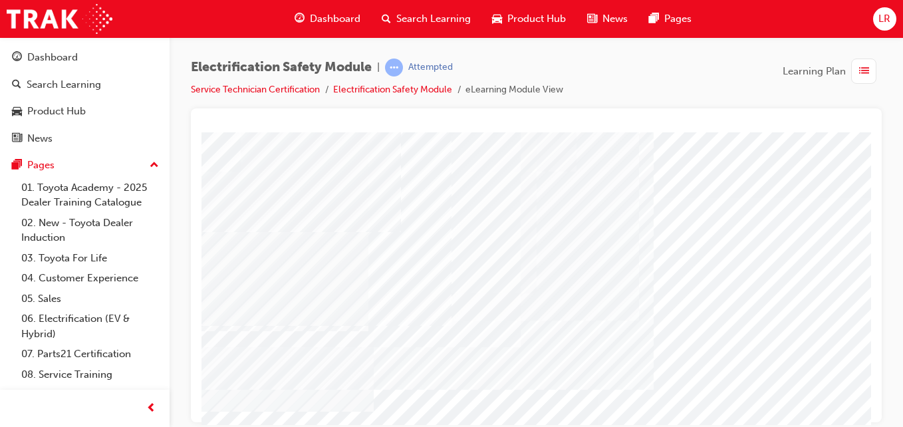
drag, startPoint x: 494, startPoint y: 312, endPoint x: 570, endPoint y: 305, distance: 76.1
click at [570, 305] on div "multistate" at bounding box center [504, 342] width 904 height 479
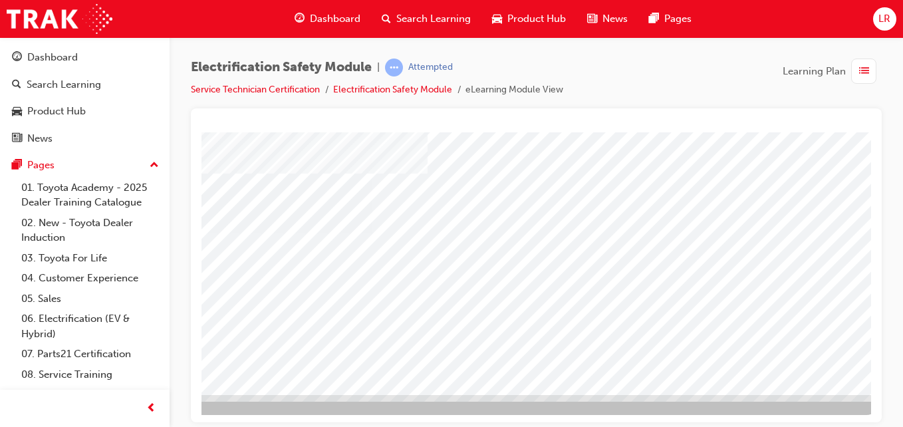
scroll to position [216, 245]
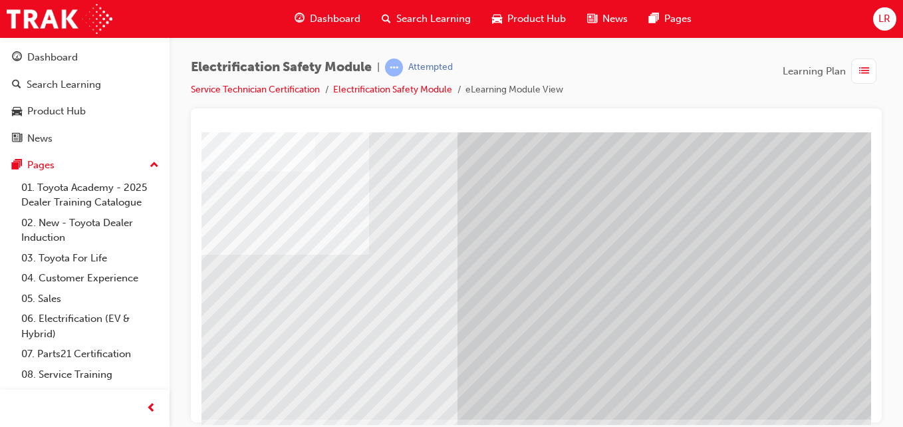
scroll to position [191, 245]
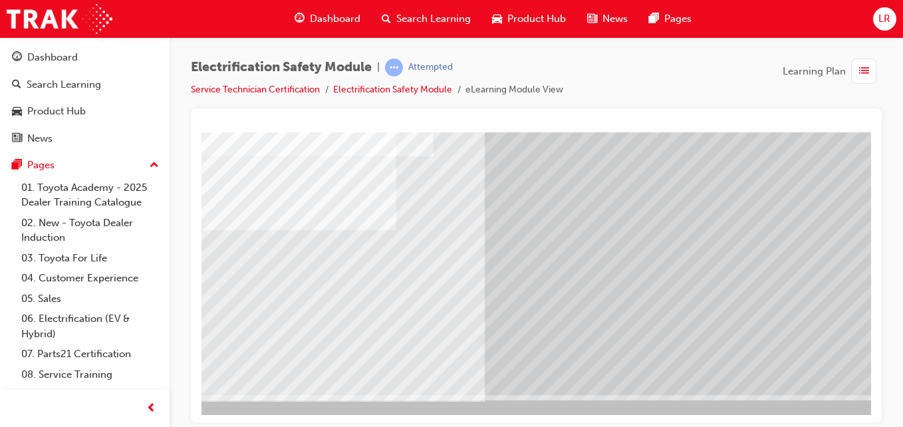
scroll to position [216, 218]
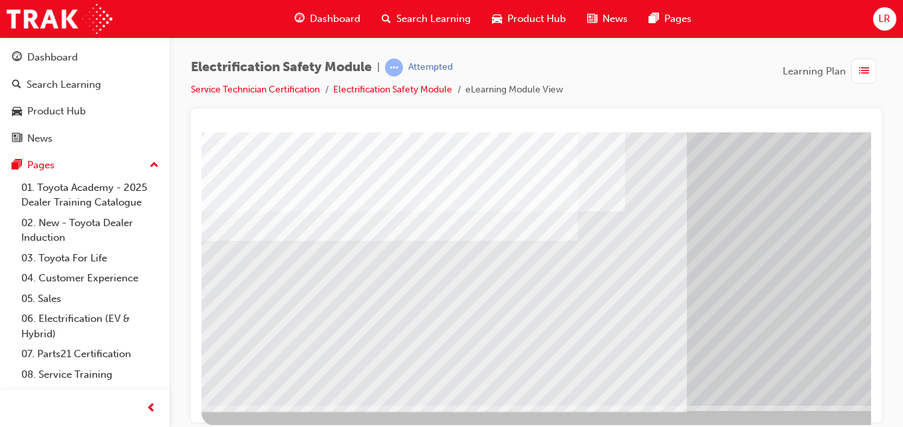
scroll to position [216, 0]
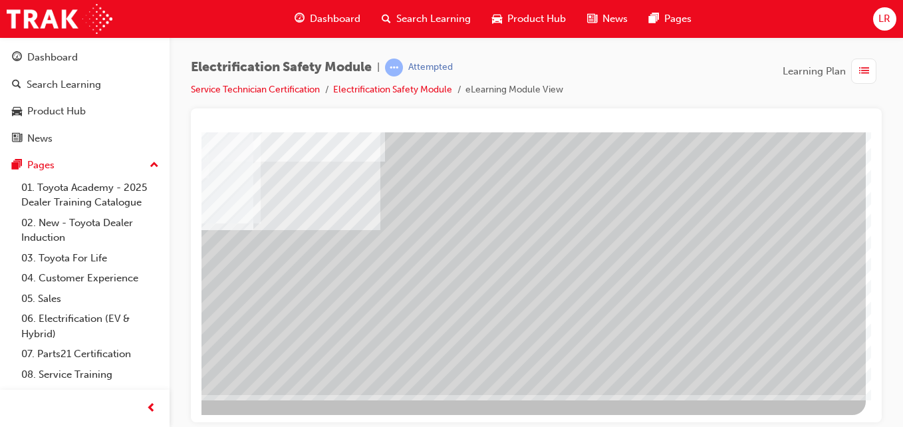
scroll to position [216, 245]
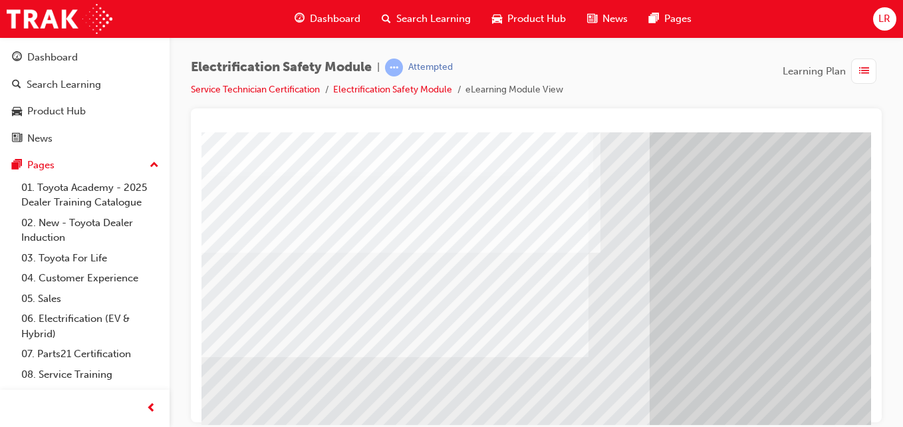
scroll to position [100, 17]
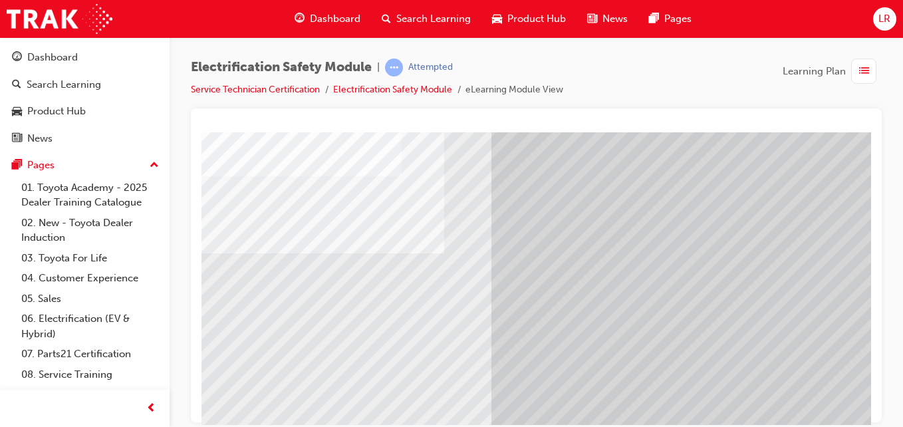
scroll to position [100, 185]
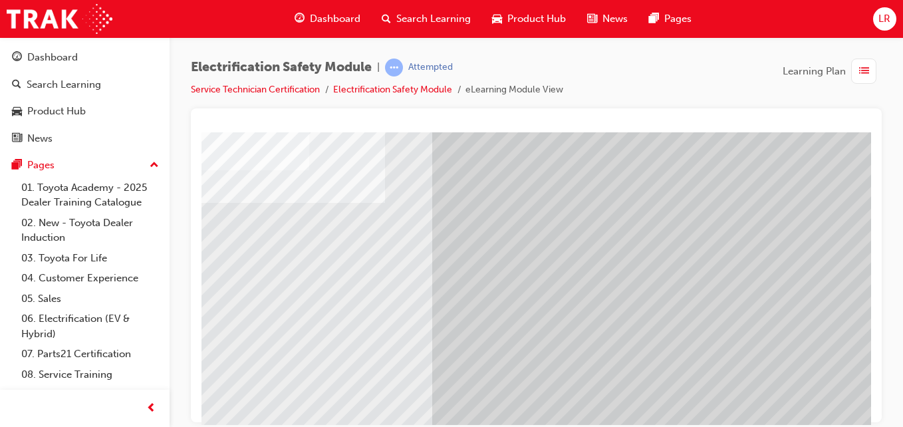
scroll to position [216, 245]
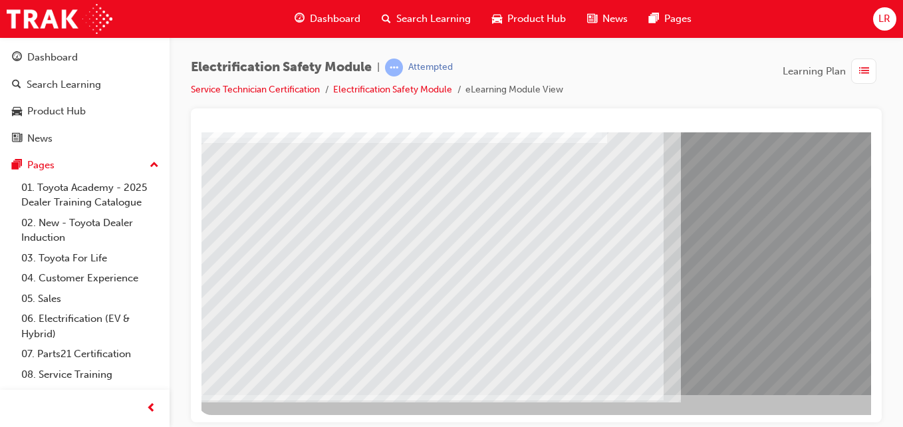
scroll to position [216, 0]
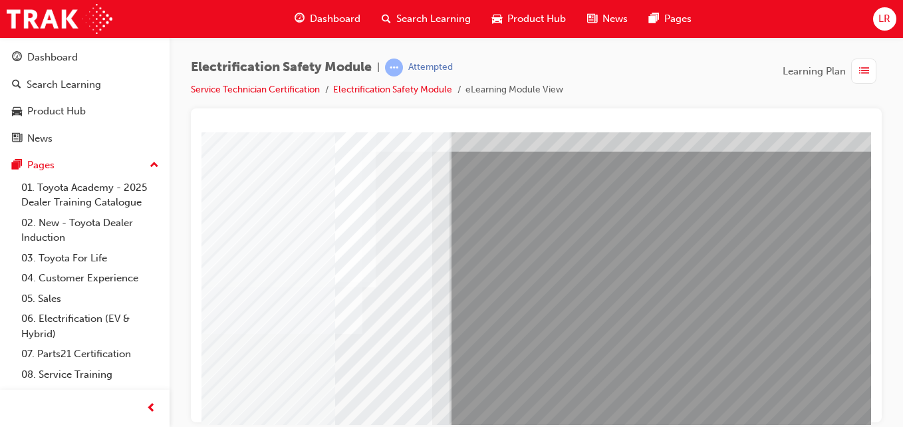
scroll to position [216, 245]
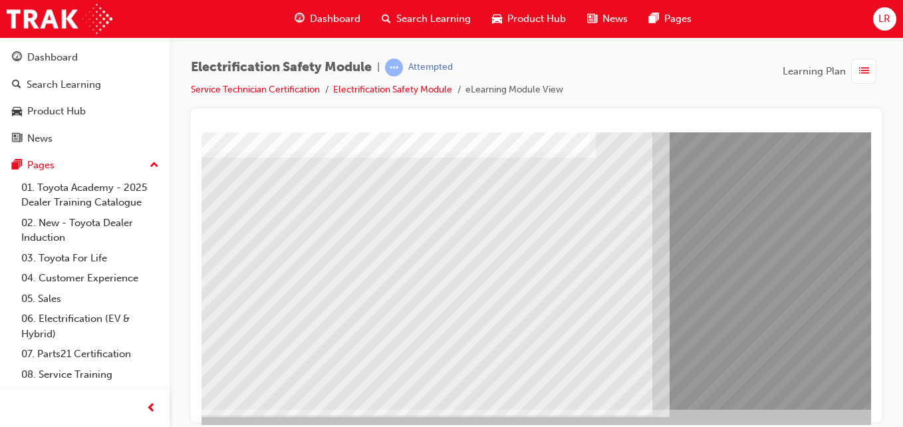
scroll to position [201, 15]
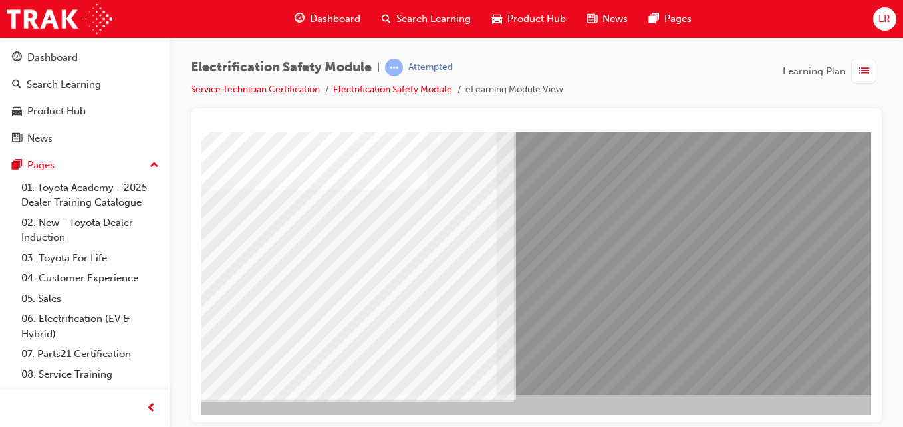
scroll to position [216, 245]
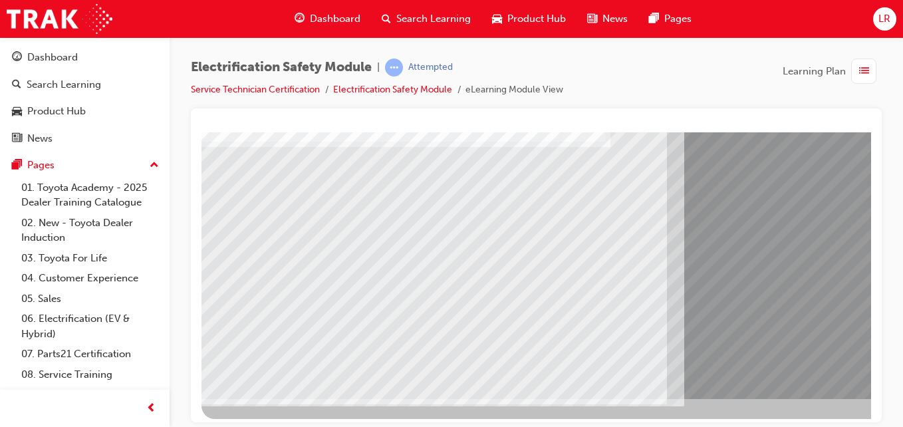
scroll to position [216, 0]
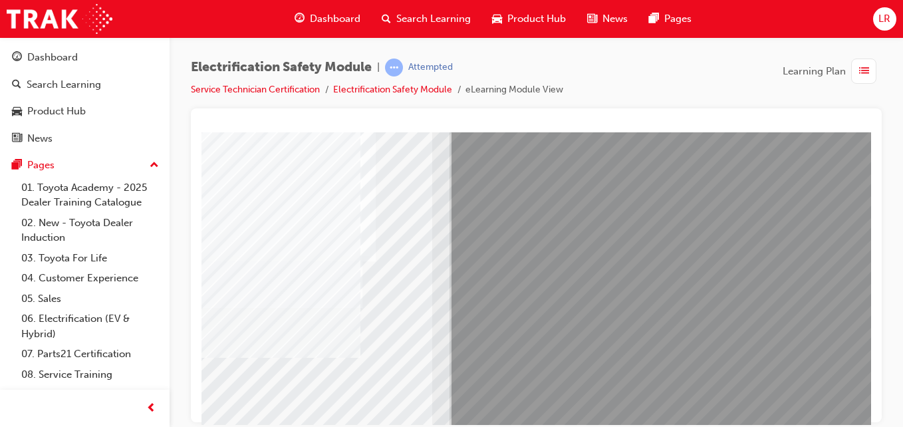
scroll to position [216, 245]
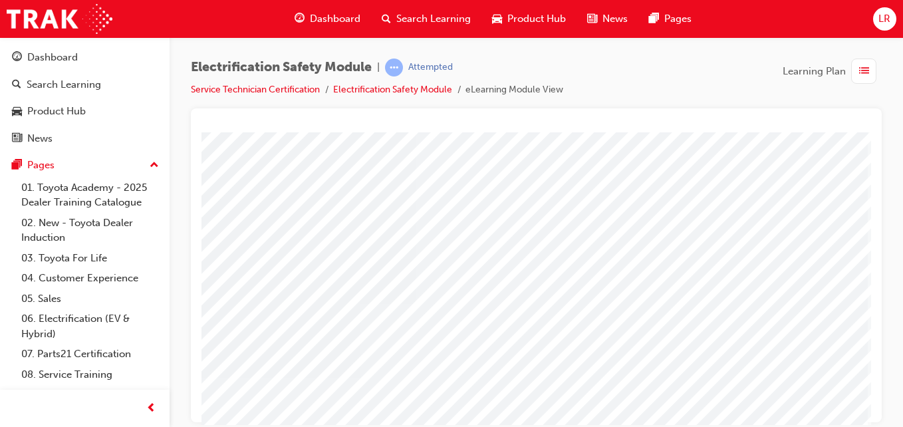
scroll to position [72, 239]
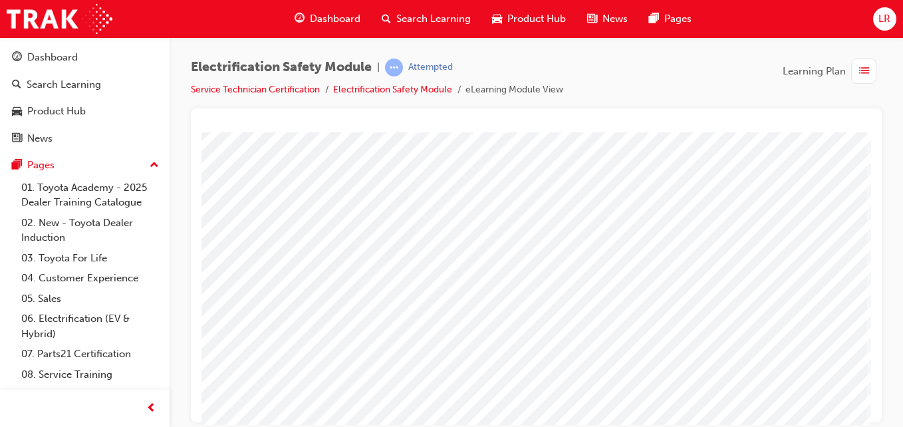
scroll to position [216, 245]
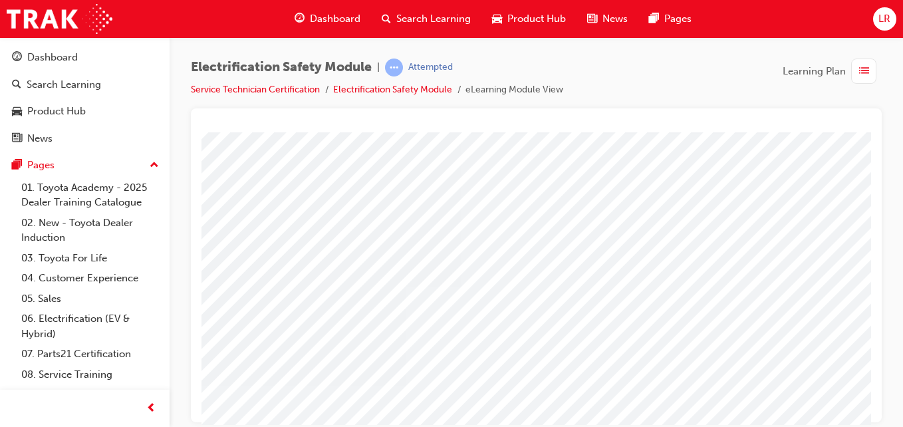
scroll to position [27, 193]
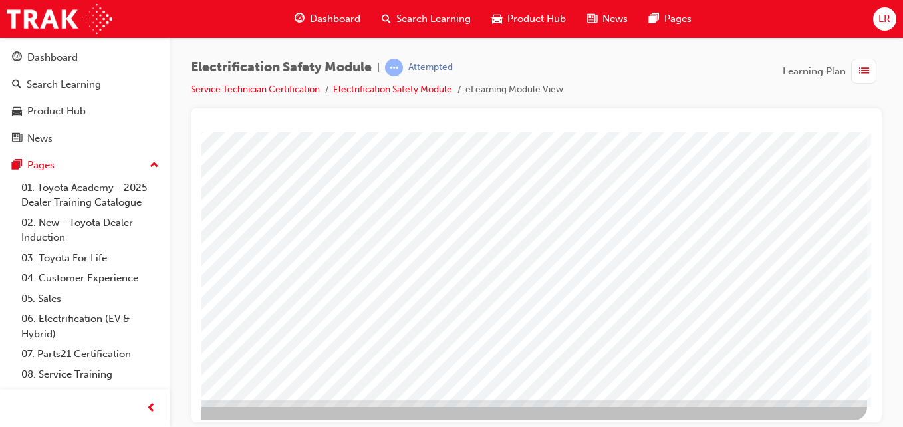
scroll to position [216, 245]
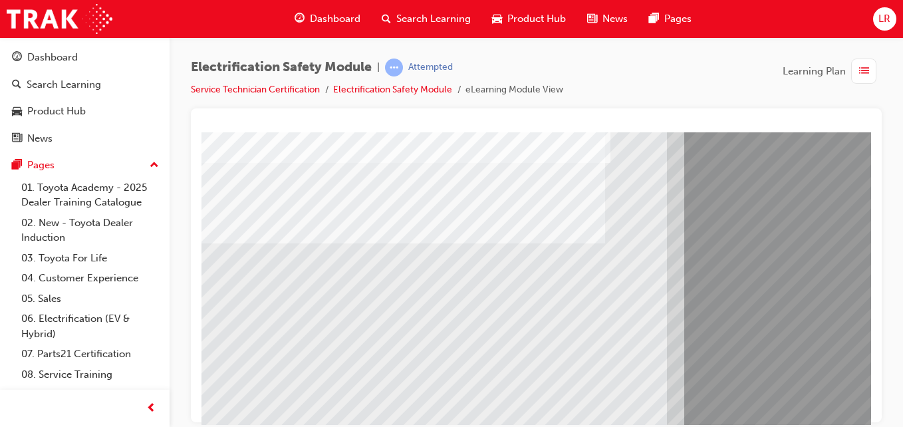
scroll to position [118, 0]
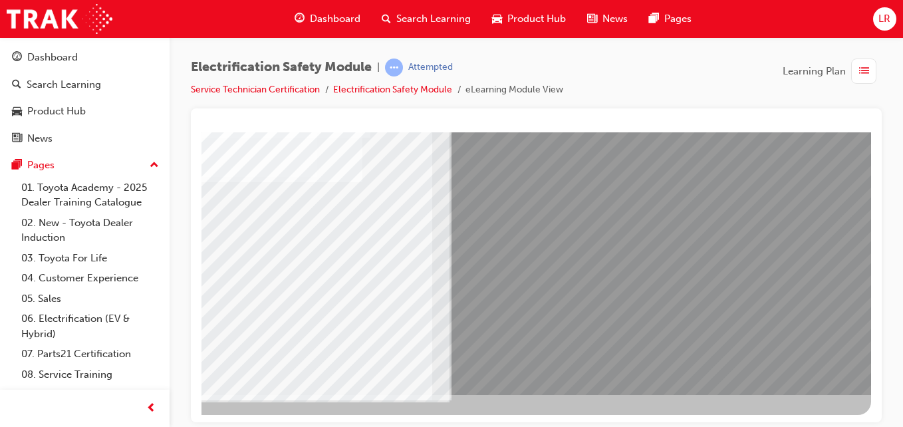
scroll to position [216, 245]
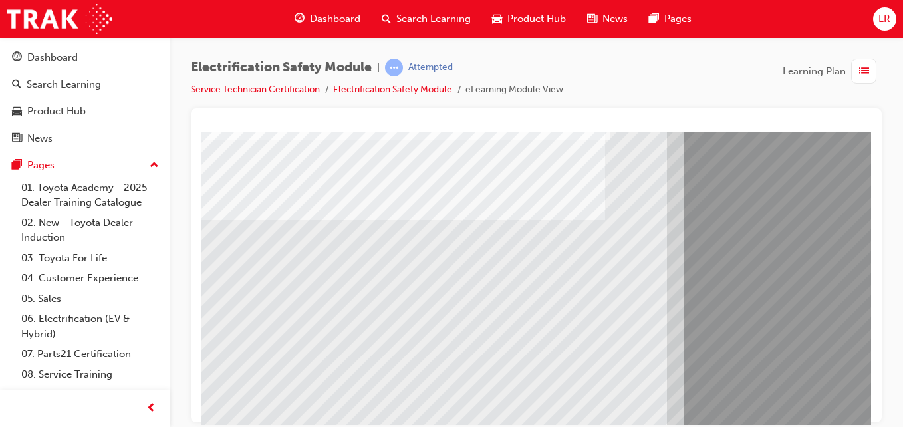
scroll to position [216, 0]
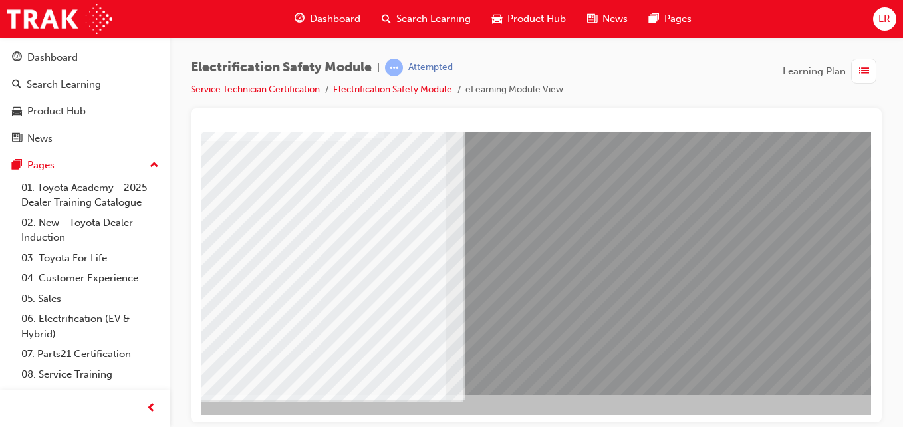
scroll to position [216, 245]
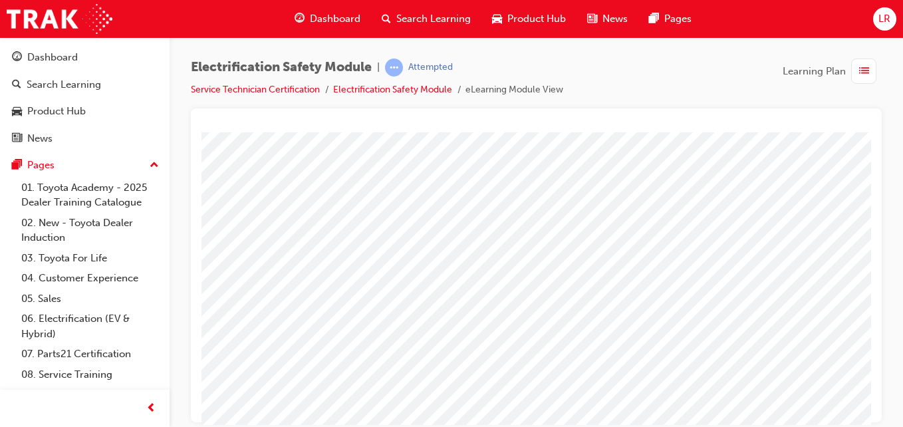
scroll to position [216, 0]
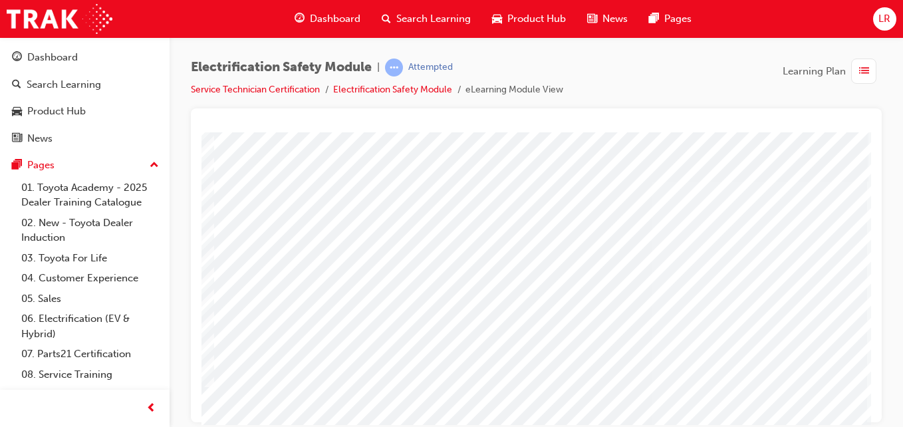
scroll to position [0, 245]
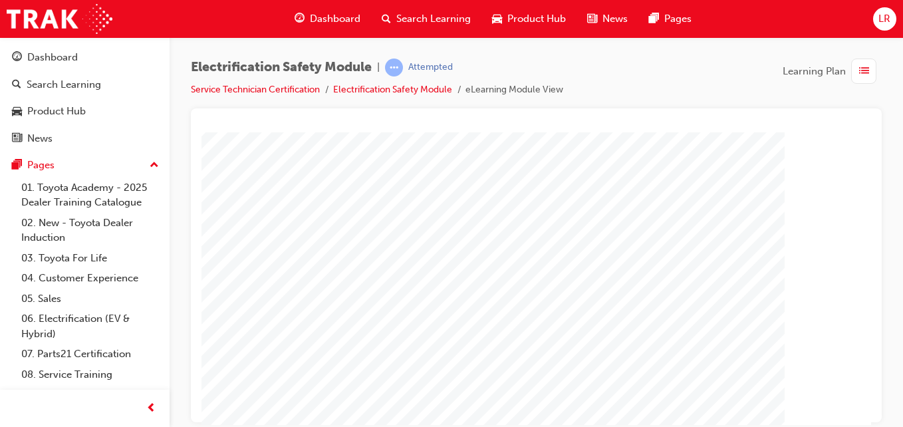
scroll to position [216, 0]
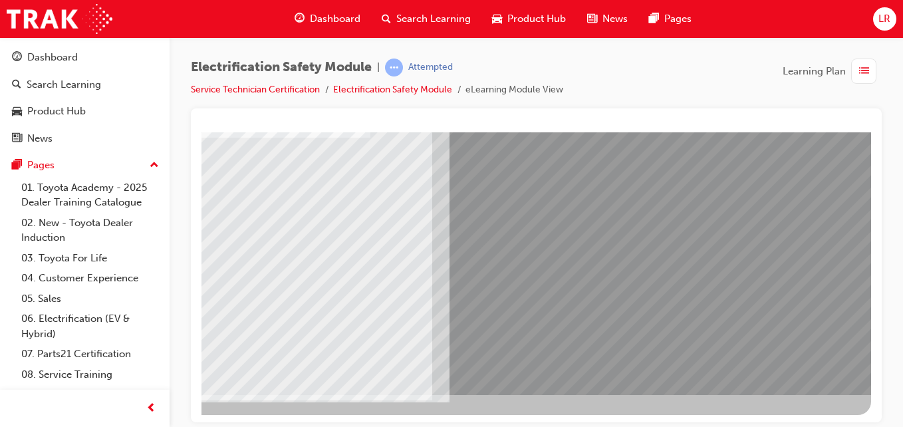
scroll to position [0, 0]
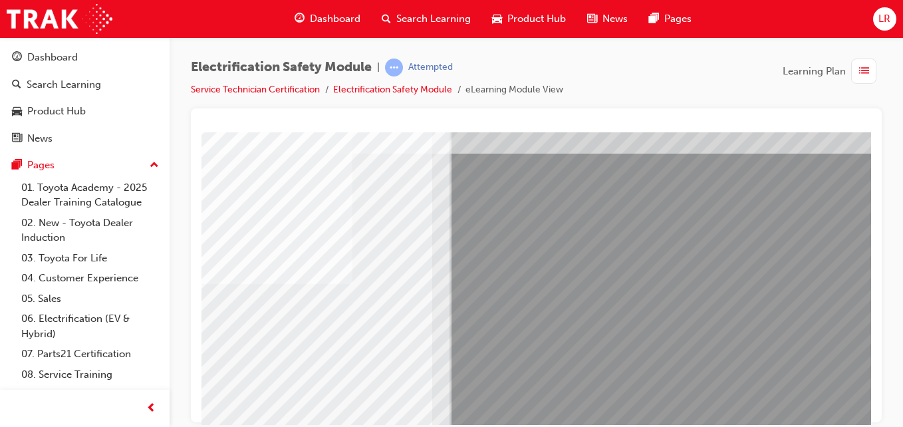
scroll to position [70, 245]
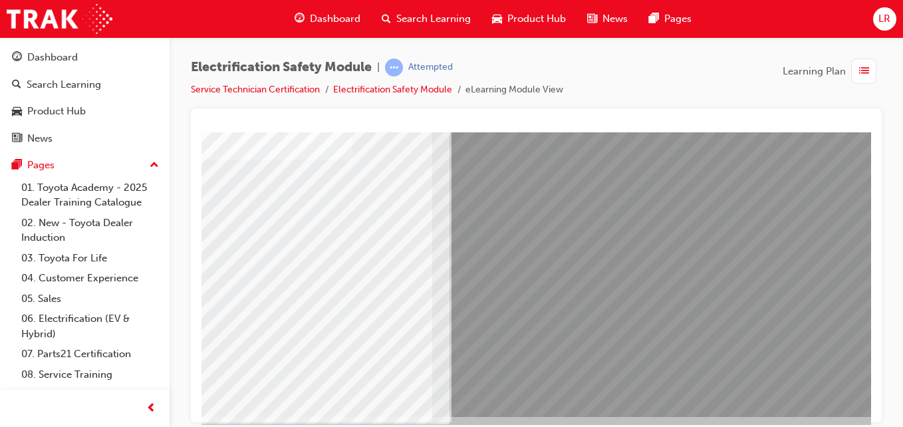
scroll to position [216, 245]
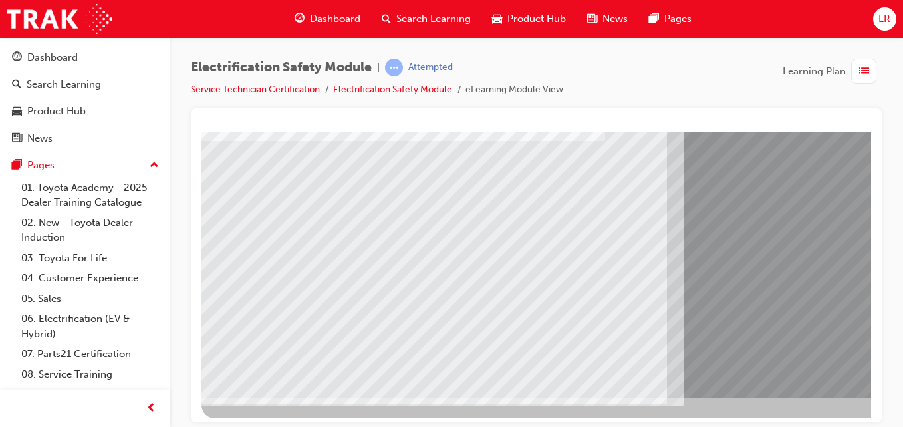
scroll to position [216, 0]
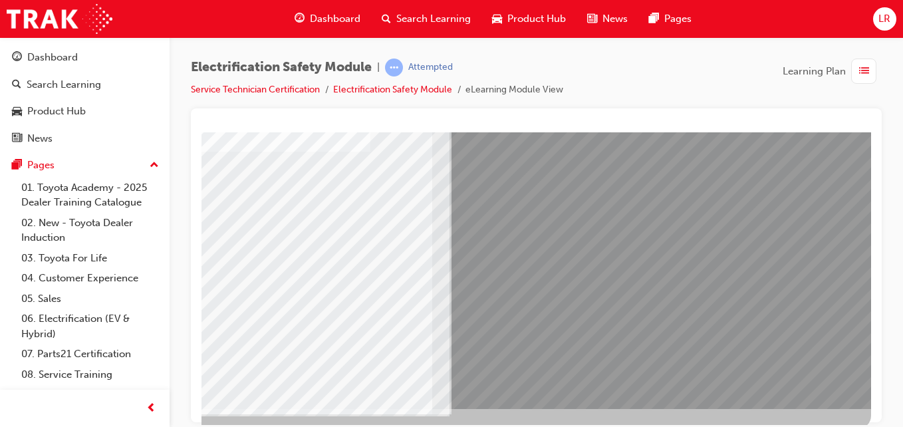
scroll to position [216, 245]
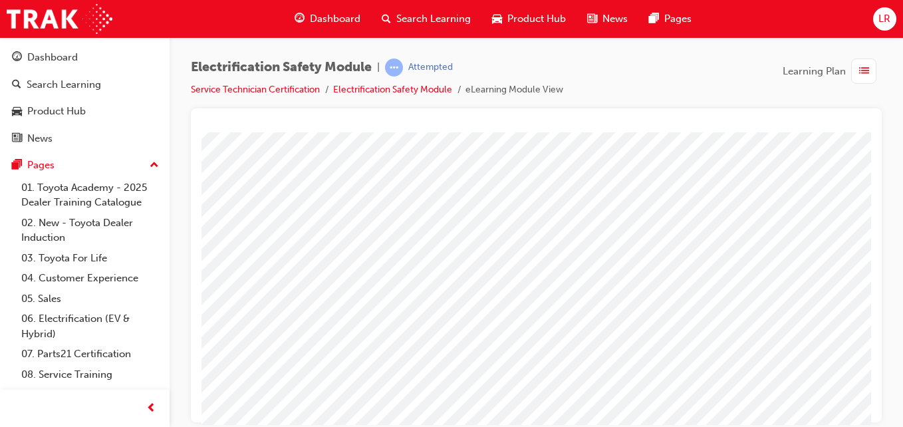
scroll to position [210, 0]
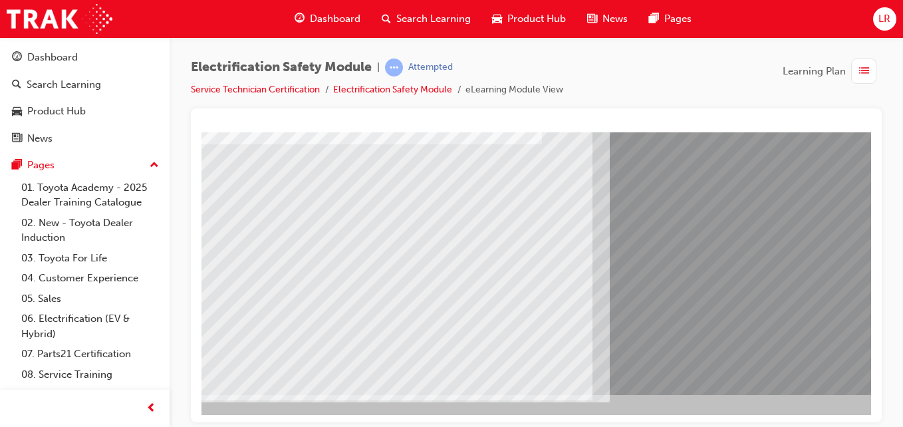
scroll to position [216, 0]
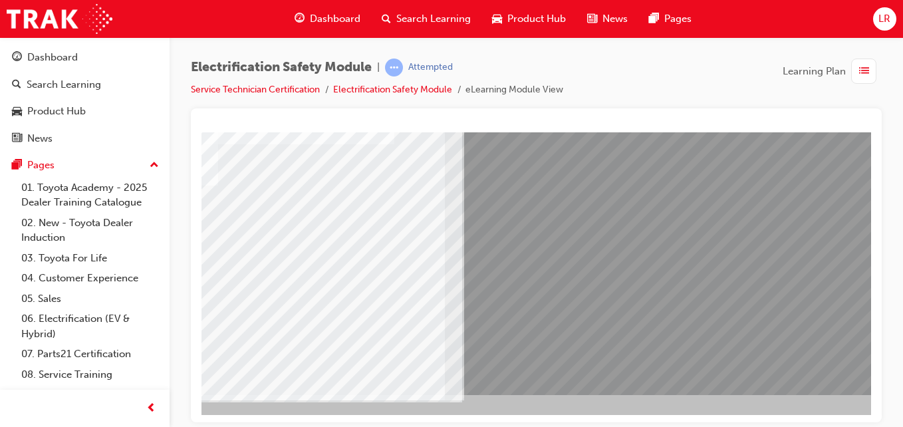
scroll to position [216, 245]
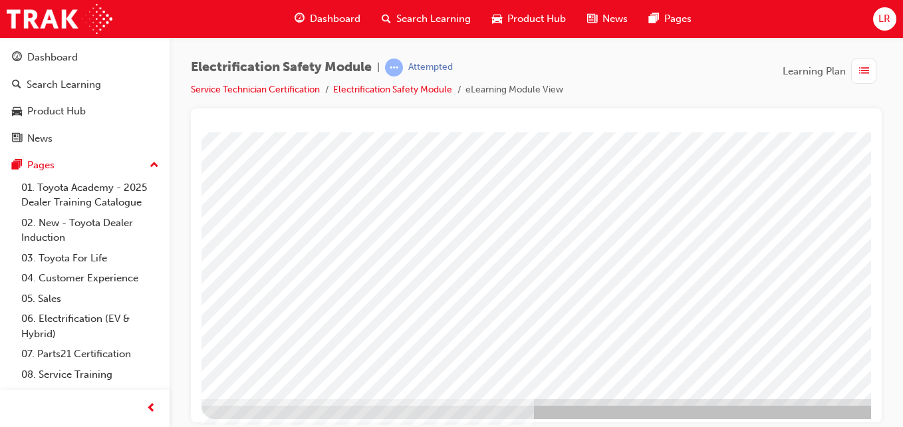
scroll to position [216, 0]
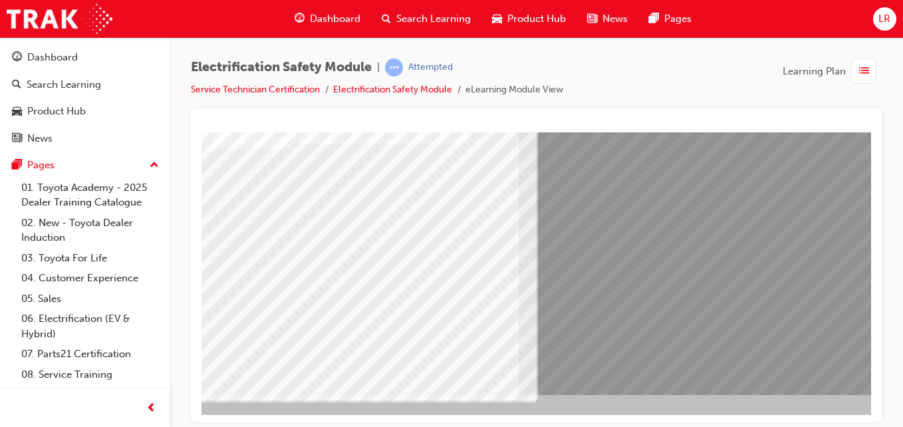
scroll to position [216, 245]
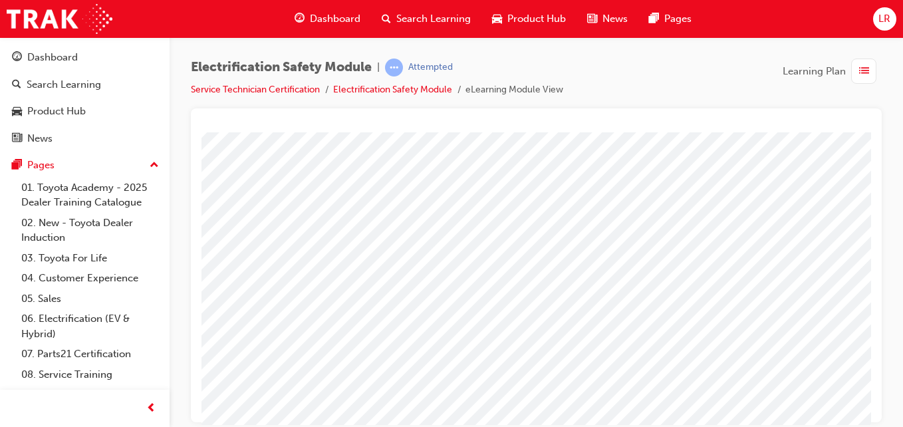
scroll to position [216, 0]
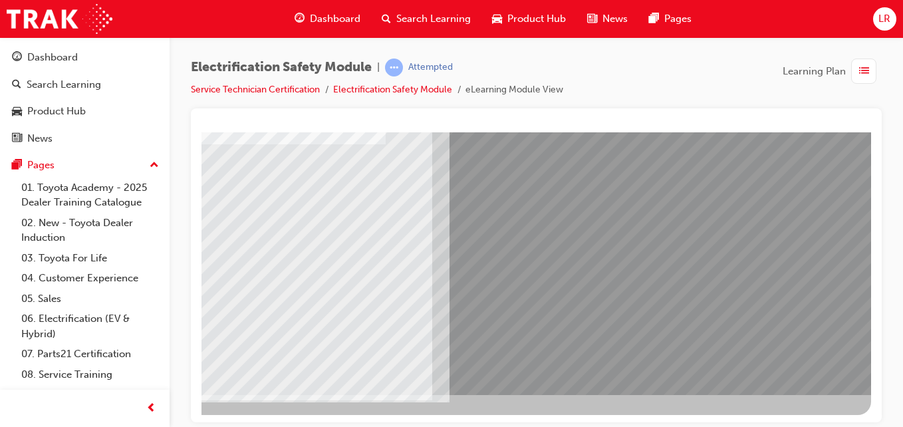
scroll to position [0, 0]
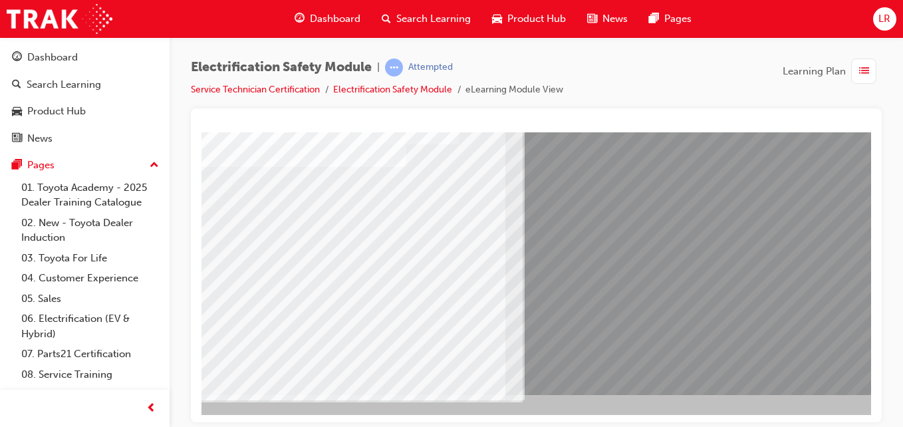
scroll to position [216, 245]
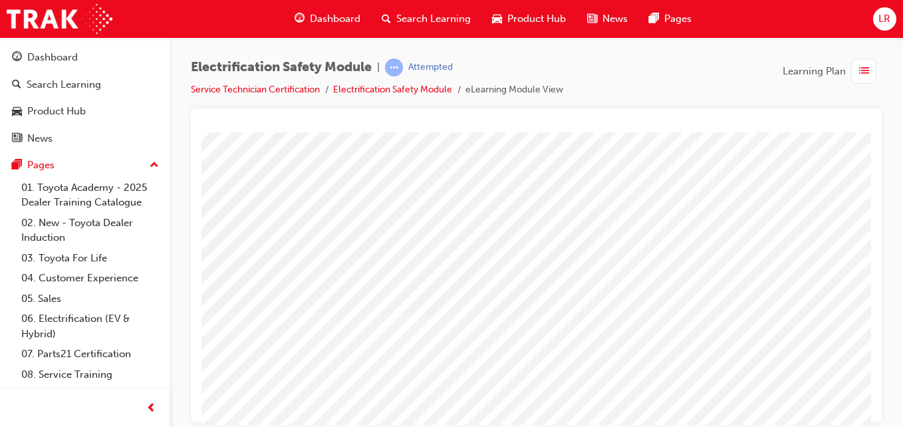
scroll to position [131, 14]
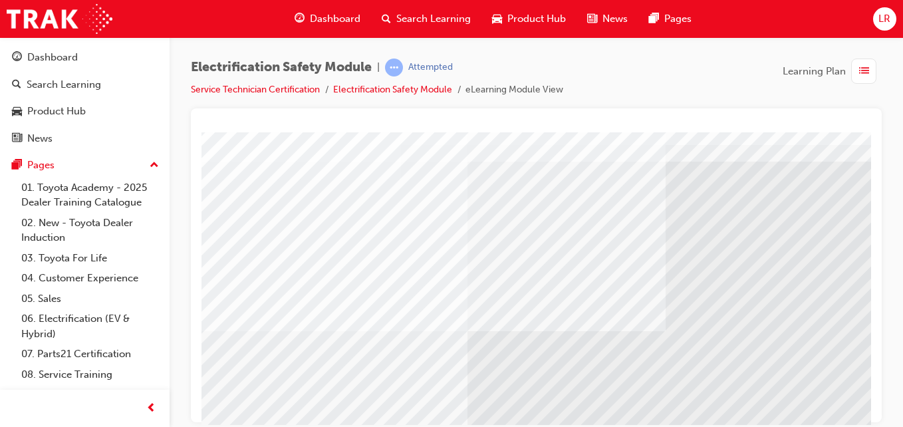
scroll to position [216, 0]
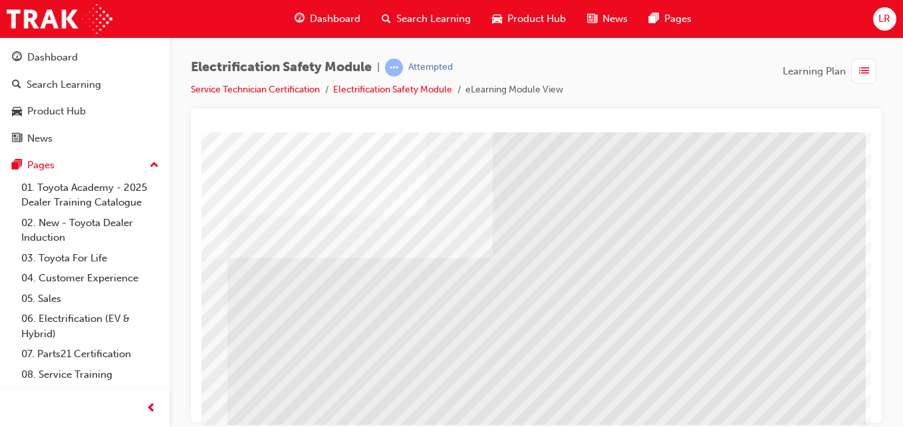
scroll to position [167, 245]
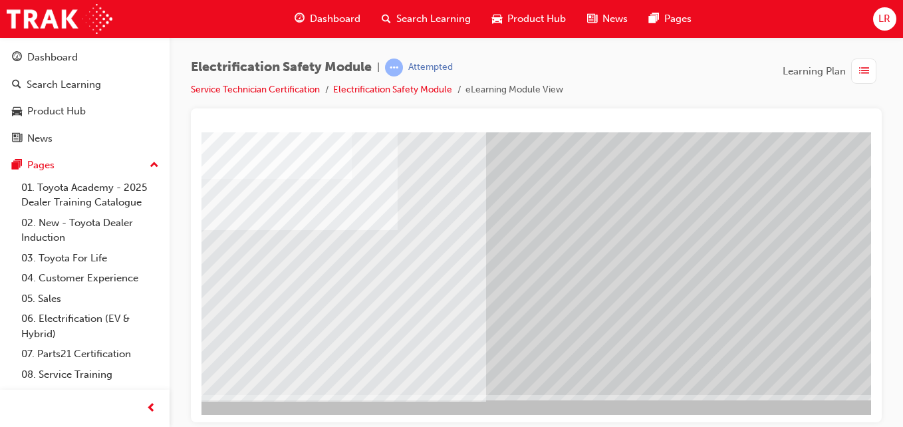
scroll to position [216, 245]
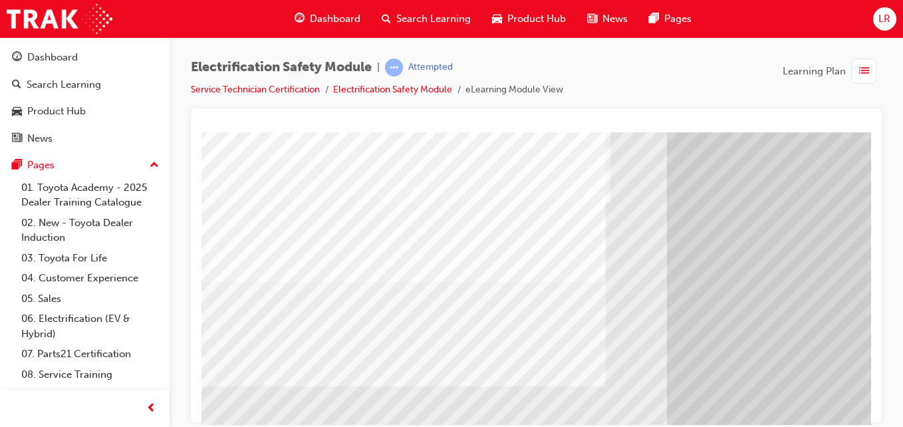
scroll to position [216, 0]
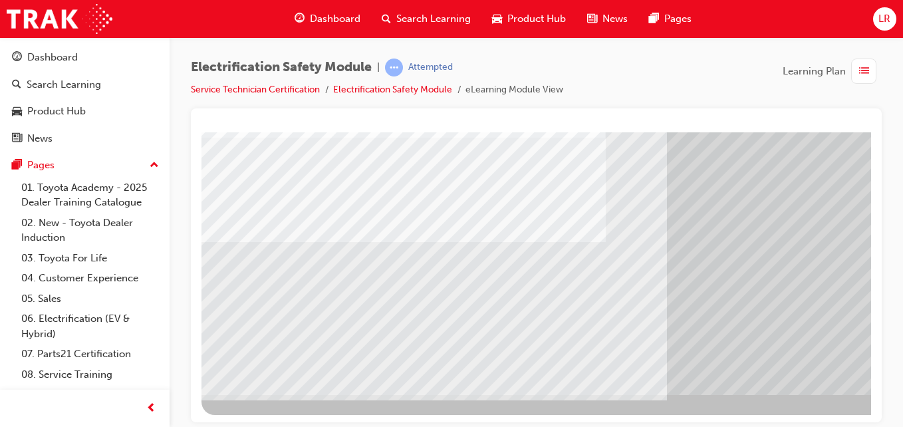
drag, startPoint x: 317, startPoint y: 287, endPoint x: 381, endPoint y: 281, distance: 64.2
click at [381, 281] on div "multistate" at bounding box center [653, 155] width 904 height 479
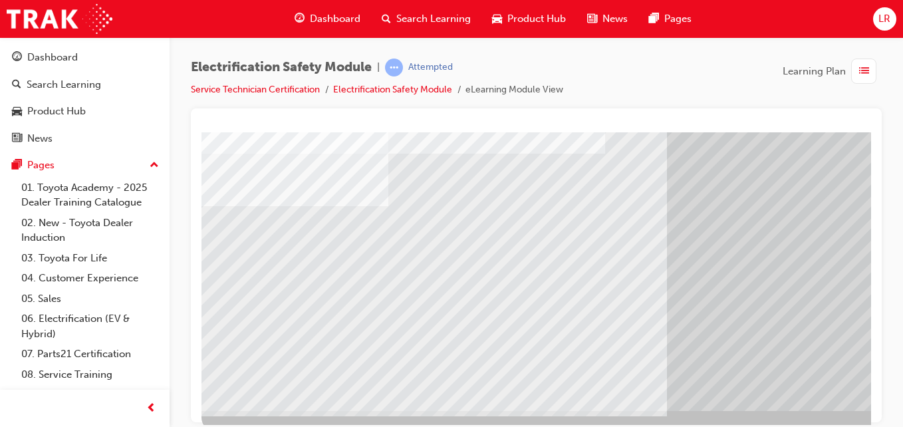
scroll to position [199, 0]
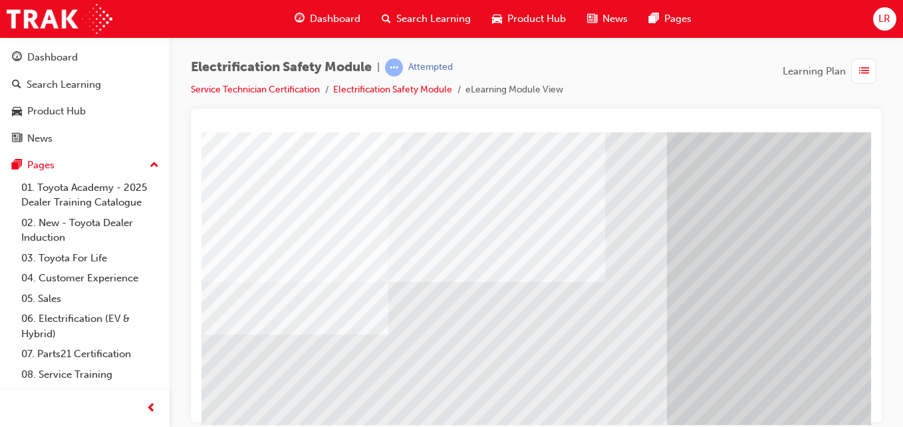
scroll to position [82, 0]
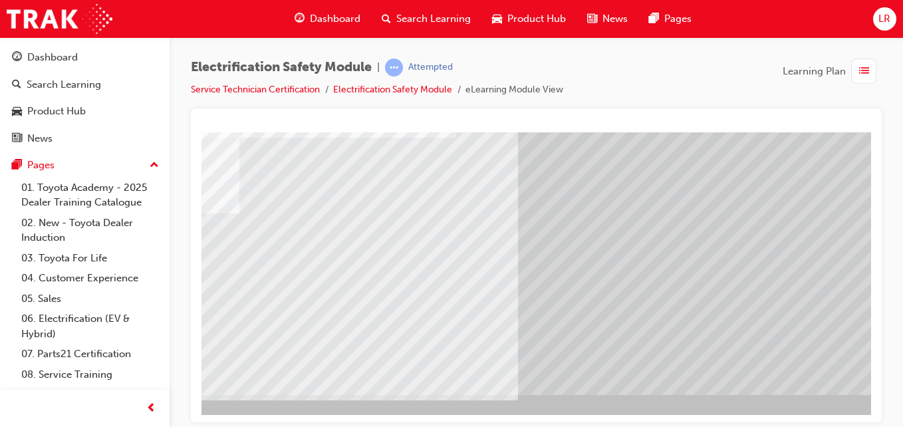
scroll to position [216, 245]
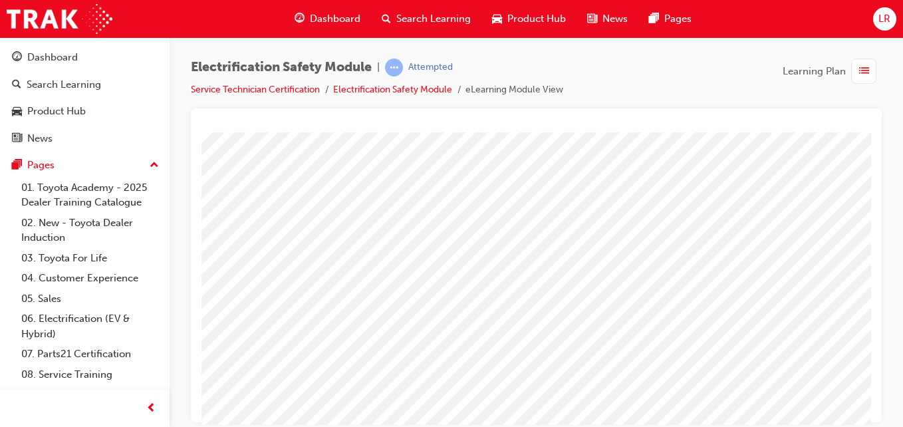
scroll to position [216, 0]
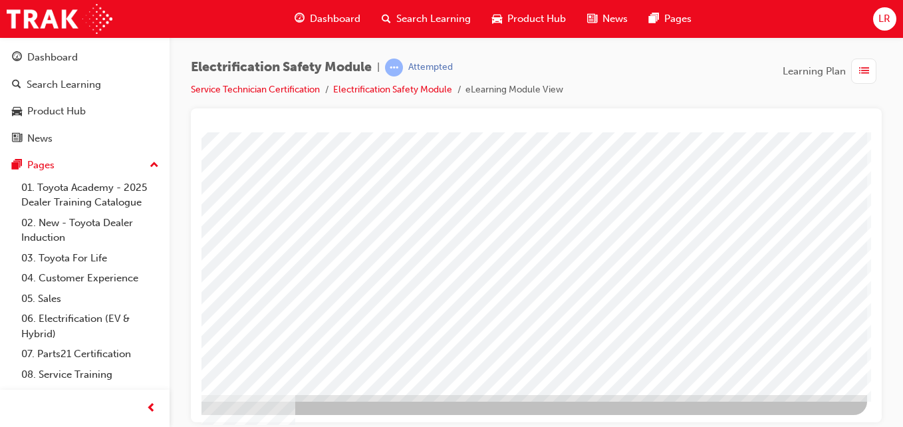
drag, startPoint x: 767, startPoint y: 354, endPoint x: 716, endPoint y: 364, distance: 52.3
click at [716, 364] on div at bounding box center [653, 155] width 904 height 479
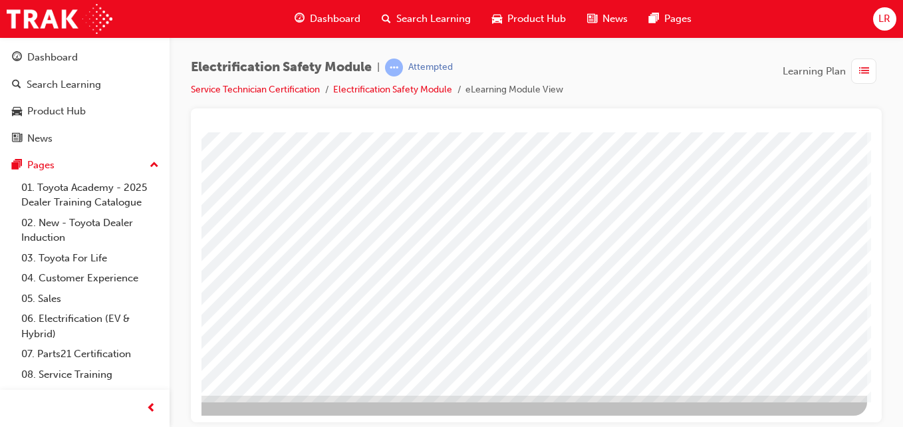
scroll to position [216, 242]
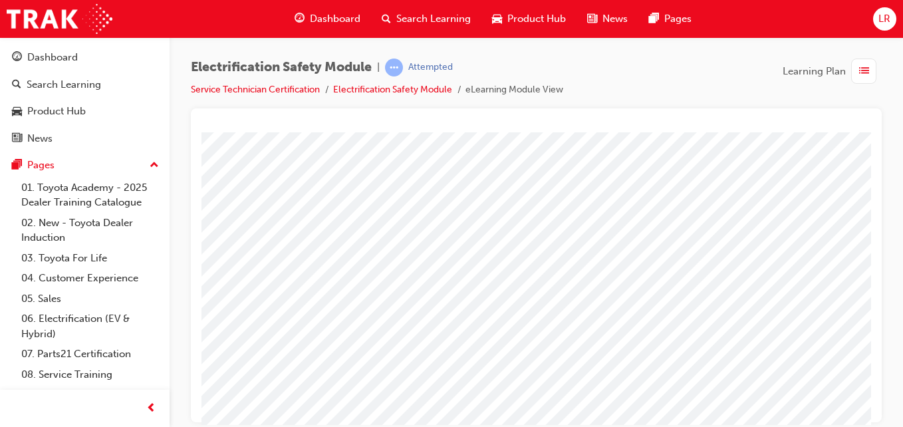
scroll to position [0, 0]
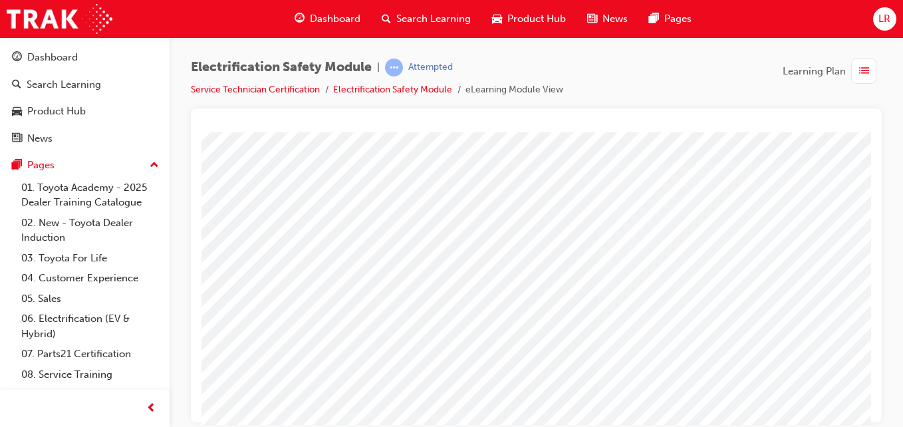
scroll to position [38, 0]
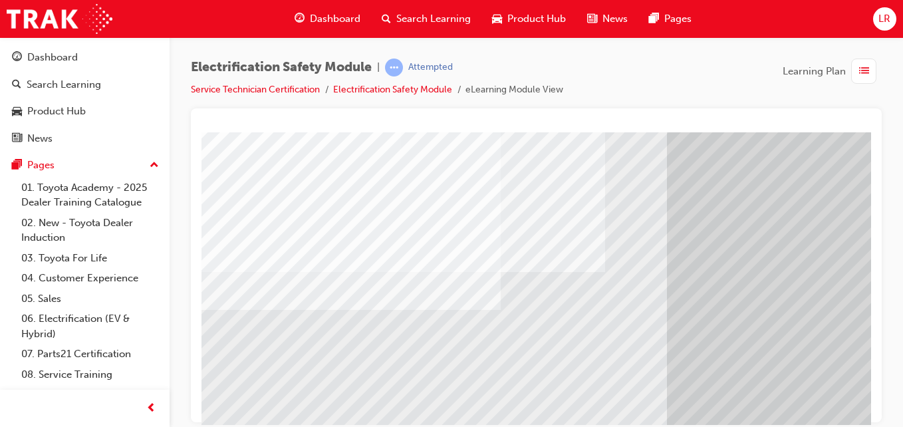
scroll to position [81, 0]
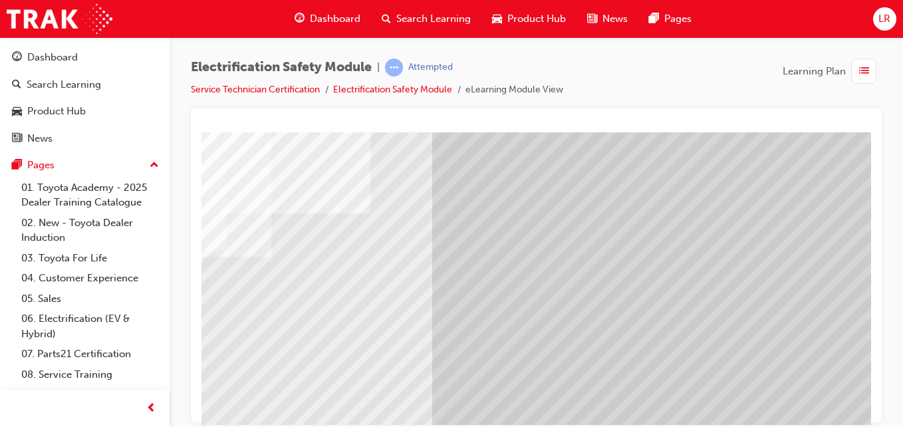
scroll to position [216, 245]
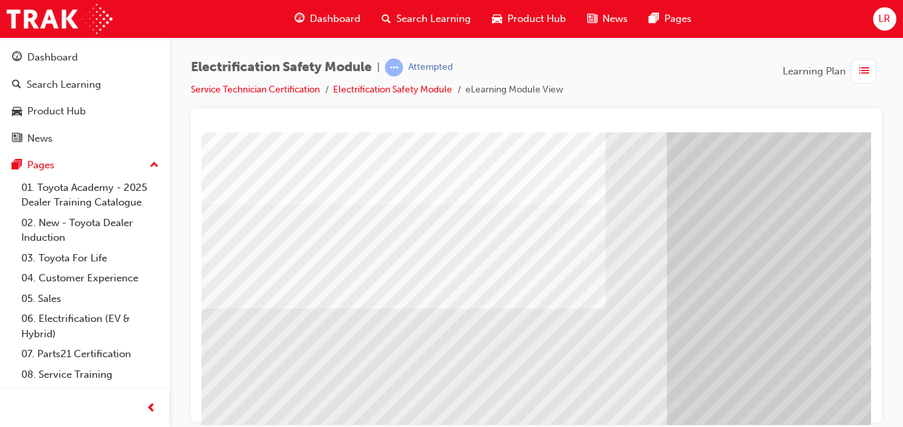
scroll to position [158, 0]
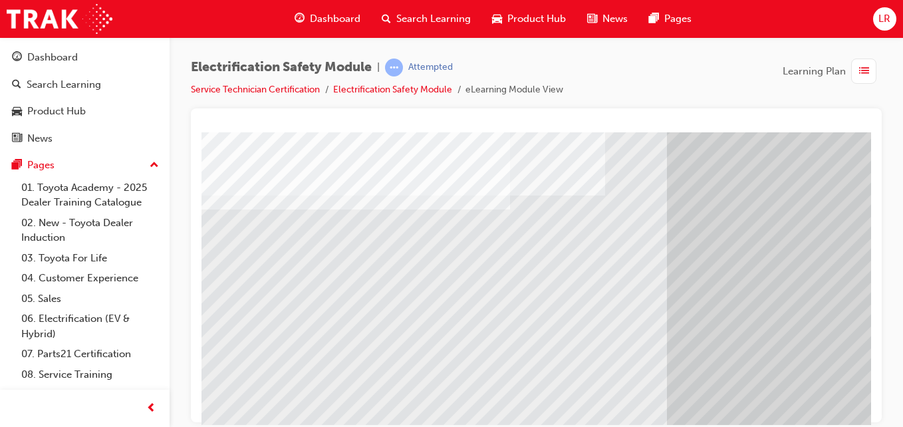
drag, startPoint x: 375, startPoint y: 337, endPoint x: 483, endPoint y: 345, distance: 108.0
click at [483, 345] on div "multistate" at bounding box center [653, 212] width 904 height 479
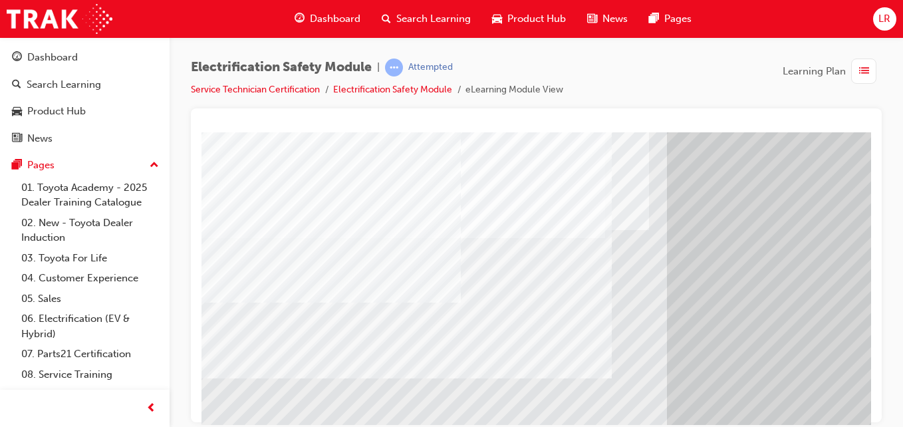
scroll to position [126, 0]
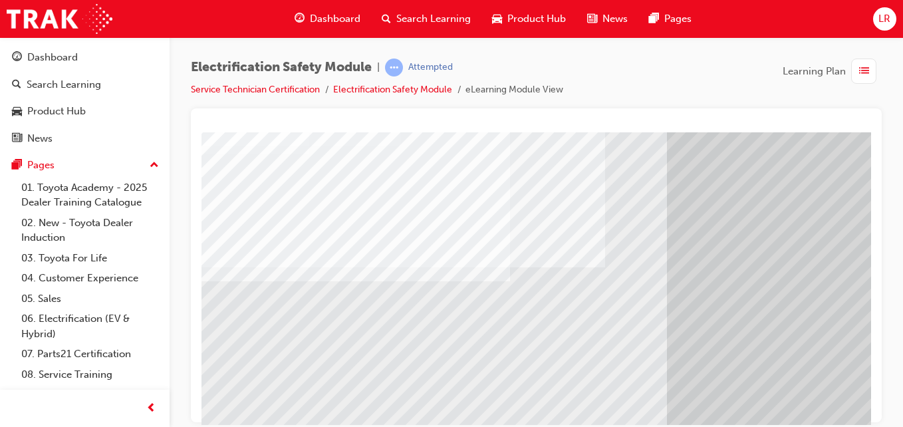
scroll to position [97, 0]
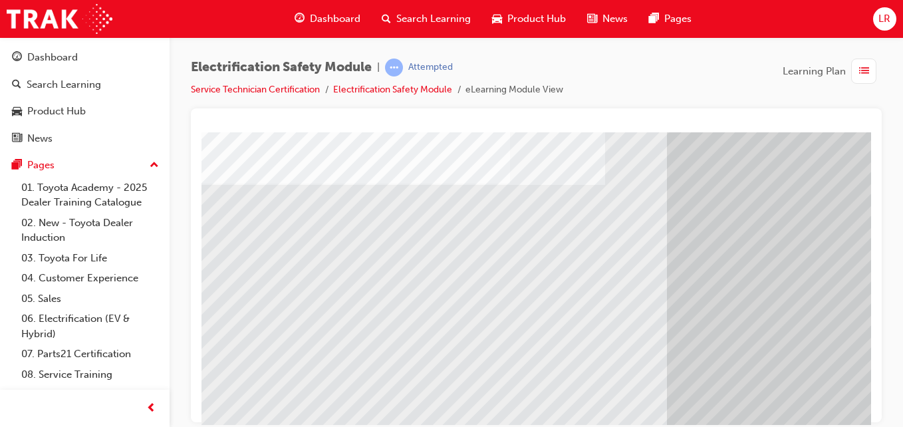
scroll to position [190, 0]
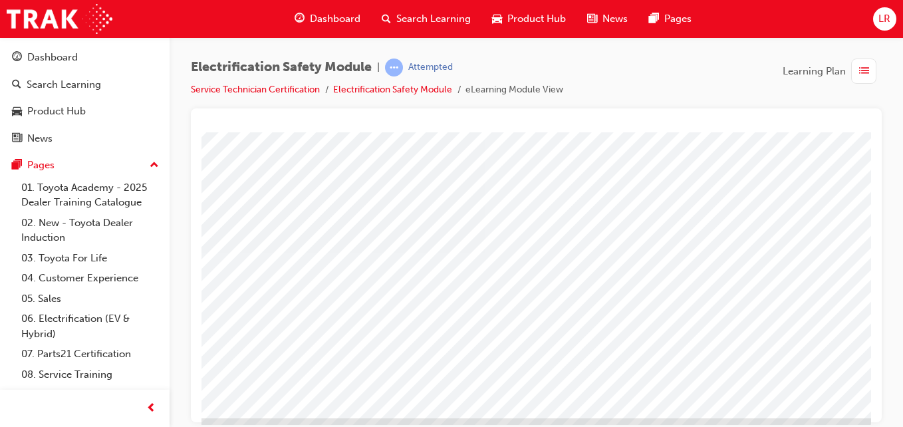
scroll to position [193, 245]
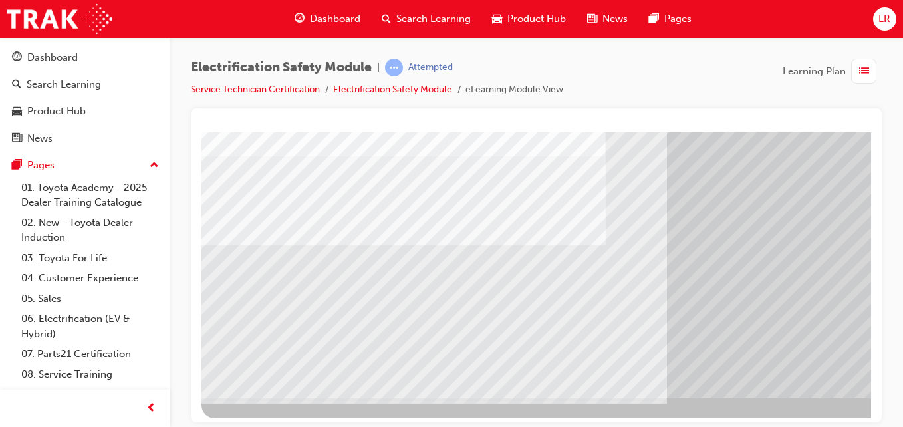
scroll to position [216, 0]
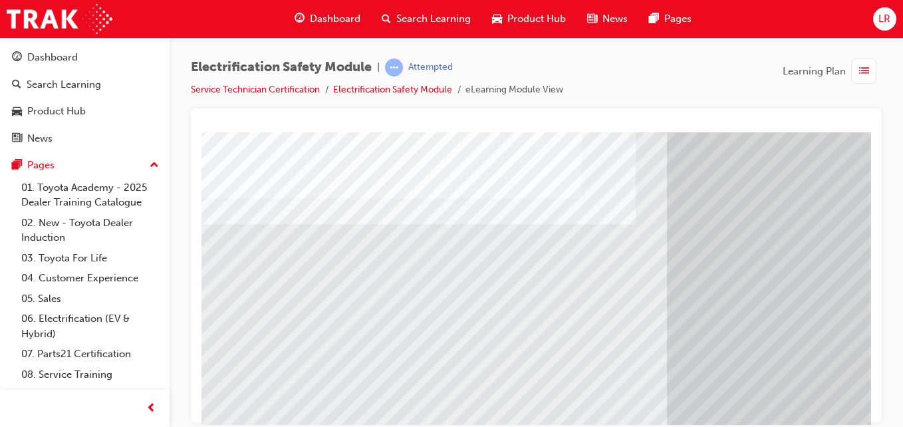
scroll to position [161, 0]
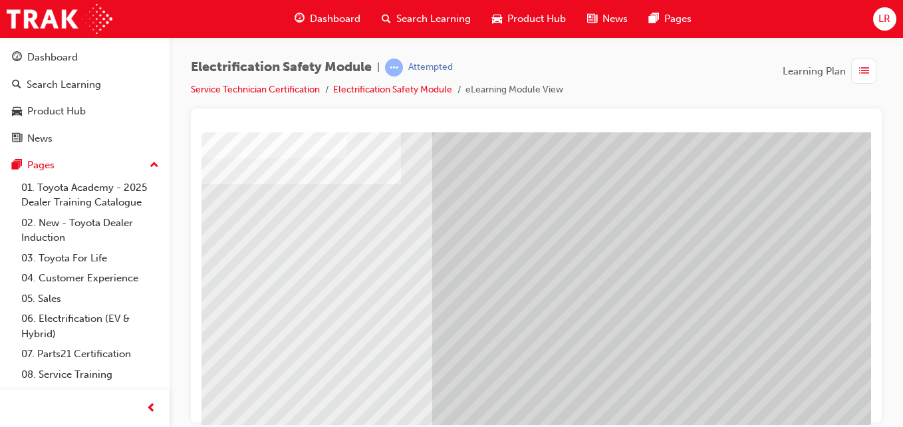
scroll to position [179, 245]
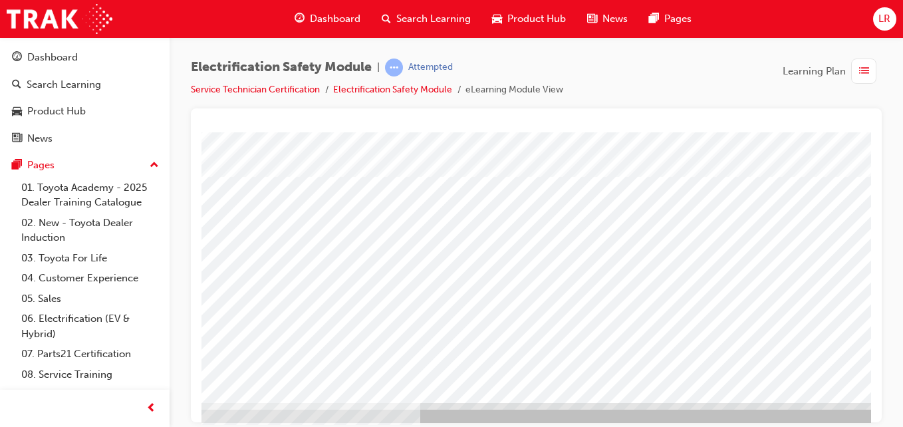
scroll to position [208, 245]
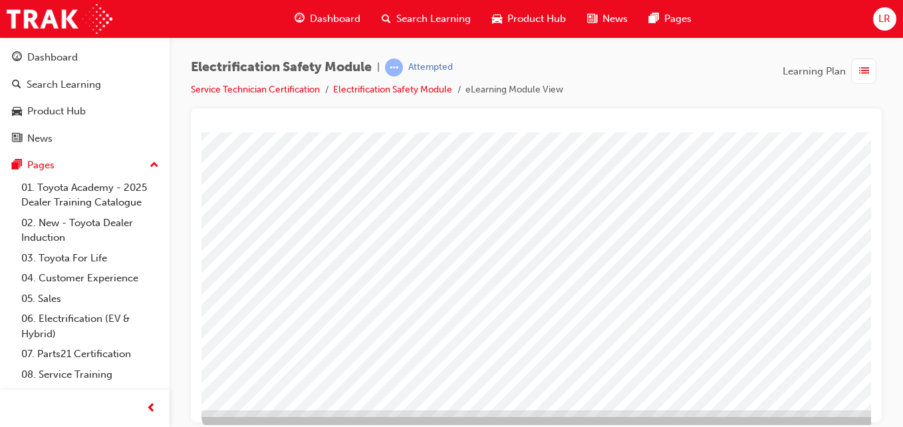
scroll to position [197, 0]
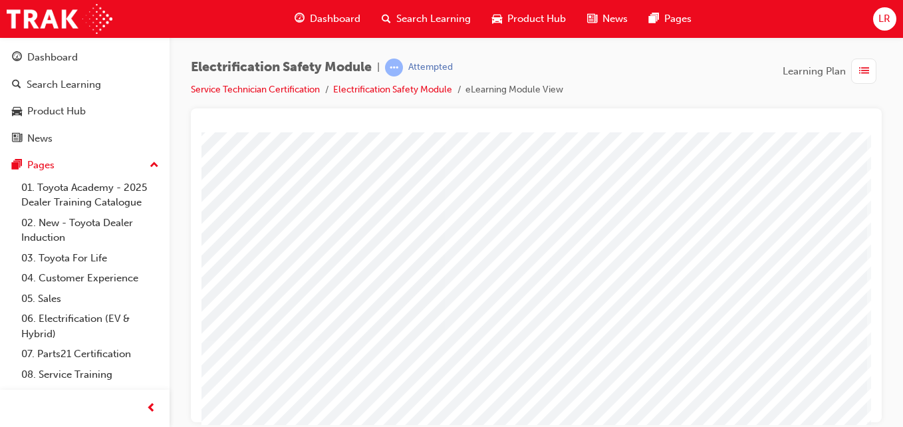
scroll to position [175, 245]
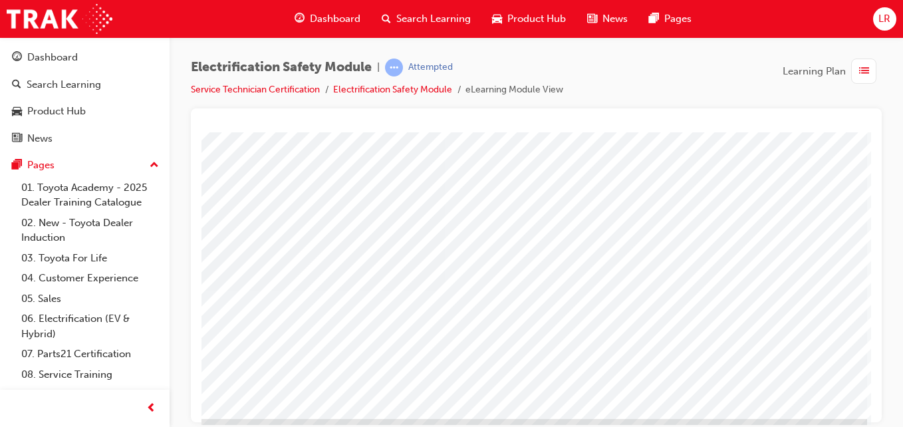
scroll to position [216, 245]
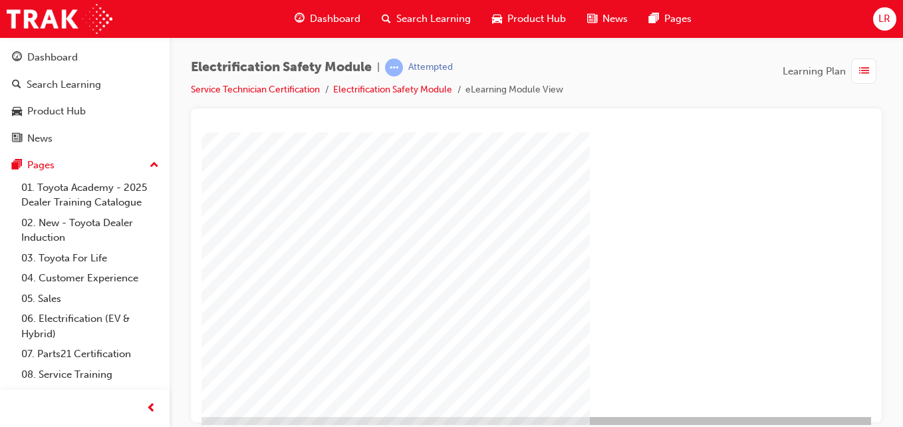
scroll to position [194, 245]
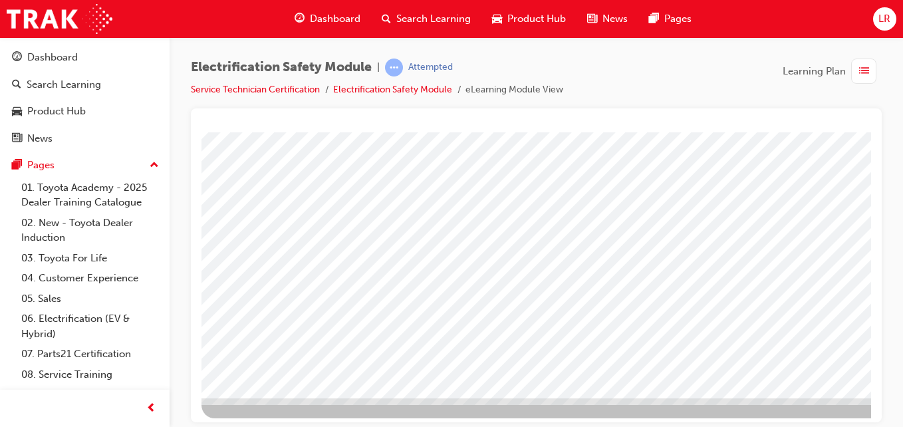
scroll to position [216, 0]
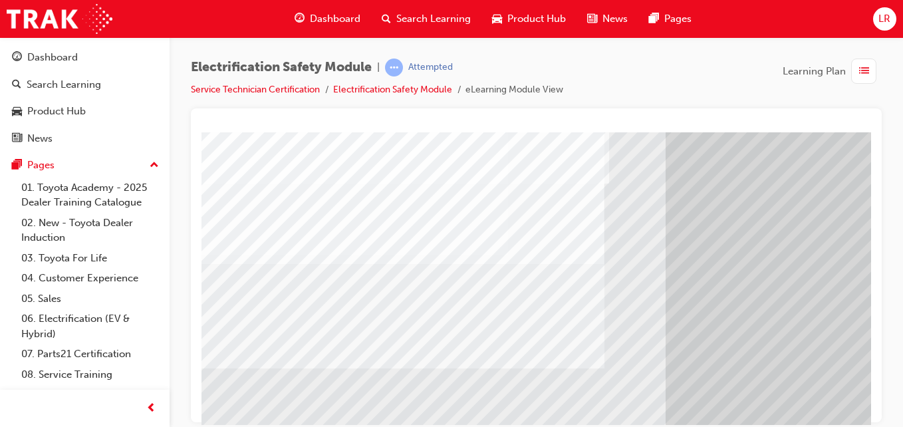
scroll to position [90, 0]
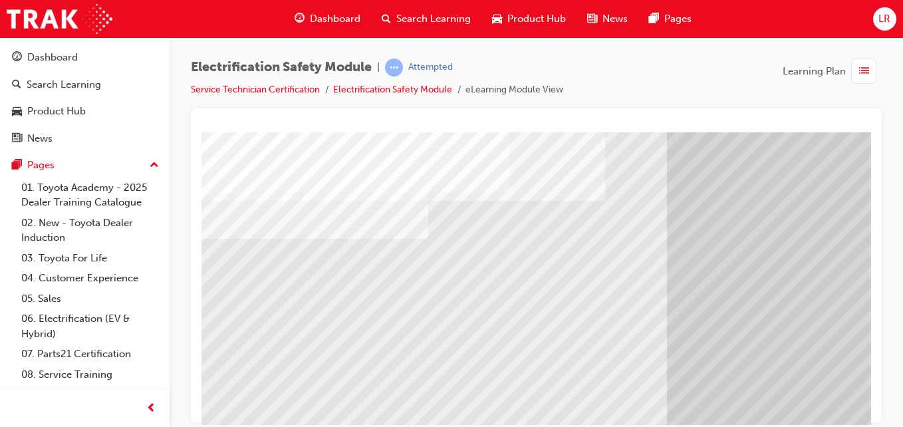
scroll to position [173, 0]
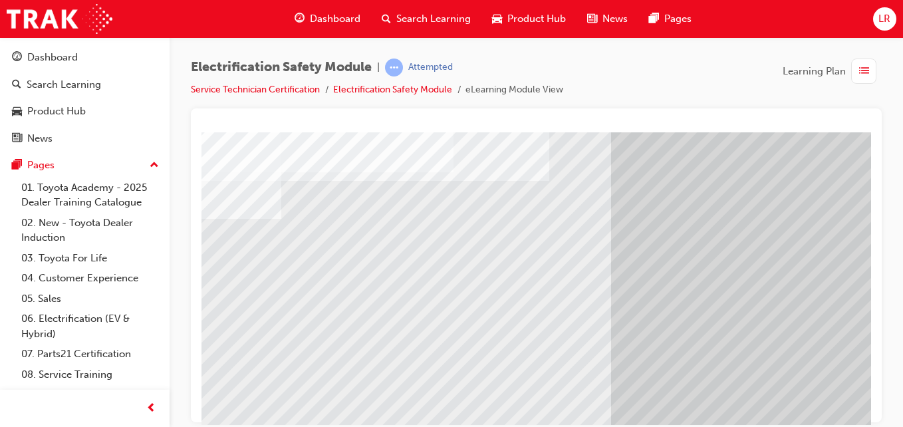
scroll to position [173, 55]
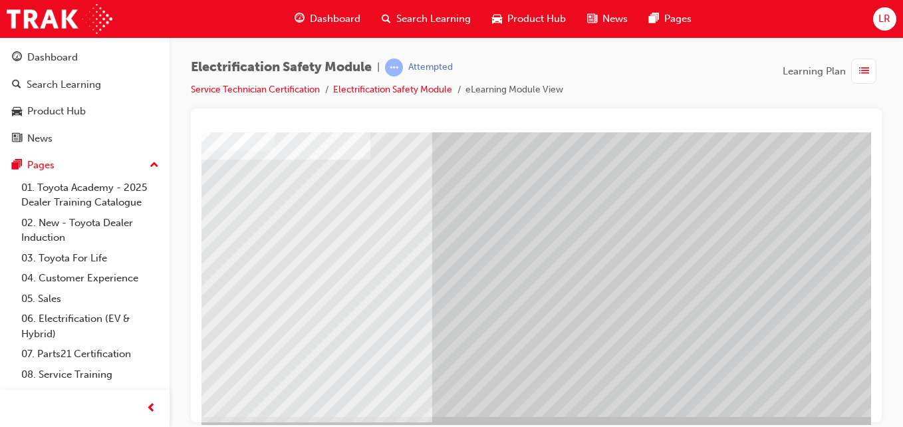
scroll to position [216, 245]
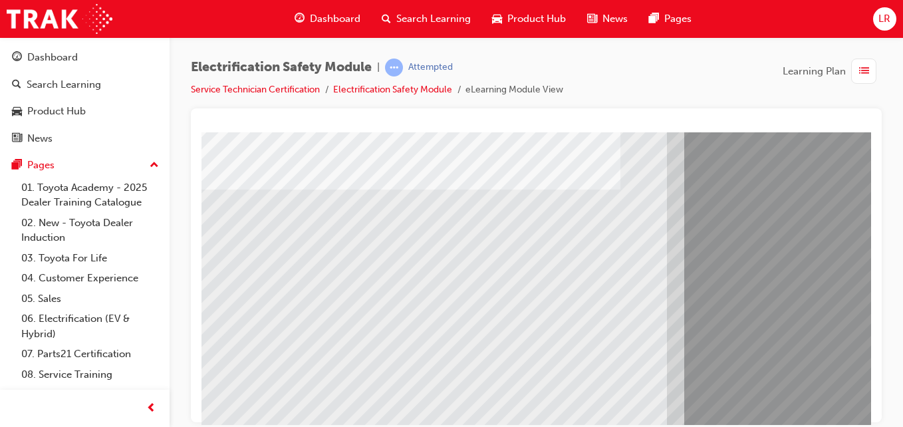
scroll to position [216, 0]
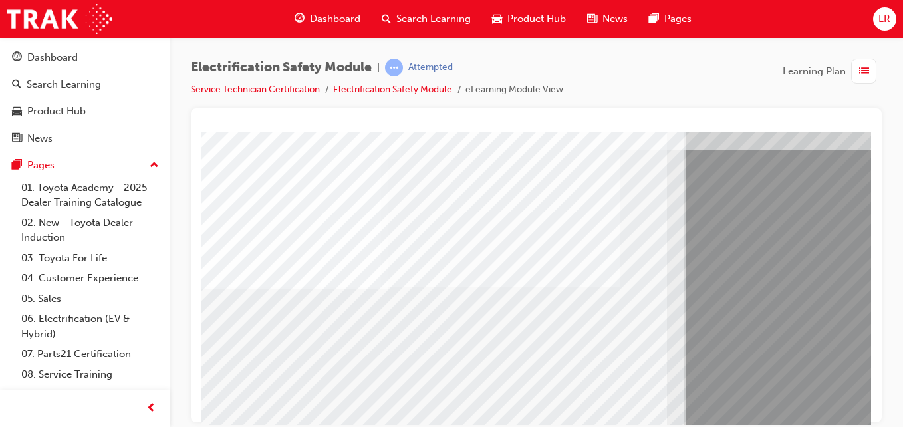
scroll to position [74, 0]
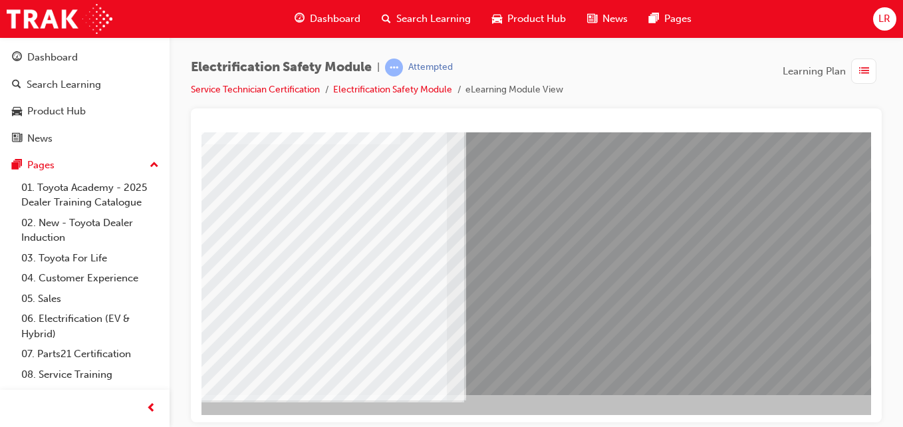
scroll to position [216, 245]
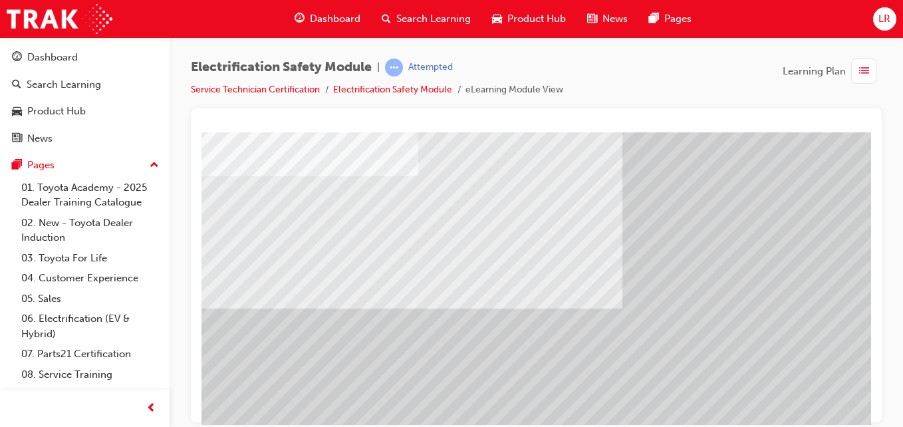
scroll to position [216, 0]
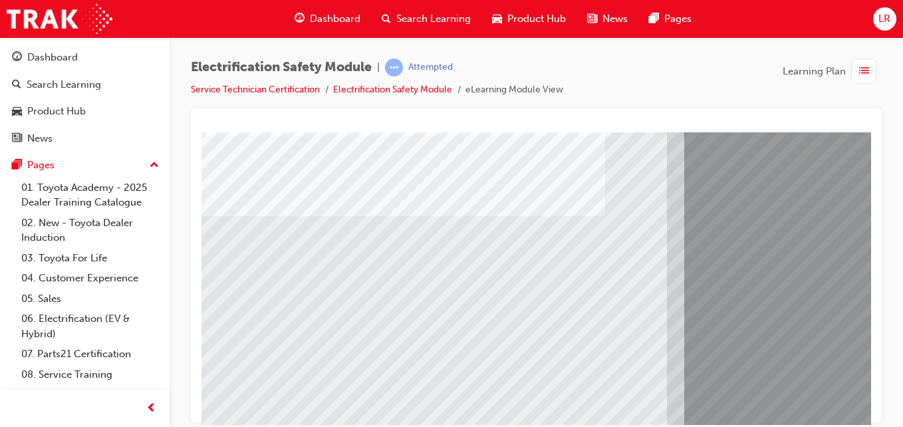
scroll to position [208, 0]
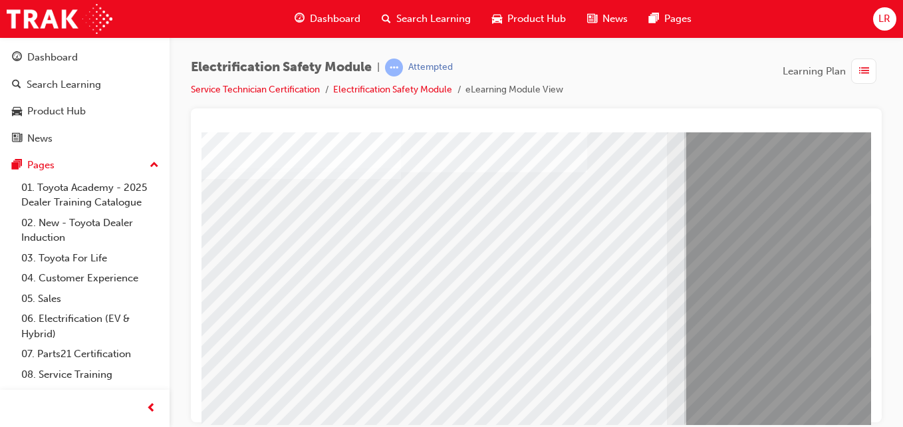
scroll to position [215, 0]
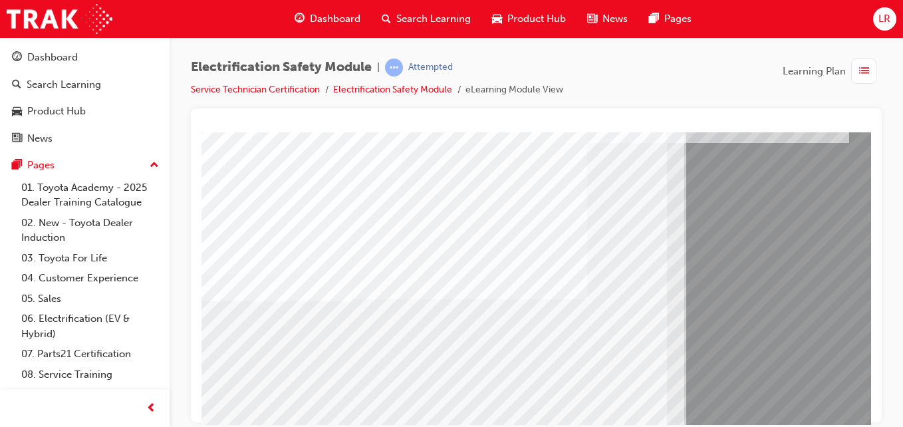
scroll to position [53, 0]
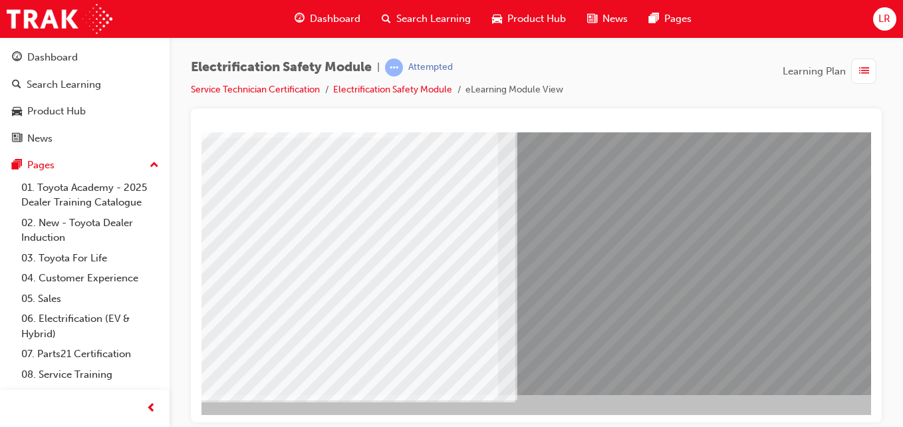
scroll to position [216, 173]
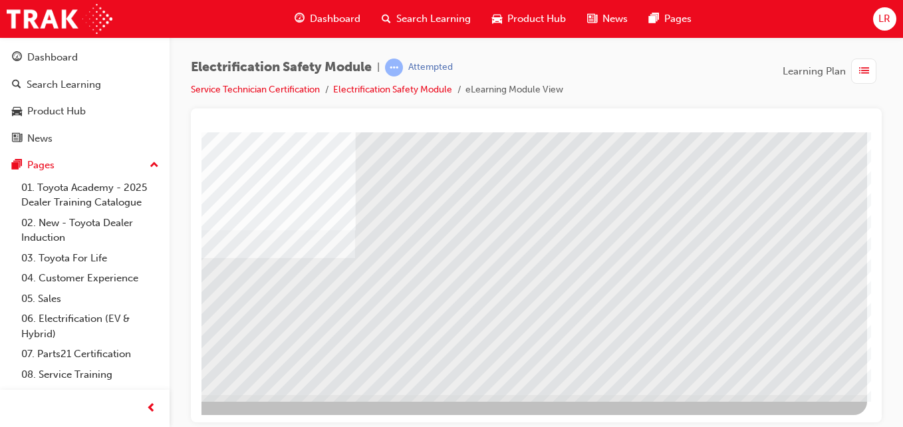
scroll to position [216, 245]
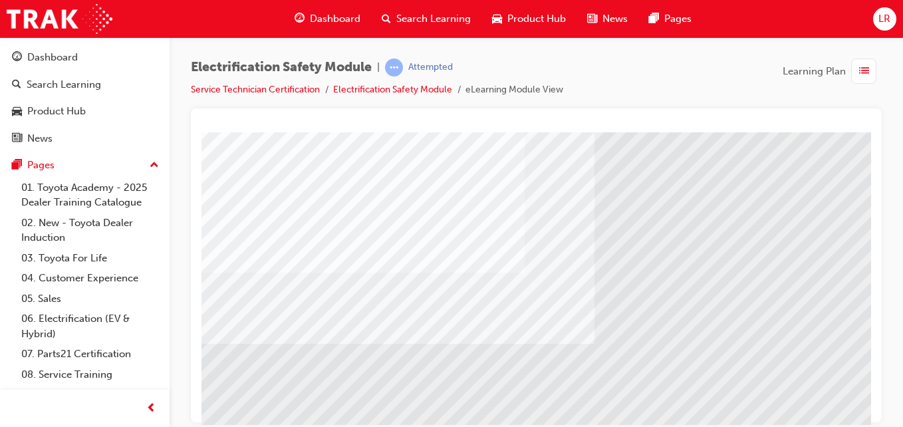
scroll to position [216, 0]
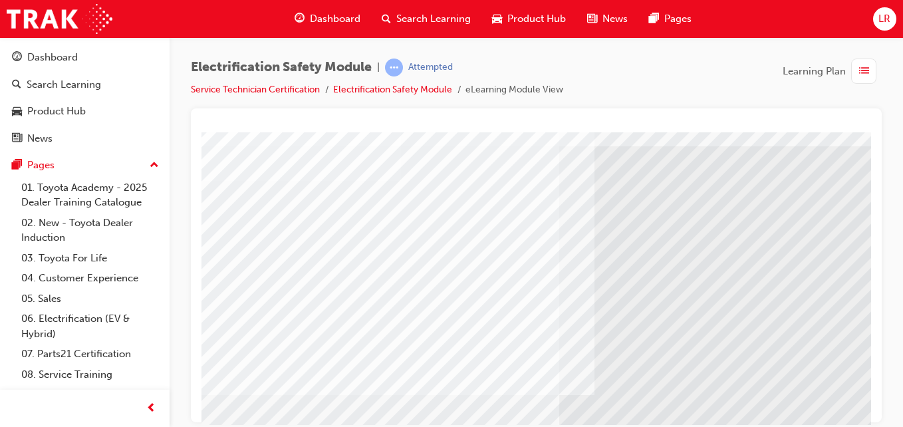
scroll to position [49, 0]
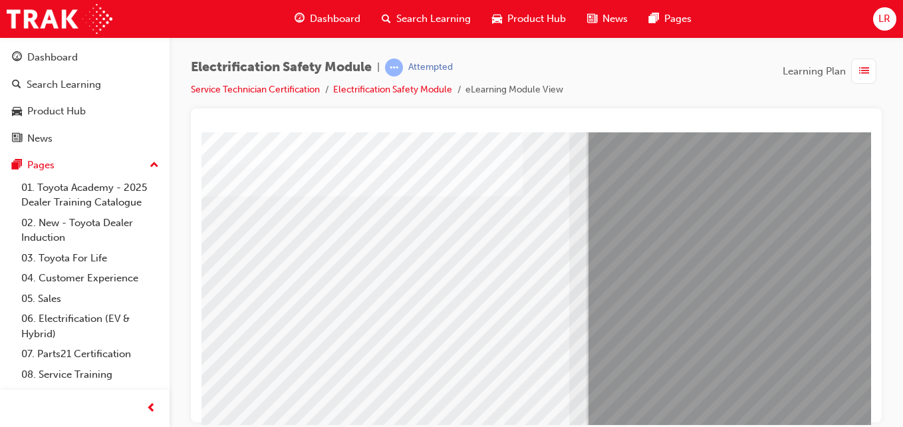
scroll to position [164, 97]
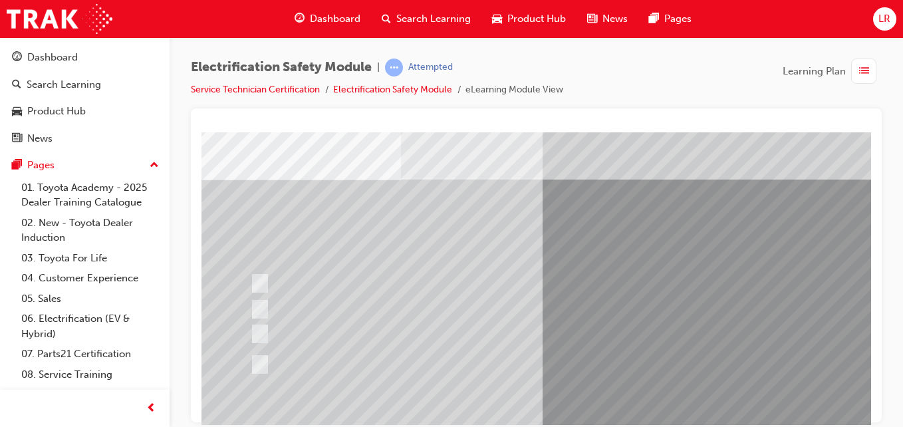
scroll to position [53, 0]
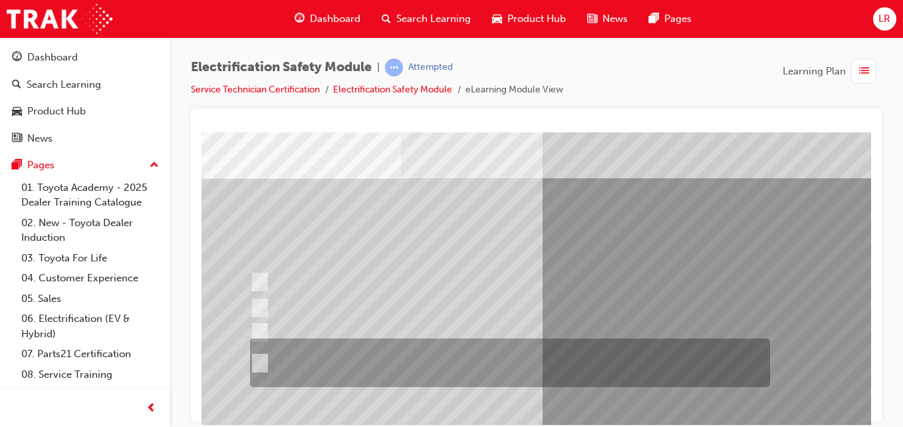
click at [552, 344] on div at bounding box center [507, 362] width 520 height 49
radio input "true"
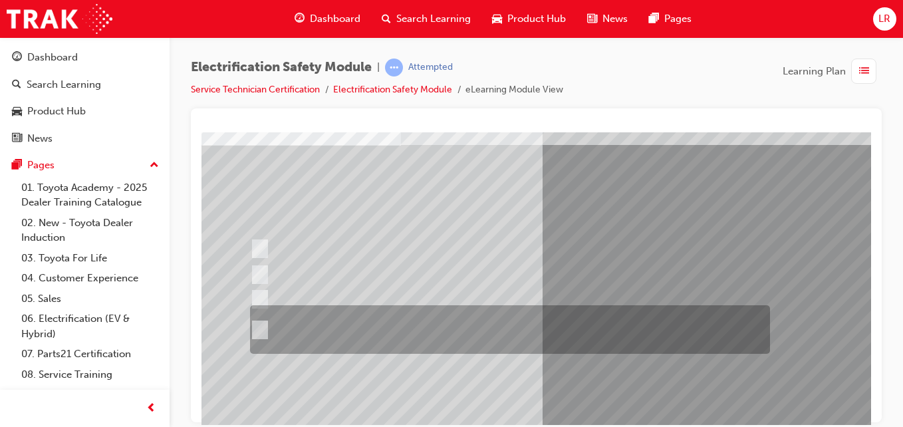
scroll to position [216, 0]
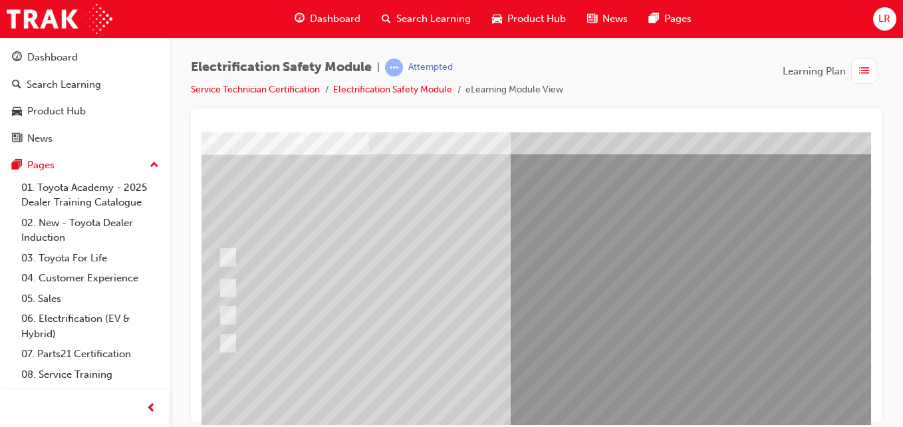
scroll to position [75, 32]
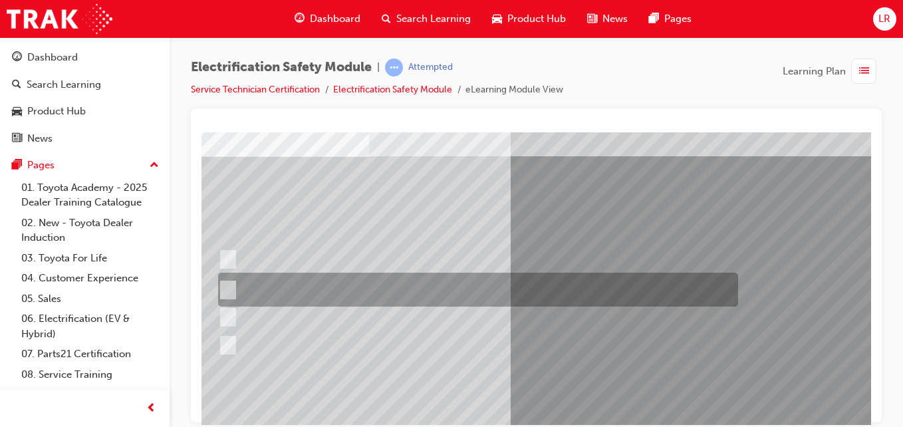
click at [655, 285] on div at bounding box center [475, 290] width 520 height 34
radio input "true"
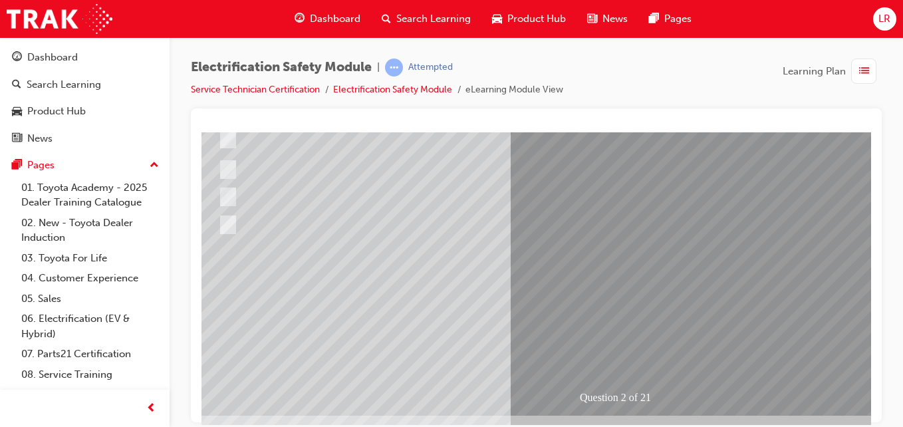
scroll to position [216, 32]
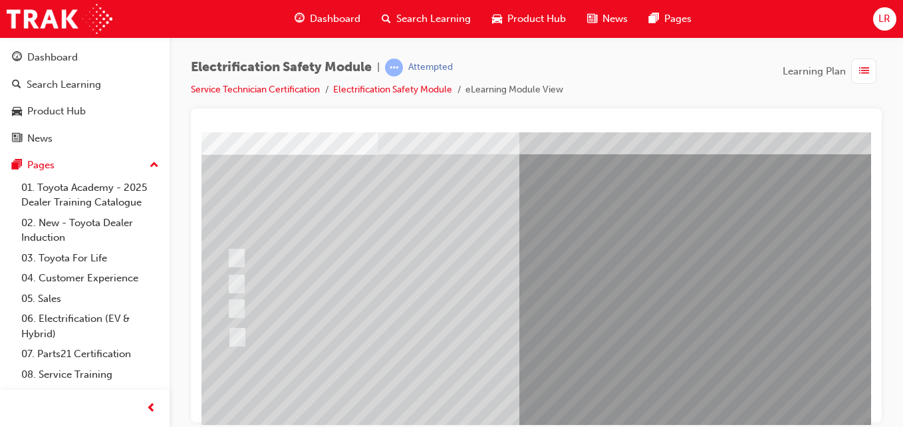
scroll to position [78, 23]
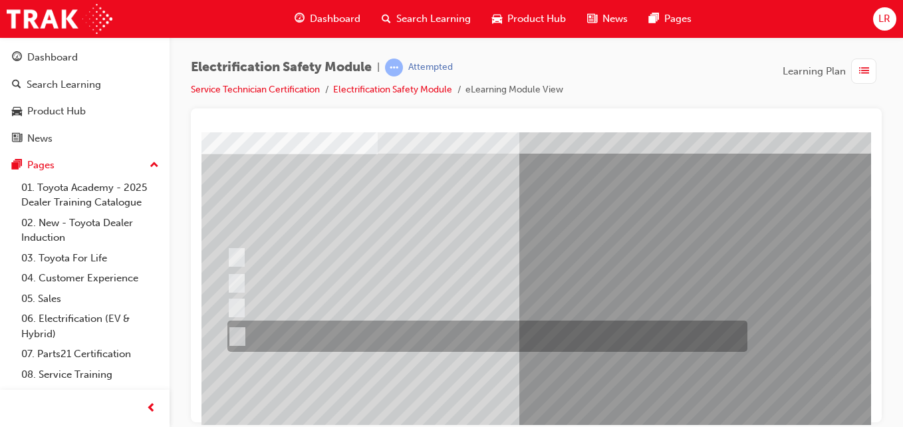
click at [490, 332] on div at bounding box center [484, 335] width 520 height 31
radio input "true"
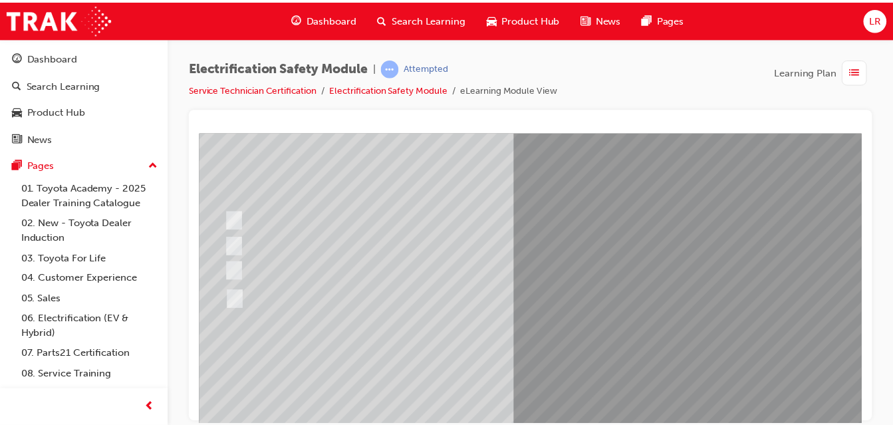
scroll to position [216, 23]
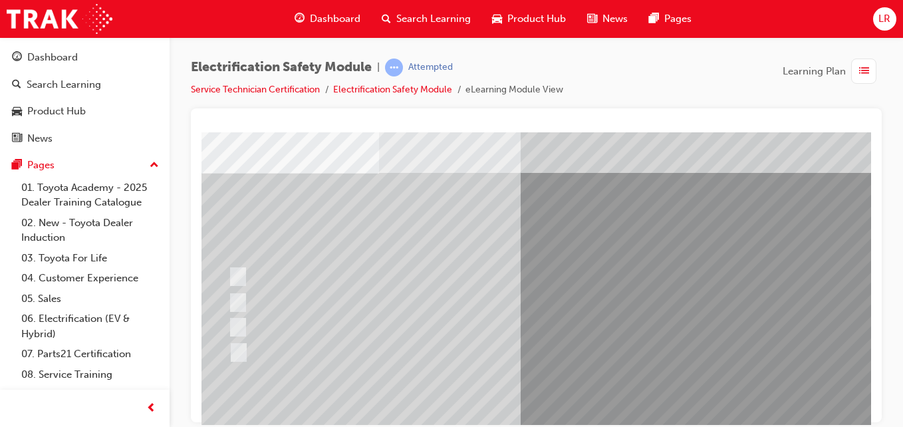
scroll to position [76, 22]
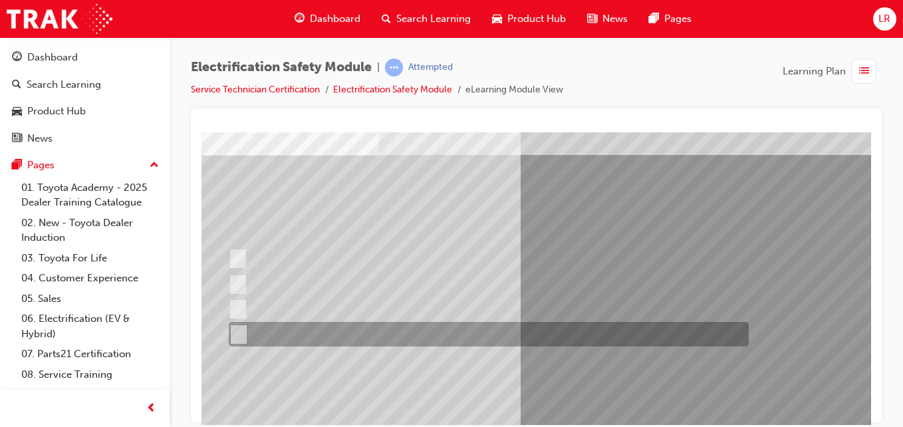
click at [590, 334] on div at bounding box center [485, 334] width 520 height 25
checkbox input "true"
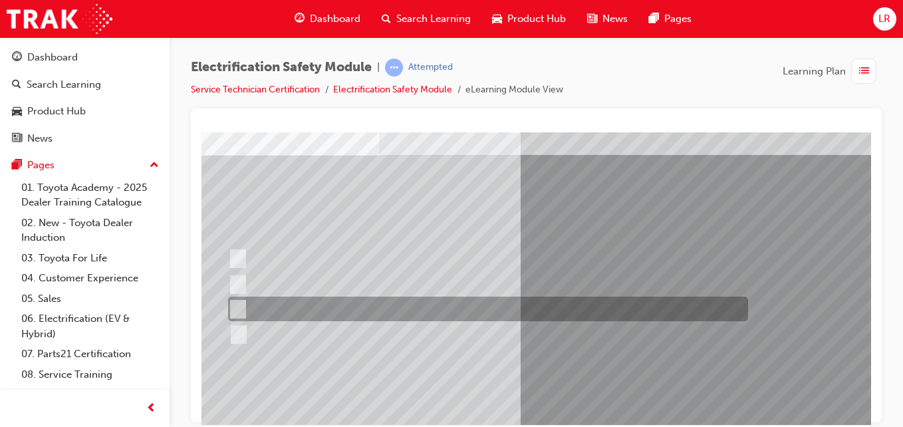
click at [483, 307] on div at bounding box center [485, 308] width 520 height 25
checkbox input "true"
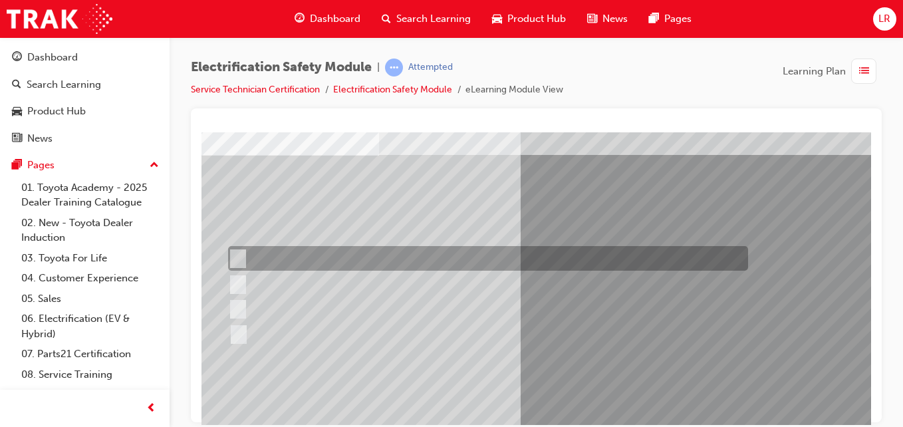
click at [479, 254] on div at bounding box center [485, 258] width 520 height 25
checkbox input "true"
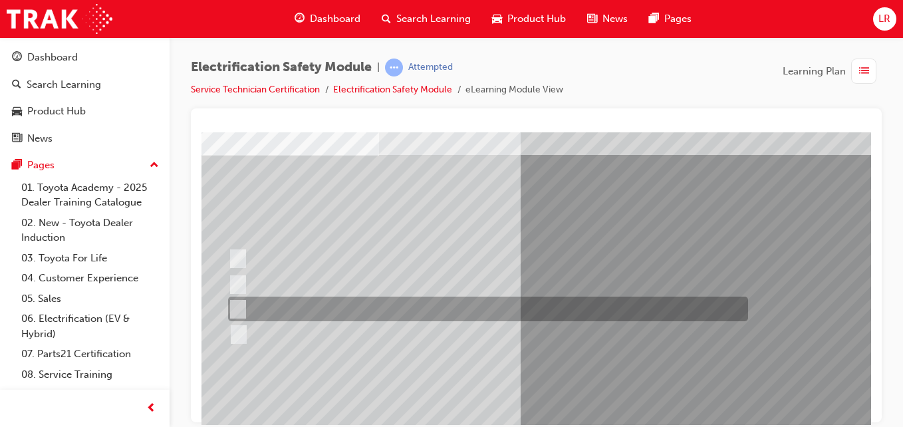
click at [444, 301] on div at bounding box center [485, 308] width 520 height 25
checkbox input "false"
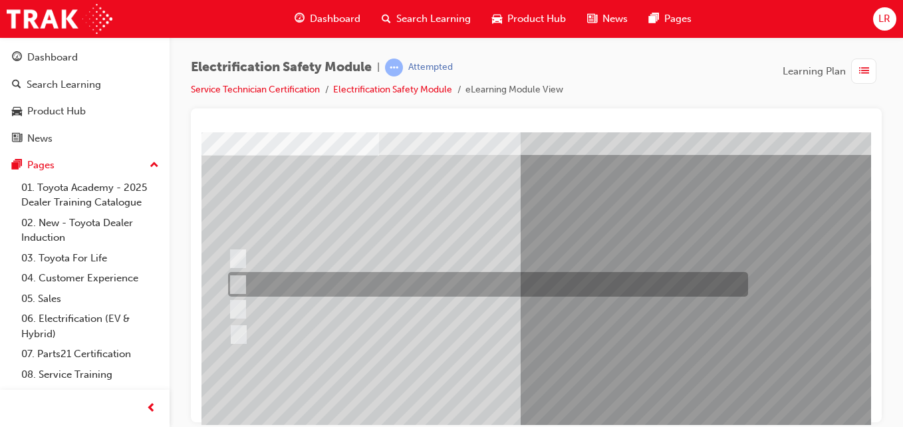
click at [414, 285] on div at bounding box center [485, 284] width 520 height 25
checkbox input "true"
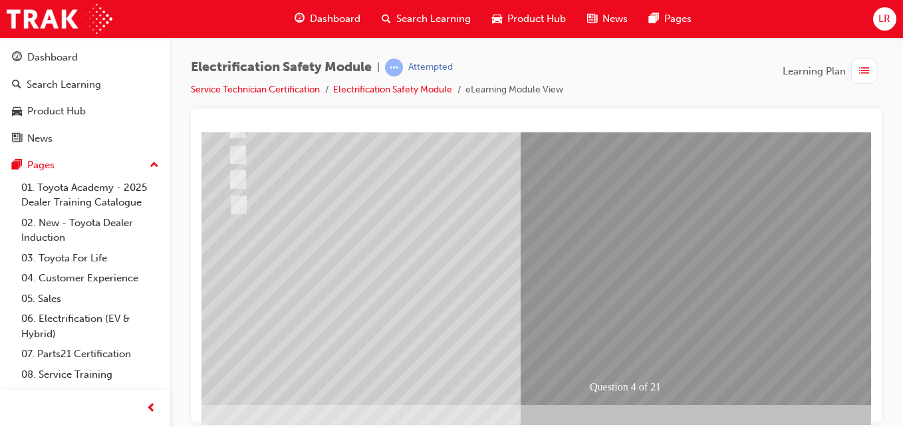
scroll to position [216, 22]
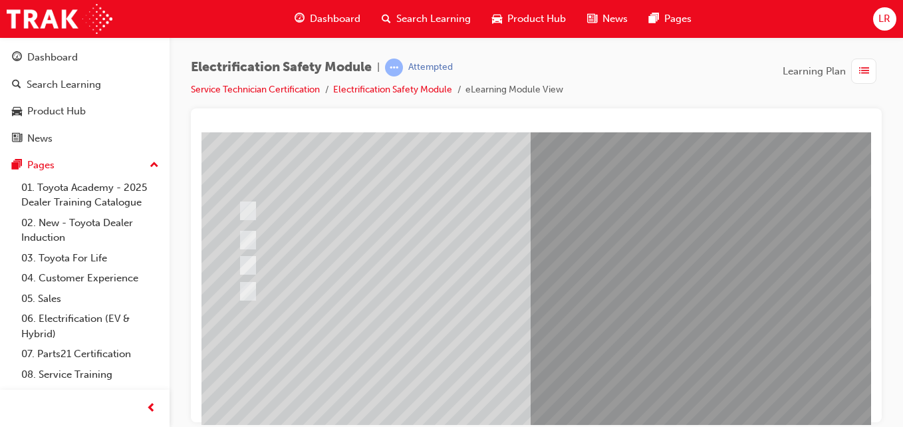
scroll to position [132, 12]
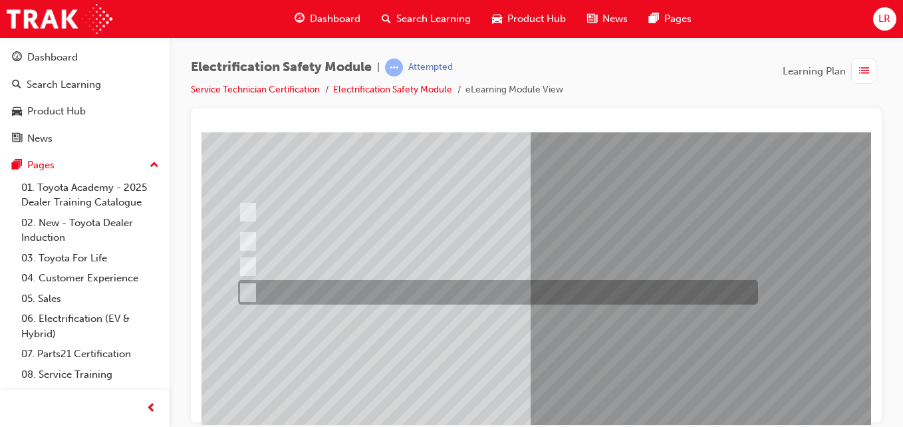
click at [510, 291] on div at bounding box center [495, 292] width 520 height 25
checkbox input "true"
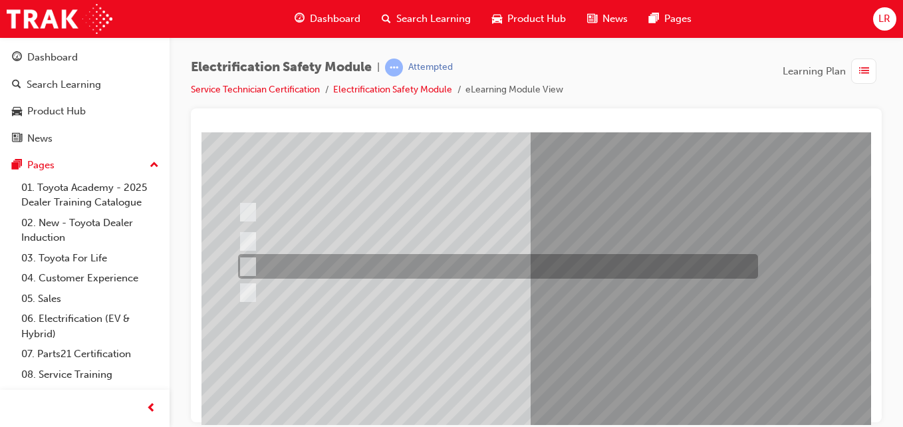
click at [497, 269] on div at bounding box center [495, 266] width 520 height 25
checkbox input "true"
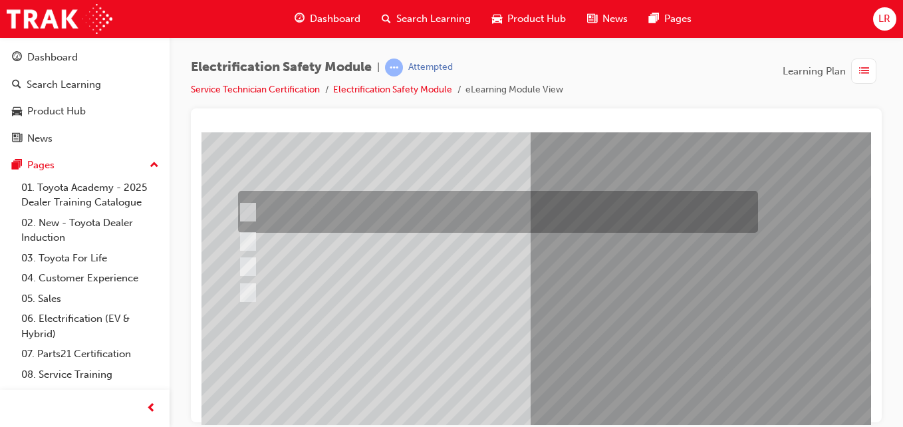
click at [501, 208] on div at bounding box center [495, 212] width 520 height 42
checkbox input "true"
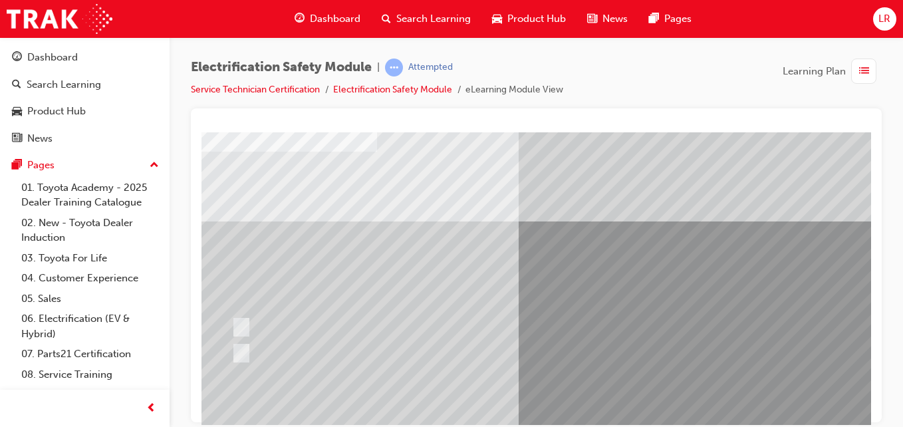
scroll to position [81, 24]
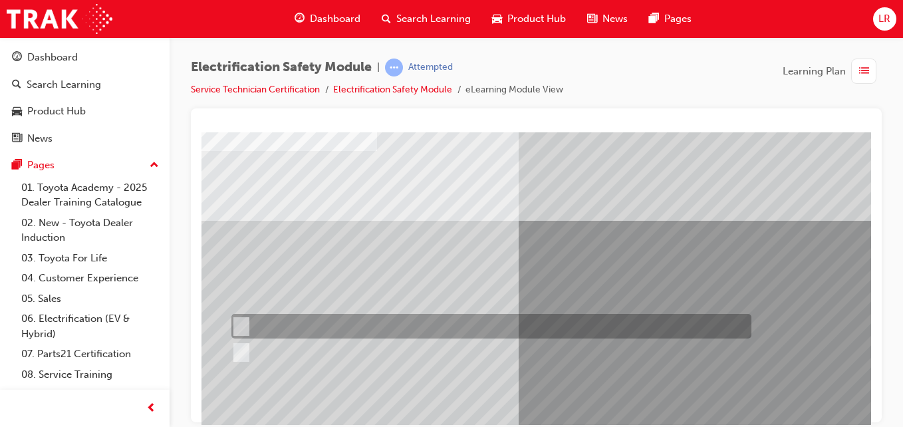
click at [403, 333] on div at bounding box center [488, 326] width 520 height 25
radio input "true"
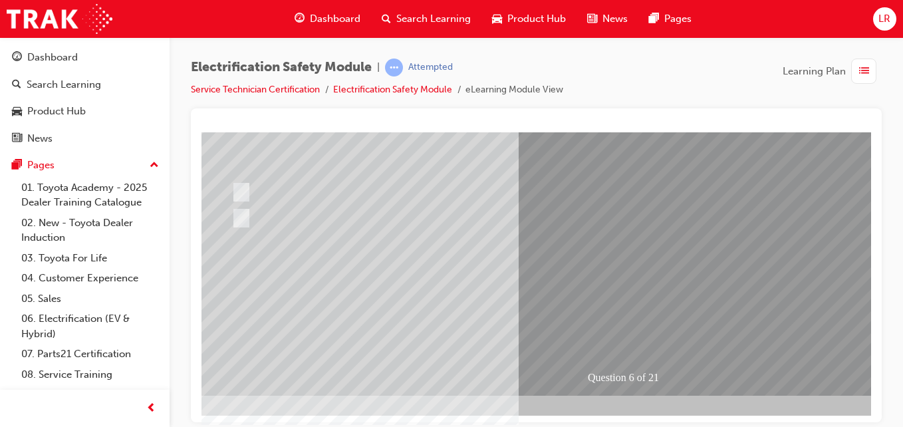
scroll to position [216, 24]
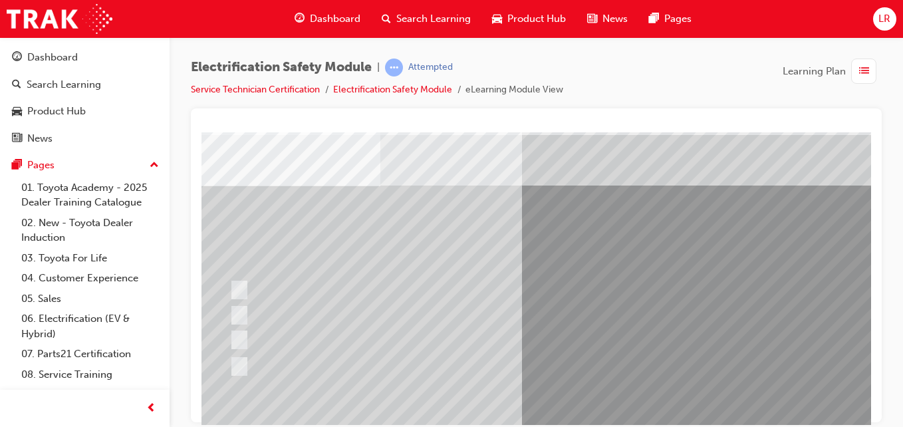
scroll to position [45, 21]
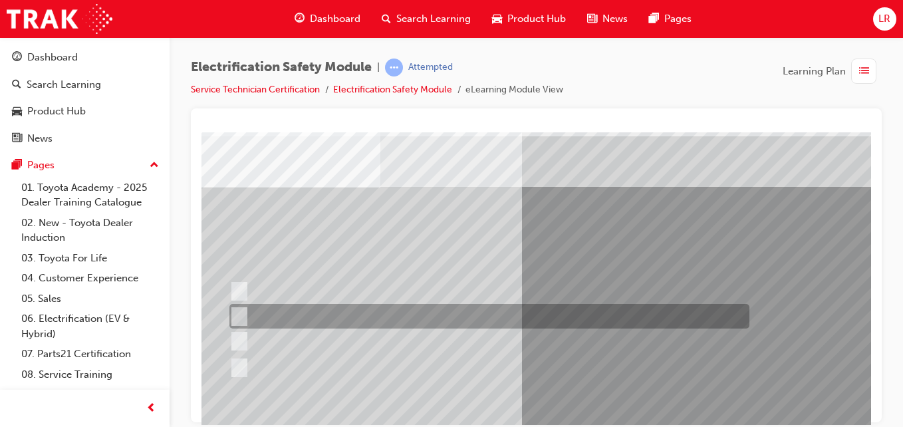
click at [457, 317] on div at bounding box center [486, 316] width 520 height 25
radio input "true"
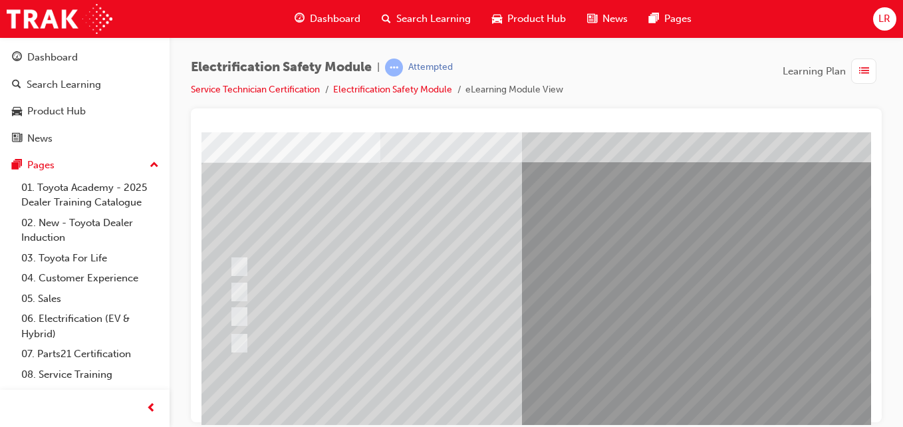
scroll to position [74, 21]
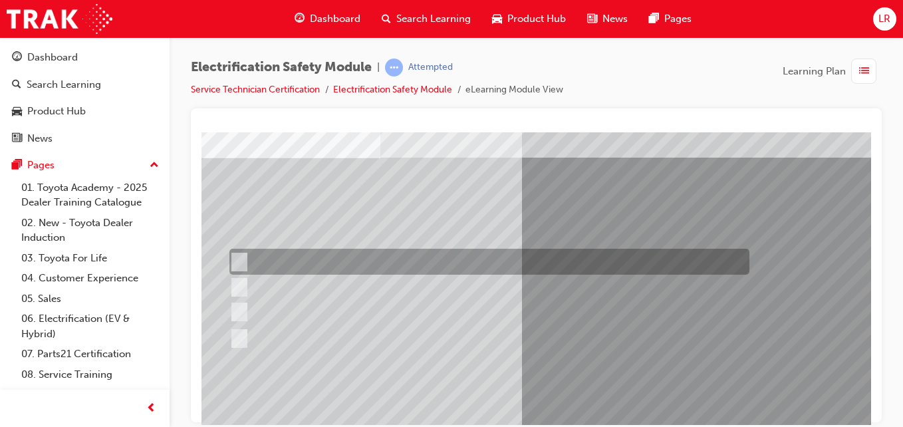
click at [527, 253] on div at bounding box center [486, 262] width 520 height 26
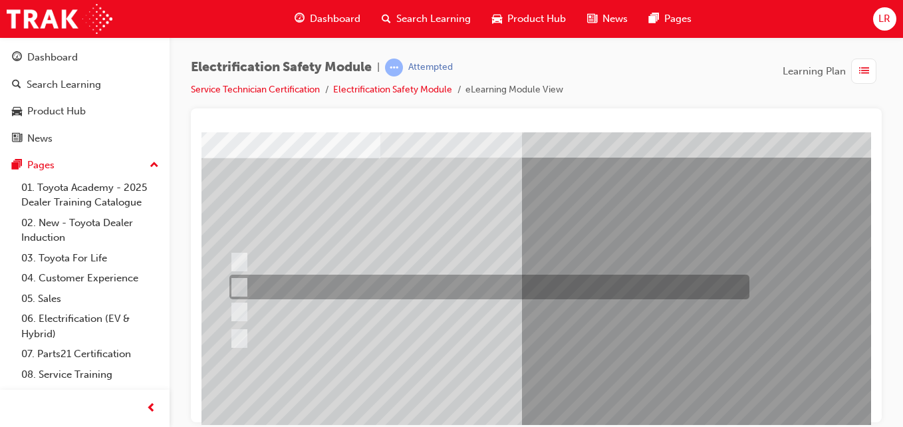
click at [507, 284] on div at bounding box center [486, 287] width 520 height 25
radio input "false"
radio input "true"
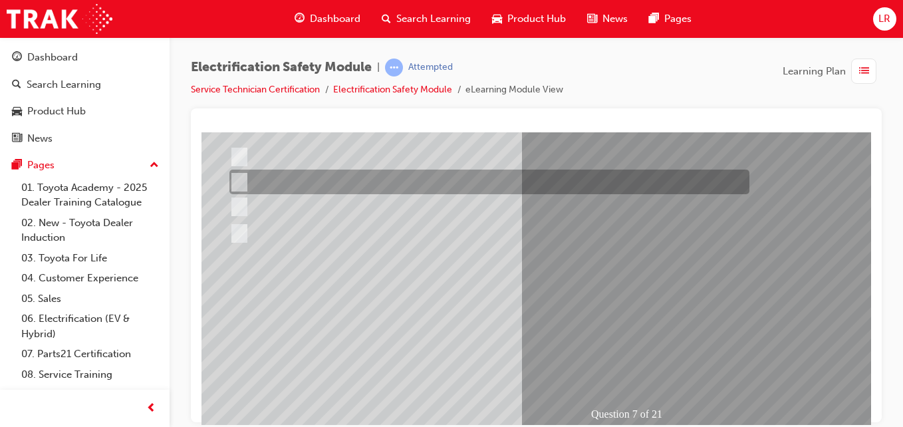
scroll to position [180, 21]
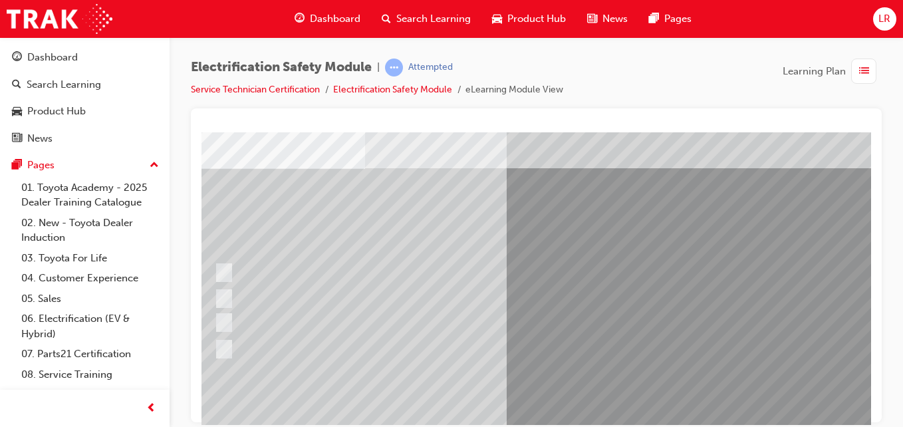
scroll to position [64, 36]
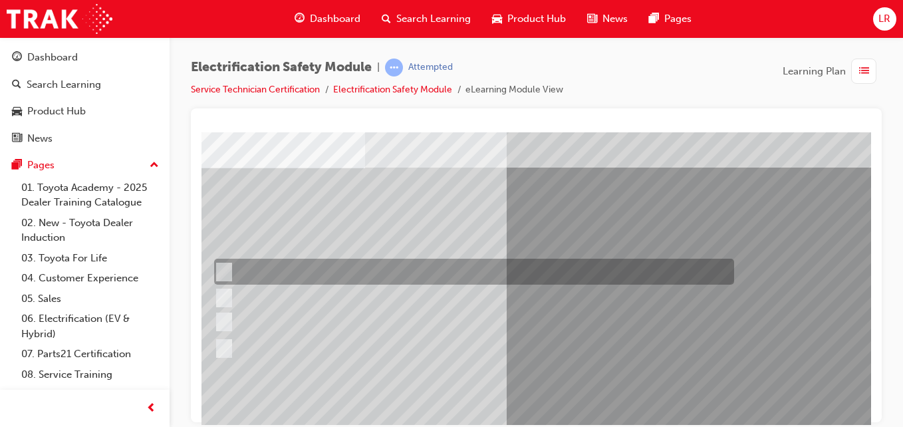
click at [525, 272] on div at bounding box center [471, 272] width 520 height 26
radio input "true"
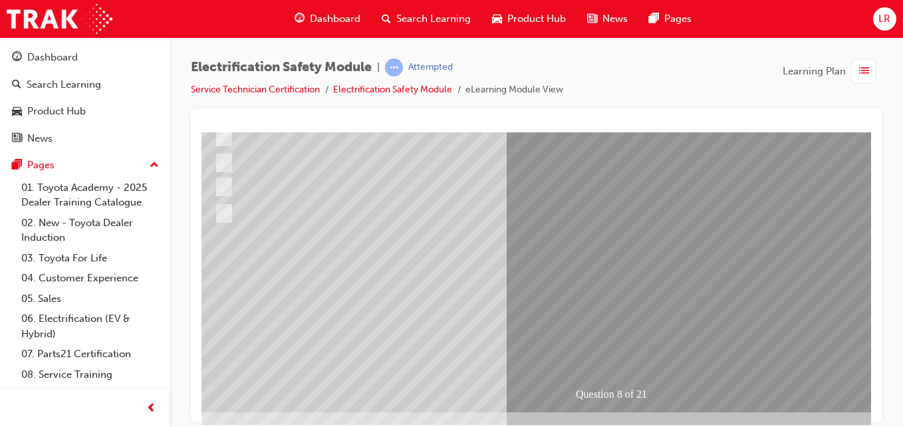
scroll to position [216, 36]
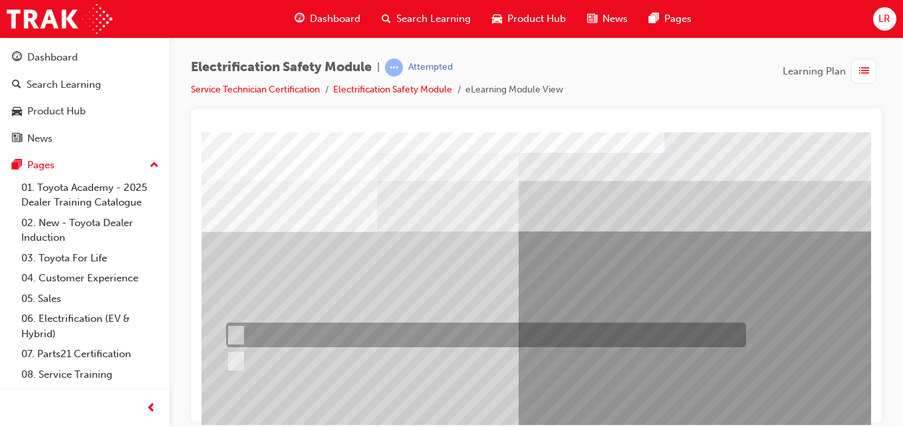
scroll to position [0, 25]
click at [597, 324] on div at bounding box center [482, 334] width 520 height 25
radio input "true"
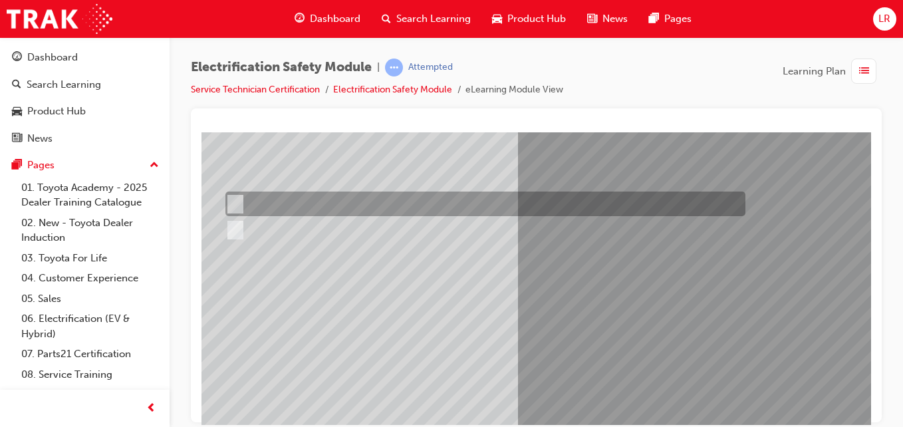
scroll to position [178, 25]
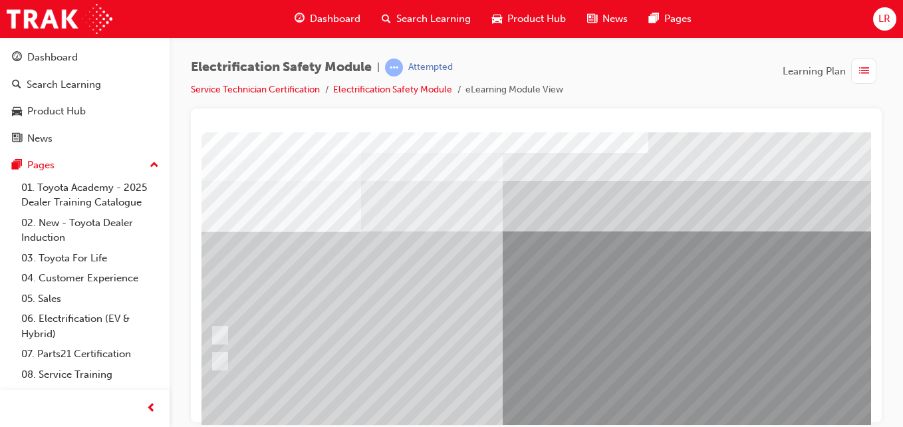
scroll to position [0, 30]
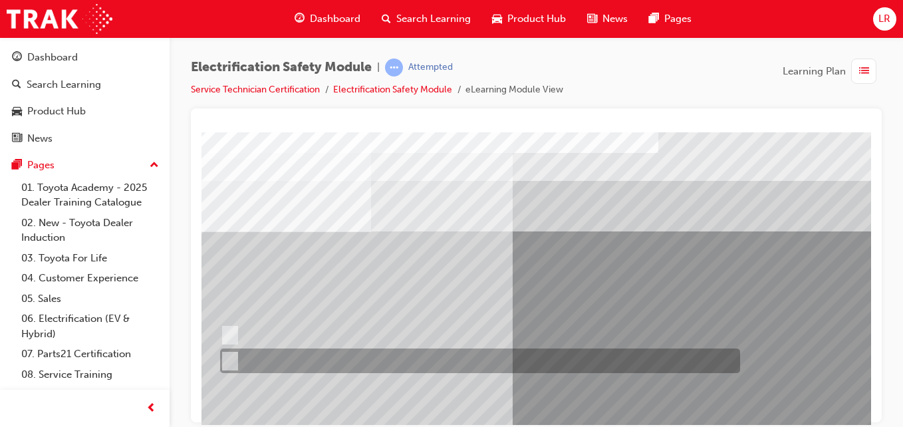
click at [453, 356] on div at bounding box center [477, 360] width 520 height 25
radio input "true"
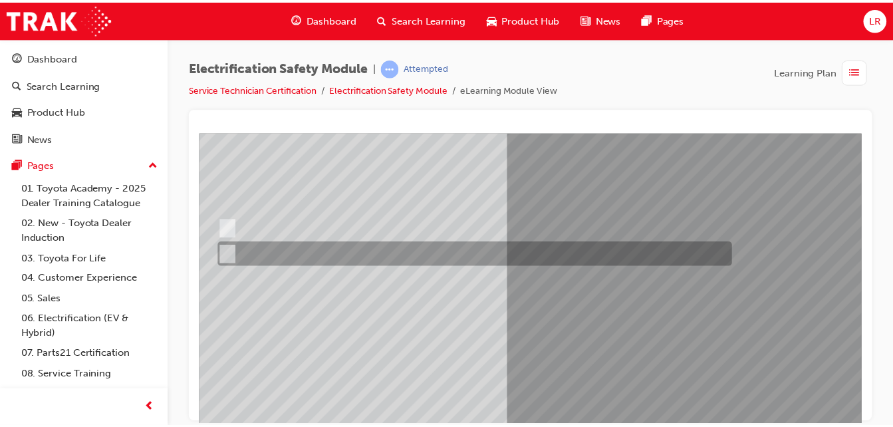
scroll to position [140, 30]
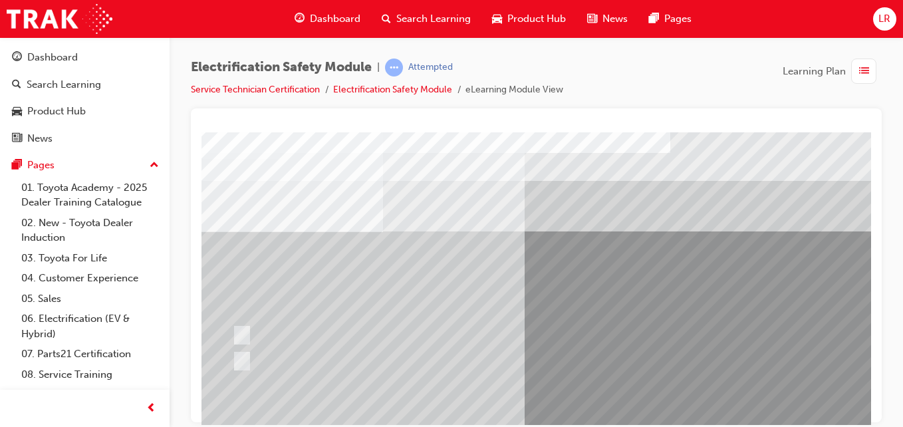
scroll to position [0, 9]
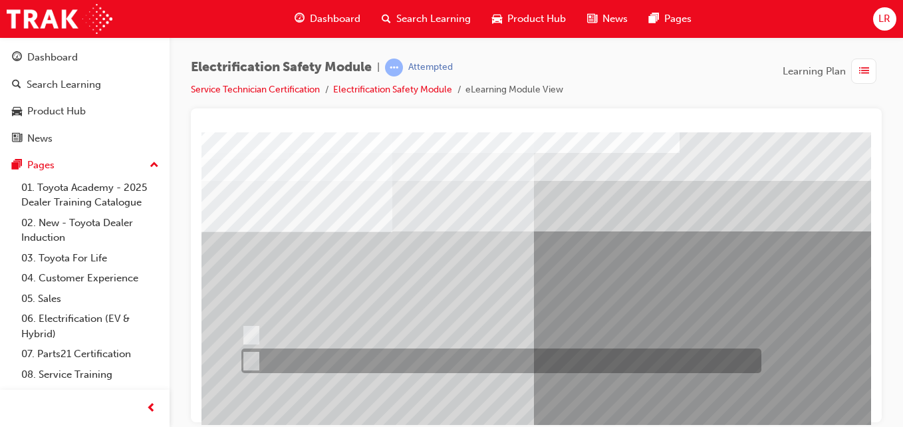
click at [584, 372] on div at bounding box center [498, 360] width 520 height 25
radio input "true"
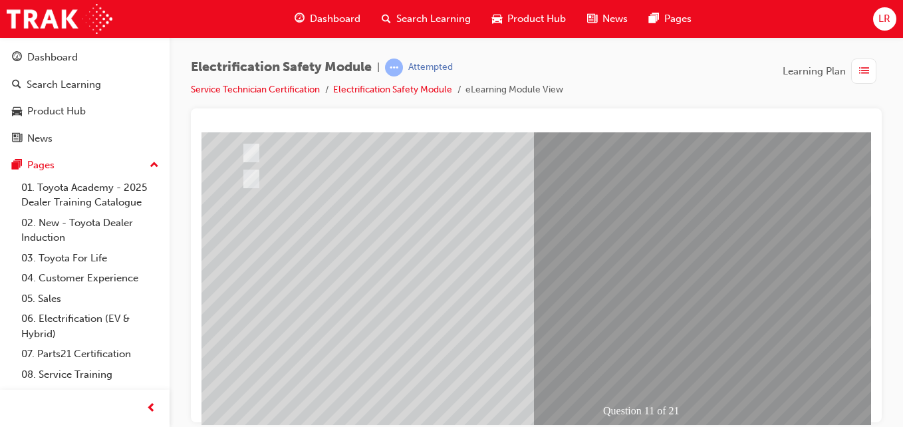
scroll to position [205, 9]
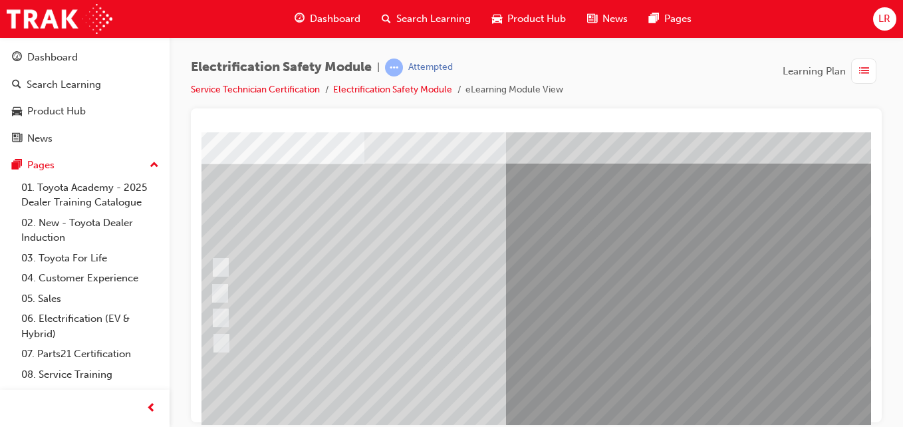
scroll to position [99, 37]
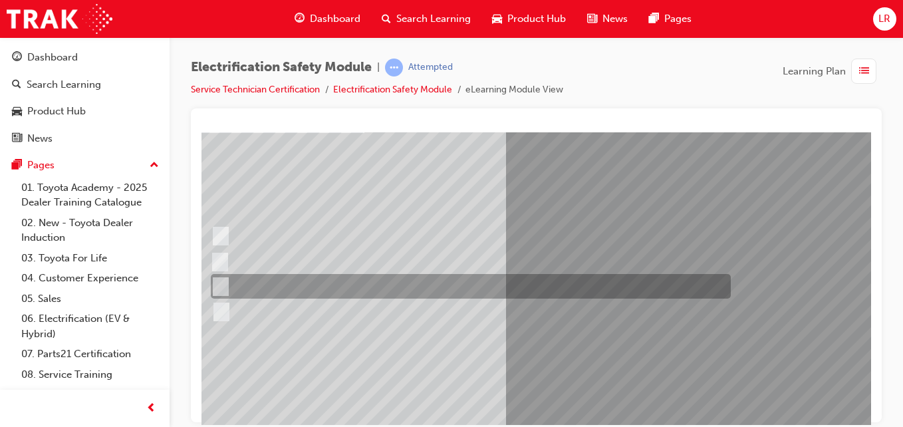
drag, startPoint x: 574, startPoint y: 275, endPoint x: 521, endPoint y: 292, distance: 55.1
click at [521, 292] on div at bounding box center [467, 286] width 520 height 25
radio input "true"
click at [521, 292] on div at bounding box center [467, 286] width 520 height 25
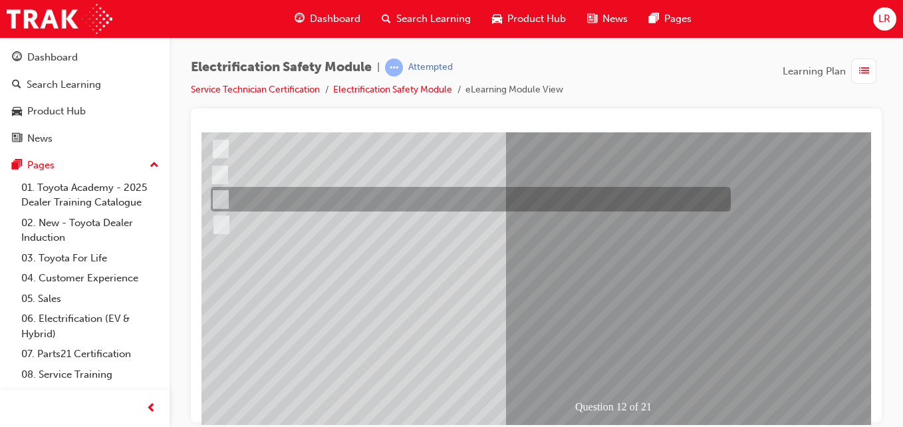
scroll to position [216, 37]
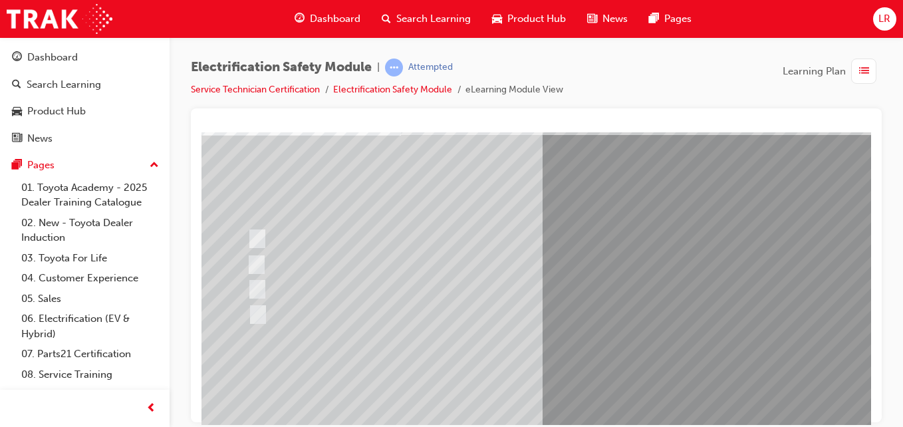
scroll to position [107, 0]
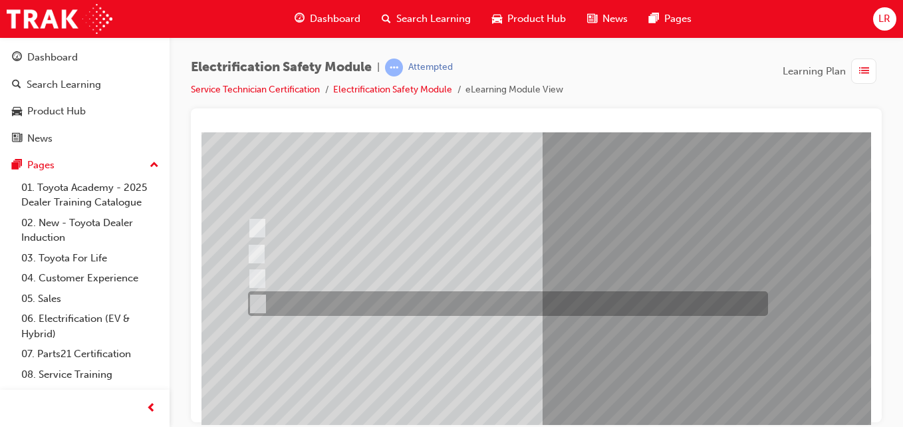
drag, startPoint x: 487, startPoint y: 274, endPoint x: 544, endPoint y: 317, distance: 71.7
click at [544, 317] on div "Question 13 of 21" at bounding box center [653, 264] width 904 height 479
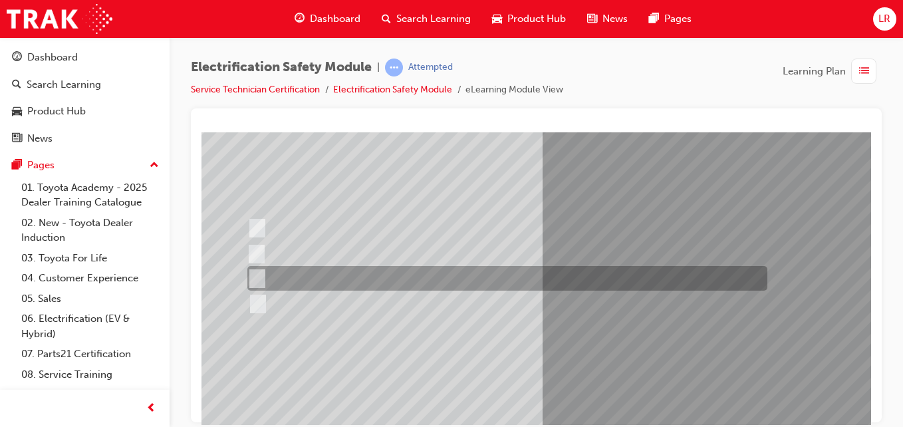
click at [505, 272] on div at bounding box center [504, 278] width 520 height 25
radio input "true"
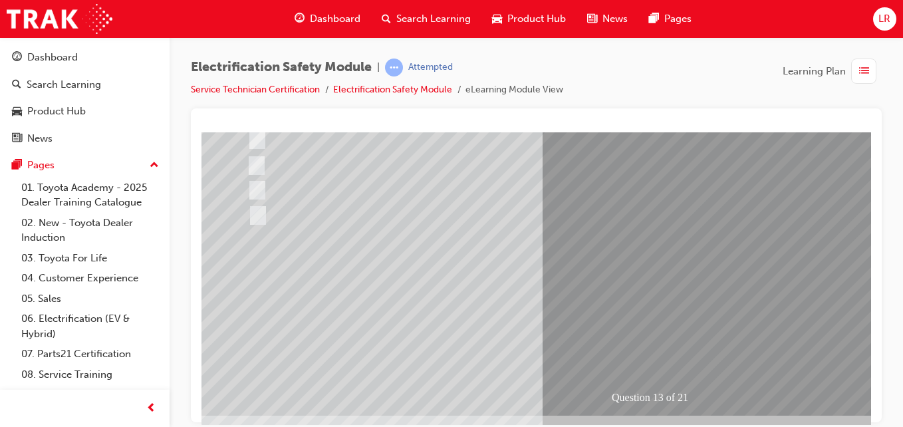
scroll to position [216, 0]
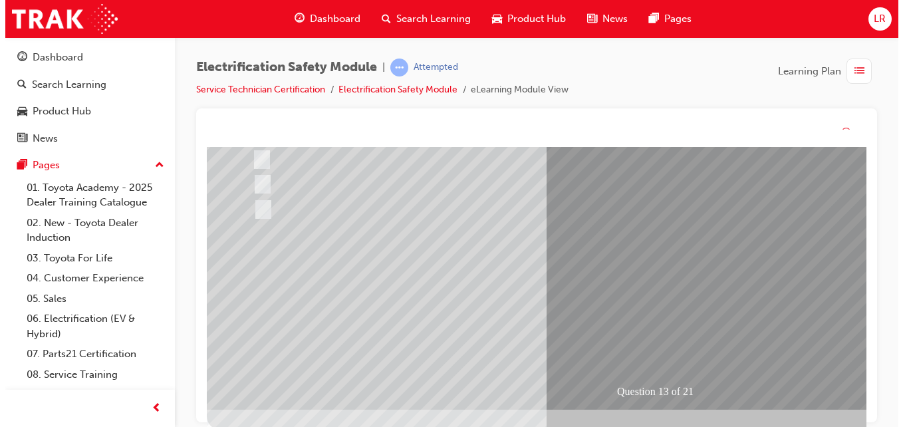
scroll to position [0, 0]
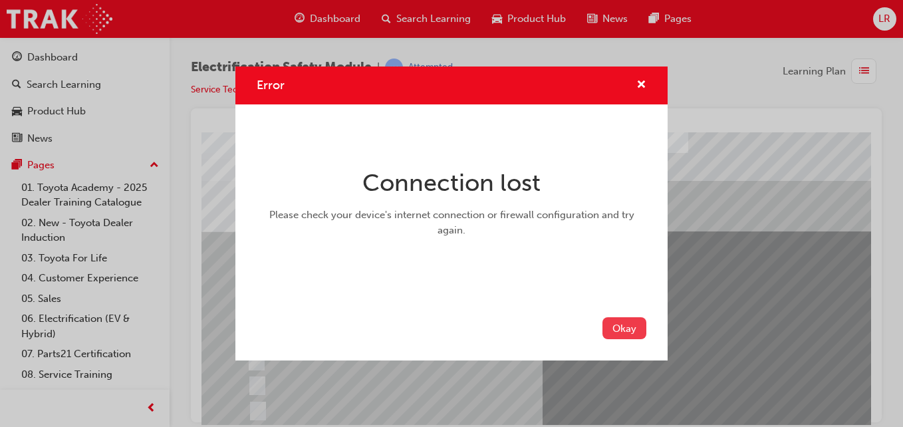
drag, startPoint x: 630, startPoint y: 329, endPoint x: 624, endPoint y: 322, distance: 9.4
click at [624, 322] on button "Okay" at bounding box center [624, 328] width 44 height 22
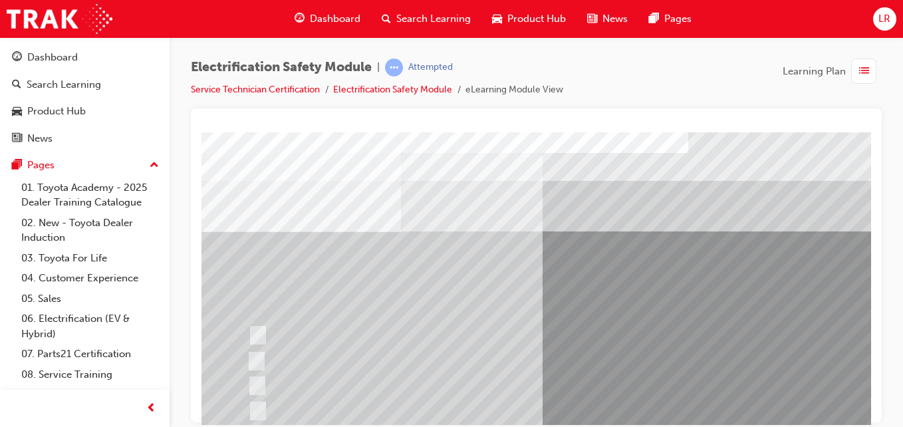
click at [810, 121] on div at bounding box center [535, 125] width 669 height 13
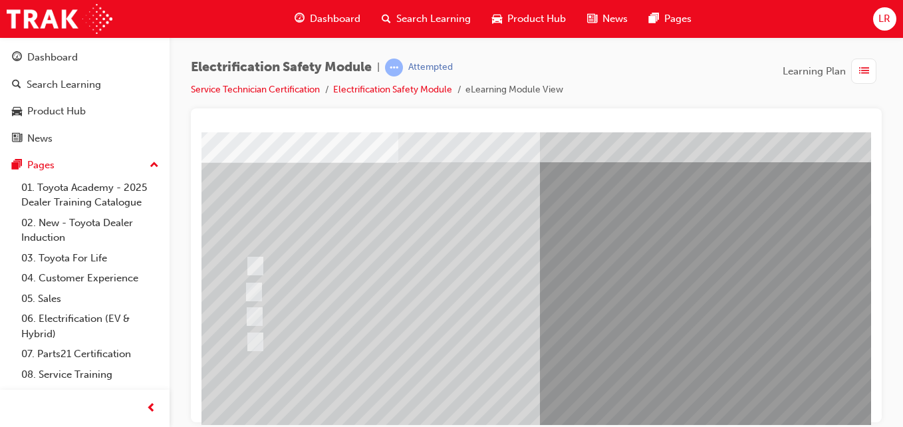
scroll to position [68, 3]
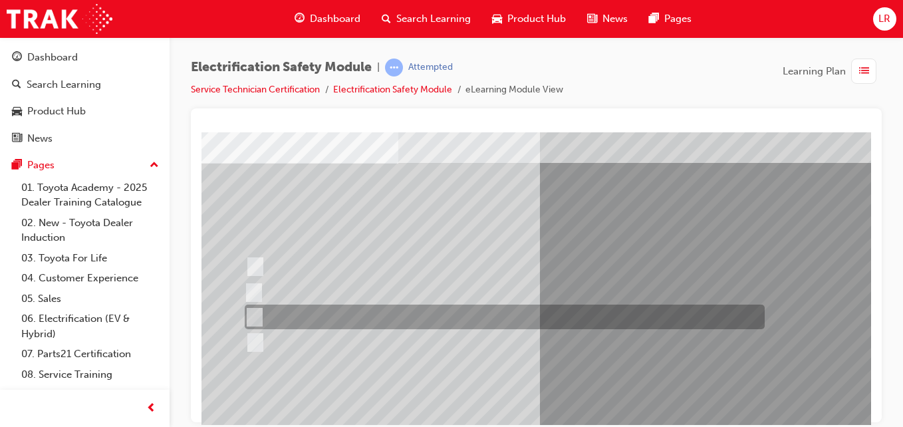
drag, startPoint x: 401, startPoint y: 321, endPoint x: 354, endPoint y: 326, distance: 47.5
click at [354, 326] on div at bounding box center [501, 316] width 520 height 25
radio input "true"
click at [354, 326] on div at bounding box center [501, 316] width 520 height 25
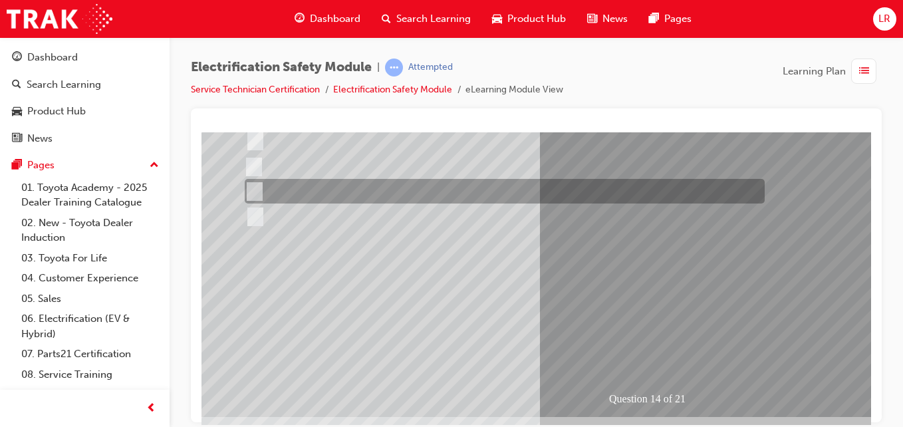
scroll to position [195, 3]
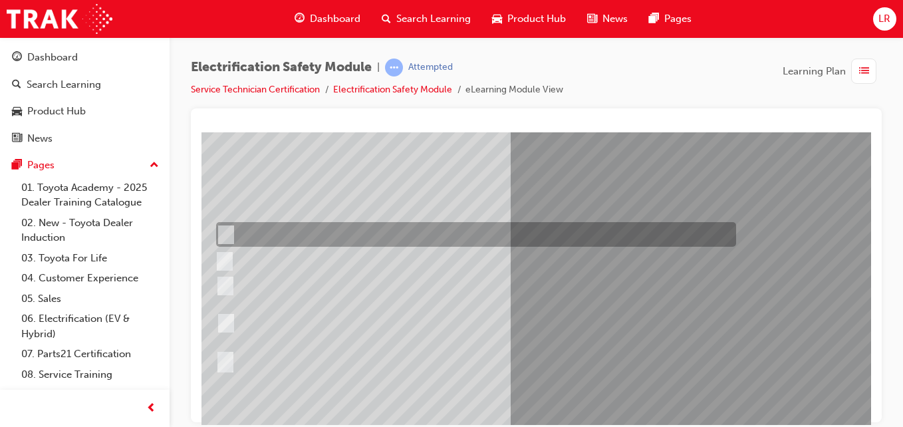
scroll to position [102, 32]
click at [606, 239] on div at bounding box center [473, 232] width 520 height 25
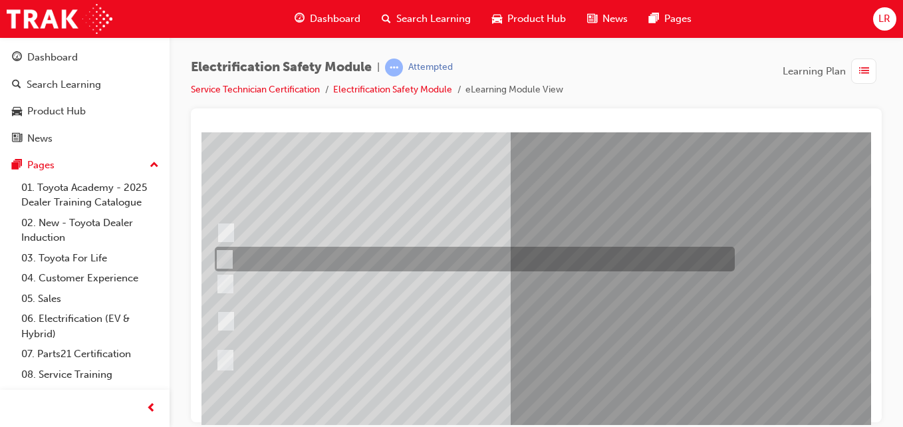
click at [598, 257] on div at bounding box center [471, 259] width 520 height 25
radio input "false"
radio input "true"
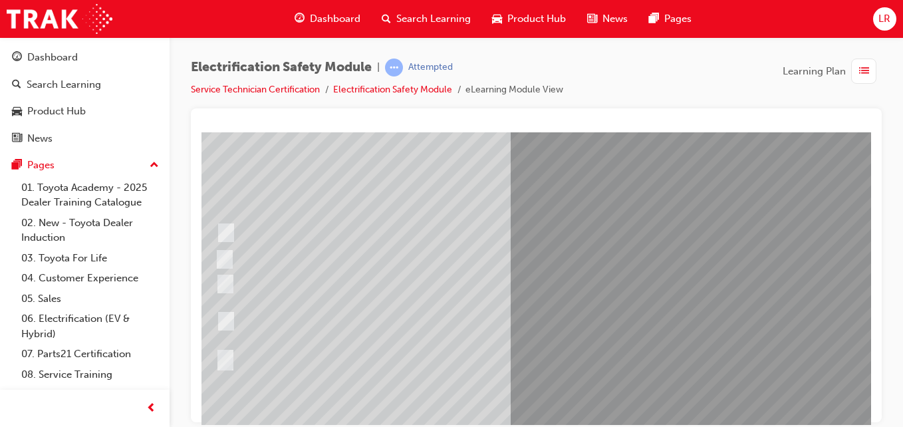
scroll to position [216, 32]
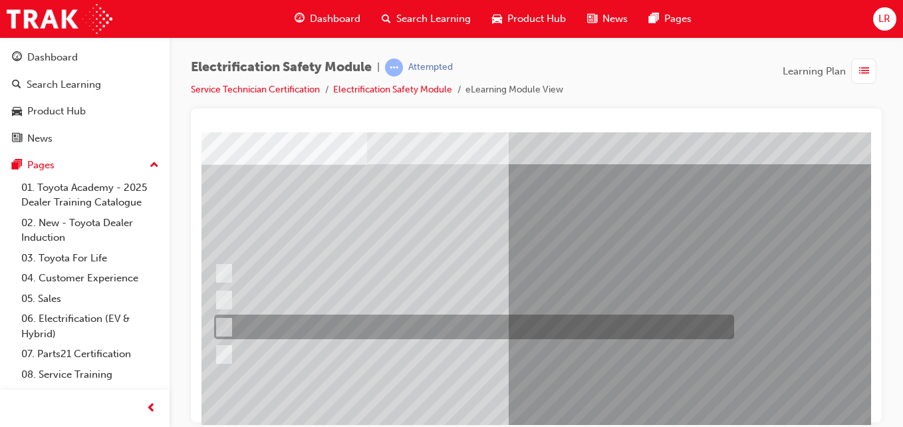
scroll to position [67, 33]
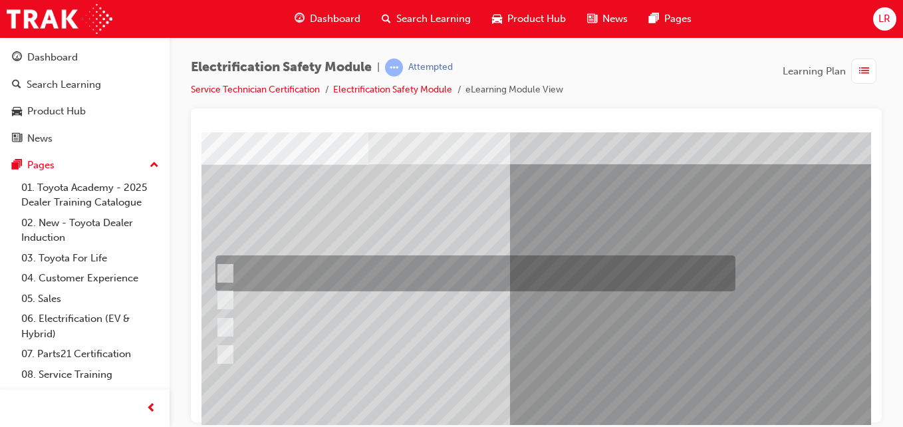
click at [590, 267] on div at bounding box center [472, 273] width 520 height 36
radio input "true"
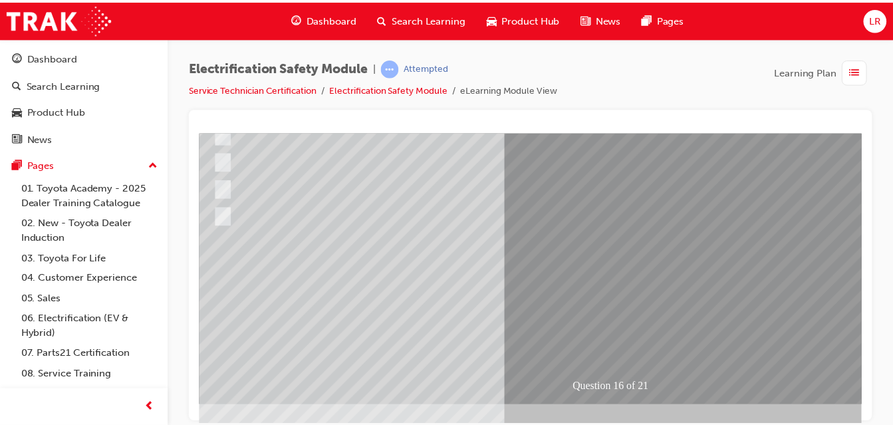
scroll to position [216, 33]
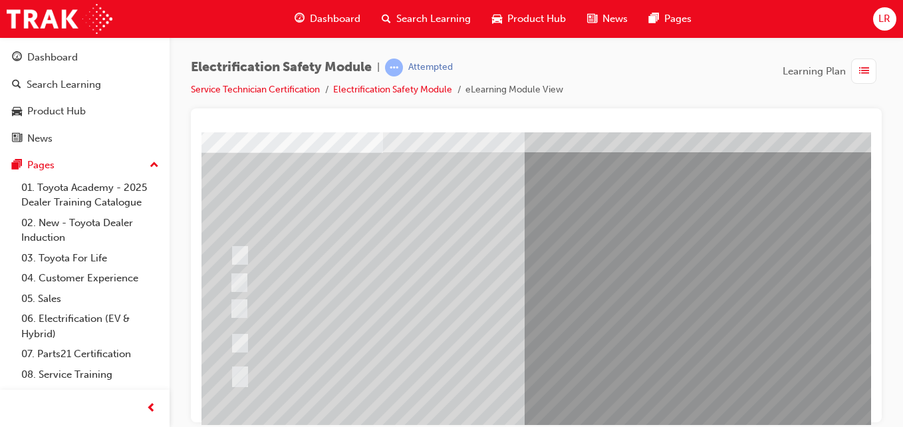
scroll to position [80, 18]
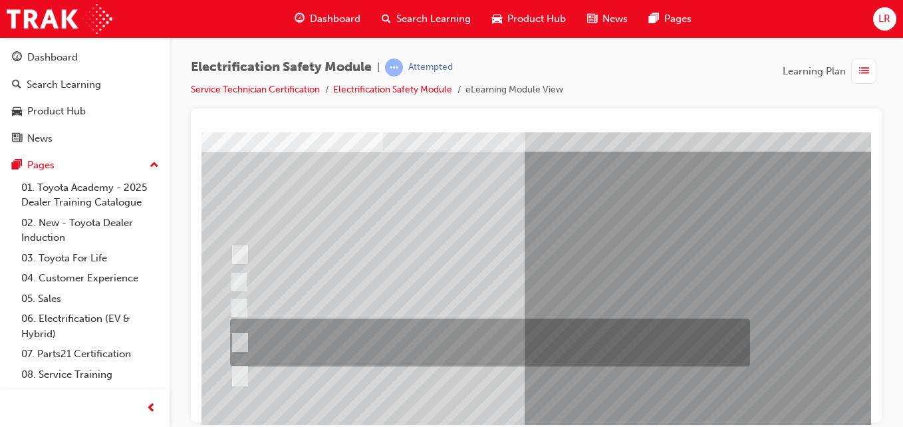
click at [584, 340] on div at bounding box center [487, 342] width 520 height 48
radio input "true"
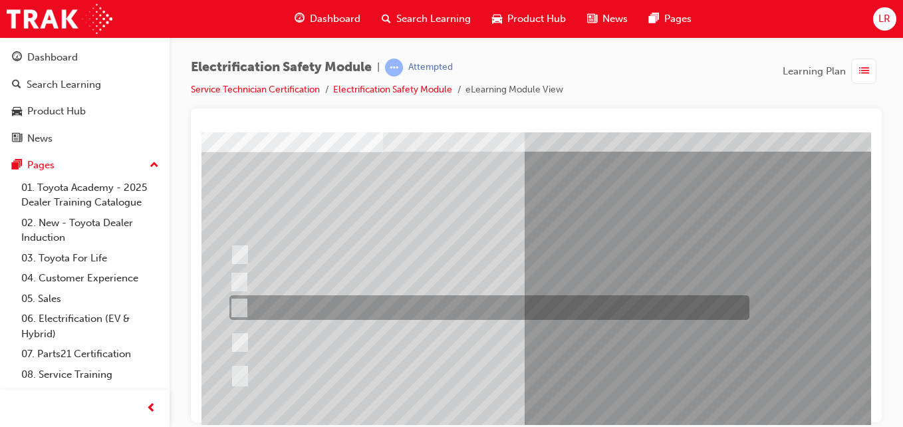
click at [601, 302] on div at bounding box center [486, 307] width 520 height 25
radio input "true"
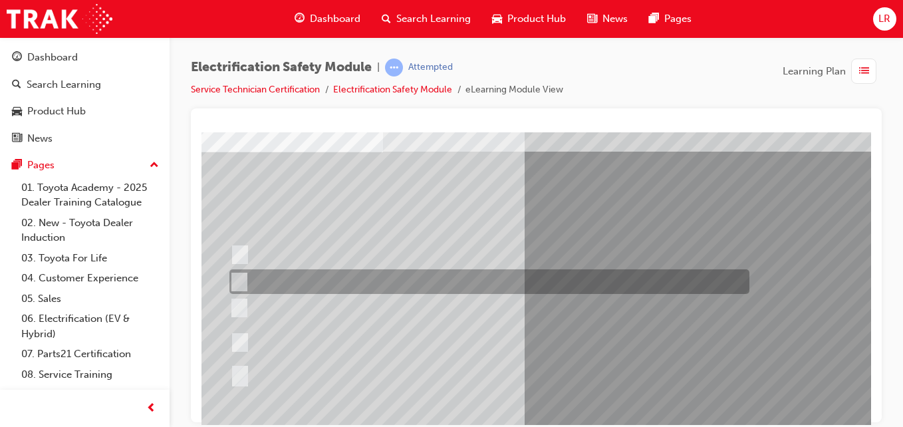
click at [474, 288] on div at bounding box center [486, 281] width 520 height 25
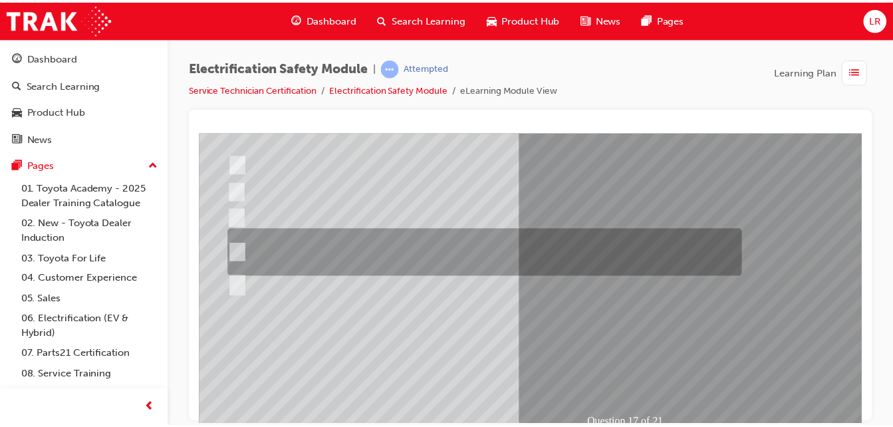
scroll to position [156, 18]
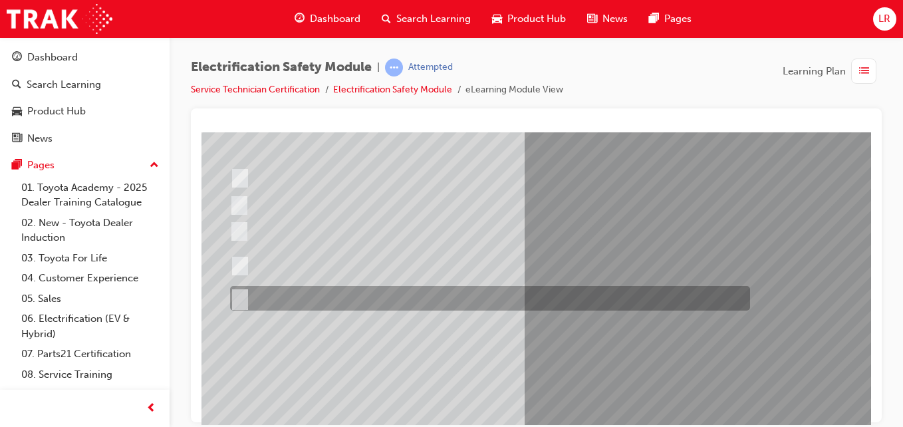
click at [418, 287] on div at bounding box center [487, 298] width 520 height 25
radio input "false"
radio input "true"
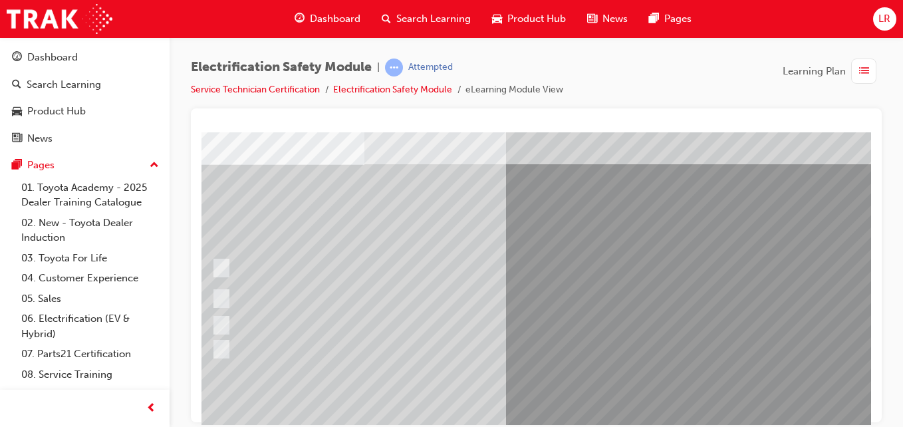
scroll to position [68, 37]
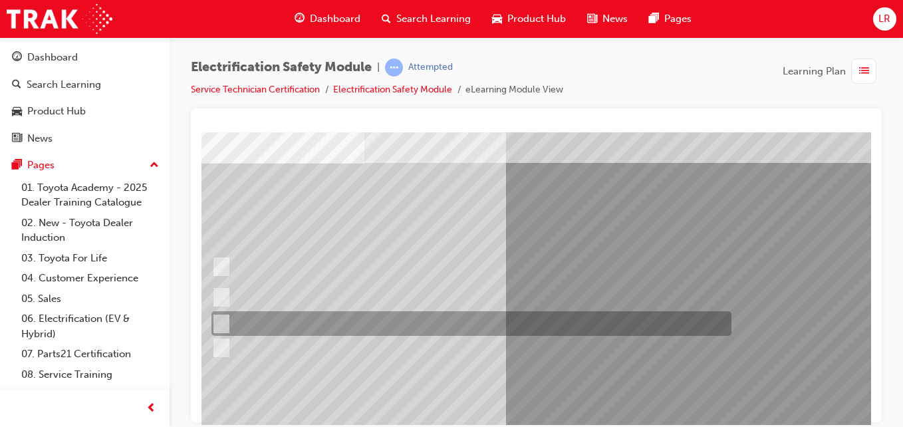
click at [592, 314] on div at bounding box center [468, 323] width 520 height 25
radio input "true"
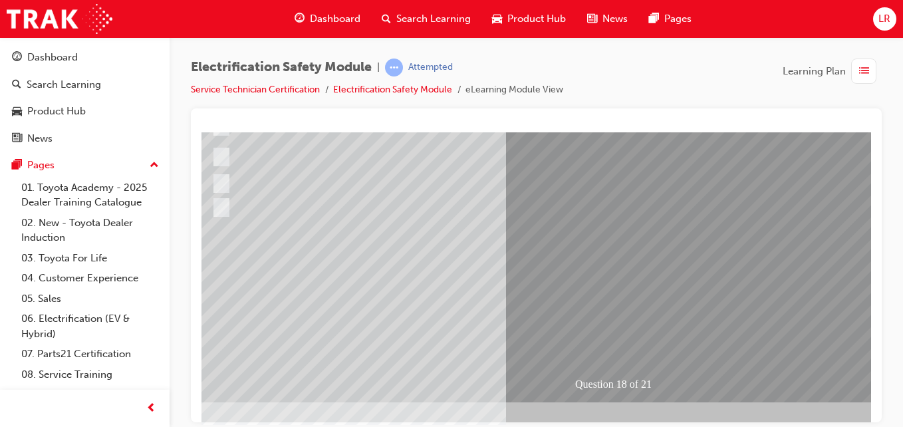
scroll to position [210, 37]
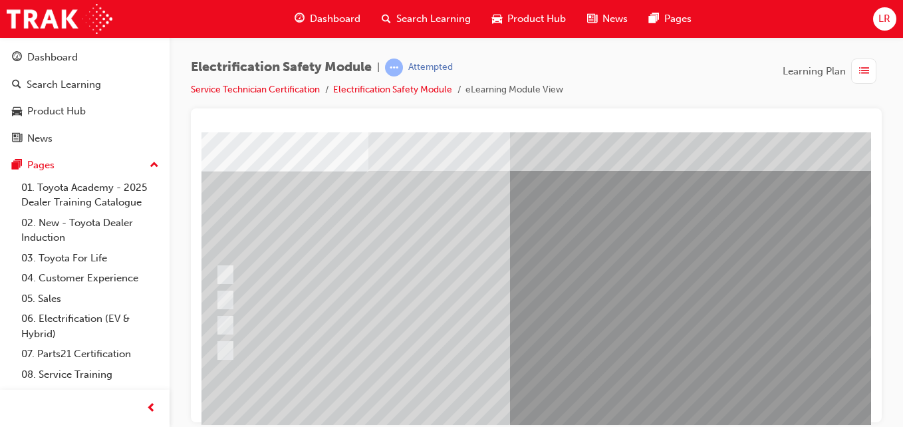
scroll to position [61, 33]
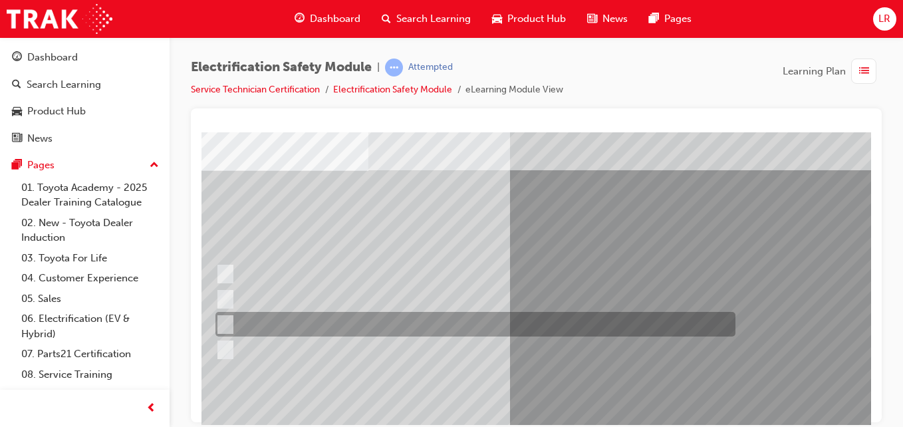
click at [560, 321] on div at bounding box center [472, 324] width 520 height 25
radio input "true"
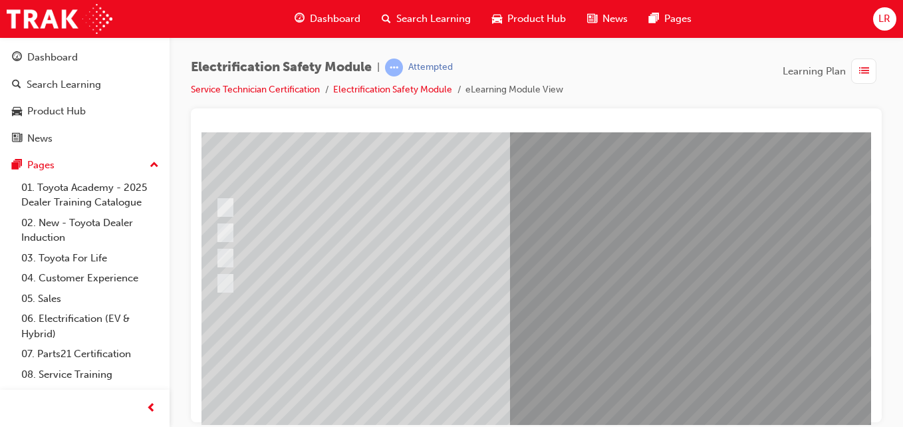
scroll to position [128, 33]
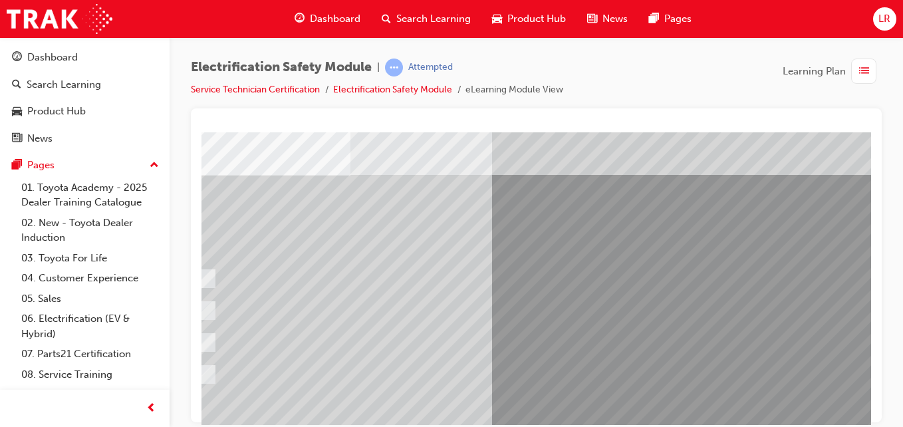
scroll to position [57, 51]
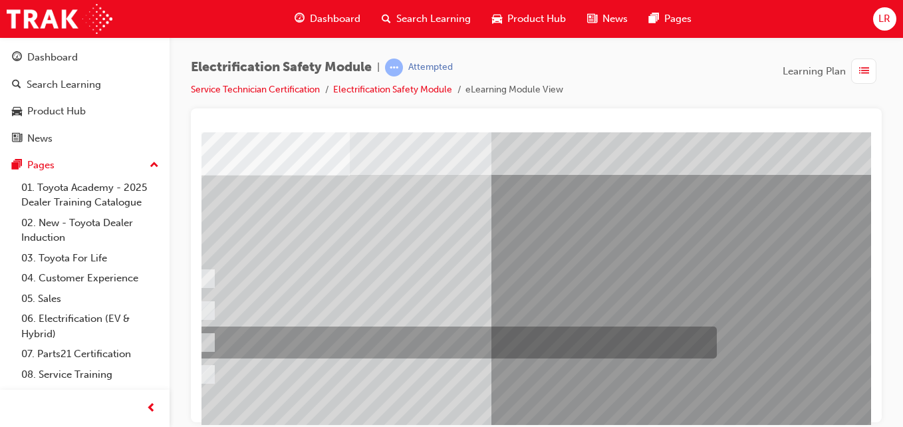
click at [441, 331] on div at bounding box center [453, 342] width 520 height 32
radio input "true"
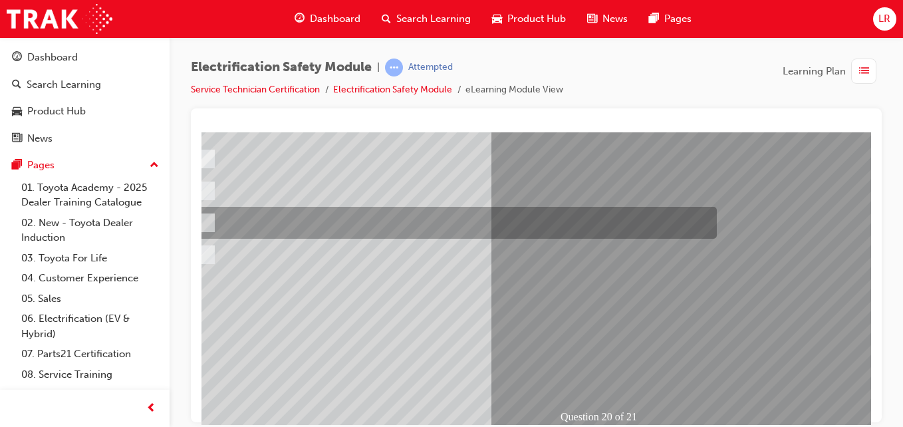
scroll to position [216, 51]
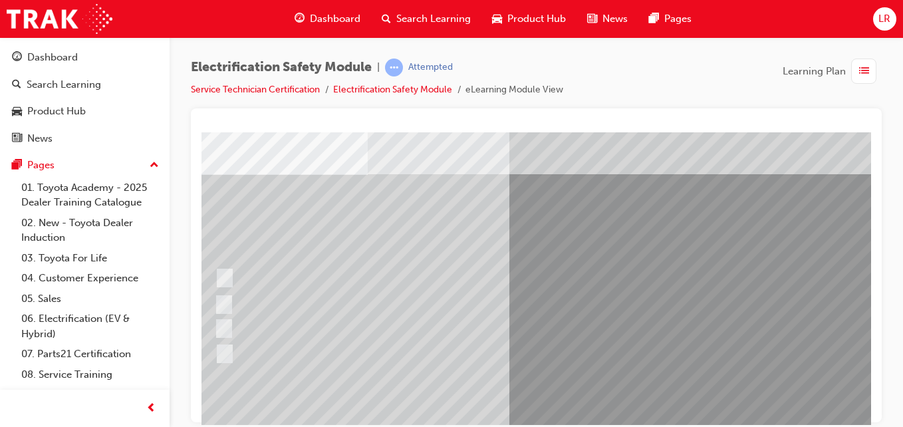
scroll to position [58, 33]
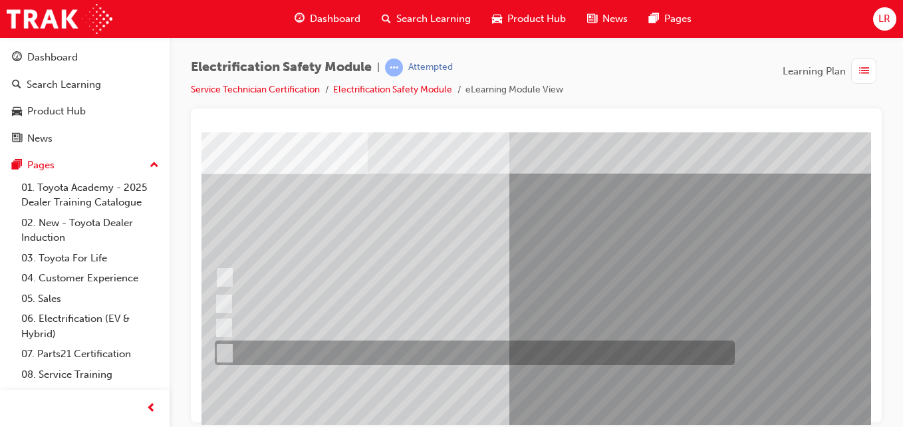
click at [509, 354] on div at bounding box center [471, 352] width 520 height 25
radio input "true"
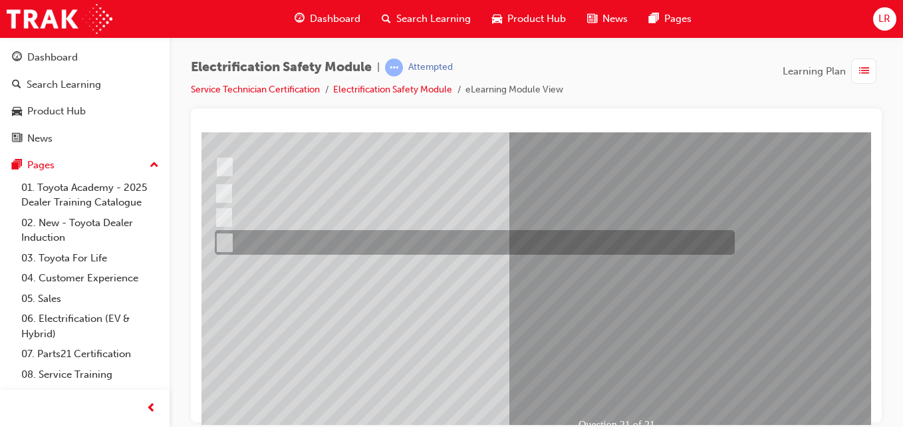
scroll to position [170, 33]
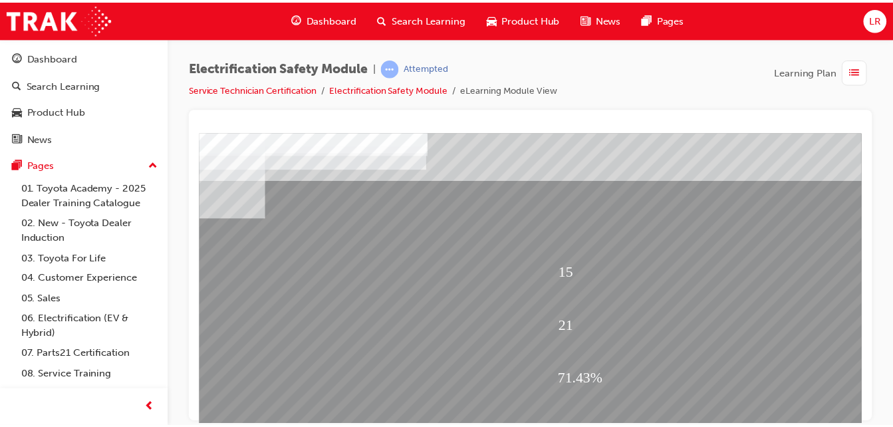
scroll to position [0, 133]
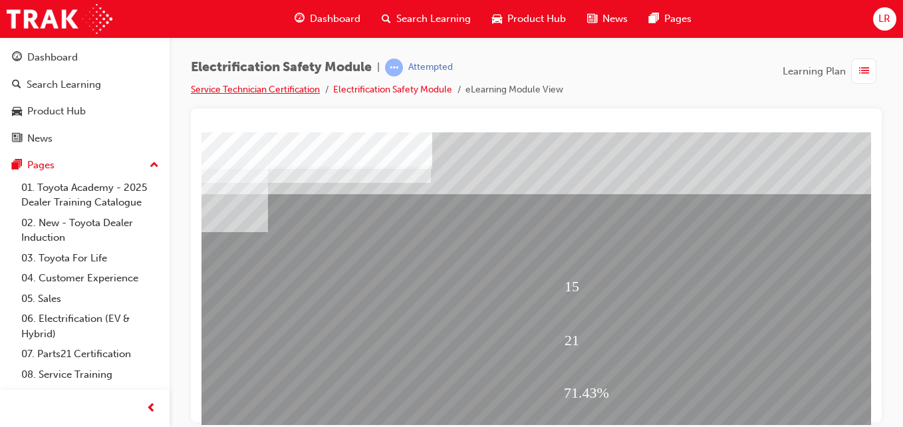
click at [294, 91] on link "Service Technician Certification" at bounding box center [255, 89] width 129 height 11
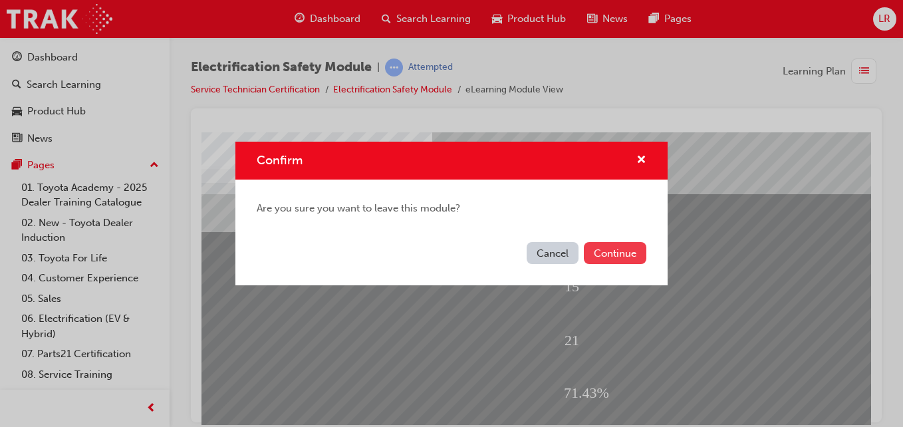
click at [622, 249] on button "Continue" at bounding box center [615, 253] width 62 height 22
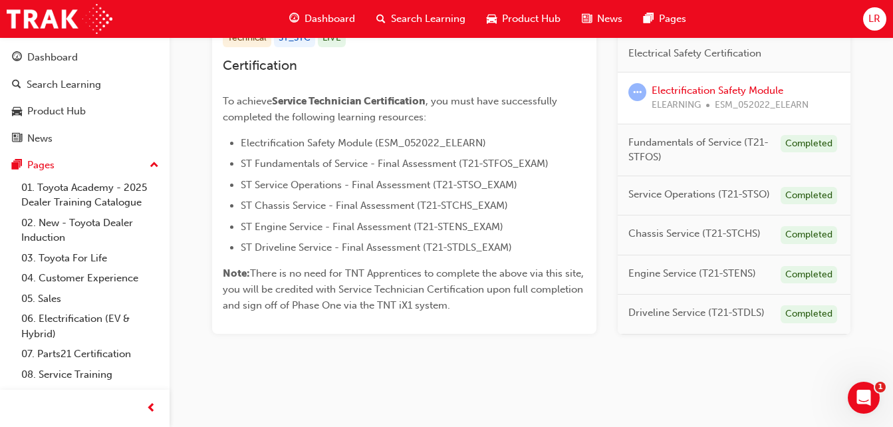
scroll to position [296, 0]
